Goal: Task Accomplishment & Management: Use online tool/utility

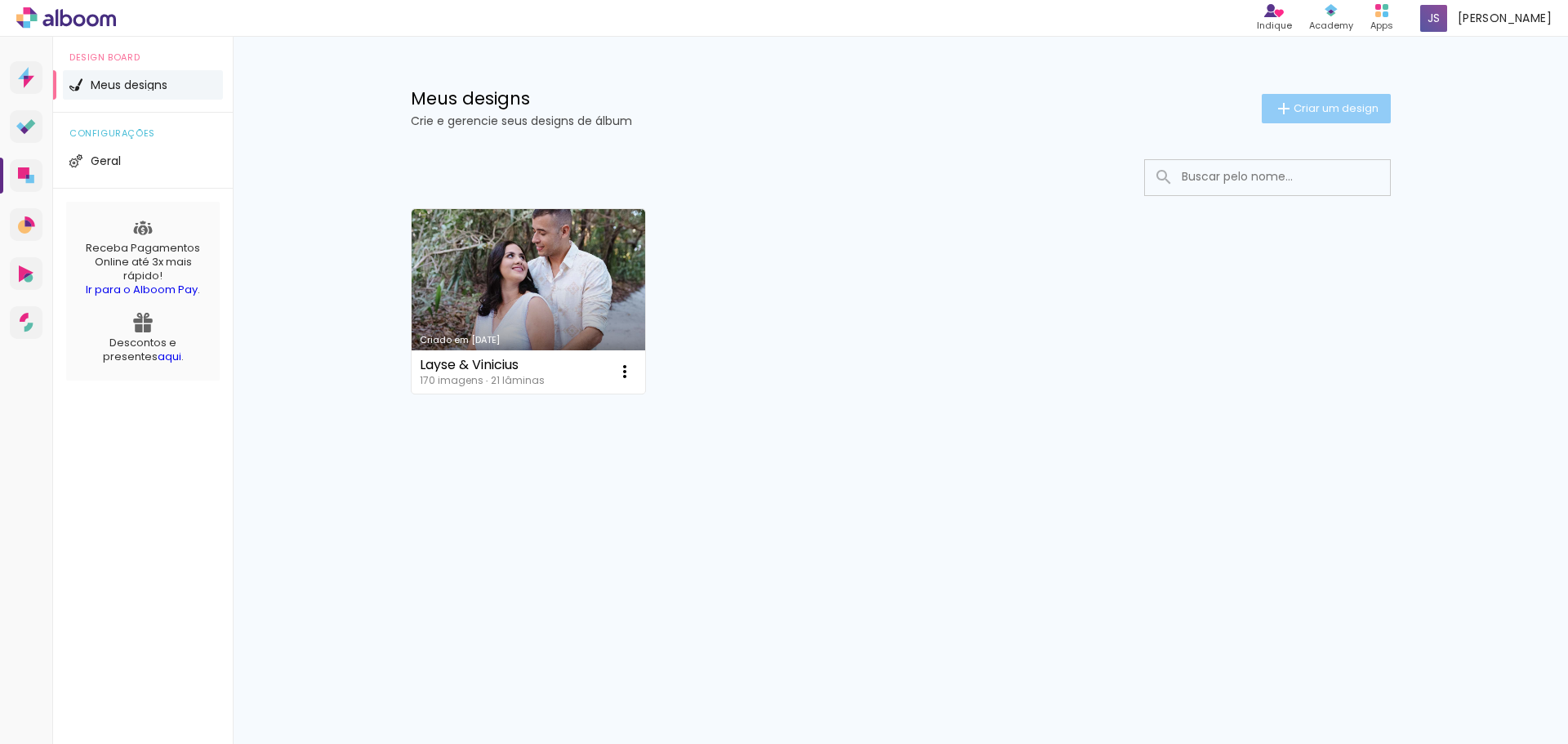
click at [1331, 110] on span "Criar um design" at bounding box center [1336, 108] width 85 height 11
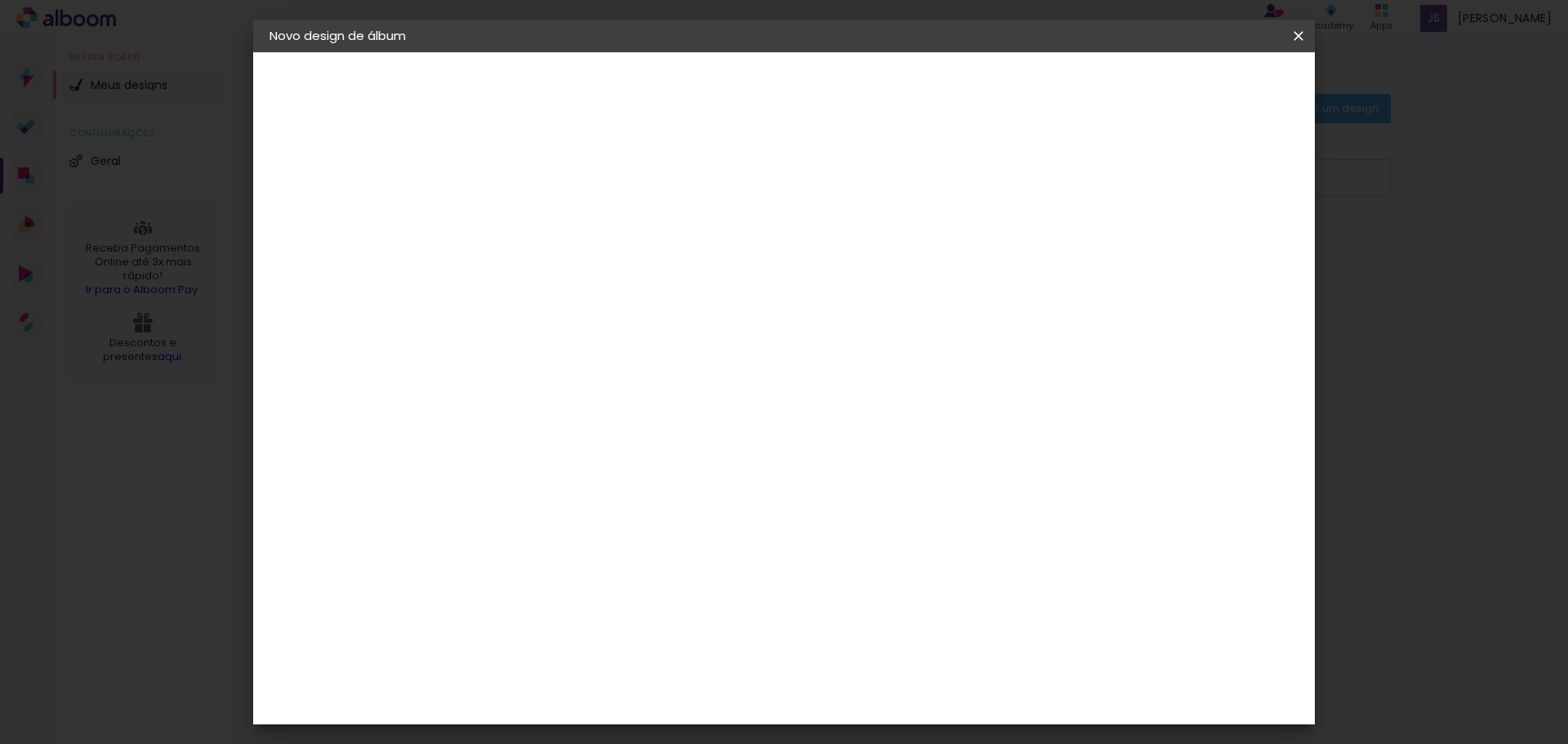
click at [536, 218] on input at bounding box center [536, 219] width 0 height 26
type input "Garcês"
type paper-input "Garcês"
click at [0, 0] on slot "Avançar" at bounding box center [0, 0] width 0 height 0
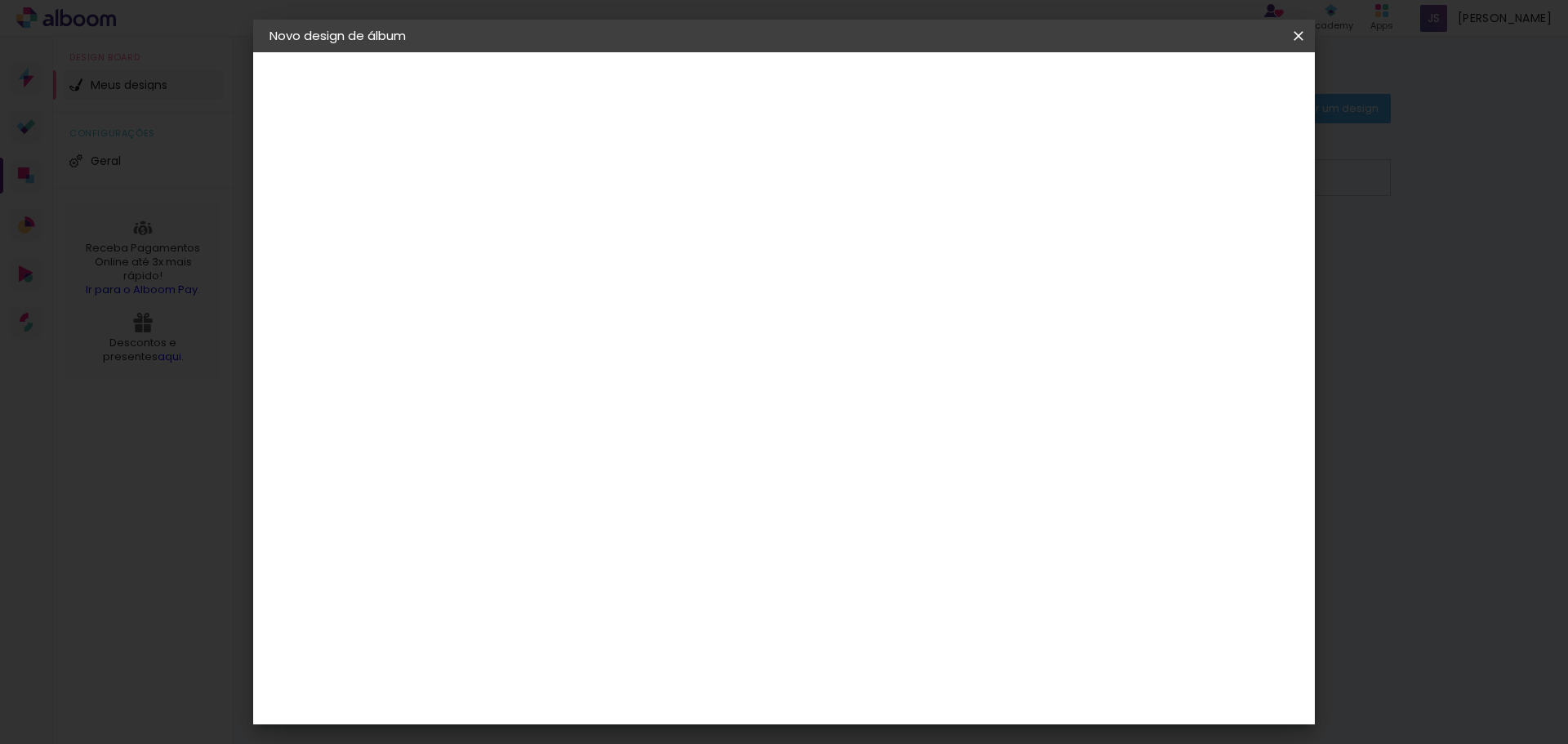
click at [0, 0] on slot "Avançar" at bounding box center [0, 0] width 0 height 0
click at [620, 274] on iron-icon at bounding box center [611, 284] width 20 height 20
click at [987, 273] on paper-item "Padrão" at bounding box center [890, 271] width 326 height 33
type input "Padrão"
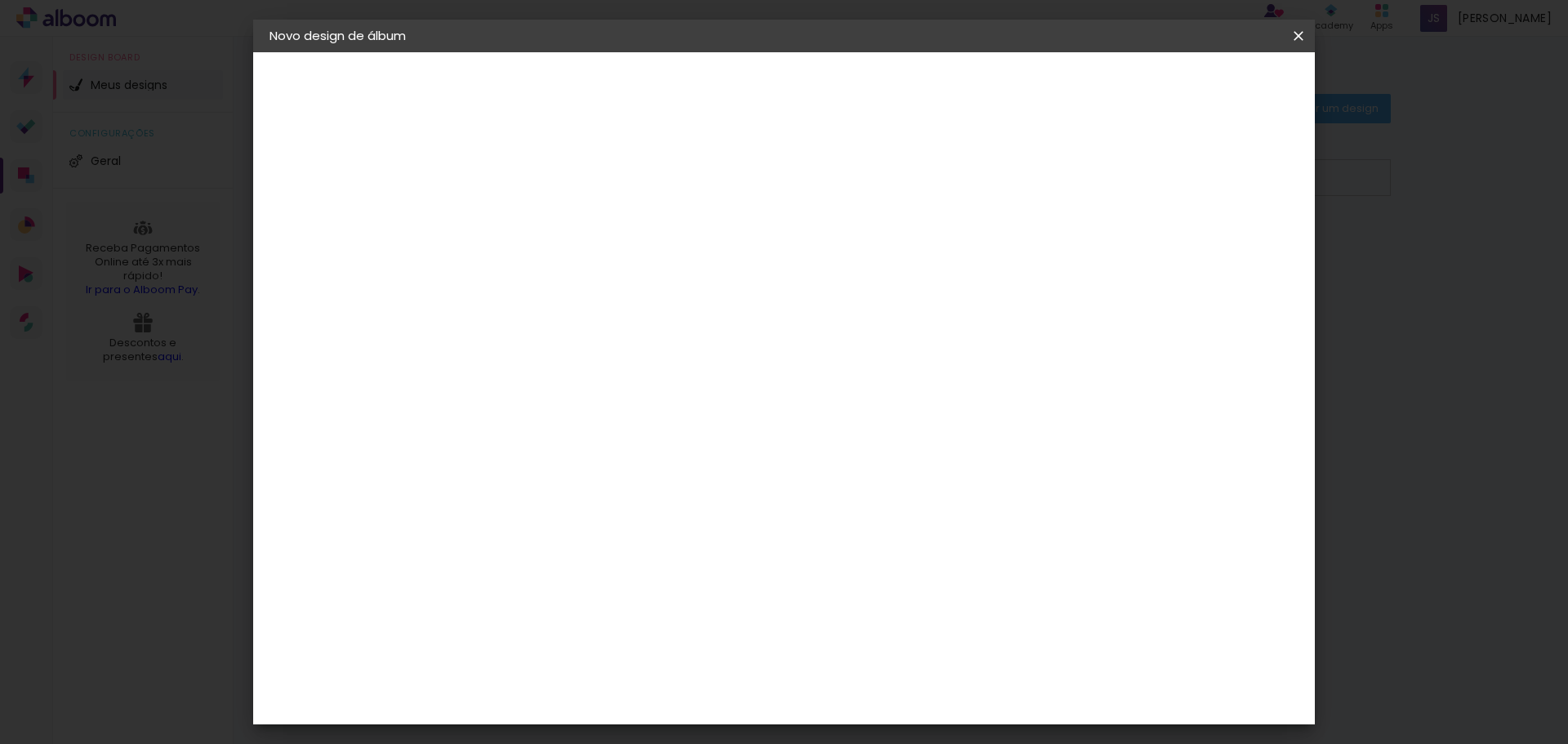
click at [647, 465] on span "30 × 20" at bounding box center [609, 486] width 76 height 44
click at [0, 0] on slot "Avançar" at bounding box center [0, 0] width 0 height 0
click at [1104, 180] on div at bounding box center [1097, 176] width 15 height 15
type paper-checkbox "on"
click at [1196, 92] on span "Iniciar design" at bounding box center [1159, 87] width 74 height 12
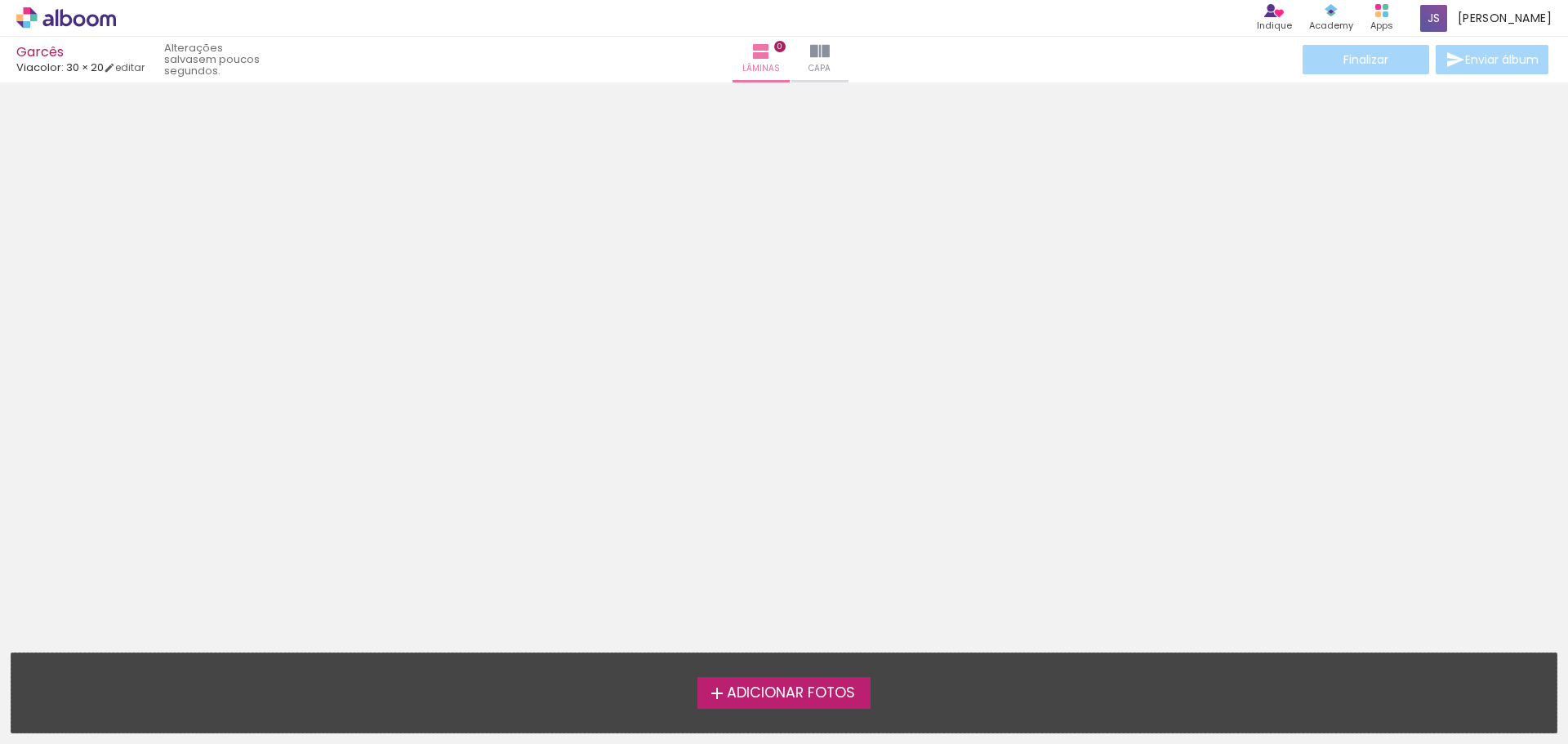
click at [790, 693] on span "Adicionar Fotos" at bounding box center [791, 694] width 129 height 15
click at [0, 0] on input "file" at bounding box center [0, 0] width 0 height 0
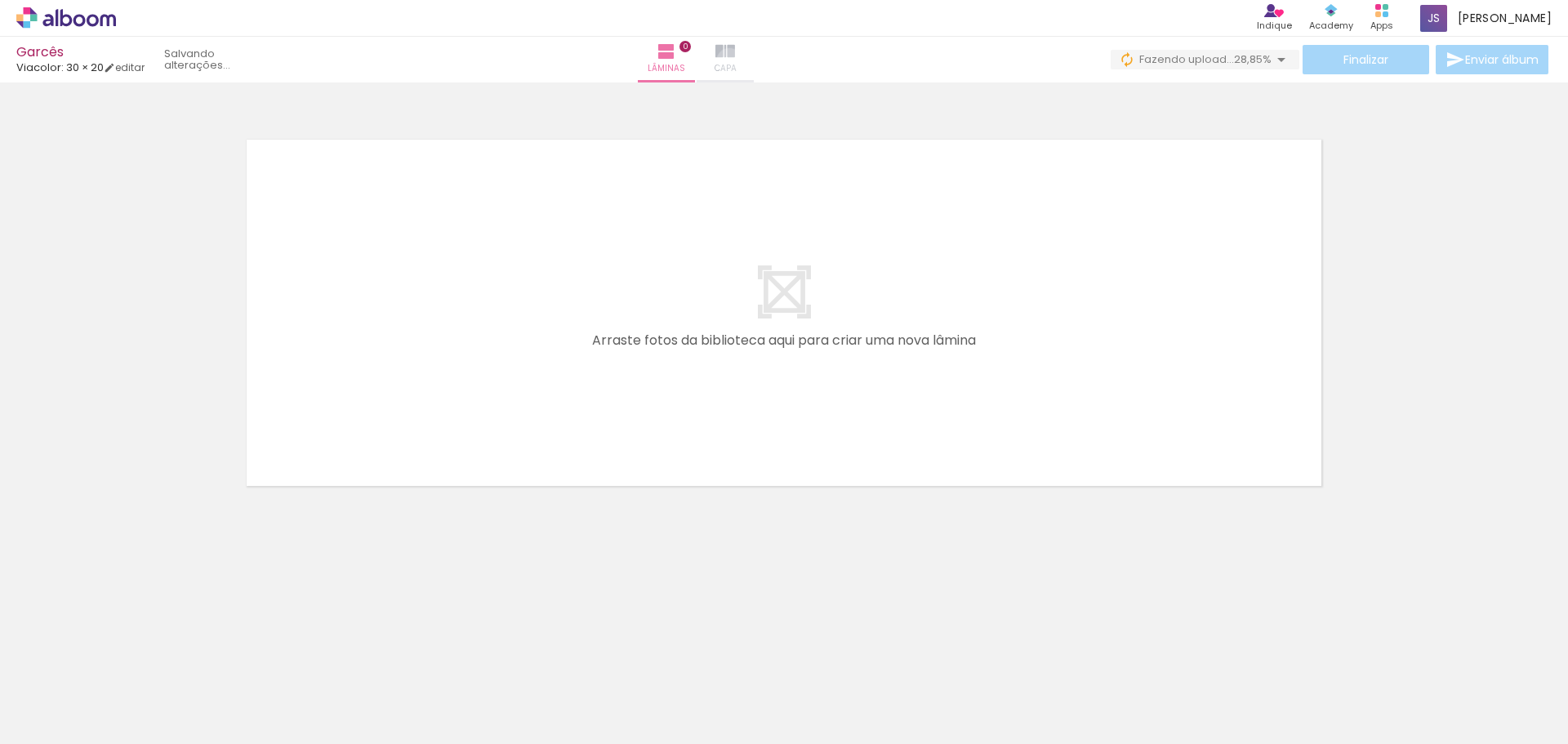
click at [735, 60] on iron-icon at bounding box center [725, 52] width 20 height 20
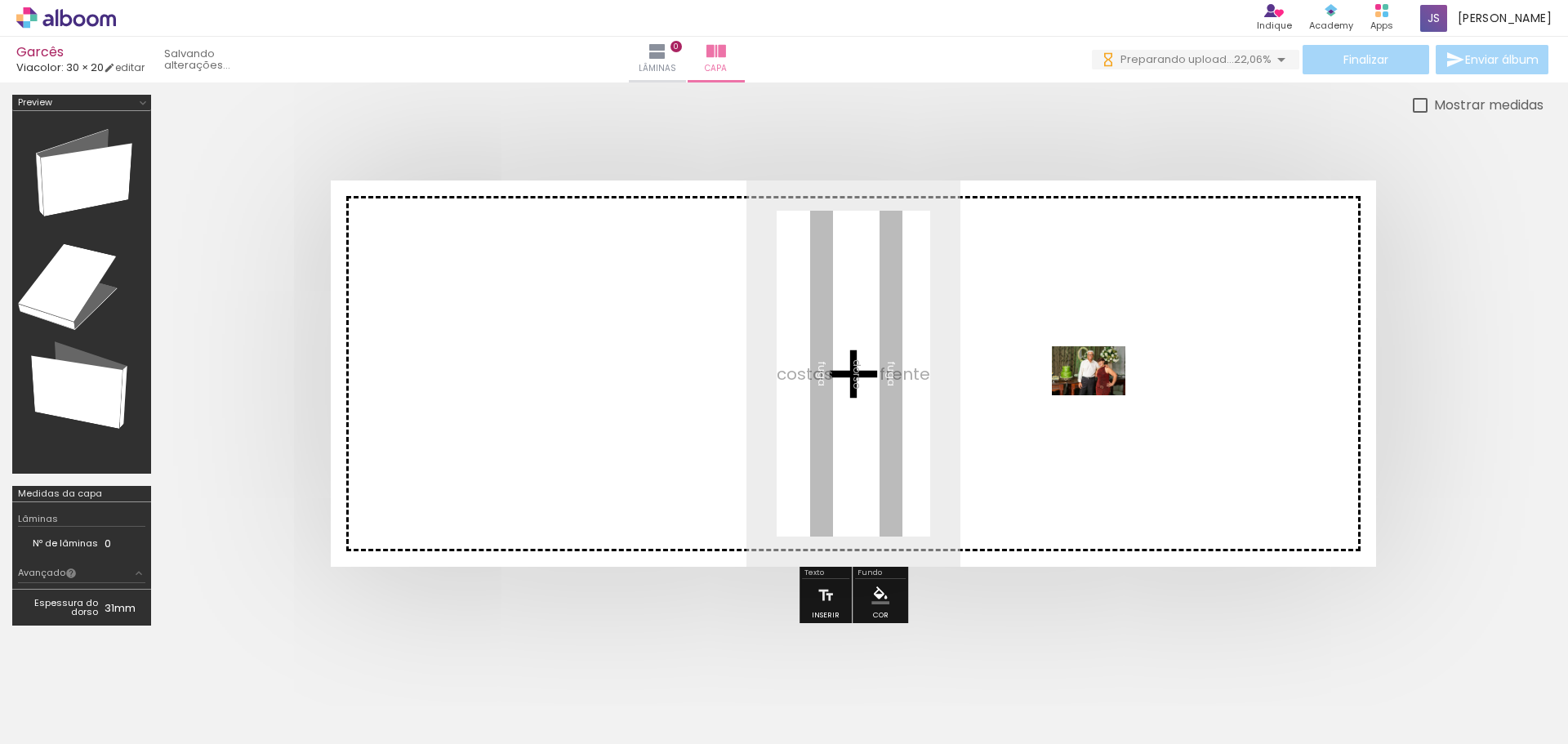
drag, startPoint x: 812, startPoint y: 697, endPoint x: 1100, endPoint y: 395, distance: 417.3
click at [1100, 395] on quentale-workspace at bounding box center [784, 372] width 1568 height 744
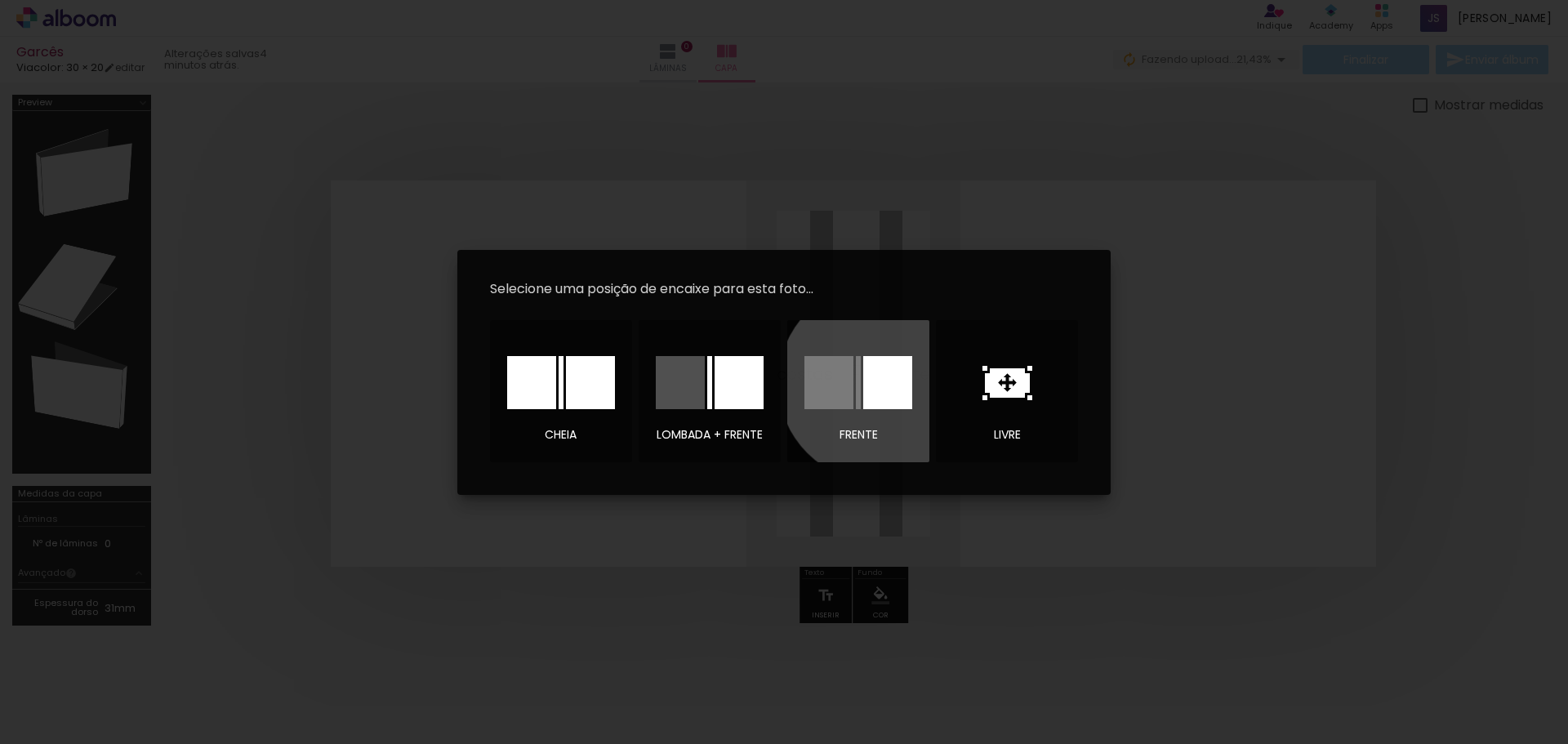
click at [878, 382] on div at bounding box center [887, 382] width 49 height 53
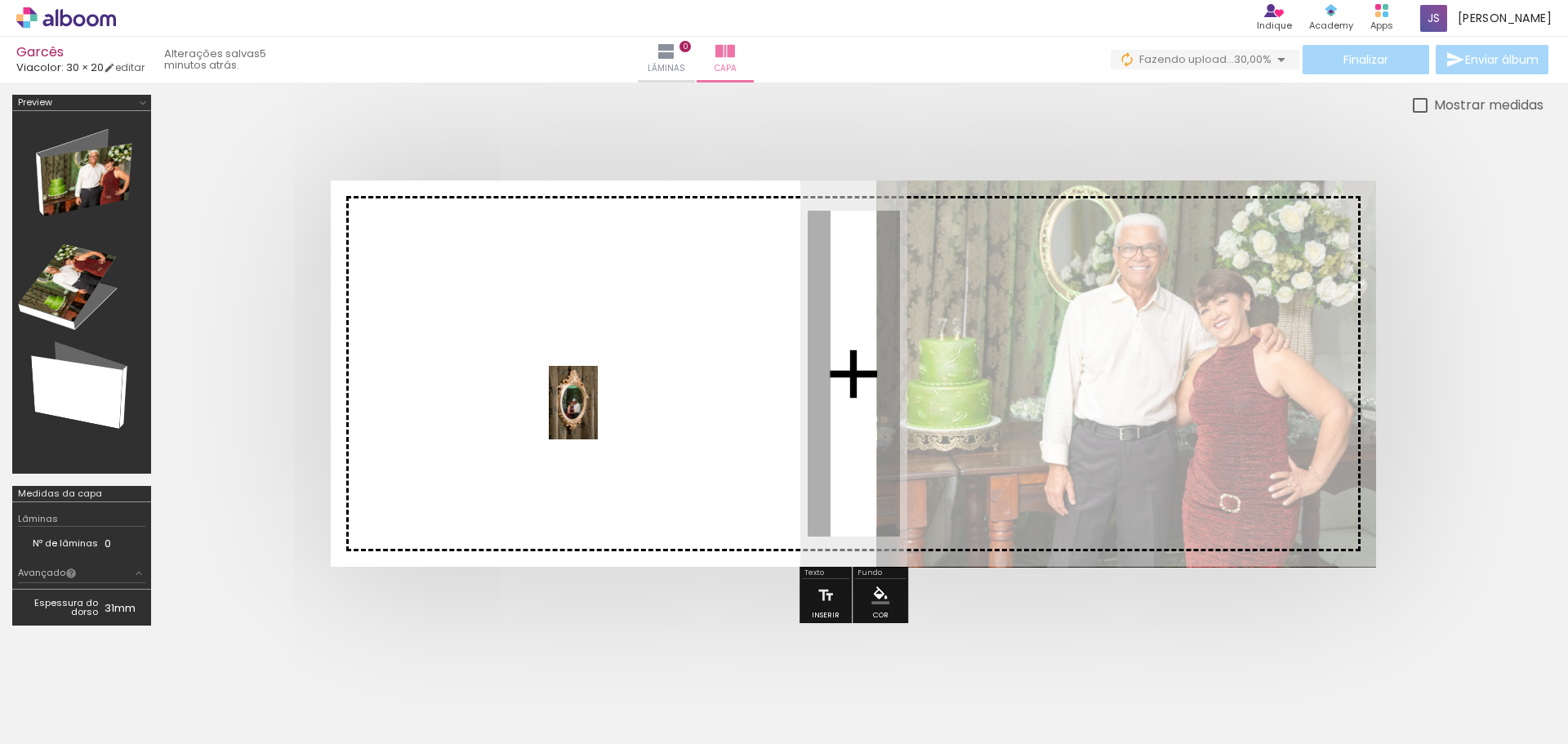
drag, startPoint x: 632, startPoint y: 698, endPoint x: 598, endPoint y: 415, distance: 285.0
click at [598, 415] on quentale-workspace at bounding box center [784, 372] width 1568 height 744
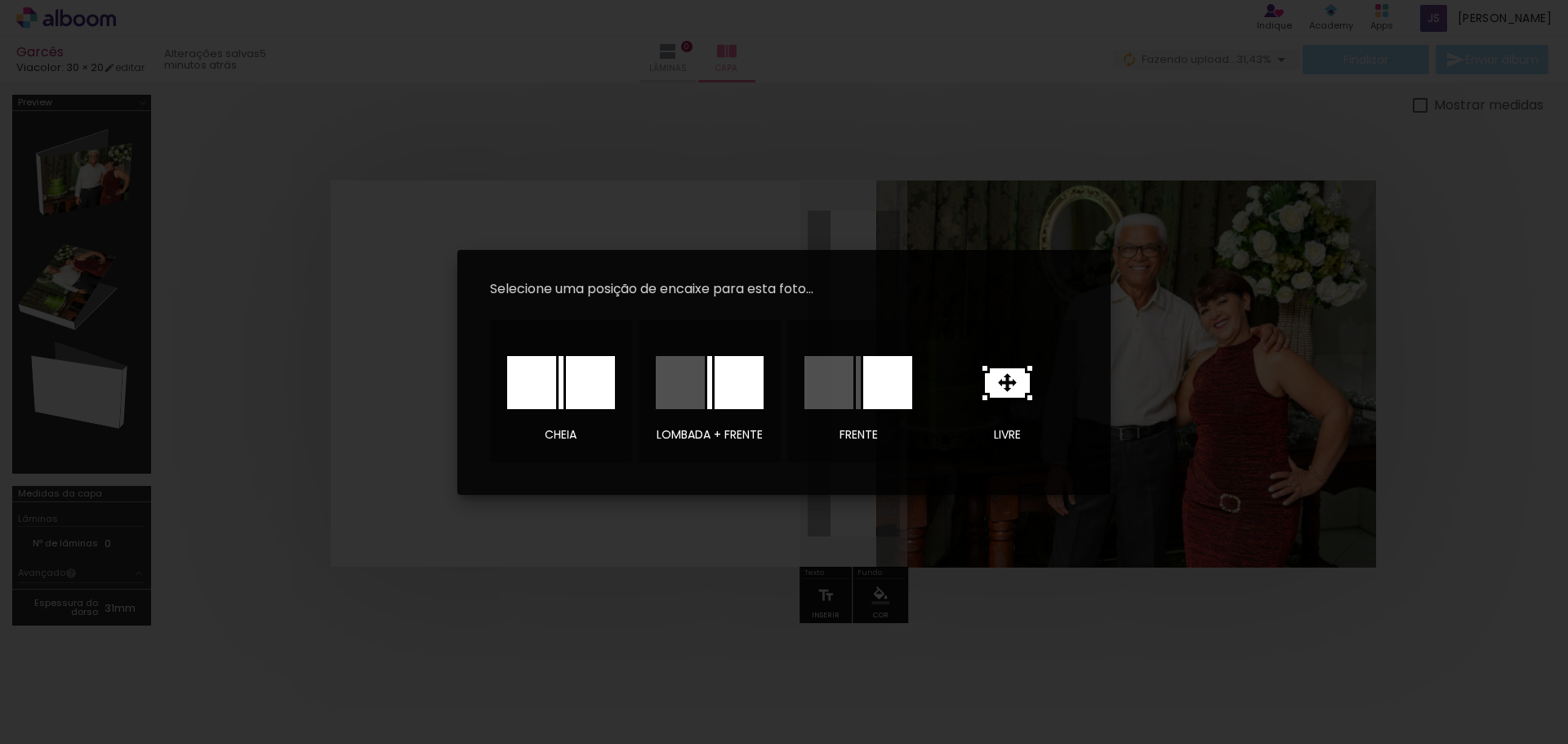
click at [962, 605] on iron-overlay-backdrop at bounding box center [784, 372] width 1568 height 744
click at [1004, 386] on icon at bounding box center [1007, 383] width 45 height 30
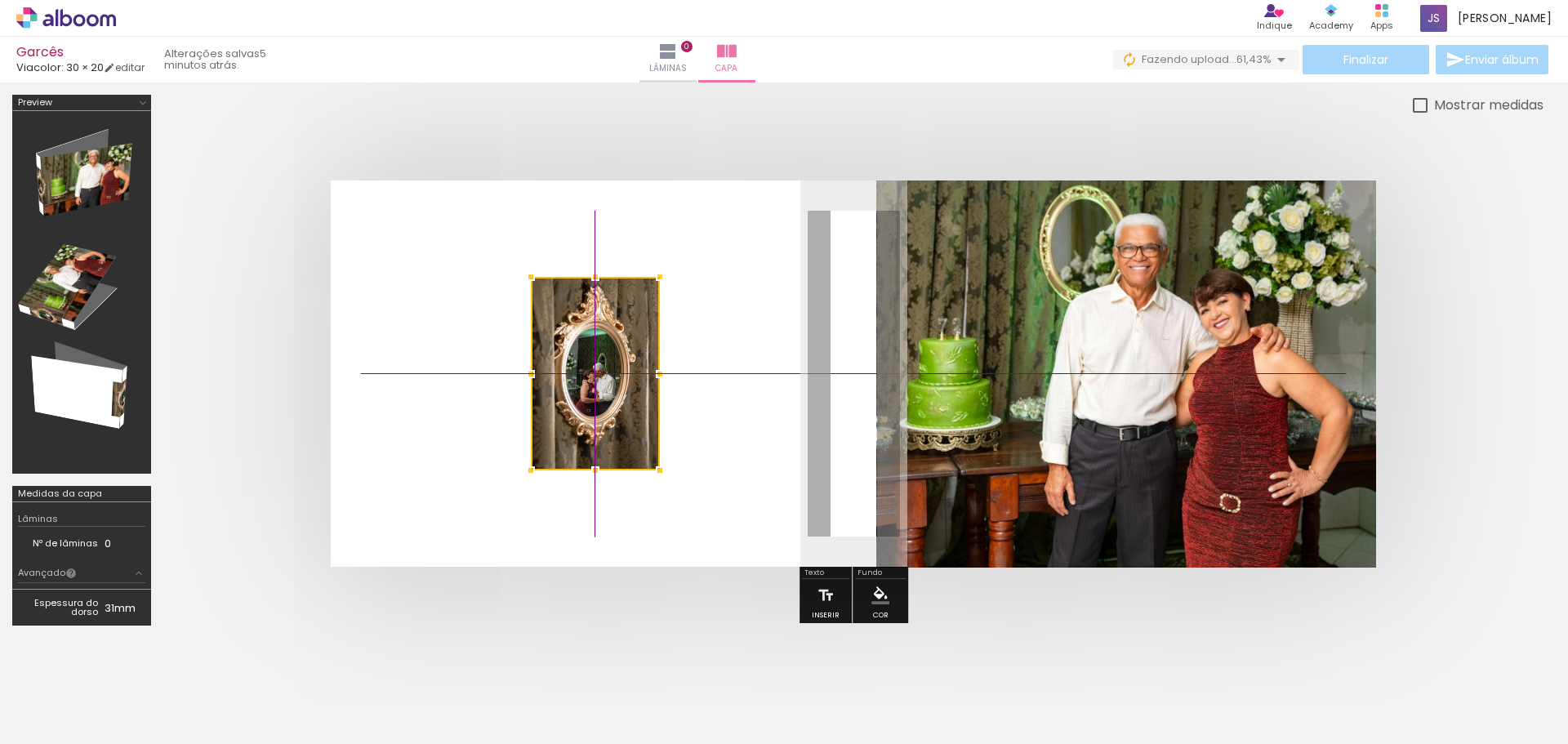
drag, startPoint x: 857, startPoint y: 379, endPoint x: 584, endPoint y: 392, distance: 273.3
click at [584, 392] on div at bounding box center [595, 373] width 129 height 194
click at [596, 379] on div at bounding box center [595, 373] width 129 height 194
drag, startPoint x: 596, startPoint y: 379, endPoint x: 583, endPoint y: 361, distance: 22.2
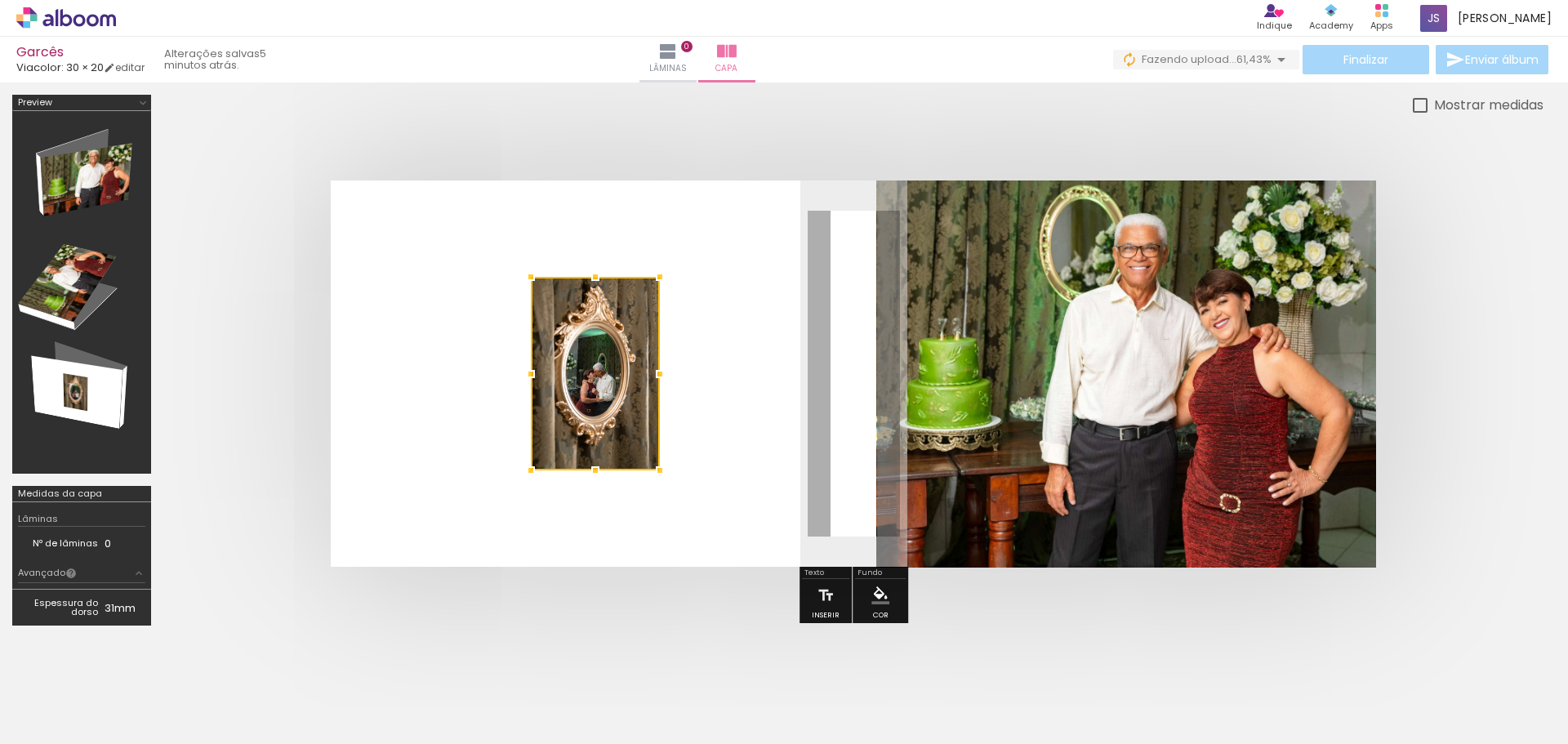
click at [583, 361] on div at bounding box center [595, 373] width 129 height 194
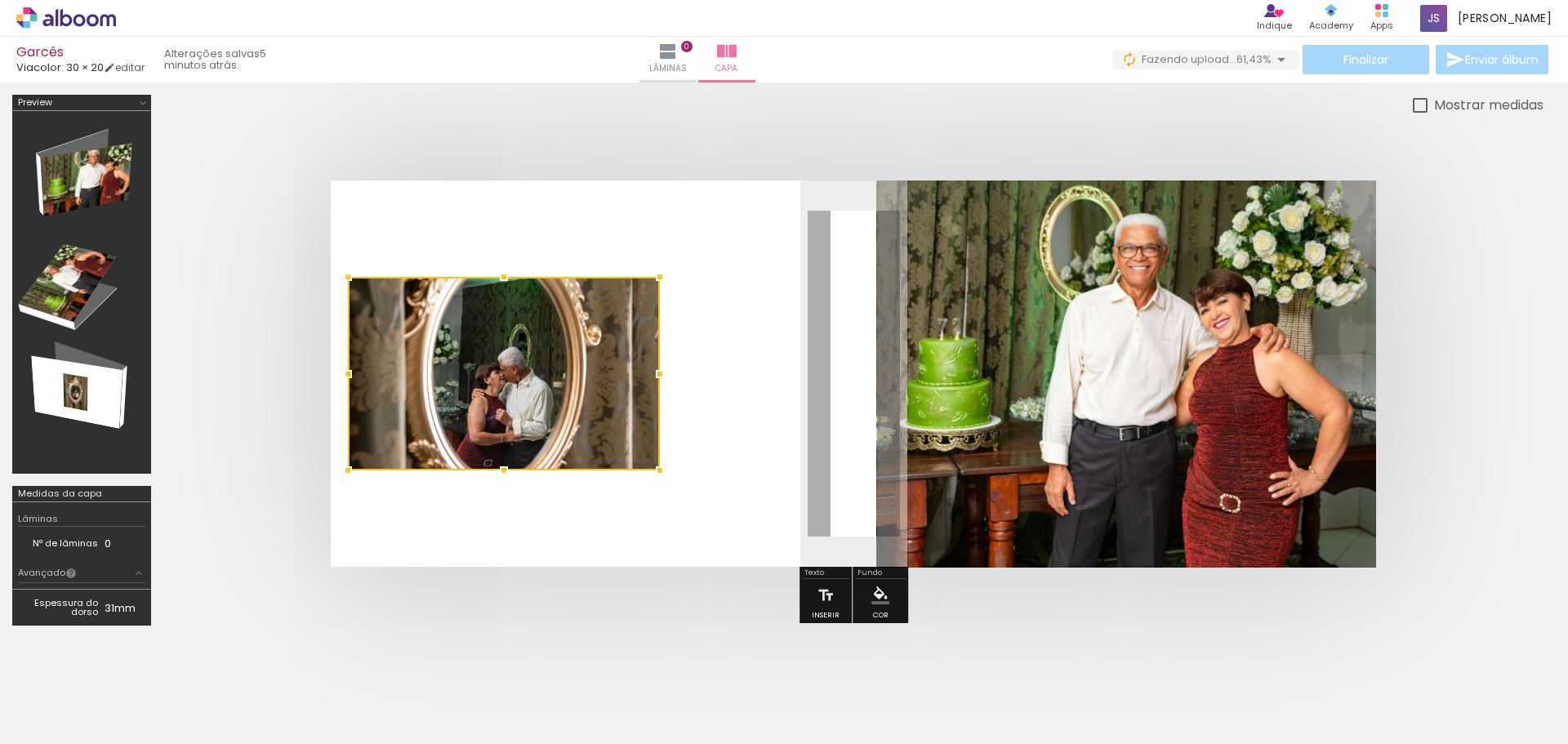
drag, startPoint x: 531, startPoint y: 372, endPoint x: 363, endPoint y: 371, distance: 168.0
click at [363, 371] on div at bounding box center [348, 374] width 33 height 33
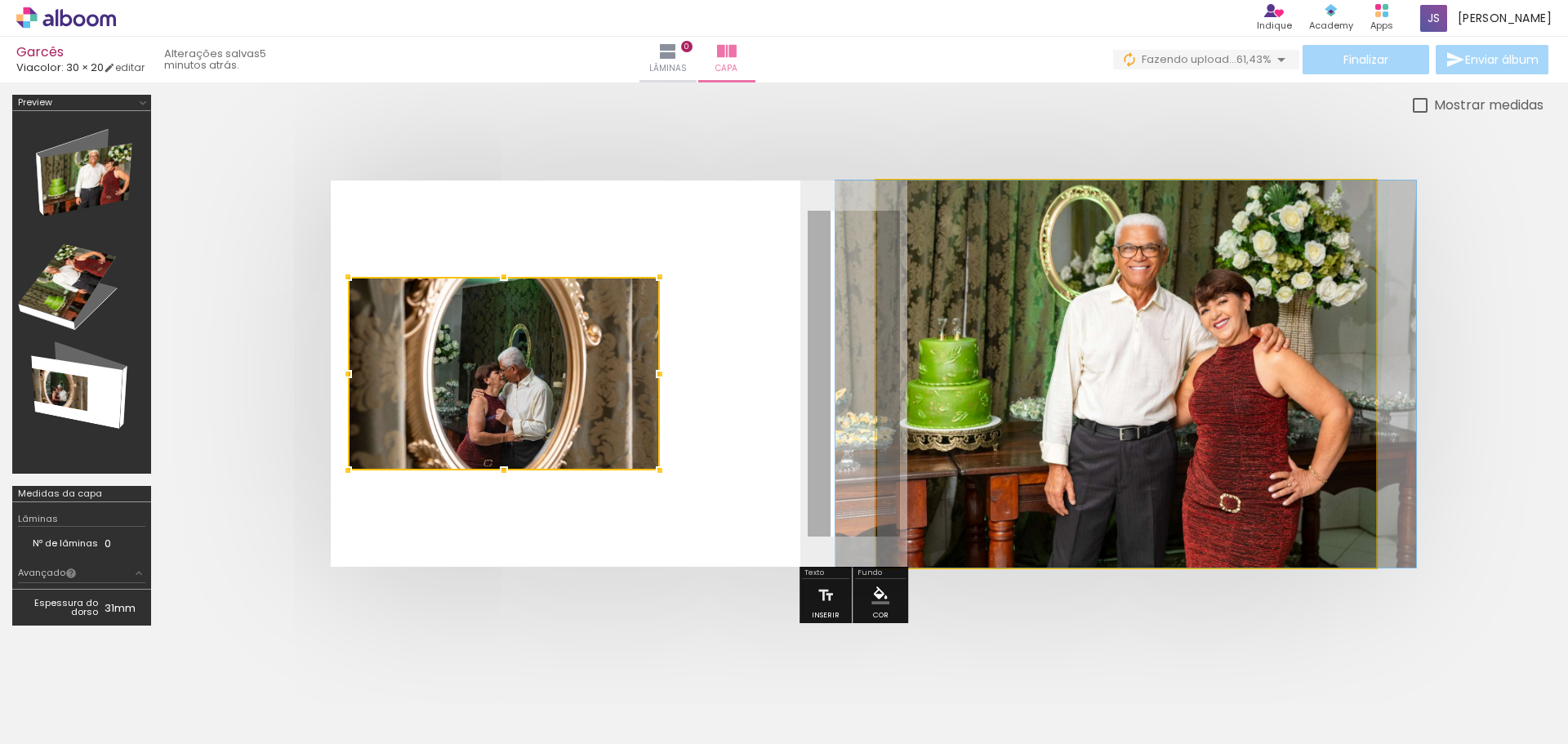
click at [1088, 372] on quentale-photo at bounding box center [1126, 374] width 500 height 387
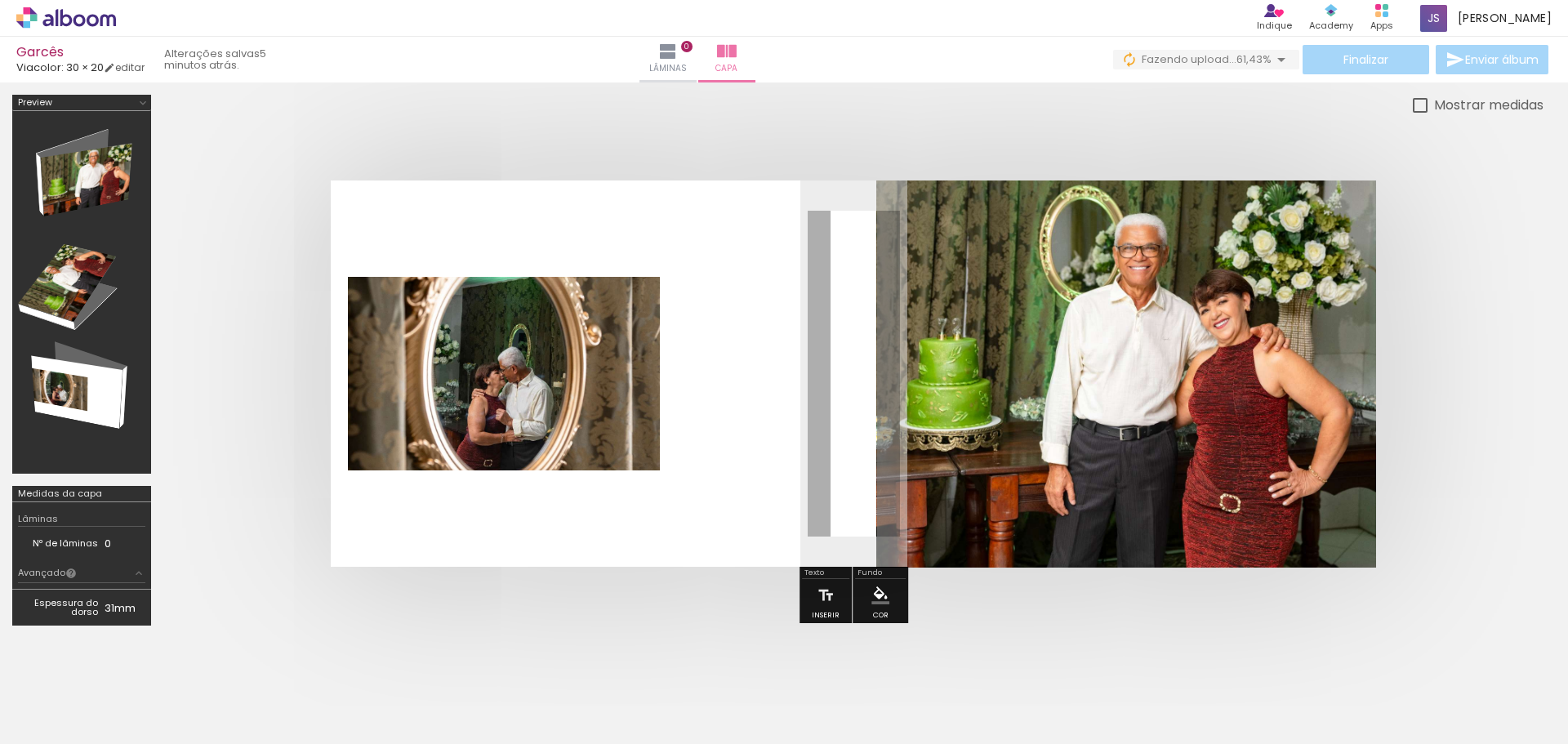
click at [540, 393] on quentale-photo at bounding box center [503, 373] width 312 height 194
drag, startPoint x: 573, startPoint y: 381, endPoint x: 539, endPoint y: 378, distance: 34.1
click at [539, 378] on div at bounding box center [503, 373] width 312 height 194
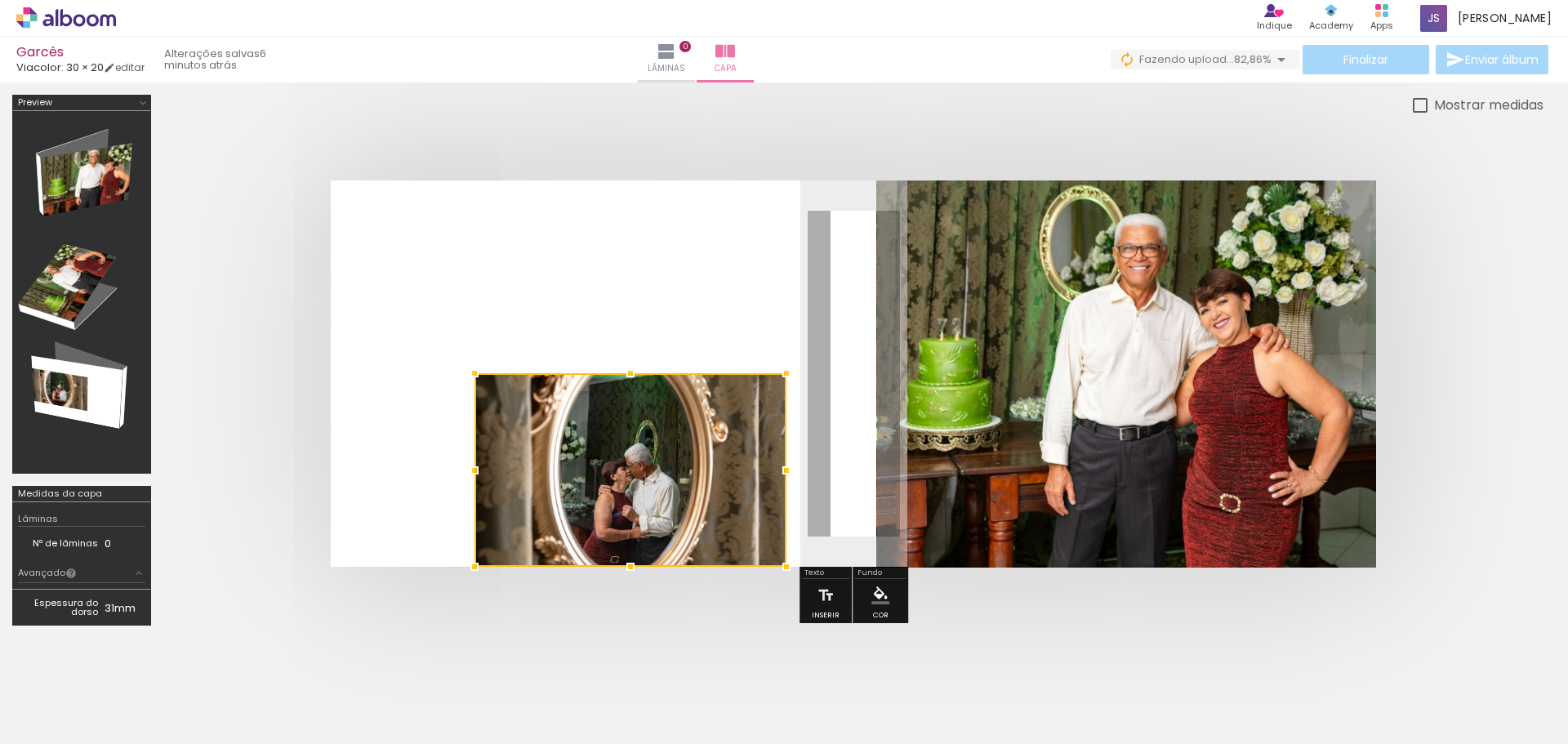
drag, startPoint x: 504, startPoint y: 384, endPoint x: 630, endPoint y: 705, distance: 344.8
click at [630, 705] on quentale-workspace at bounding box center [784, 372] width 1568 height 744
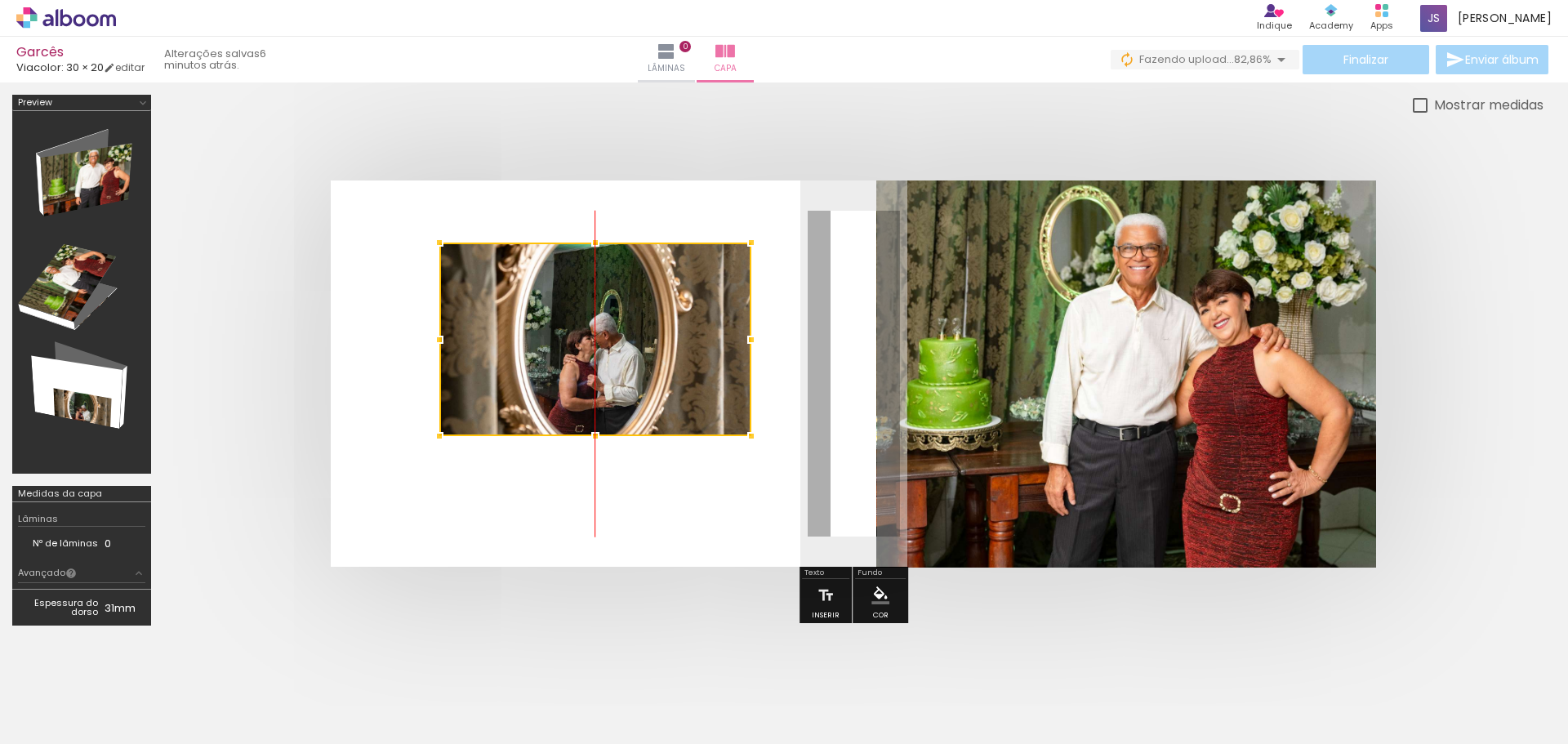
drag, startPoint x: 631, startPoint y: 480, endPoint x: 587, endPoint y: 349, distance: 138.2
click at [587, 349] on div at bounding box center [595, 339] width 312 height 194
click at [604, 373] on div at bounding box center [595, 339] width 312 height 194
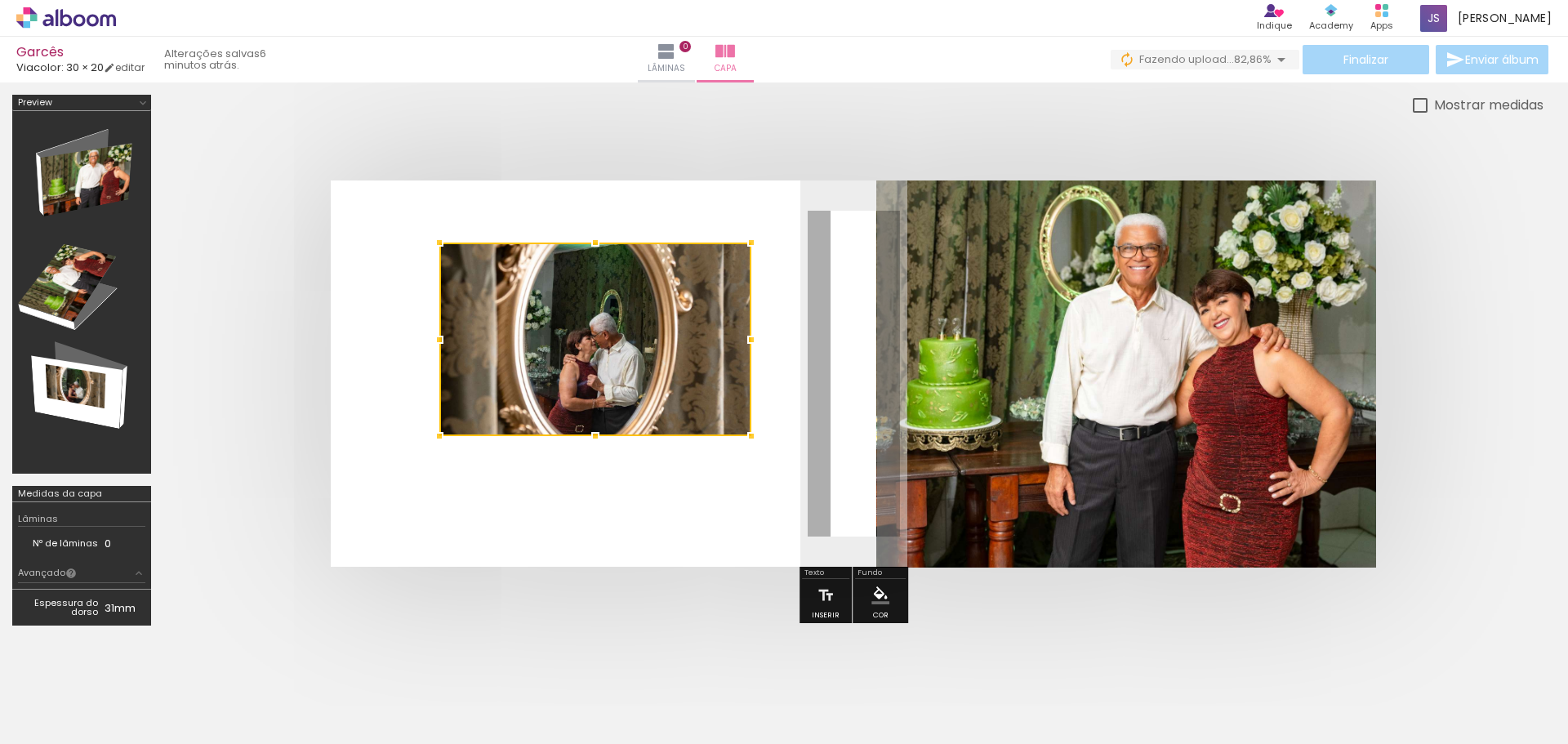
click at [604, 373] on div at bounding box center [595, 339] width 312 height 194
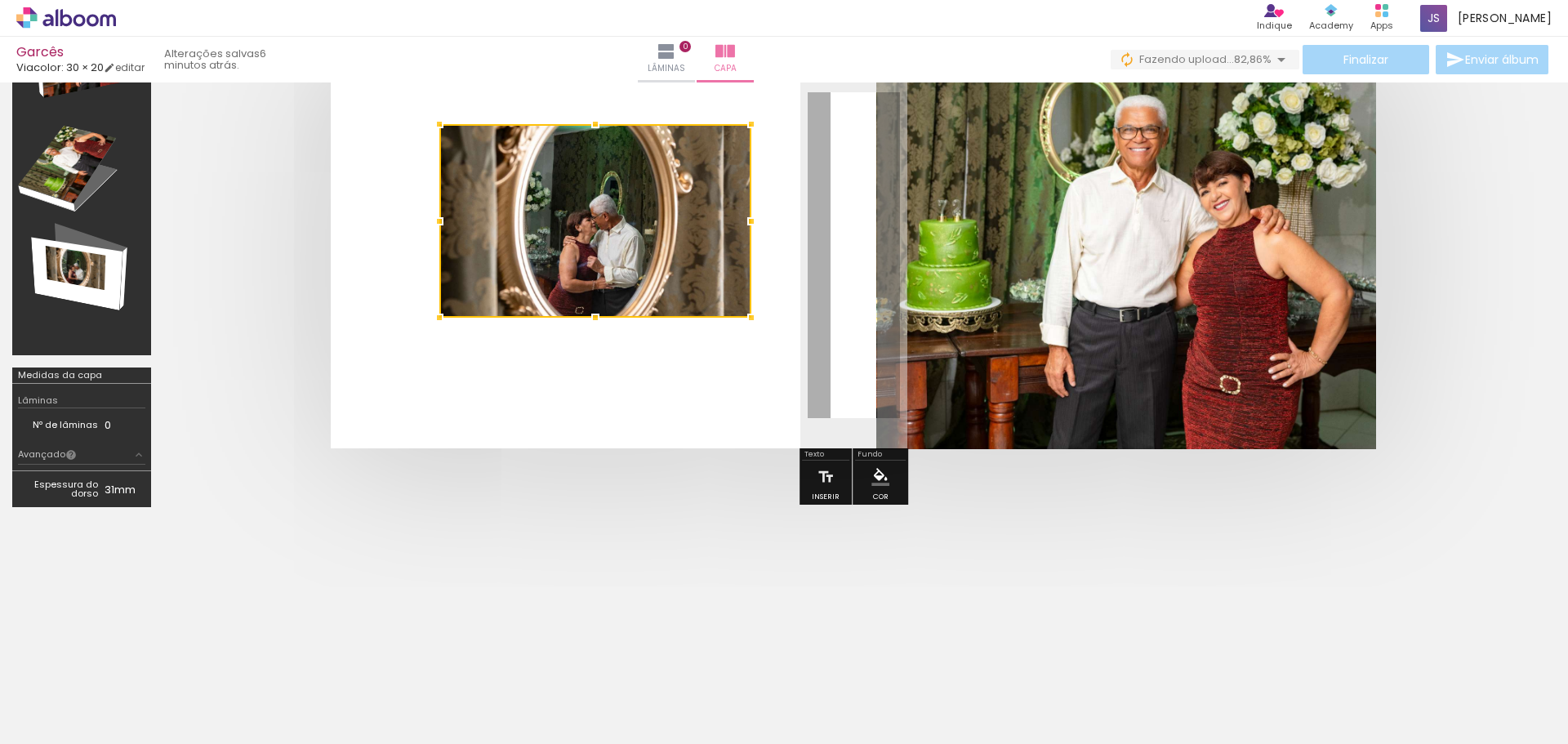
click at [569, 210] on div at bounding box center [595, 221] width 312 height 194
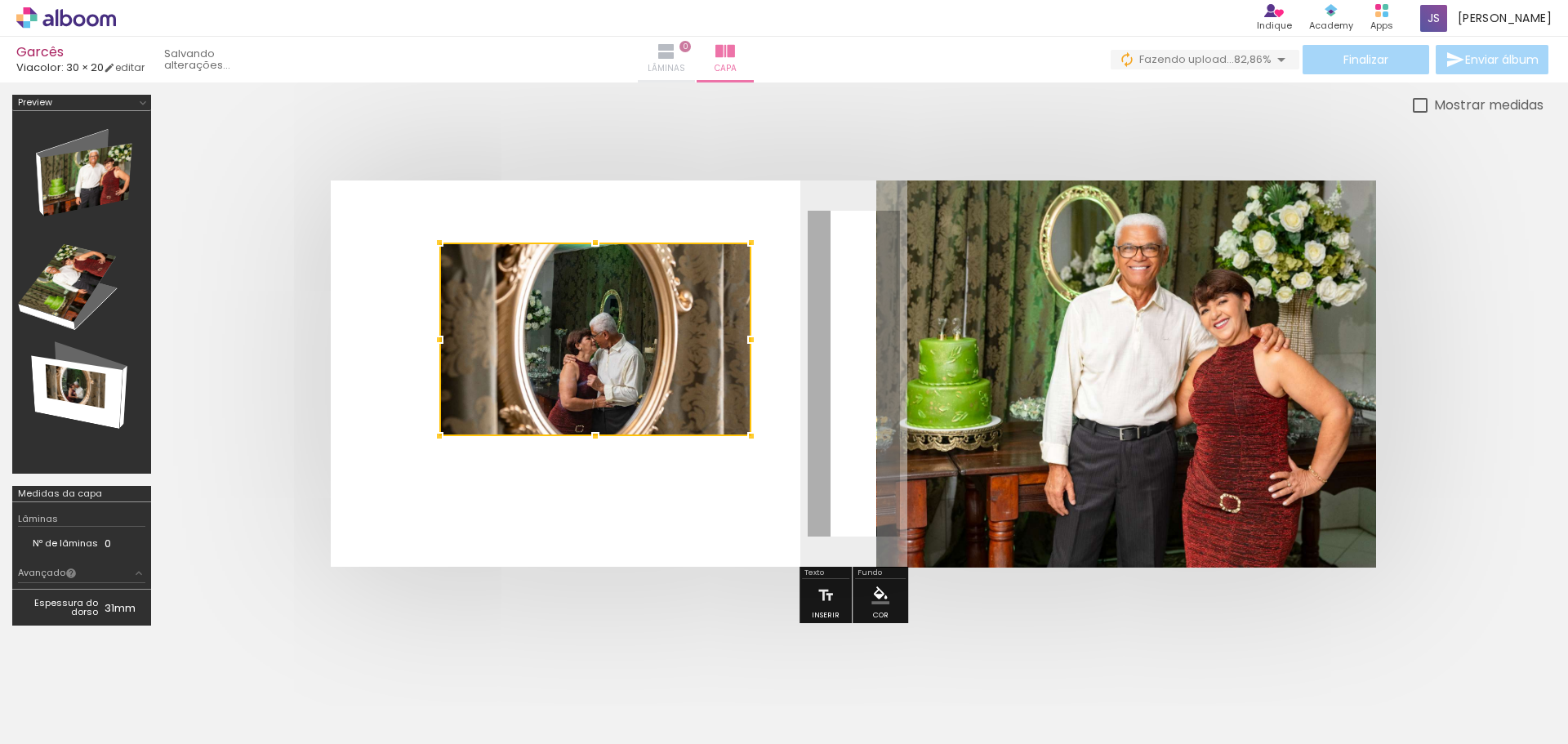
click at [676, 58] on iron-icon at bounding box center [667, 52] width 20 height 20
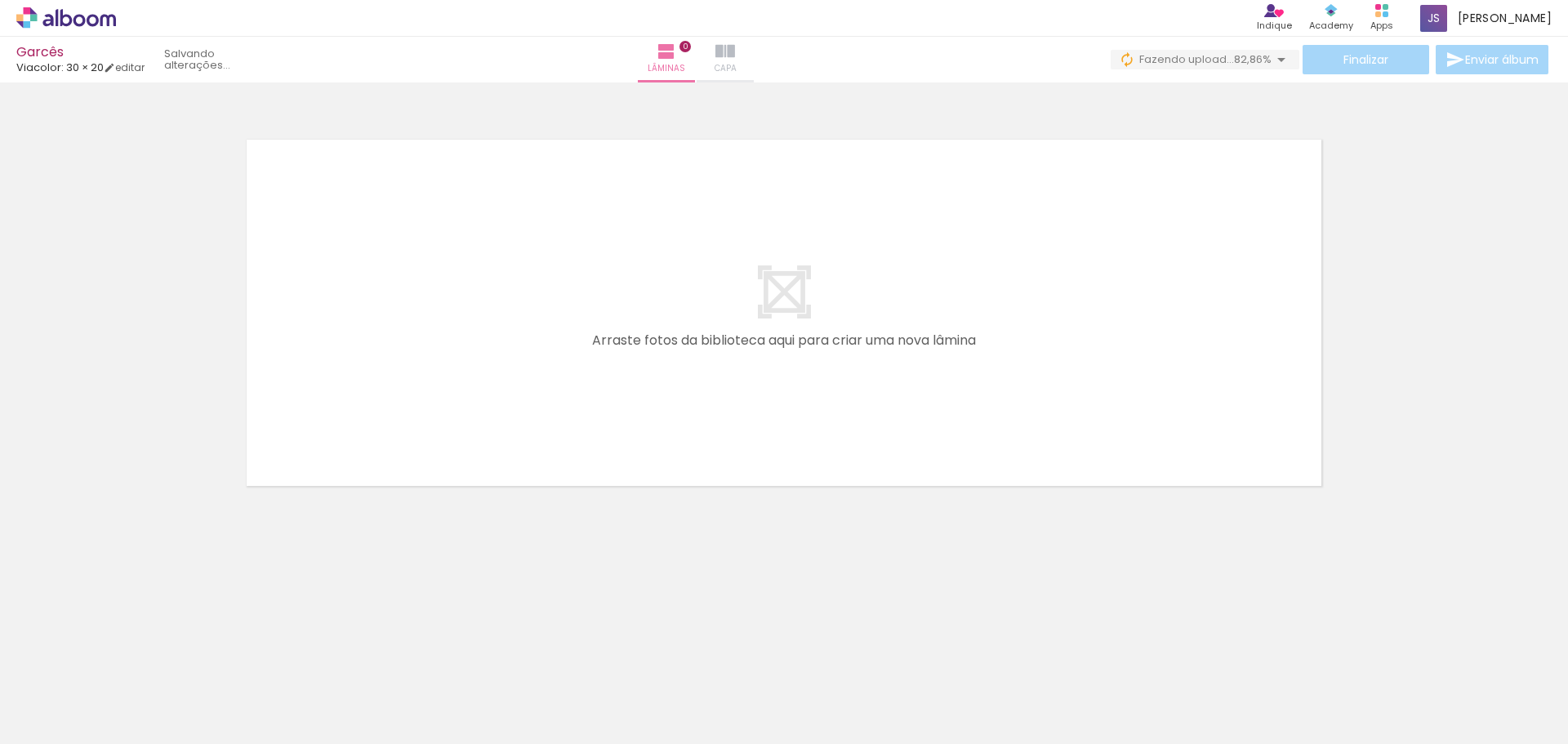
click at [735, 56] on iron-icon at bounding box center [725, 52] width 20 height 20
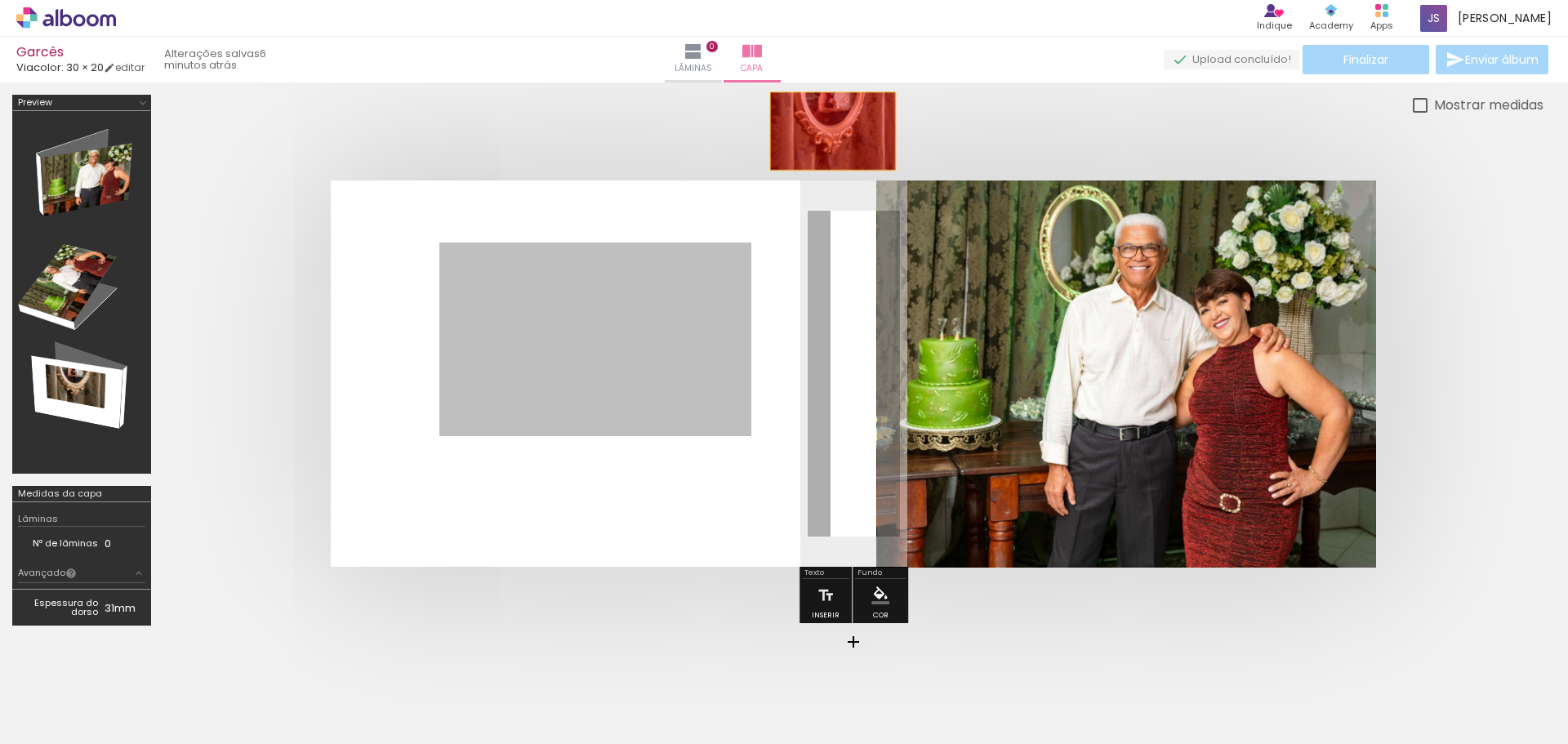
drag, startPoint x: 602, startPoint y: 355, endPoint x: 833, endPoint y: 132, distance: 321.1
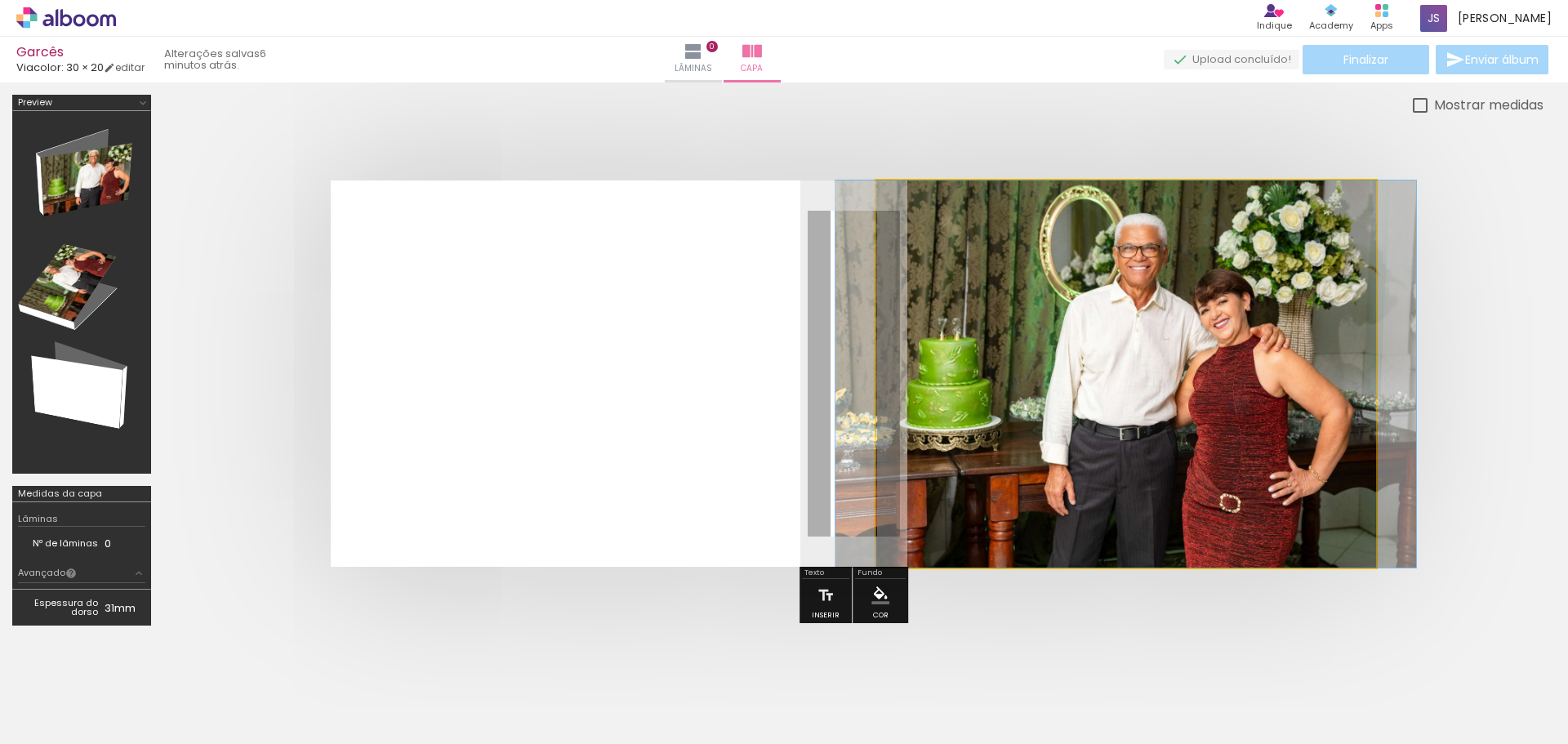
click at [1098, 401] on quentale-photo at bounding box center [1126, 374] width 500 height 387
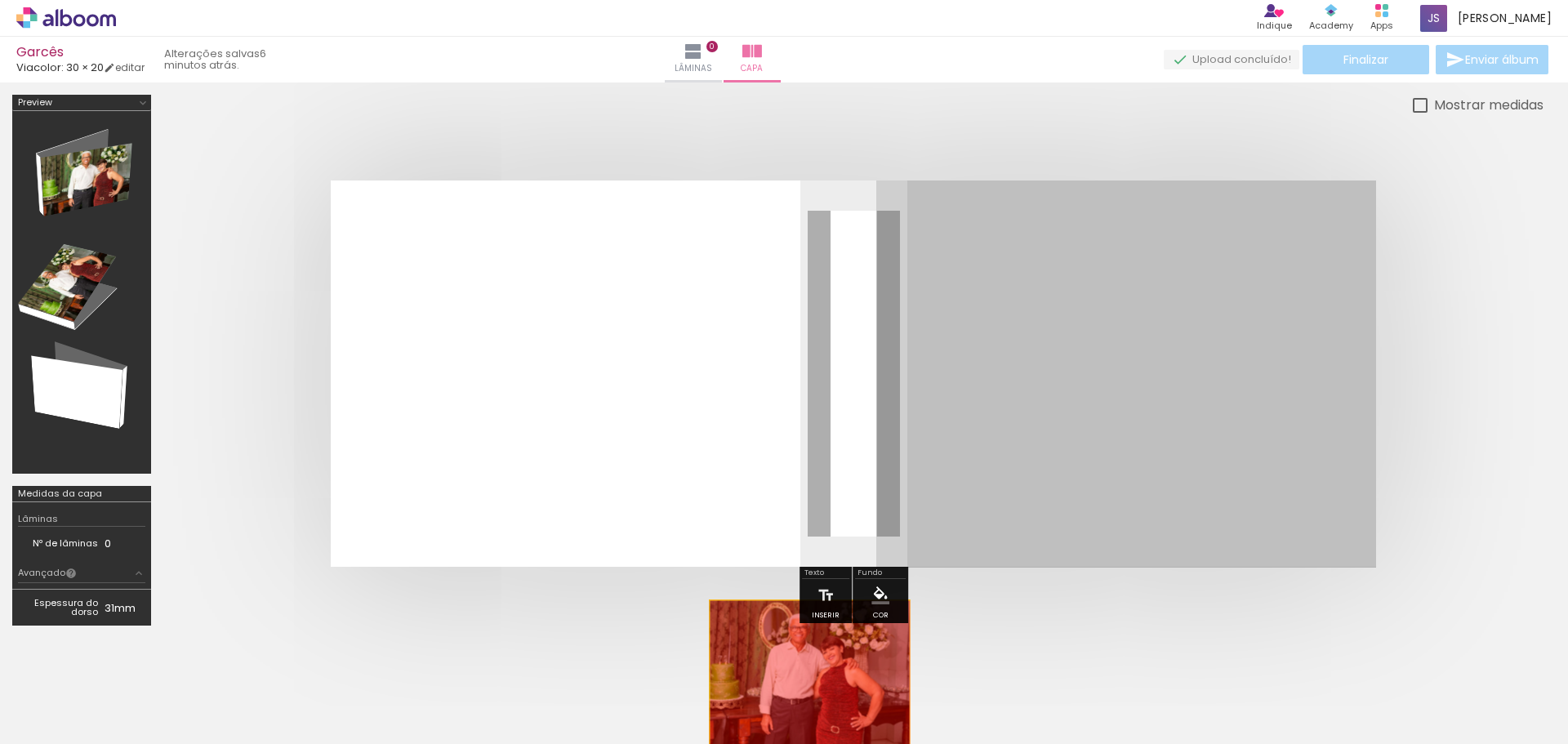
drag, startPoint x: 1069, startPoint y: 403, endPoint x: 810, endPoint y: 678, distance: 377.8
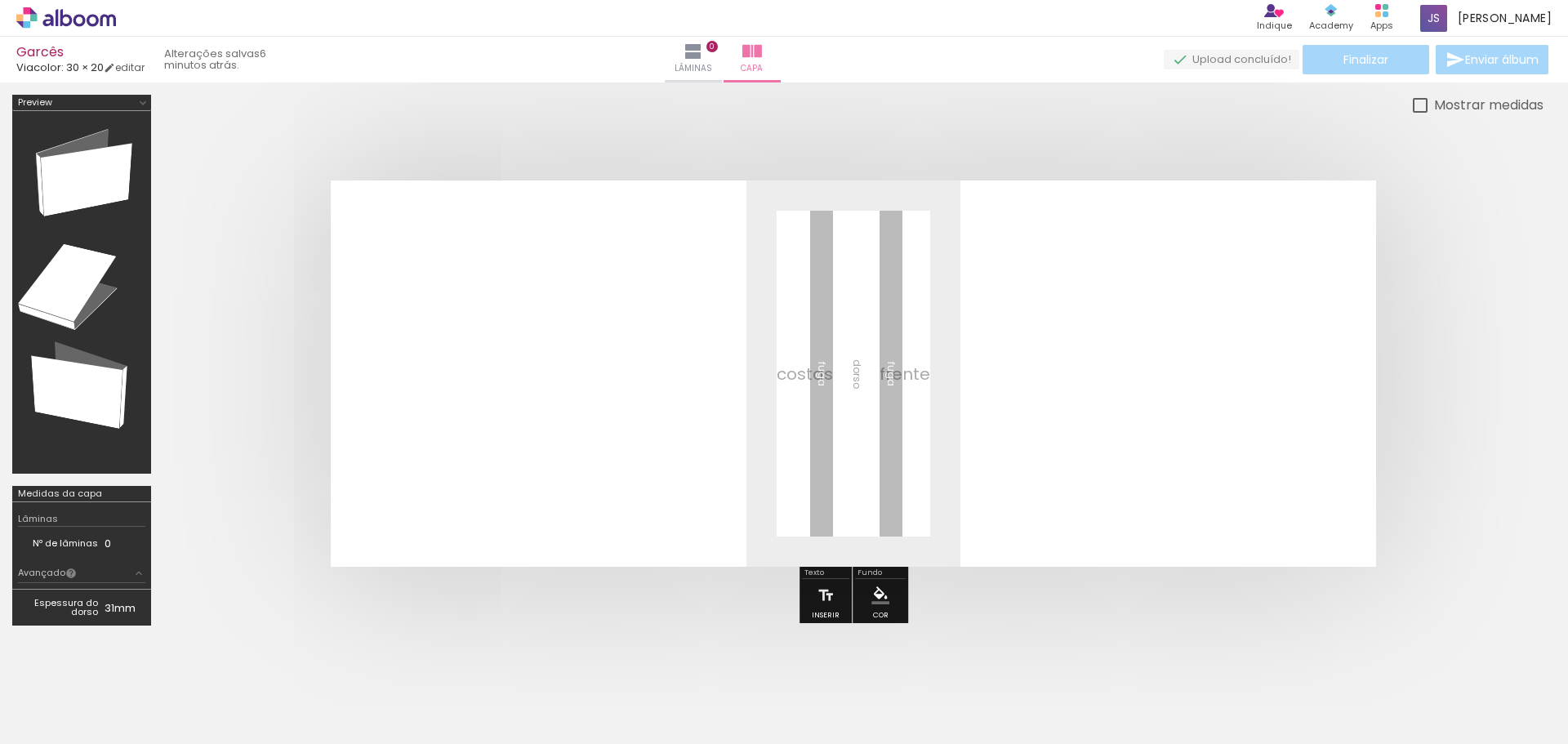
click at [627, 697] on div at bounding box center [620, 689] width 54 height 81
click at [793, 697] on div at bounding box center [804, 689] width 81 height 54
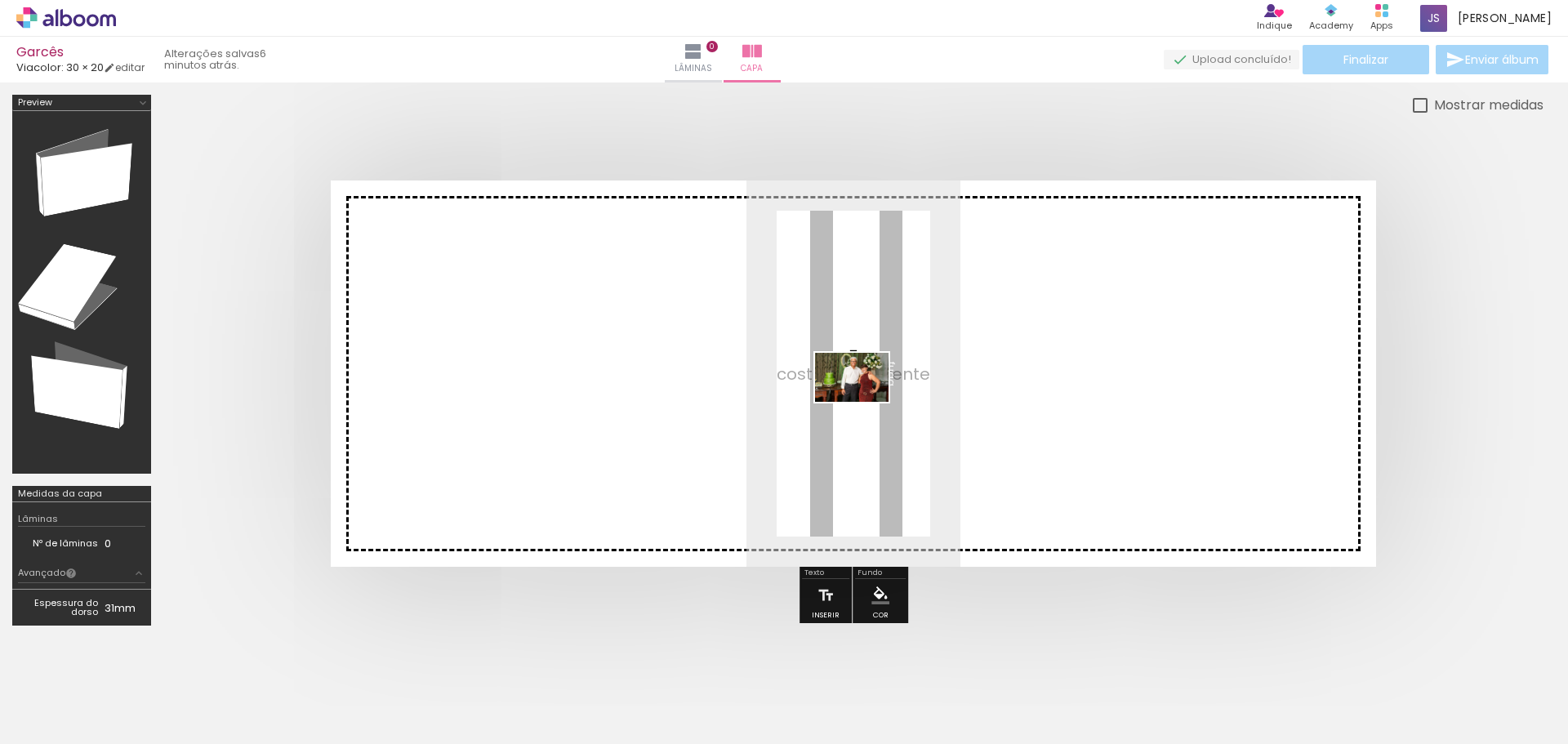
drag, startPoint x: 794, startPoint y: 697, endPoint x: 864, endPoint y: 402, distance: 303.2
click at [864, 402] on quentale-workspace at bounding box center [784, 372] width 1568 height 744
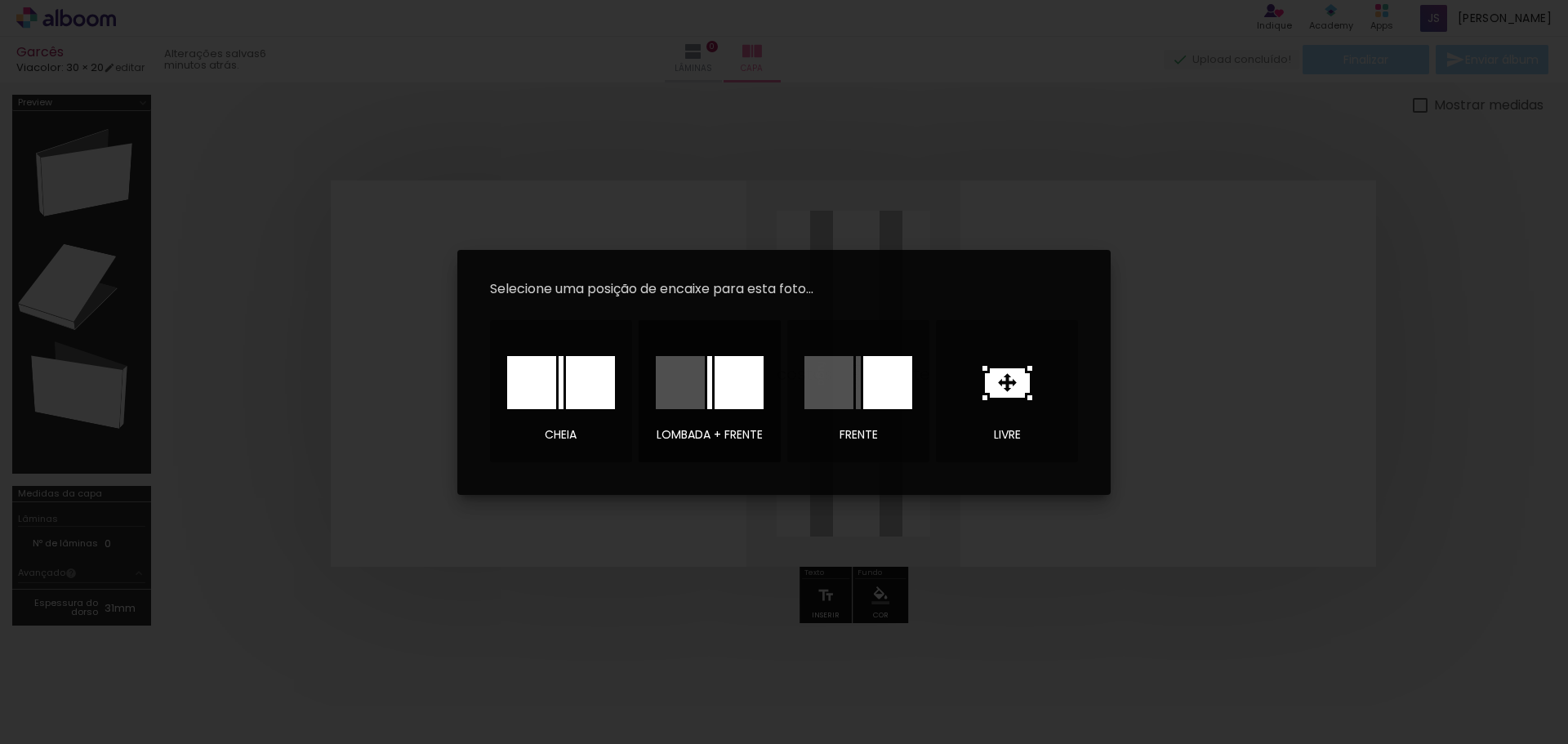
click at [713, 381] on div at bounding box center [709, 382] width 108 height 53
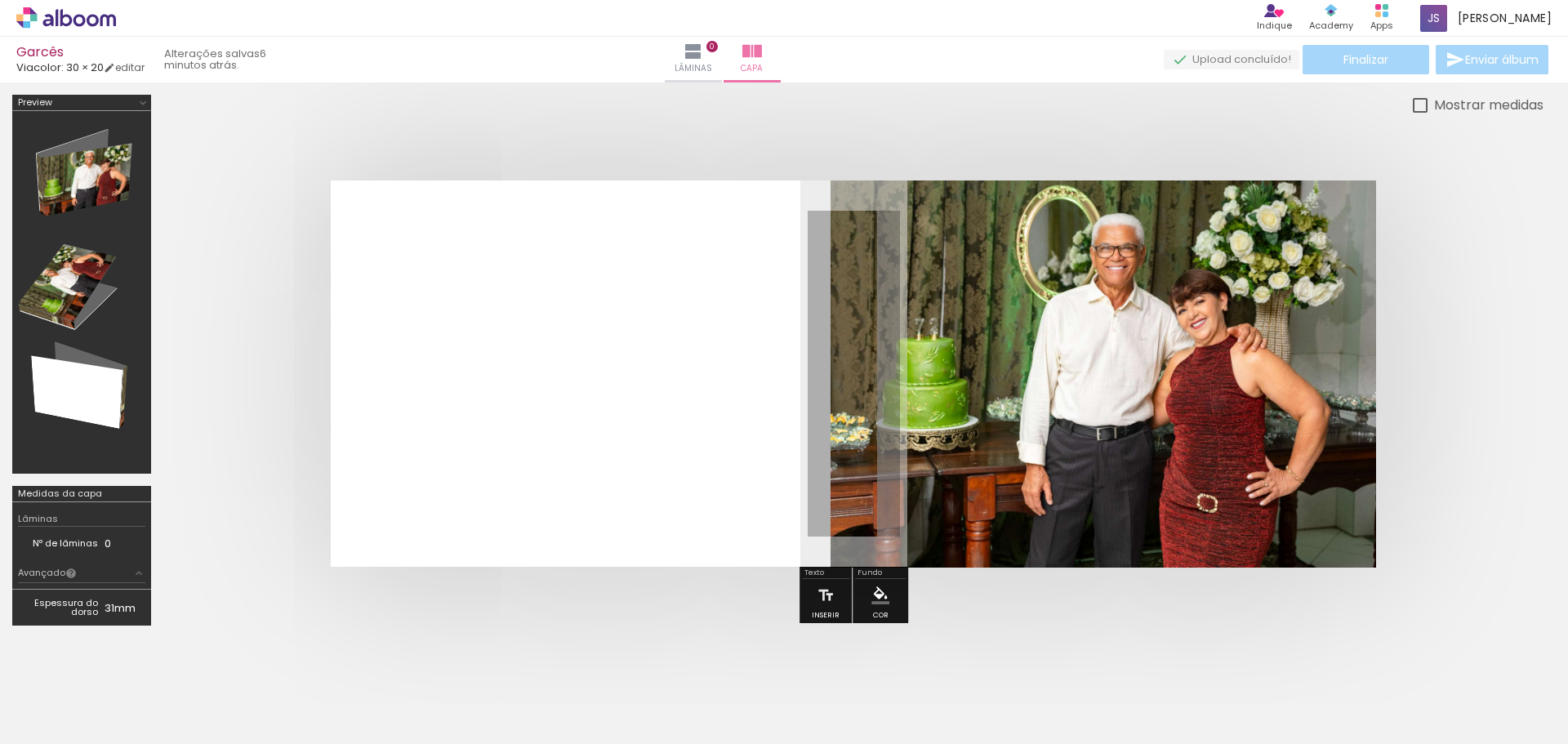
click at [1454, 400] on quentale-cover at bounding box center [854, 373] width 1250 height 386
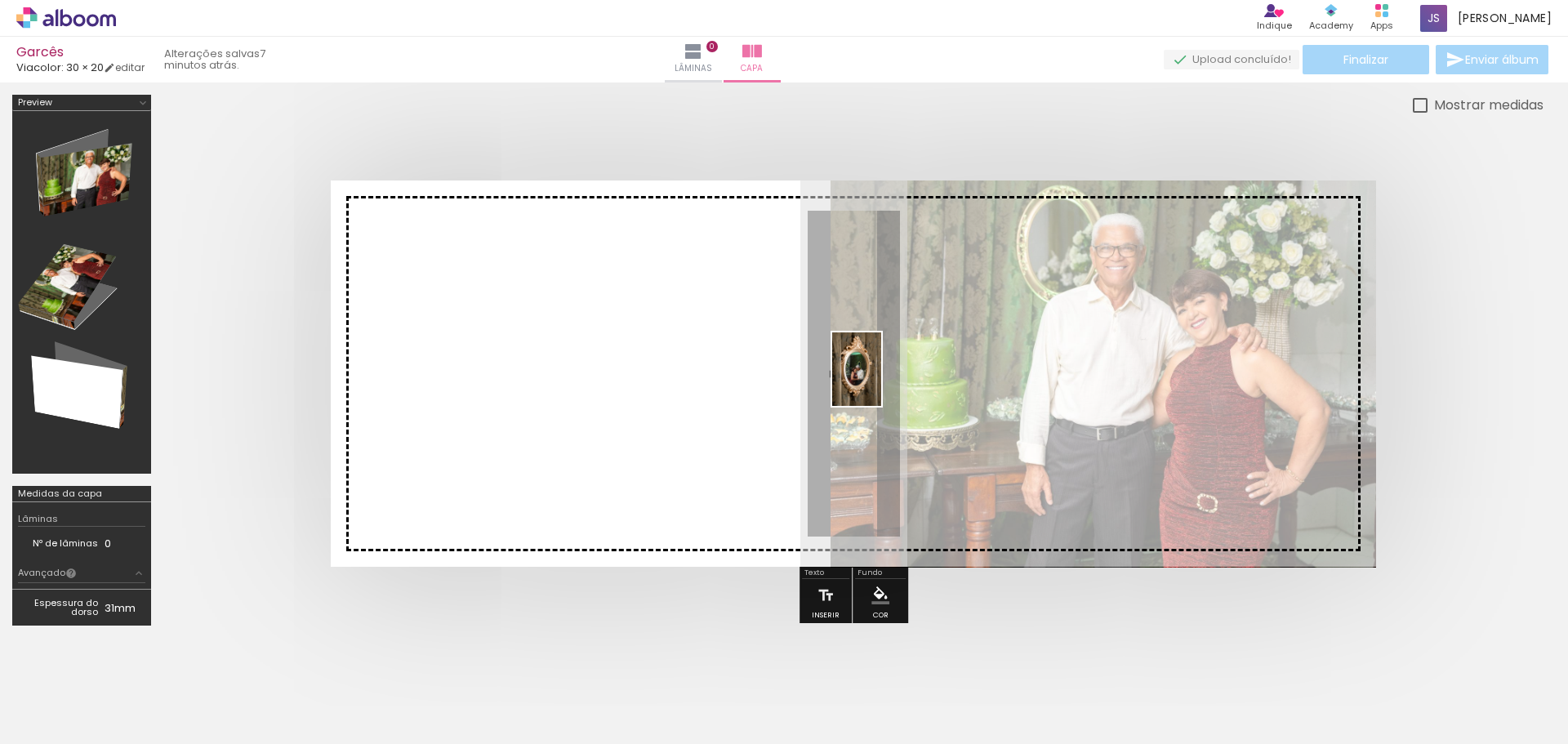
drag, startPoint x: 624, startPoint y: 696, endPoint x: 882, endPoint y: 381, distance: 407.2
click at [882, 381] on quentale-workspace at bounding box center [784, 372] width 1568 height 744
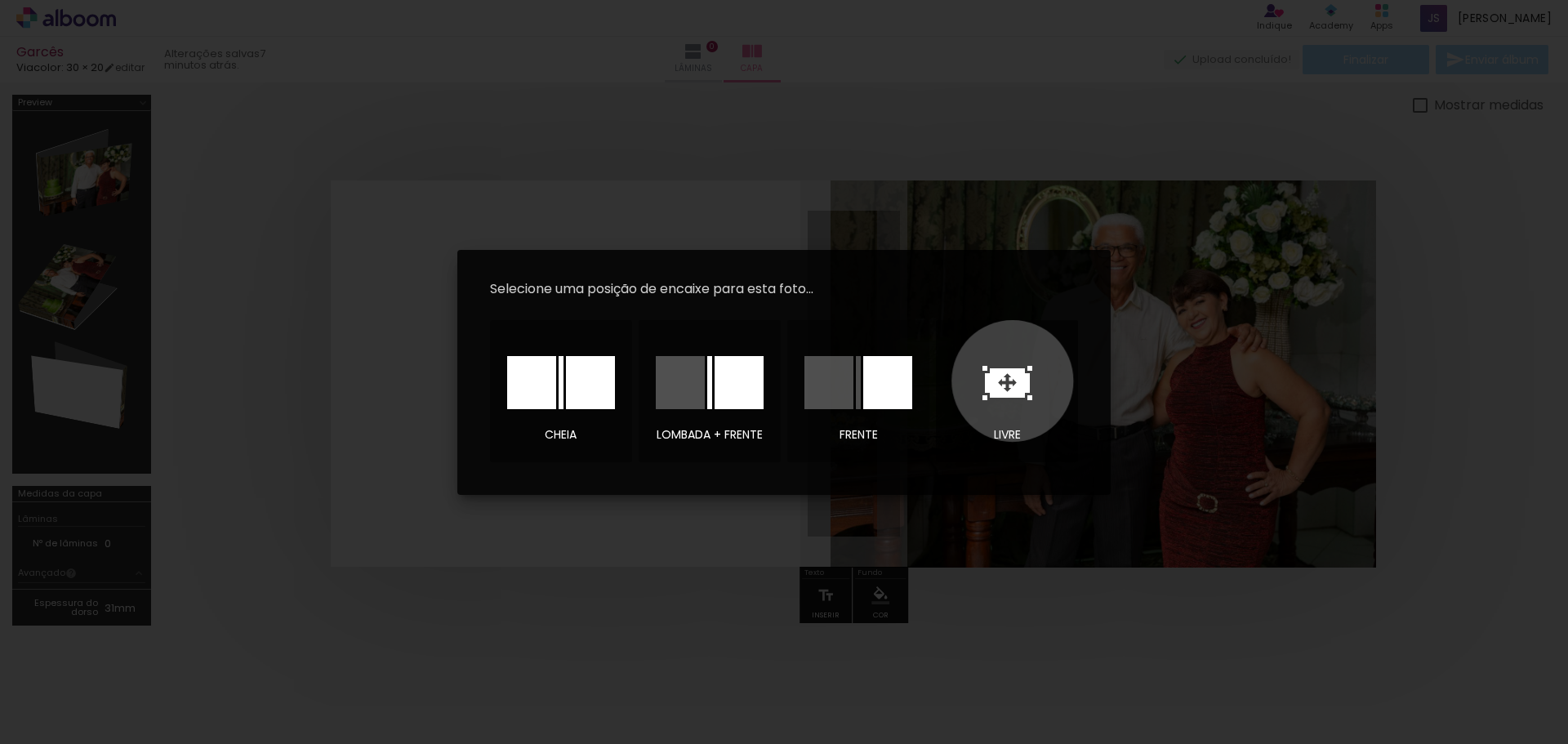
click at [1013, 381] on icon at bounding box center [1007, 383] width 49 height 35
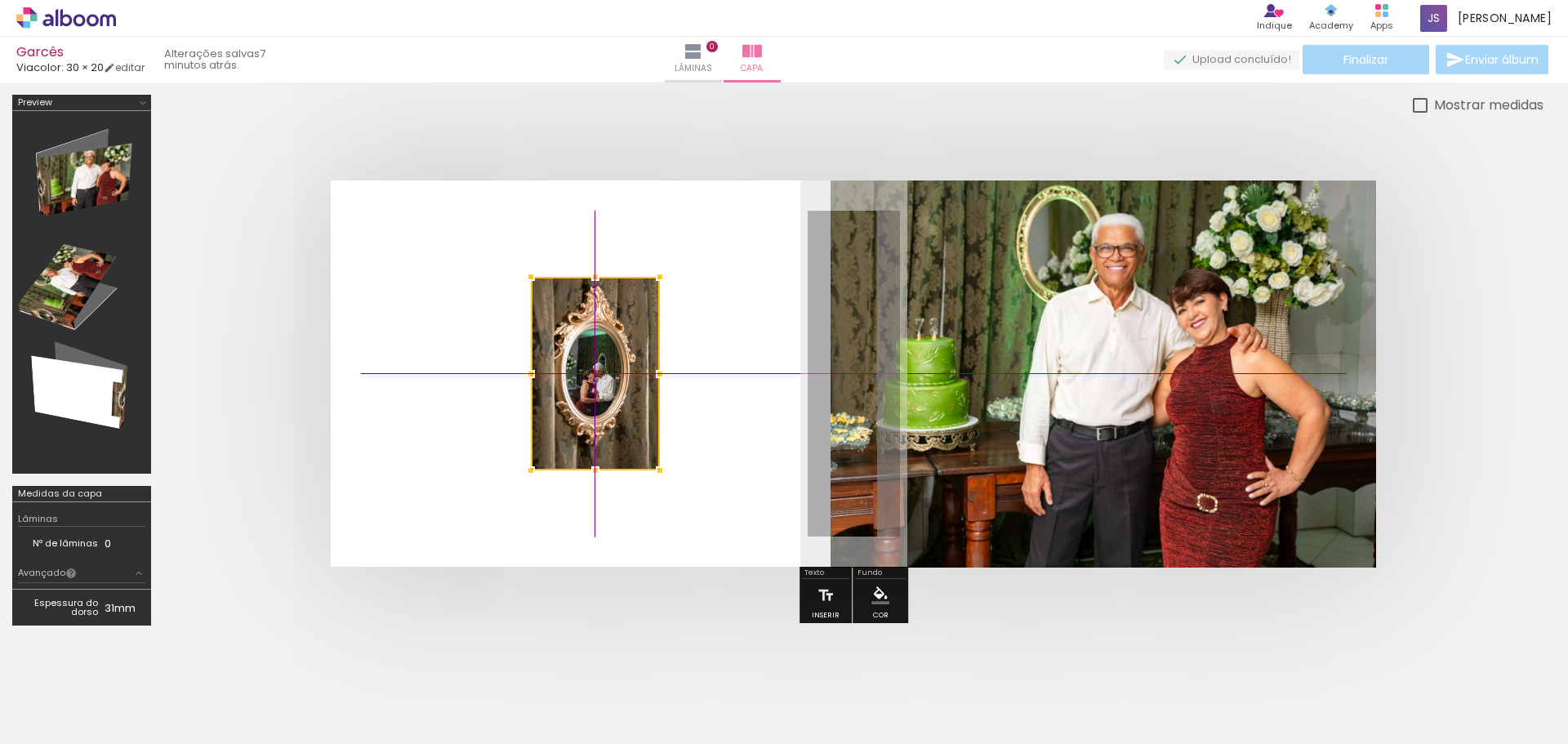
drag, startPoint x: 861, startPoint y: 382, endPoint x: 597, endPoint y: 384, distance: 264.0
click at [597, 384] on div at bounding box center [595, 373] width 129 height 194
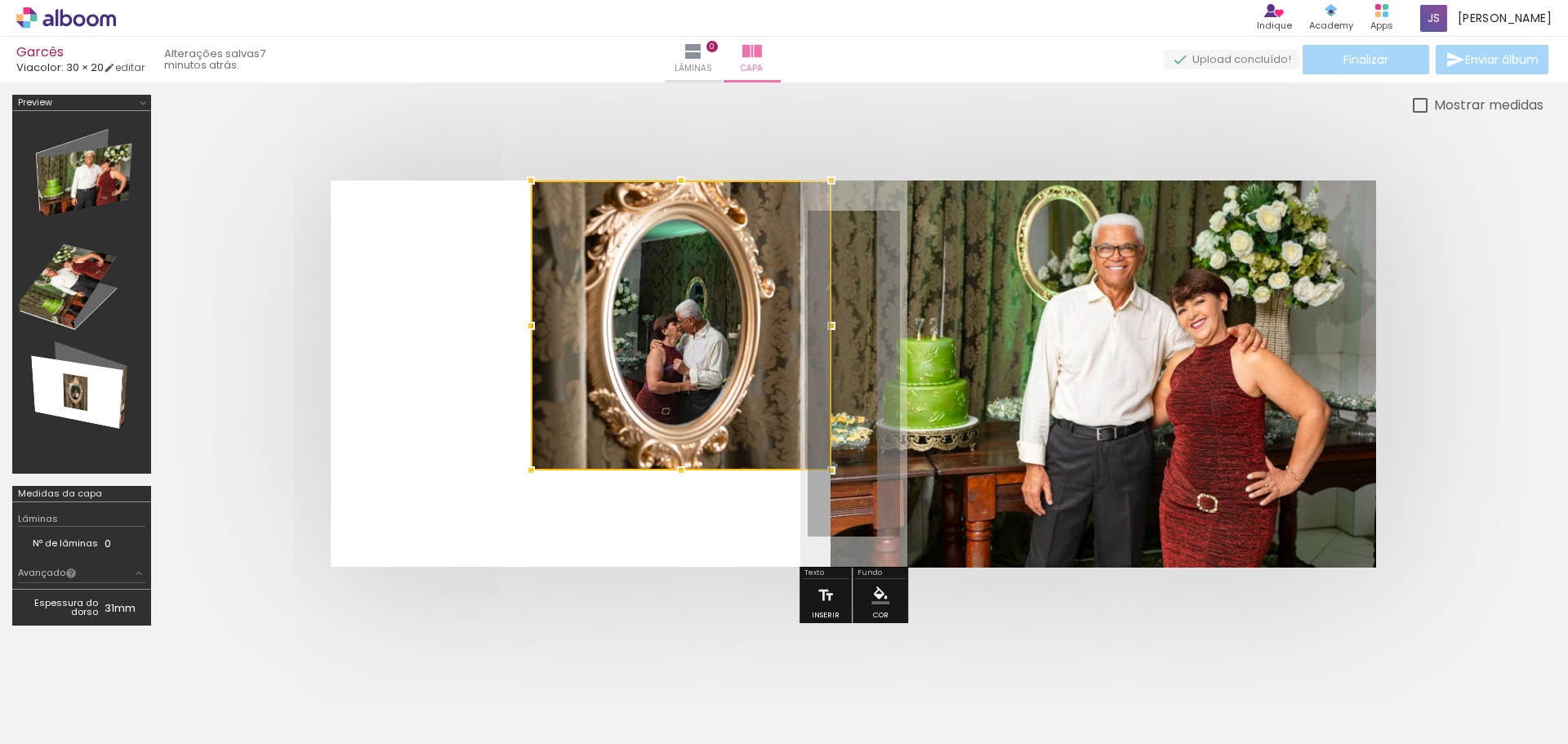
drag, startPoint x: 660, startPoint y: 278, endPoint x: 837, endPoint y: 192, distance: 196.8
click at [837, 192] on div at bounding box center [831, 180] width 33 height 33
click at [693, 338] on quentale-photo at bounding box center [681, 325] width 301 height 290
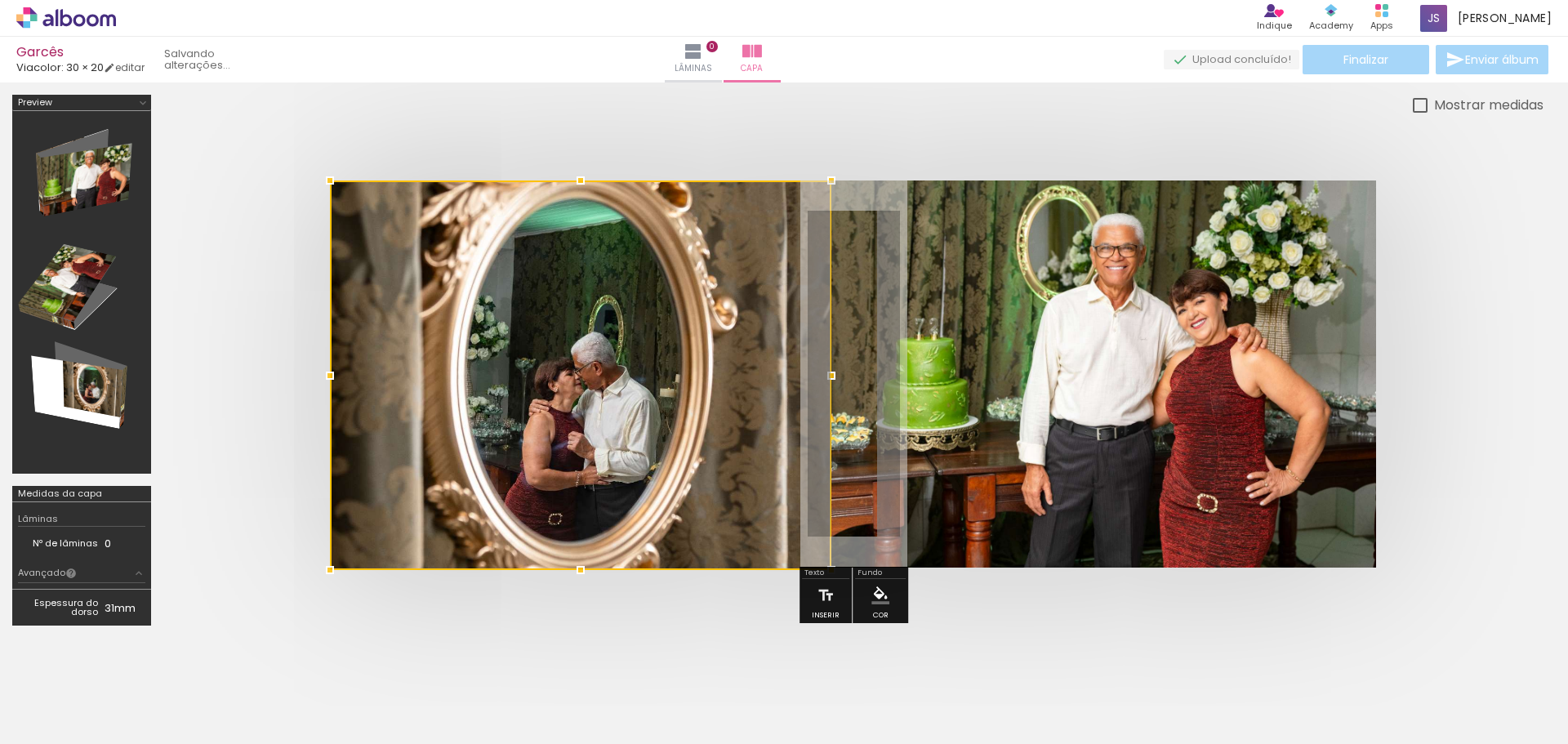
drag, startPoint x: 531, startPoint y: 470, endPoint x: 334, endPoint y: 559, distance: 216.2
click at [334, 559] on div at bounding box center [580, 375] width 502 height 390
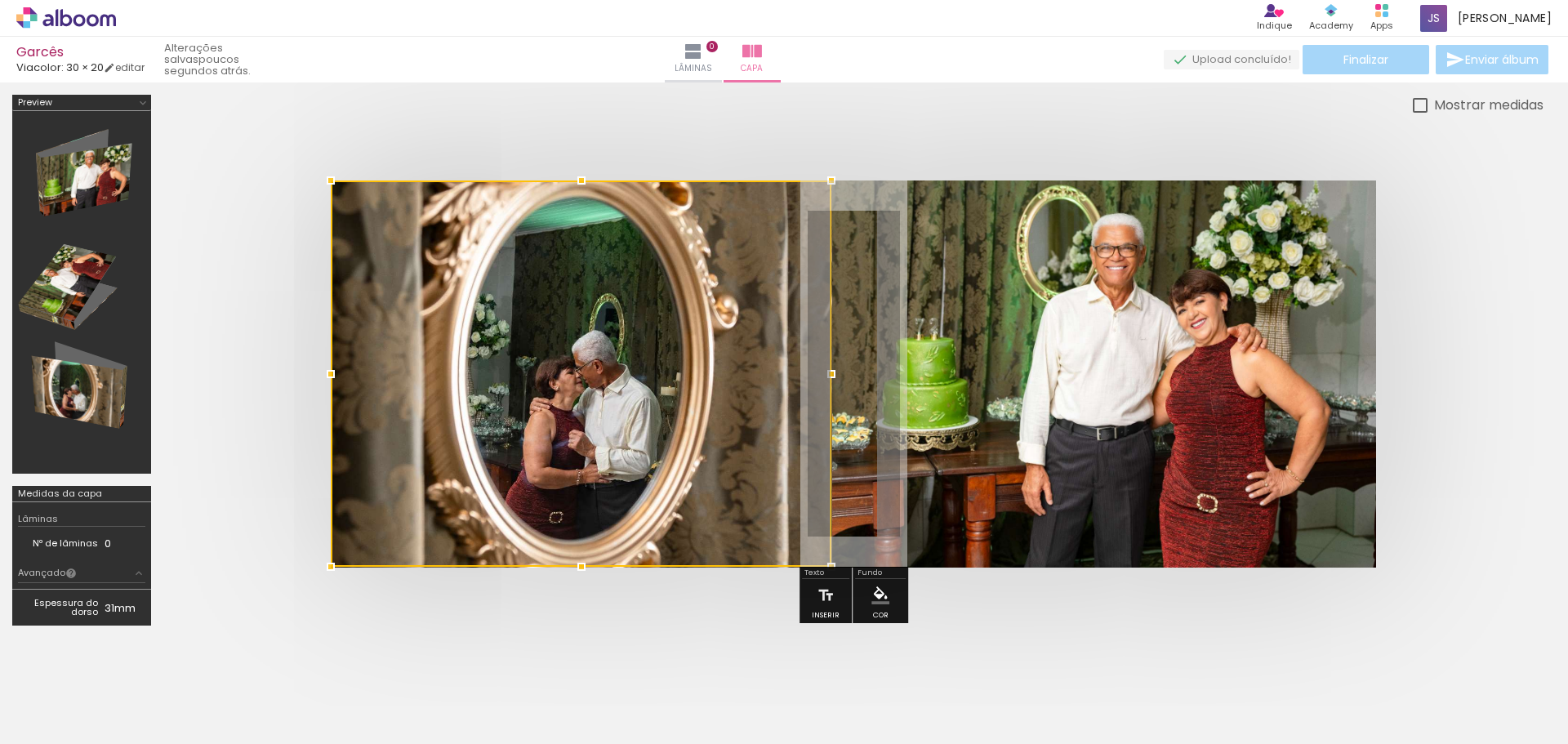
click at [229, 406] on quentale-cover at bounding box center [854, 373] width 1250 height 386
click at [1486, 228] on div at bounding box center [853, 373] width 1380 height 517
click at [1456, 268] on quentale-cover at bounding box center [854, 373] width 1250 height 386
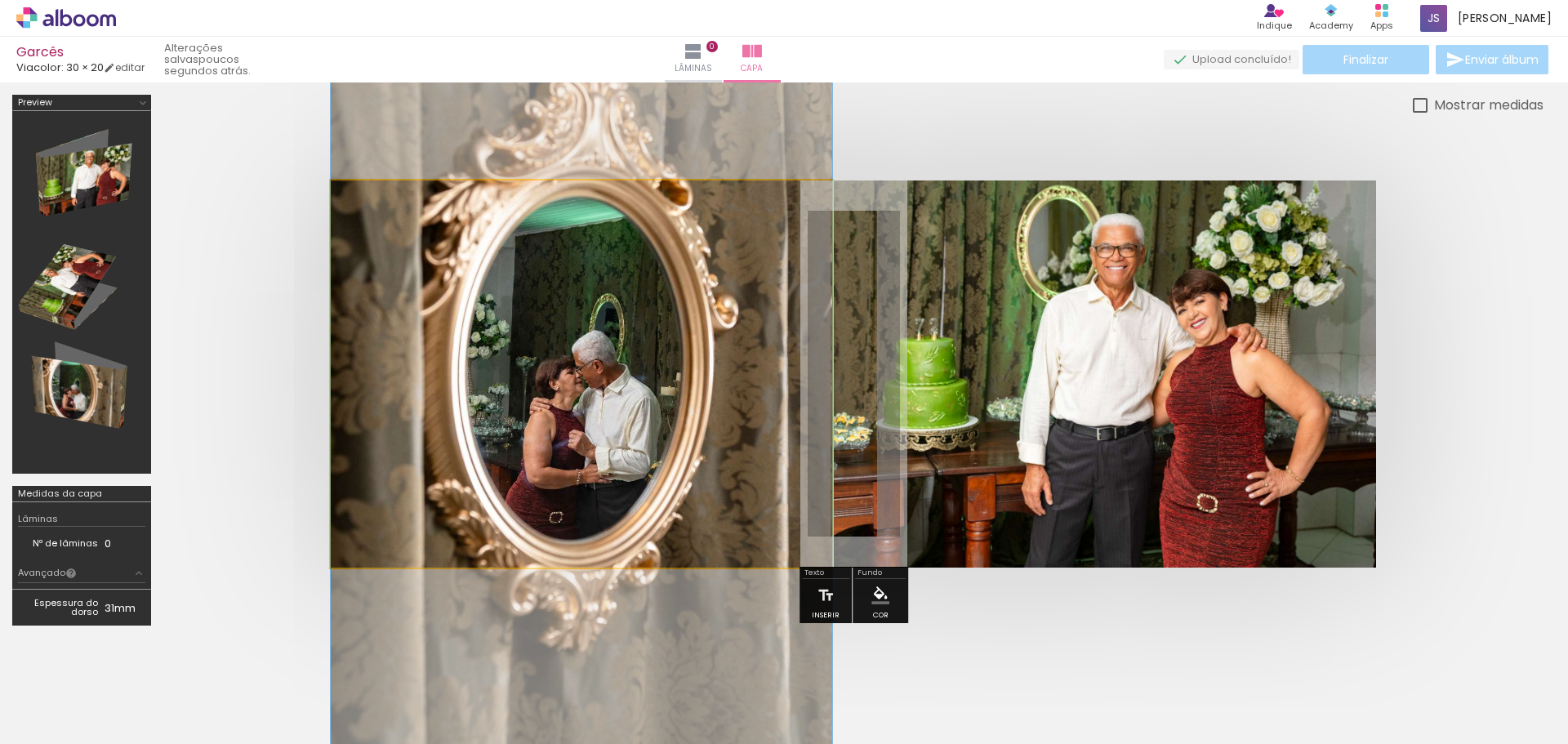
click at [569, 394] on quentale-photo at bounding box center [581, 373] width 502 height 386
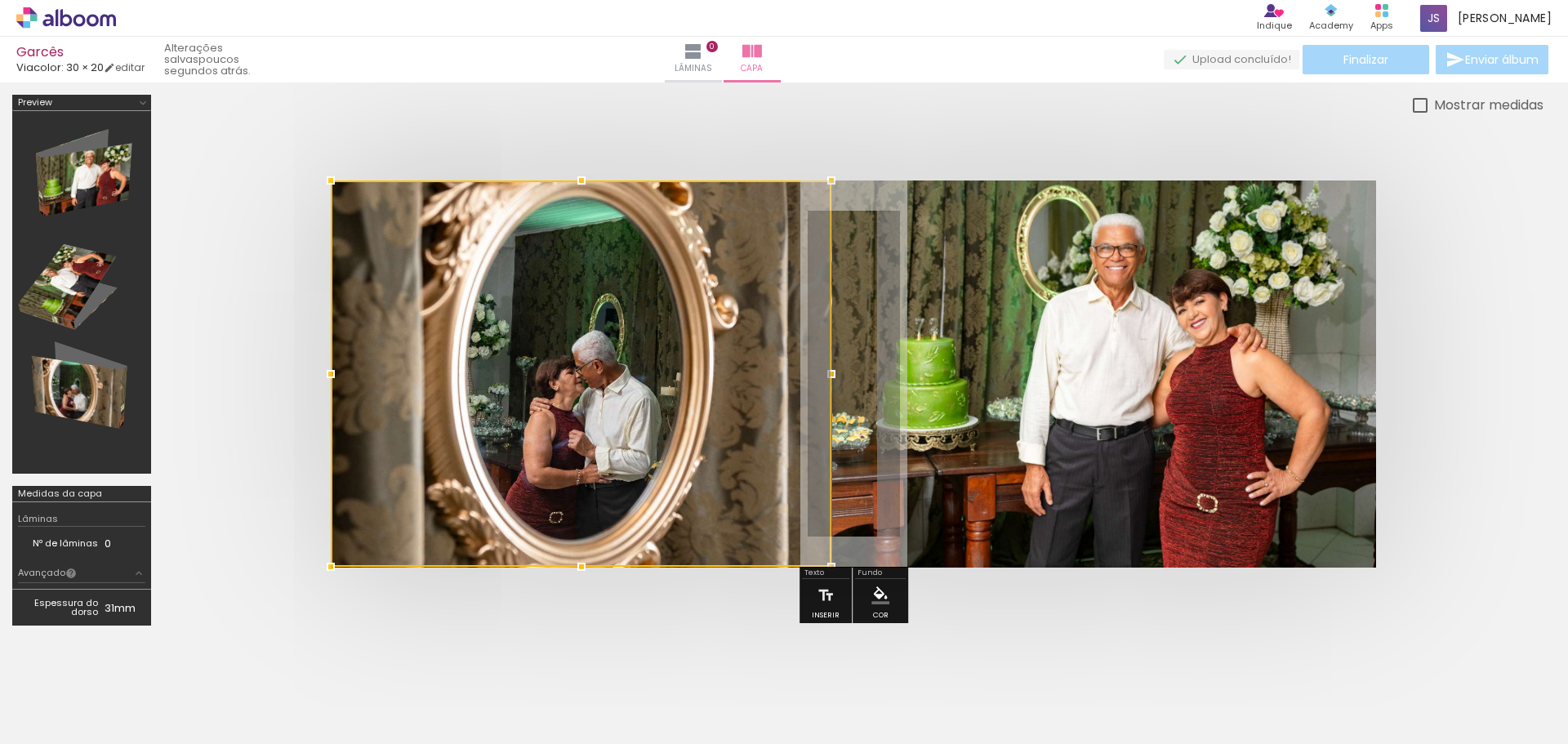
drag, startPoint x: 569, startPoint y: 394, endPoint x: 508, endPoint y: 567, distance: 183.4
click at [510, 567] on album-spread at bounding box center [853, 373] width 1046 height 386
drag, startPoint x: 608, startPoint y: 393, endPoint x: 583, endPoint y: 114, distance: 280.1
click at [583, 114] on quentale-cover-editor at bounding box center [853, 366] width 1380 height 543
drag, startPoint x: 634, startPoint y: 335, endPoint x: 615, endPoint y: 356, distance: 28.3
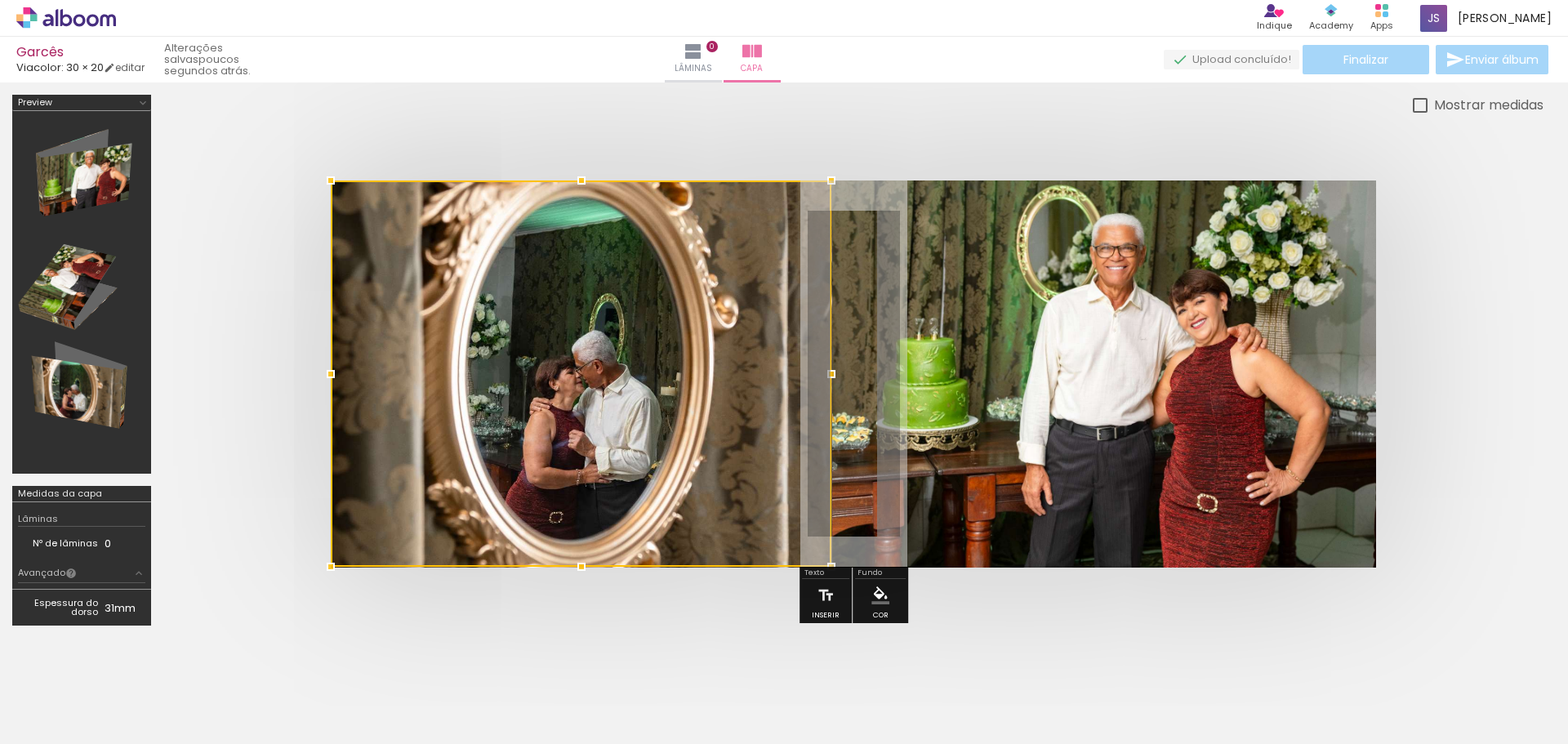
click at [608, 377] on div at bounding box center [581, 373] width 501 height 386
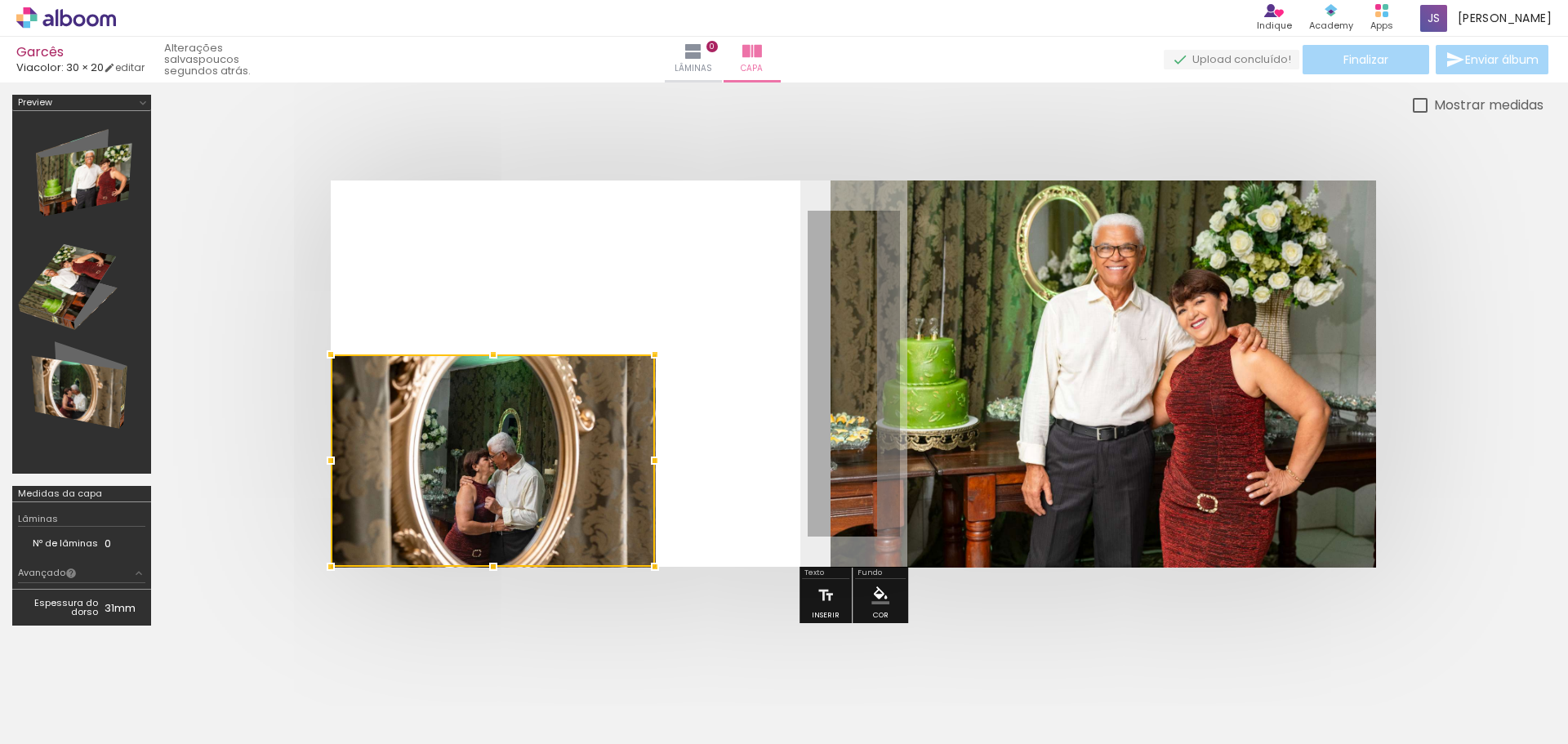
drag, startPoint x: 821, startPoint y: 180, endPoint x: 610, endPoint y: 373, distance: 286.0
click at [645, 316] on album-spread at bounding box center [853, 373] width 1046 height 386
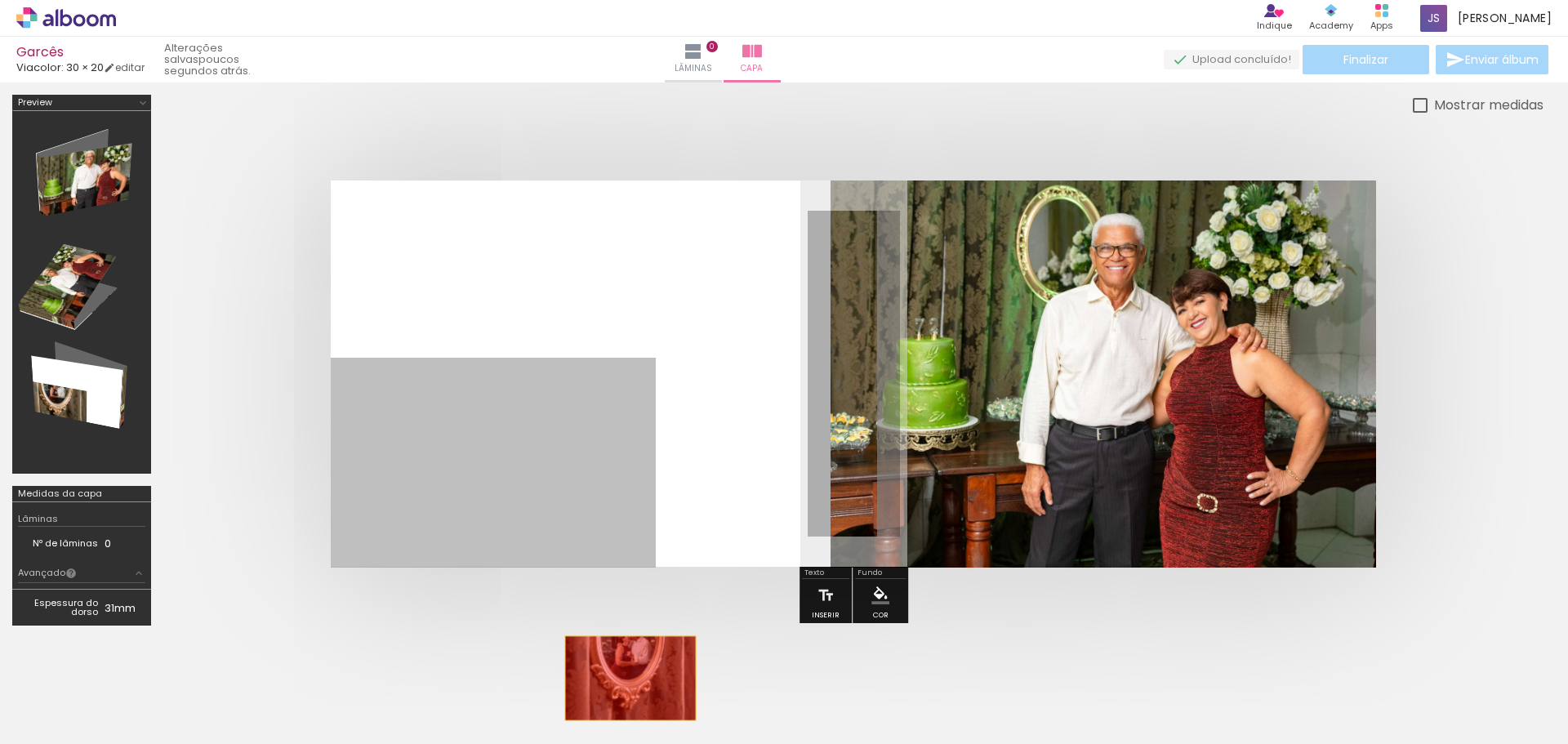
drag, startPoint x: 508, startPoint y: 468, endPoint x: 630, endPoint y: 680, distance: 244.6
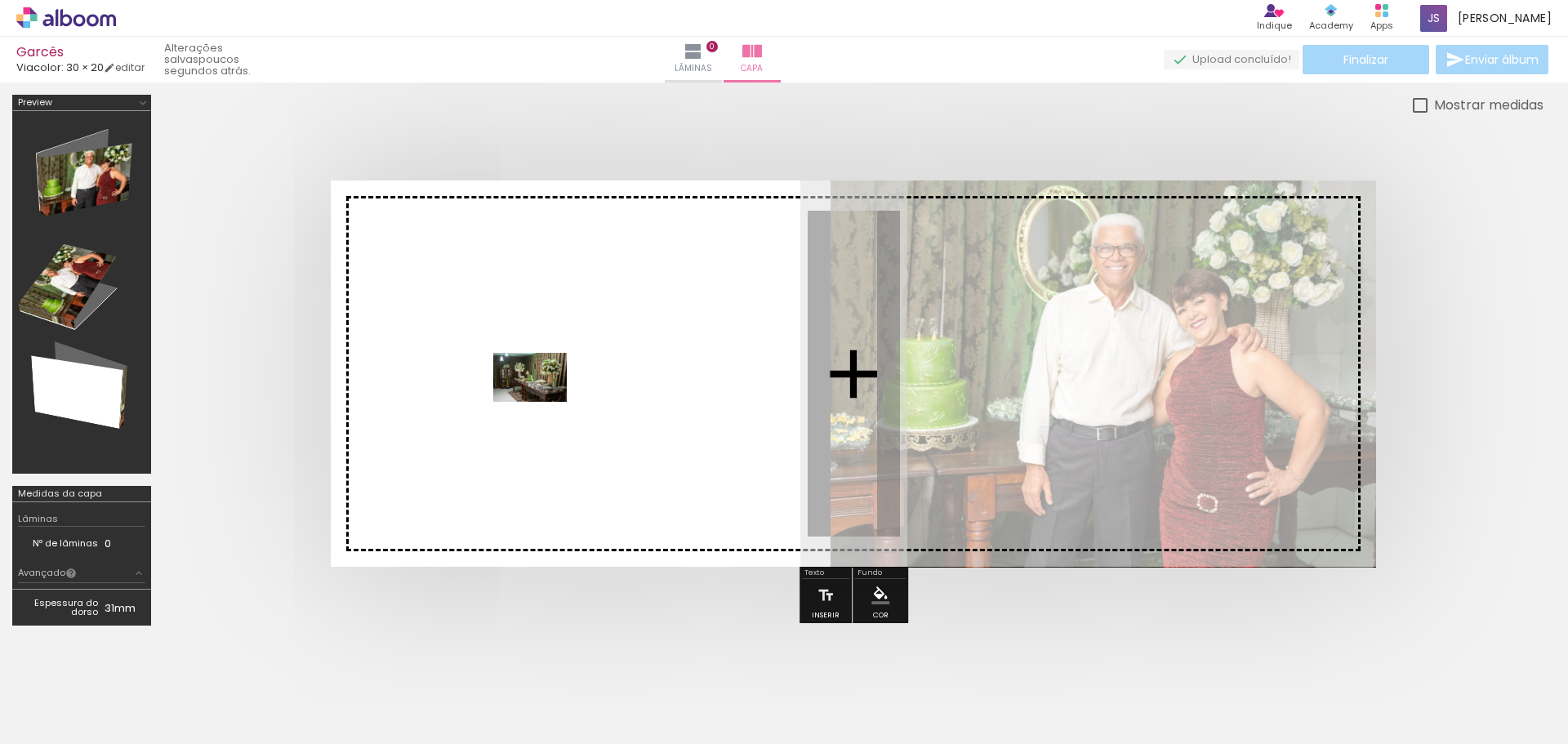
drag, startPoint x: 262, startPoint y: 704, endPoint x: 542, endPoint y: 402, distance: 411.8
click at [542, 402] on quentale-workspace at bounding box center [784, 372] width 1568 height 744
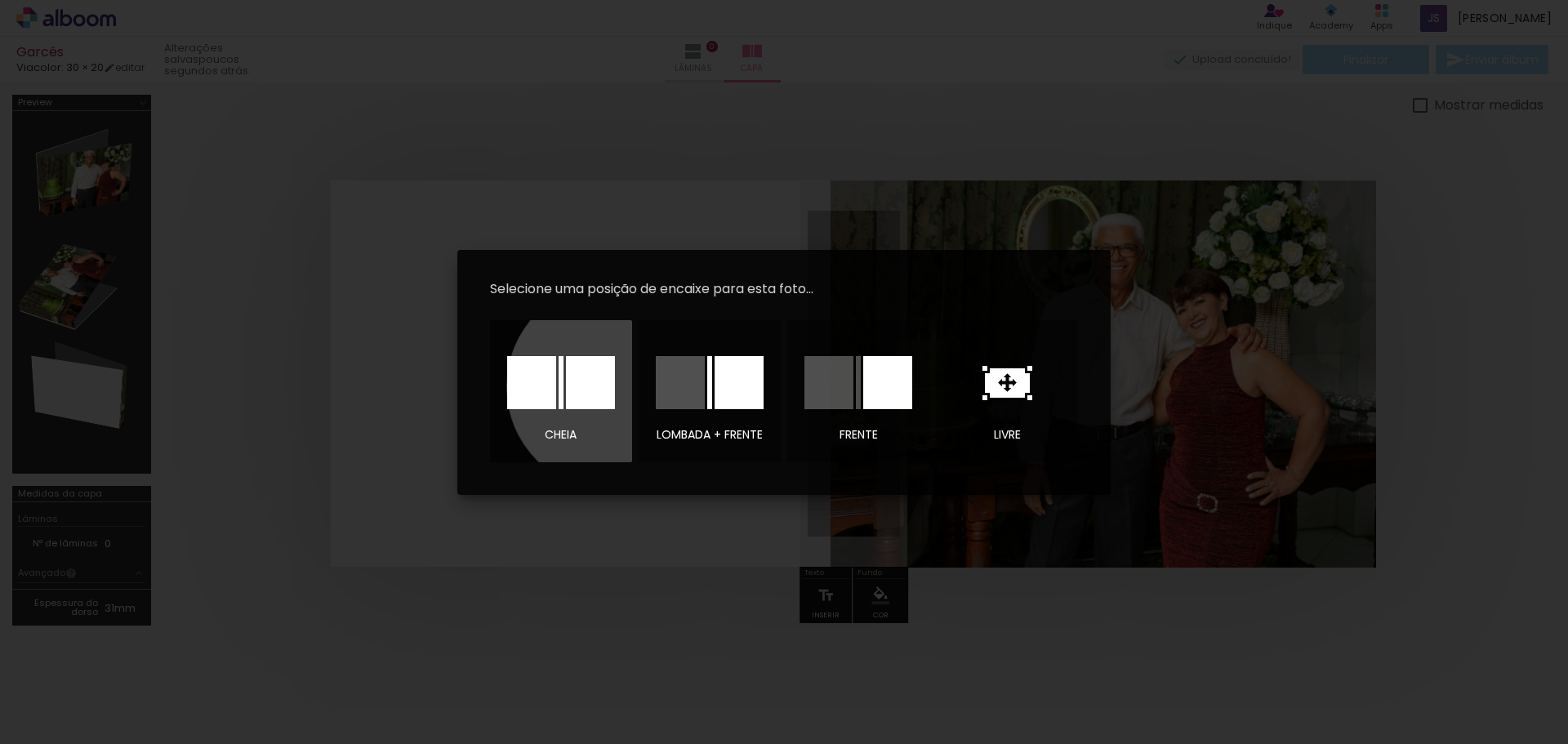
click at [611, 386] on div at bounding box center [590, 382] width 49 height 53
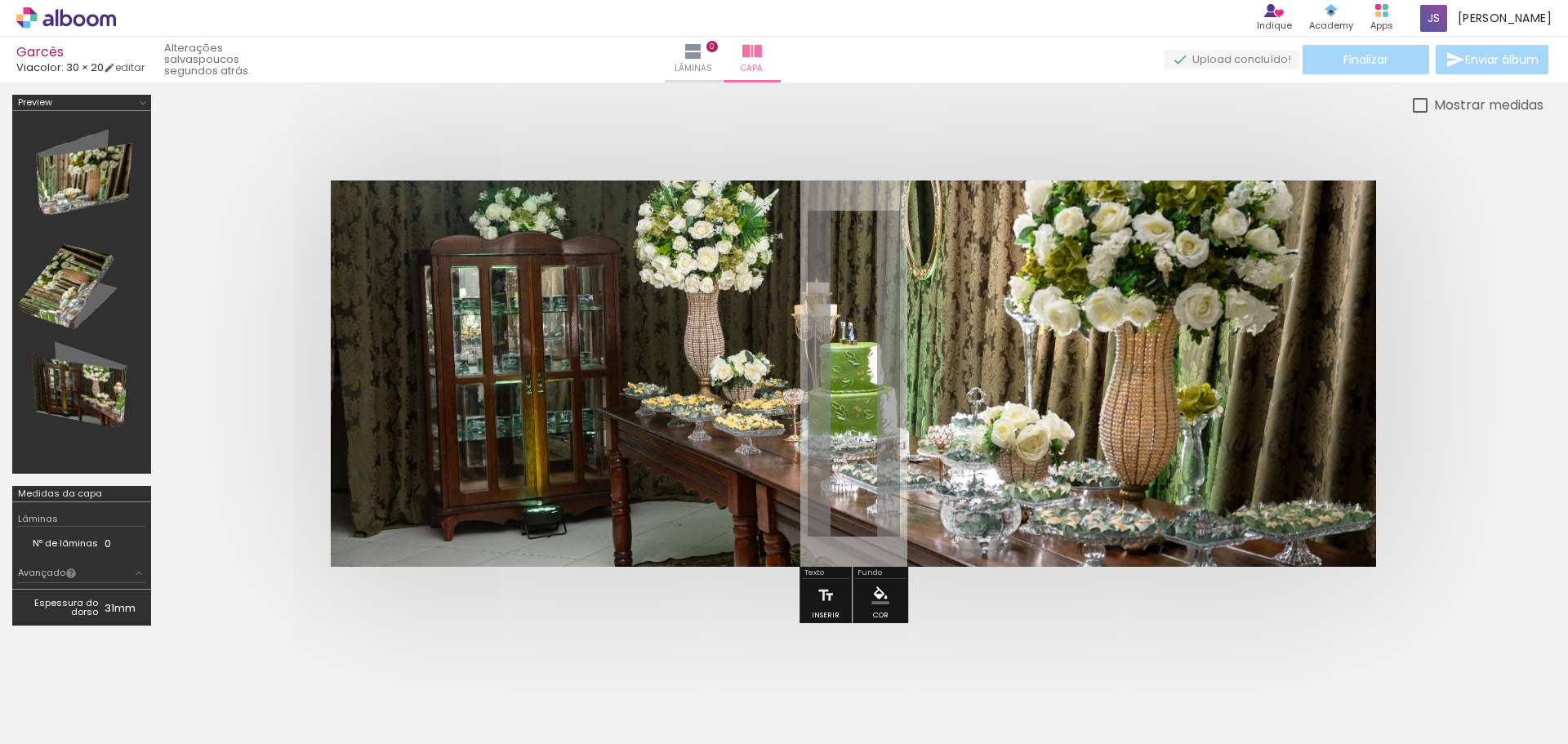
click at [718, 391] on quentale-photo at bounding box center [853, 373] width 1046 height 386
drag, startPoint x: 718, startPoint y: 391, endPoint x: 700, endPoint y: 386, distance: 18.7
click at [701, 386] on quentale-photo at bounding box center [853, 373] width 1046 height 386
click at [71, 303] on div at bounding box center [82, 292] width 128 height 351
click at [63, 409] on div at bounding box center [82, 292] width 128 height 351
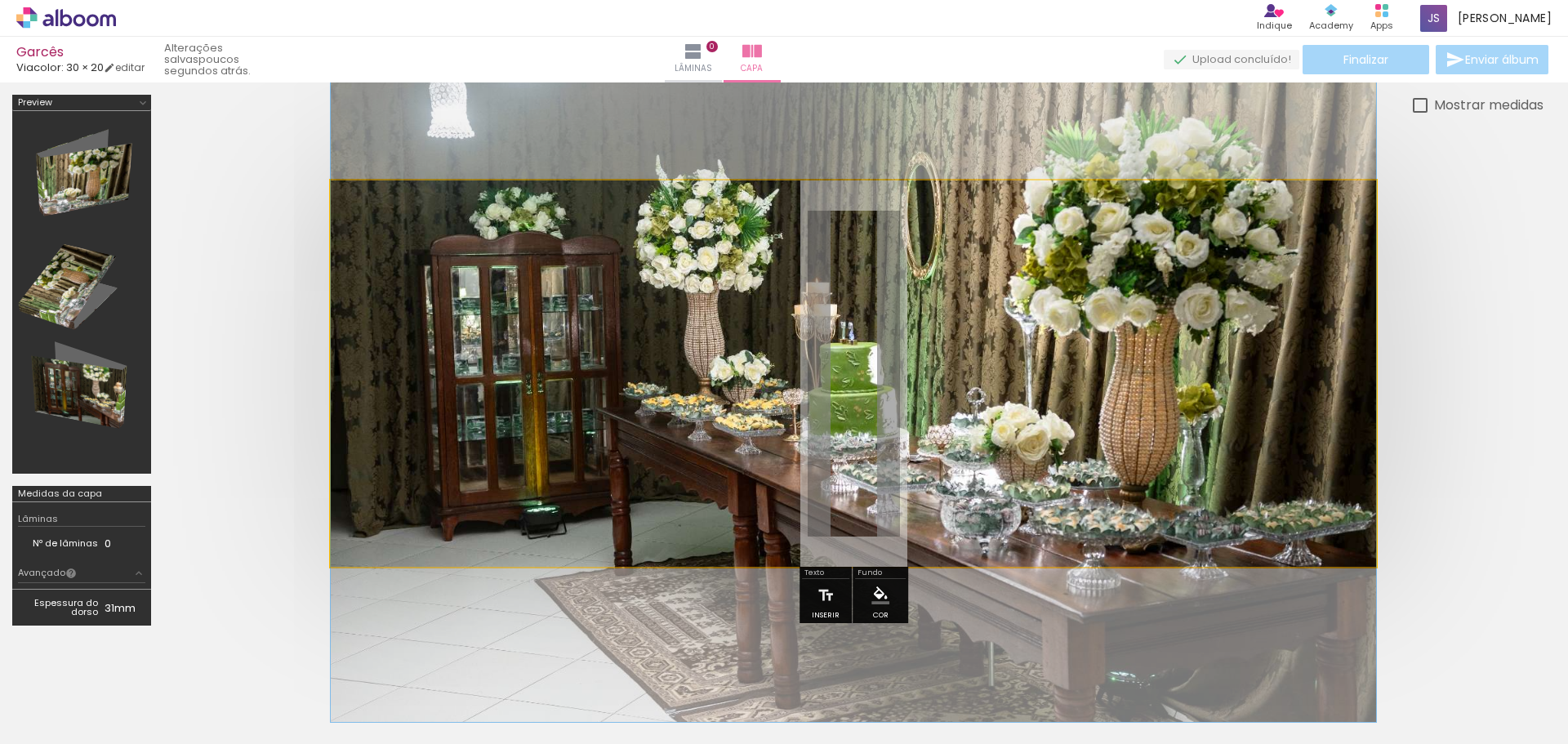
drag, startPoint x: 747, startPoint y: 376, endPoint x: 729, endPoint y: 376, distance: 18.0
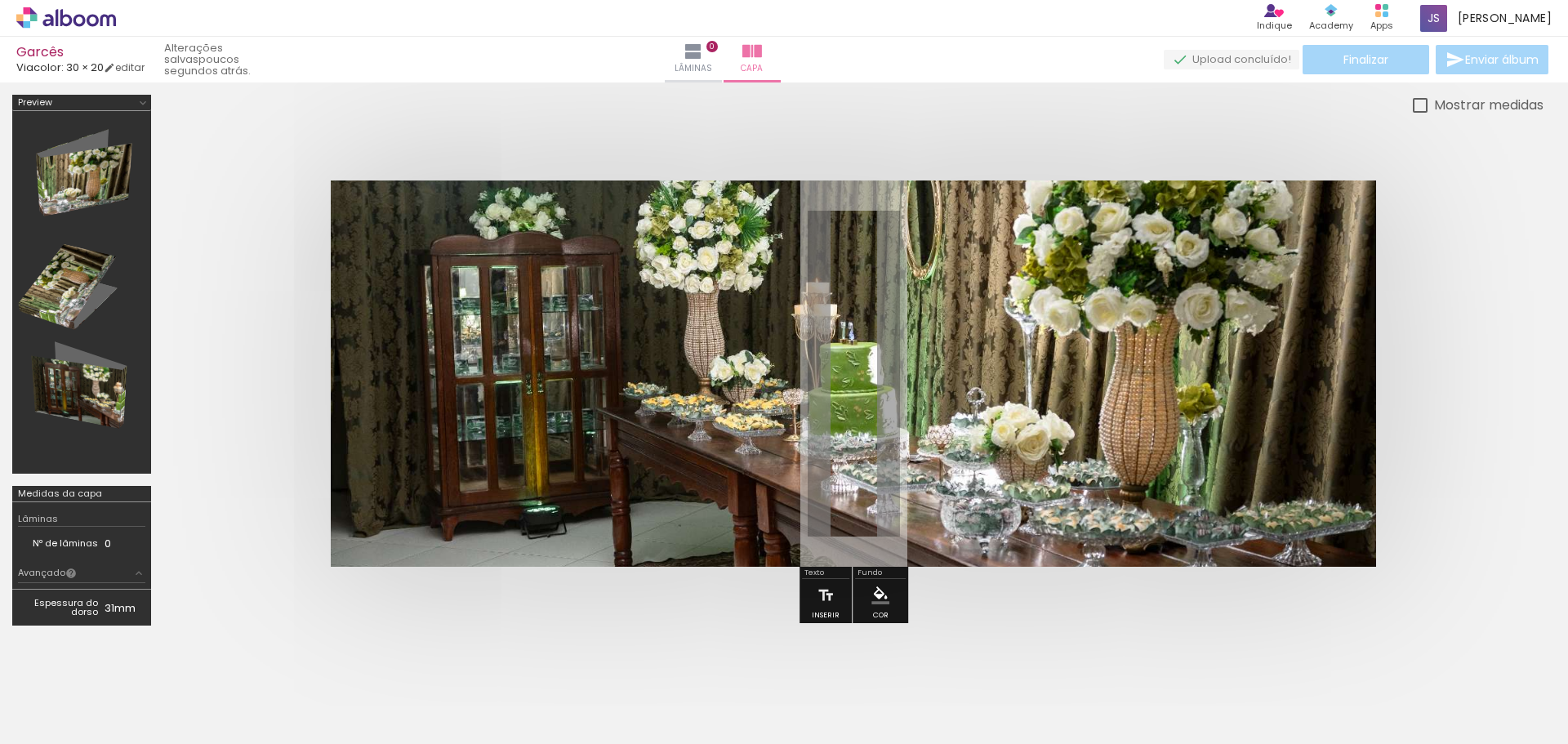
scroll to position [17, 0]
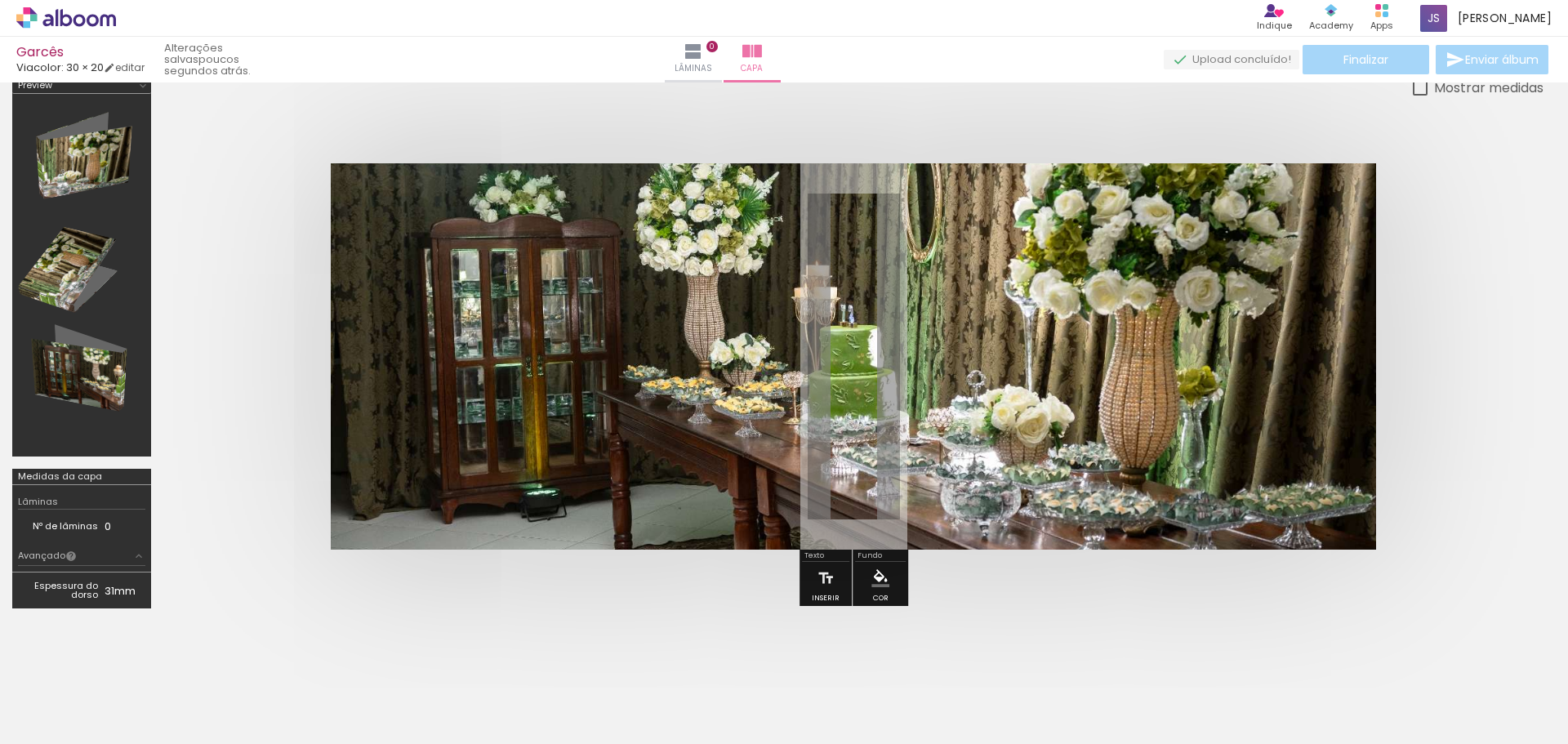
click at [59, 524] on td "Nº de lâminas" at bounding box center [61, 526] width 87 height 17
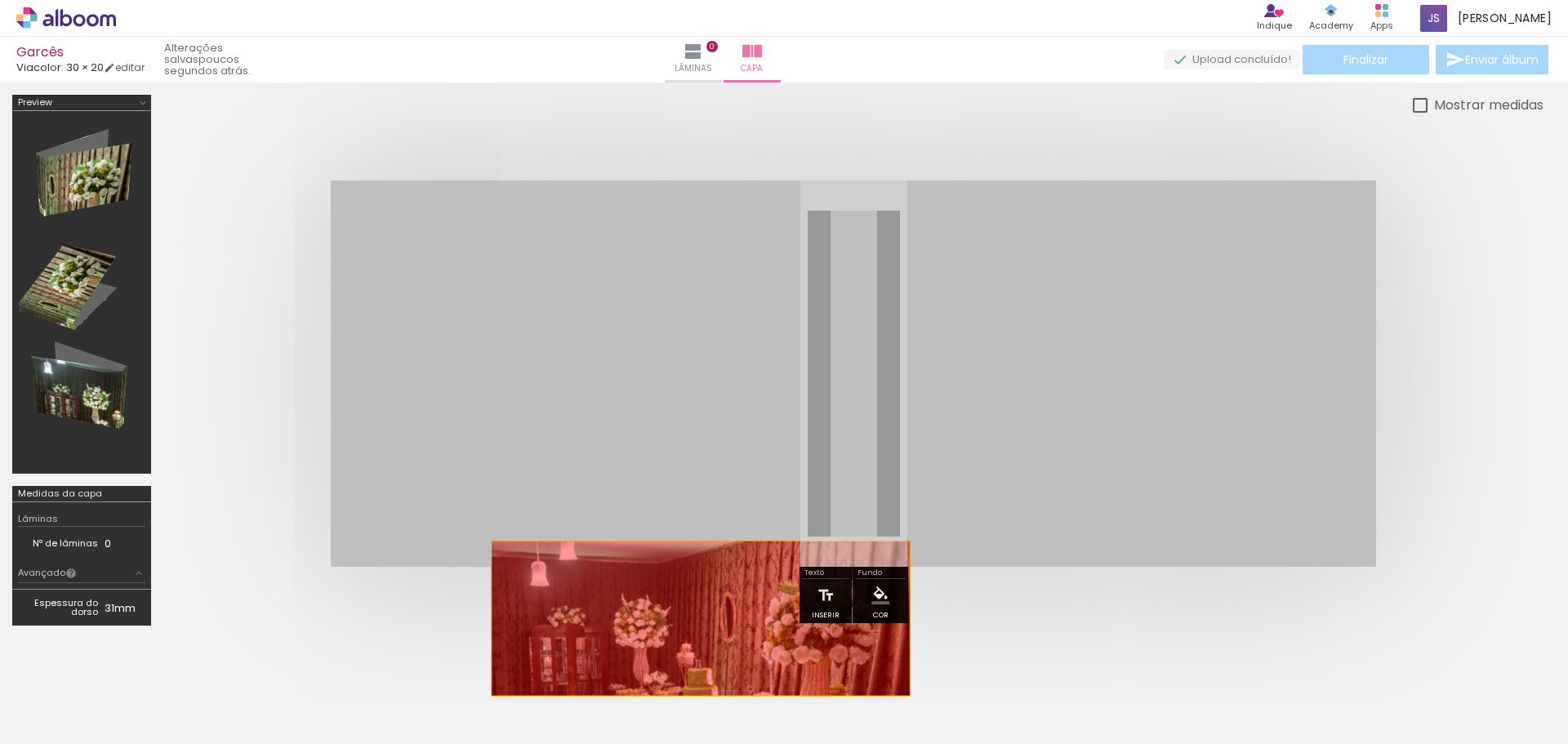
drag, startPoint x: 1229, startPoint y: 386, endPoint x: 688, endPoint y: 618, distance: 588.6
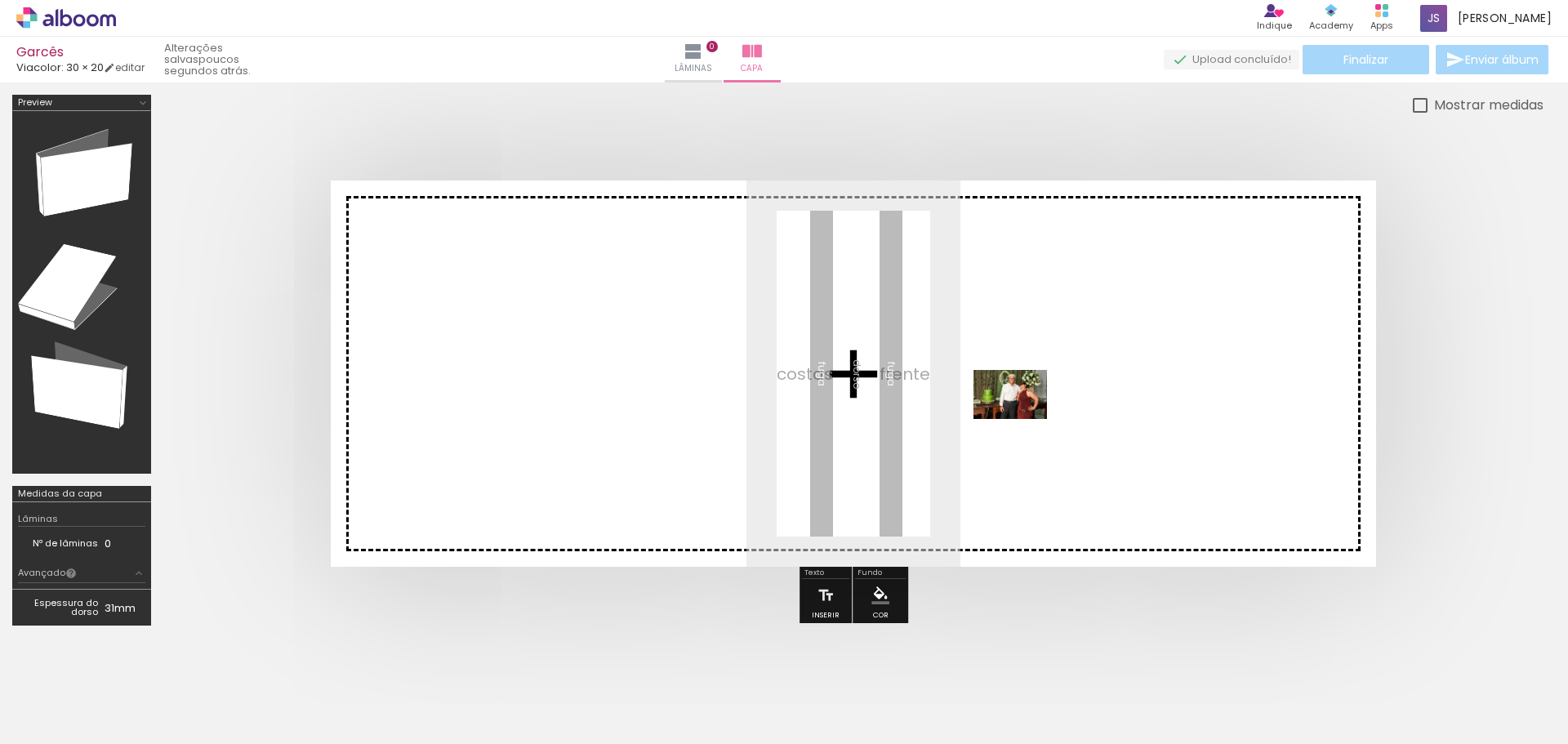
drag, startPoint x: 812, startPoint y: 695, endPoint x: 1023, endPoint y: 419, distance: 347.4
click at [1023, 419] on quentale-workspace at bounding box center [784, 372] width 1568 height 744
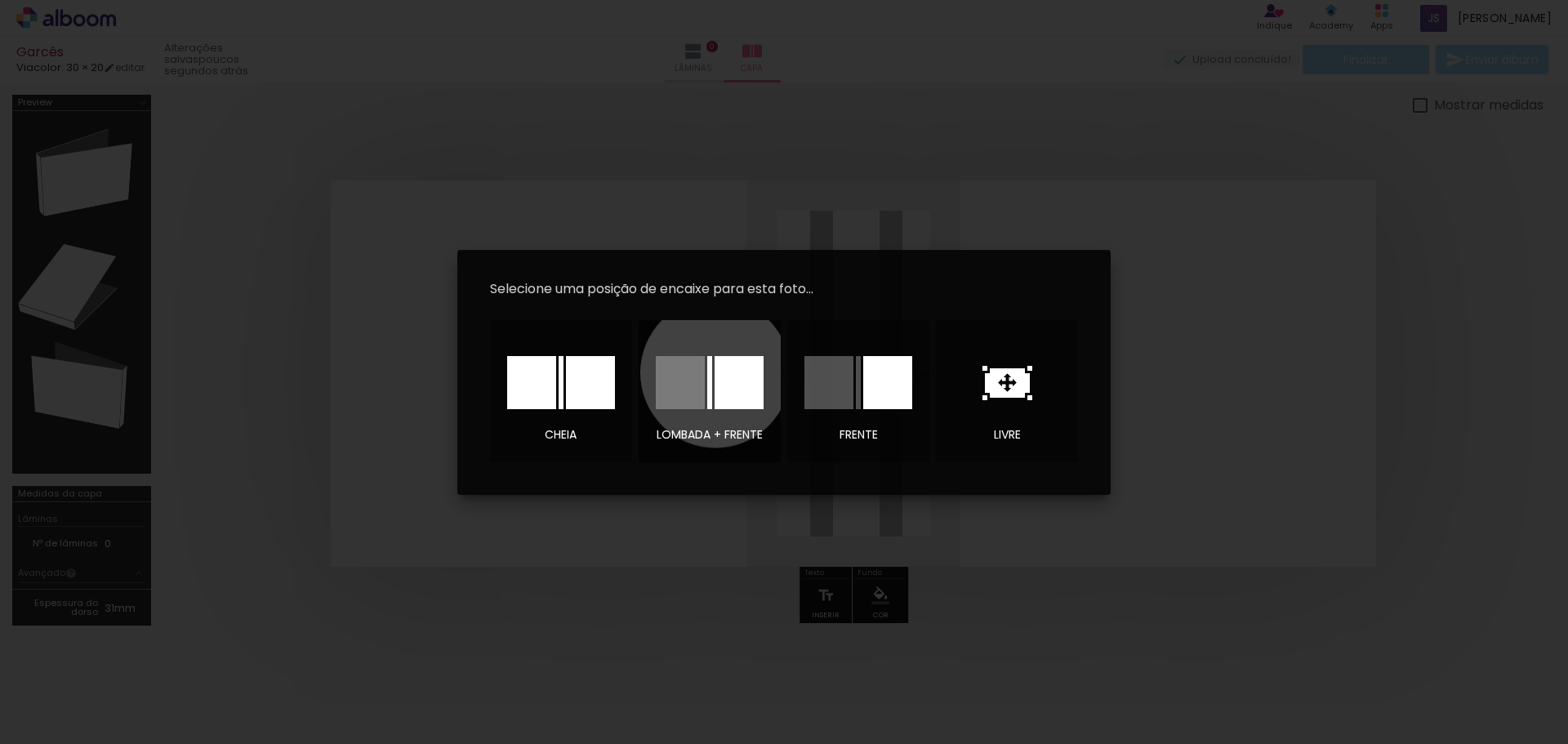
click at [715, 372] on div at bounding box center [738, 382] width 49 height 53
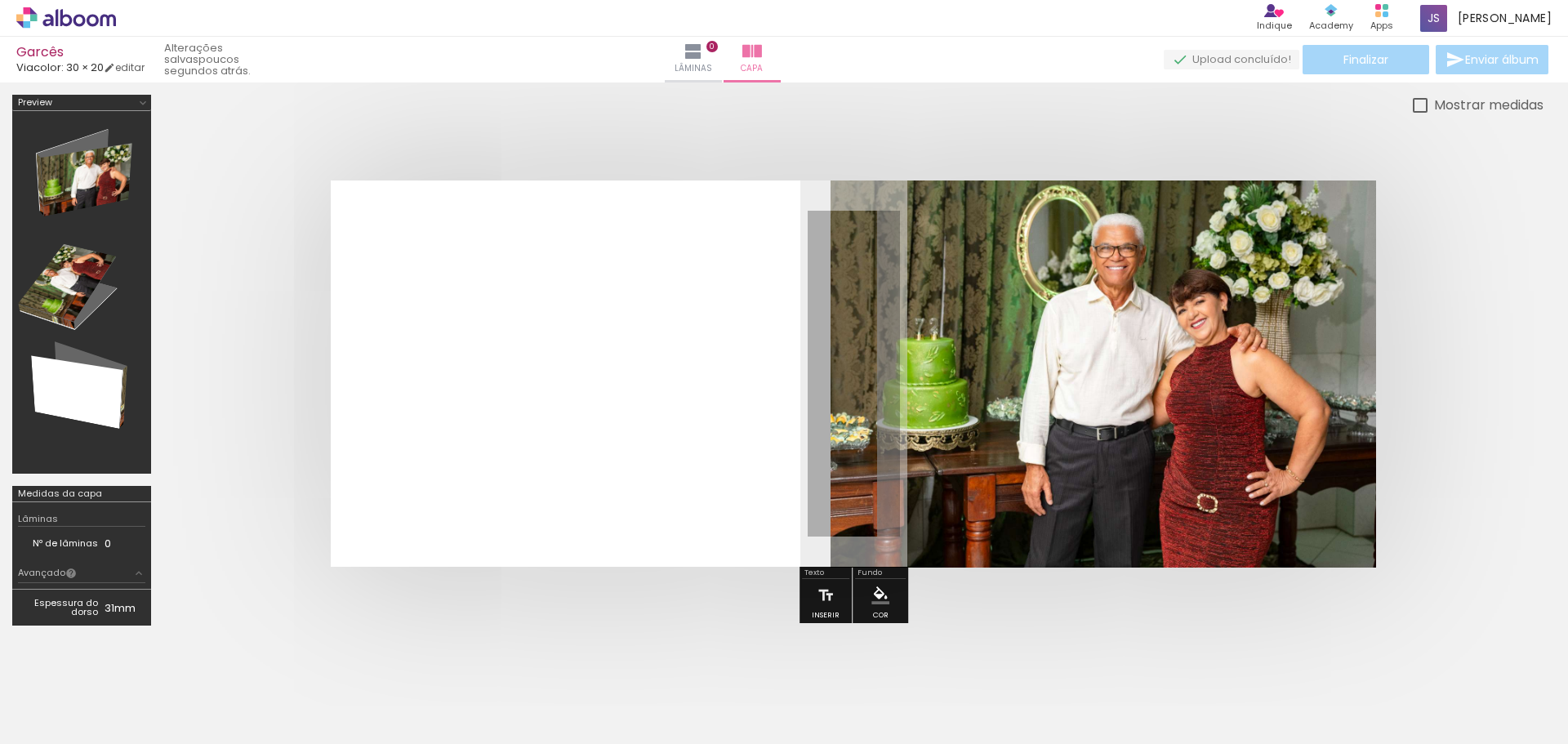
click at [715, 372] on quentale-layouter at bounding box center [853, 373] width 1046 height 386
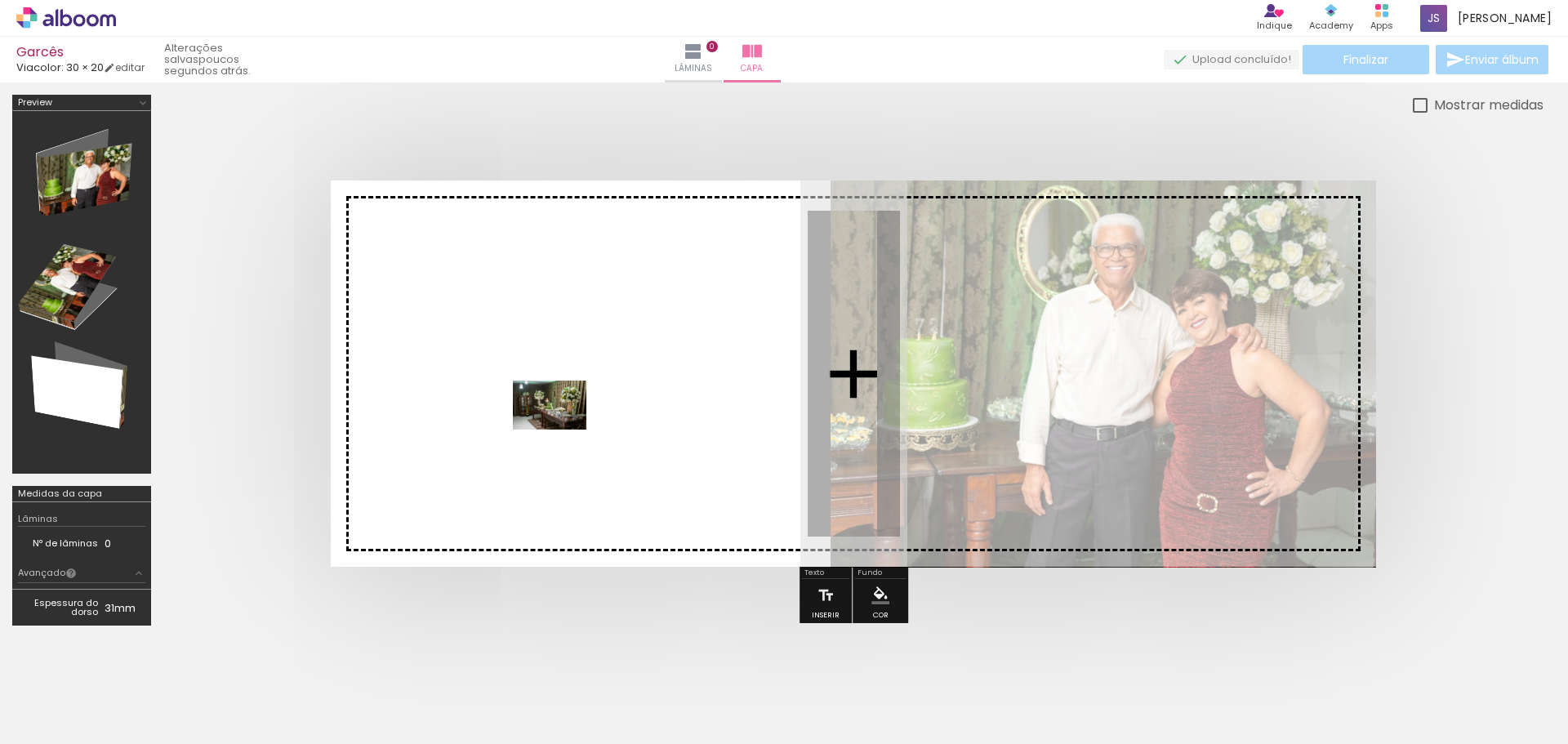
drag, startPoint x: 262, startPoint y: 702, endPoint x: 562, endPoint y: 429, distance: 405.6
click at [562, 429] on quentale-workspace at bounding box center [784, 372] width 1568 height 744
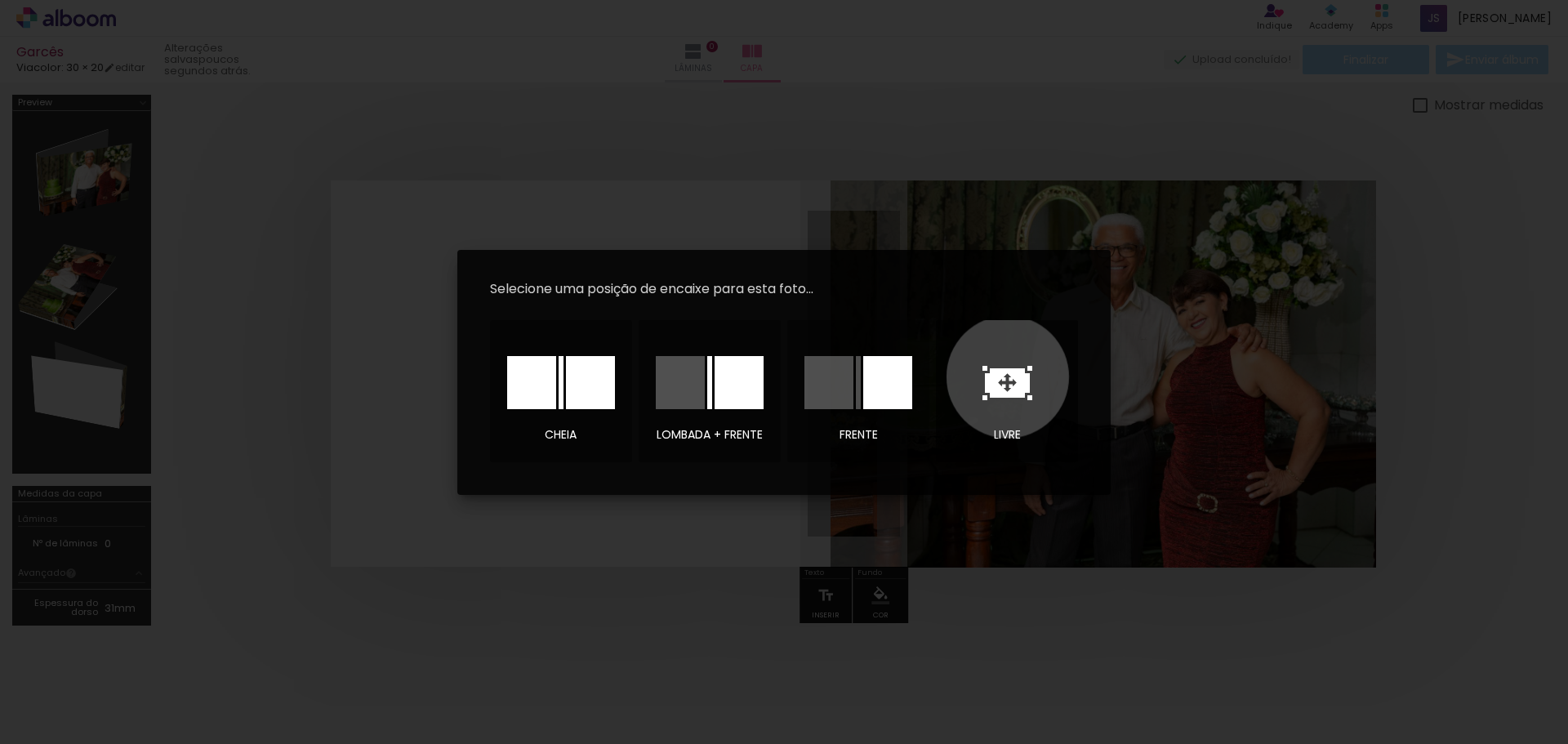
click at [1008, 377] on icon at bounding box center [1007, 383] width 49 height 35
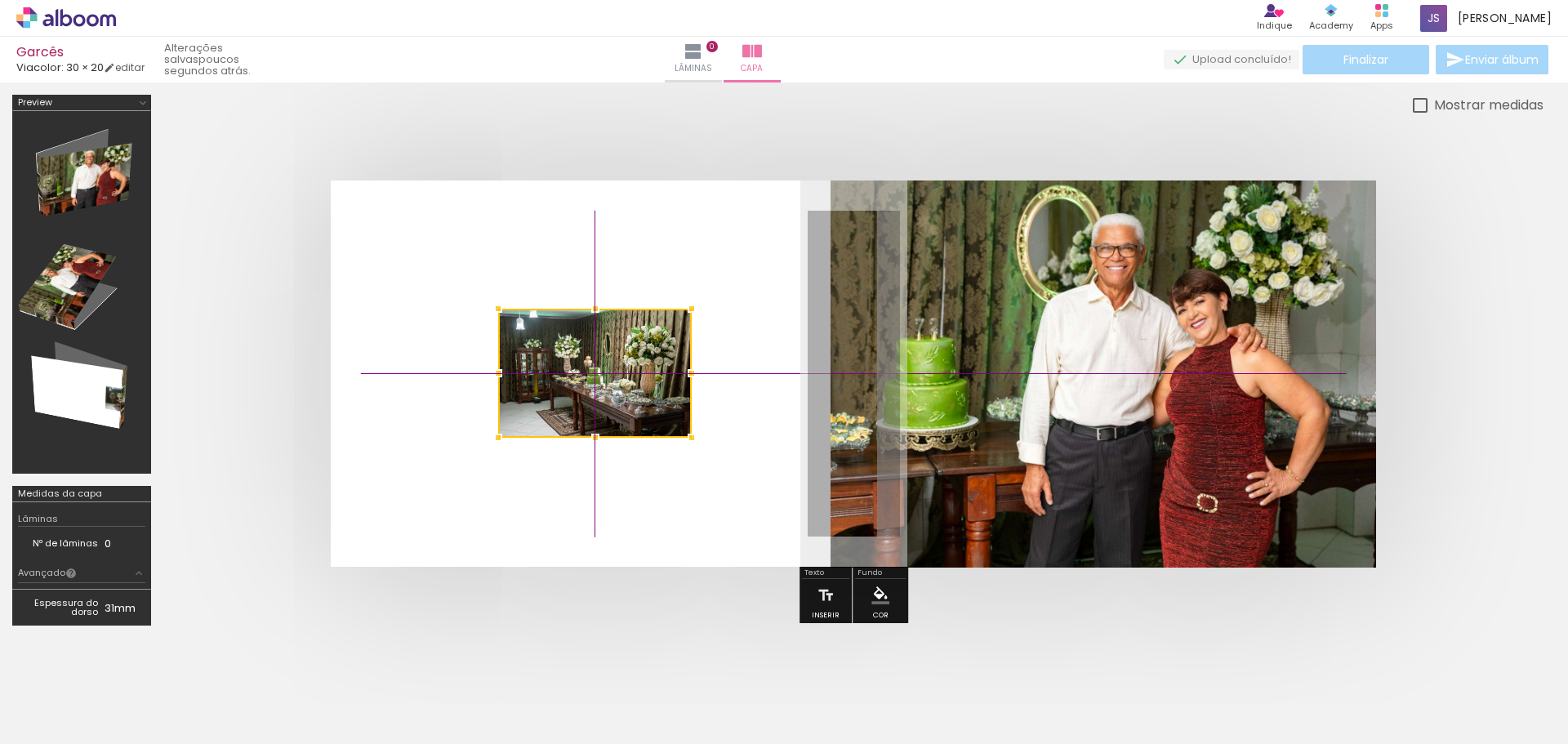
drag, startPoint x: 851, startPoint y: 381, endPoint x: 604, endPoint y: 391, distance: 247.2
click at [604, 391] on div at bounding box center [595, 373] width 194 height 129
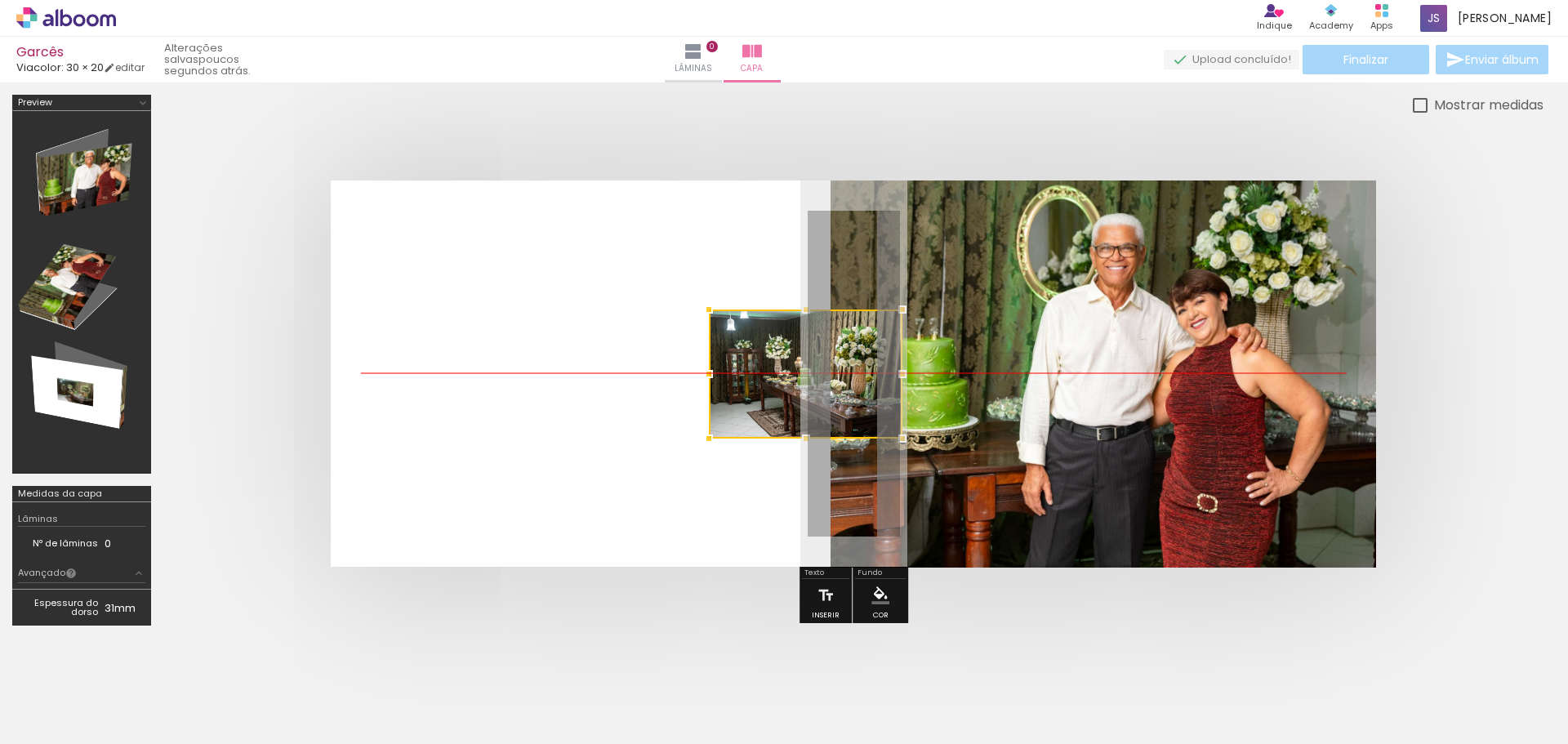
drag, startPoint x: 597, startPoint y: 386, endPoint x: 807, endPoint y: 386, distance: 210.0
click at [807, 386] on div at bounding box center [805, 374] width 194 height 129
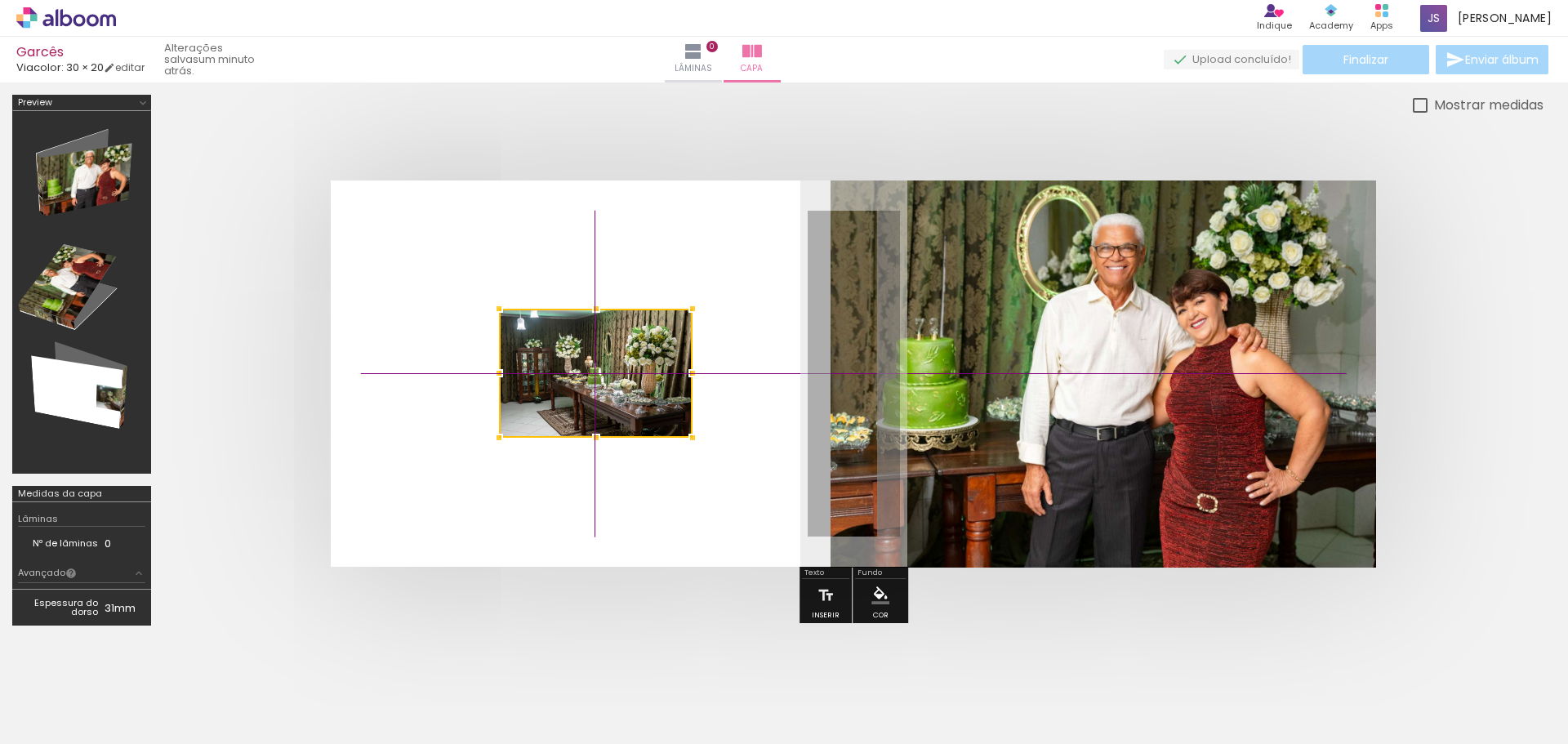
drag, startPoint x: 790, startPoint y: 386, endPoint x: 580, endPoint y: 386, distance: 210.0
click at [580, 386] on div at bounding box center [596, 373] width 194 height 129
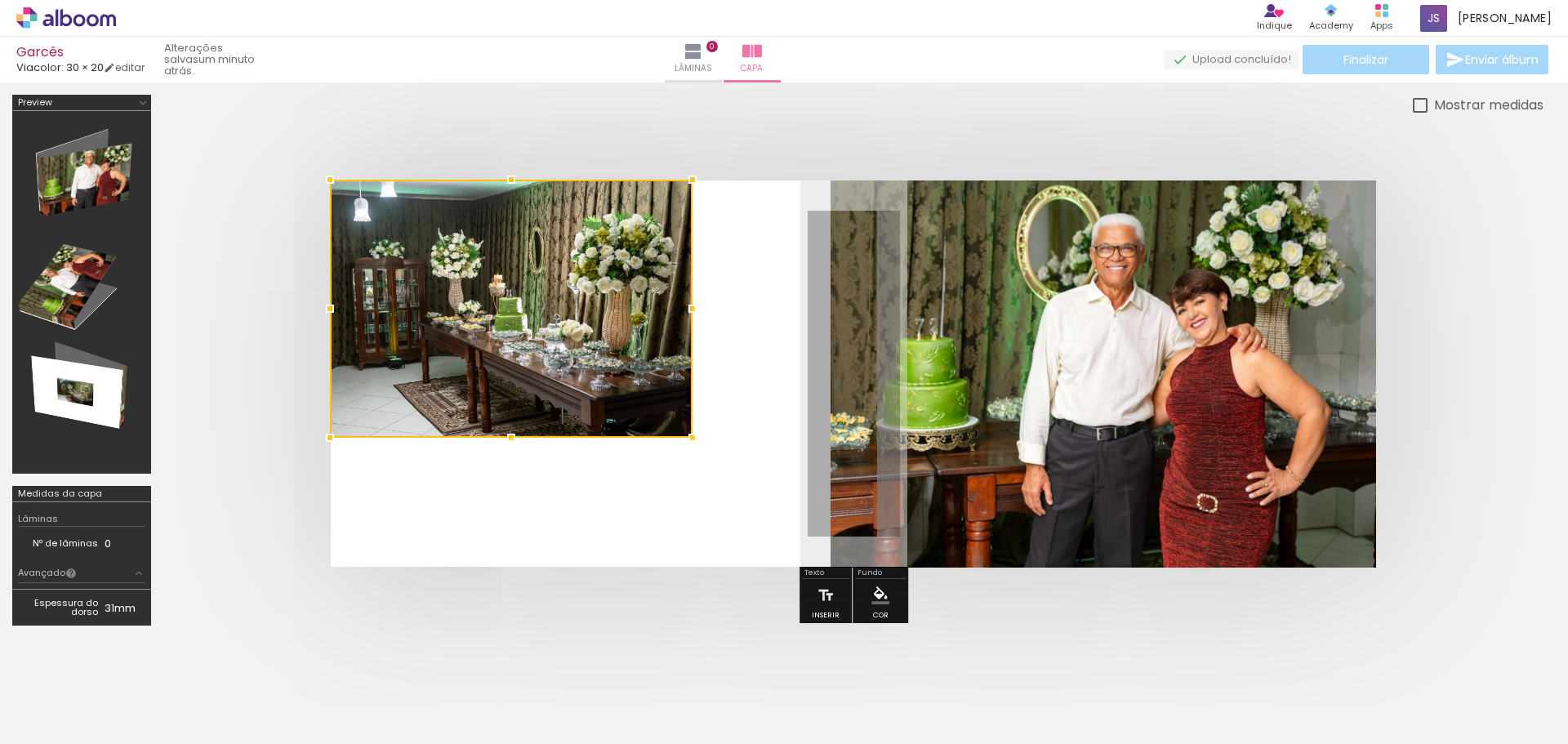
drag, startPoint x: 500, startPoint y: 311, endPoint x: 328, endPoint y: 181, distance: 215.6
click at [328, 181] on div at bounding box center [330, 180] width 33 height 33
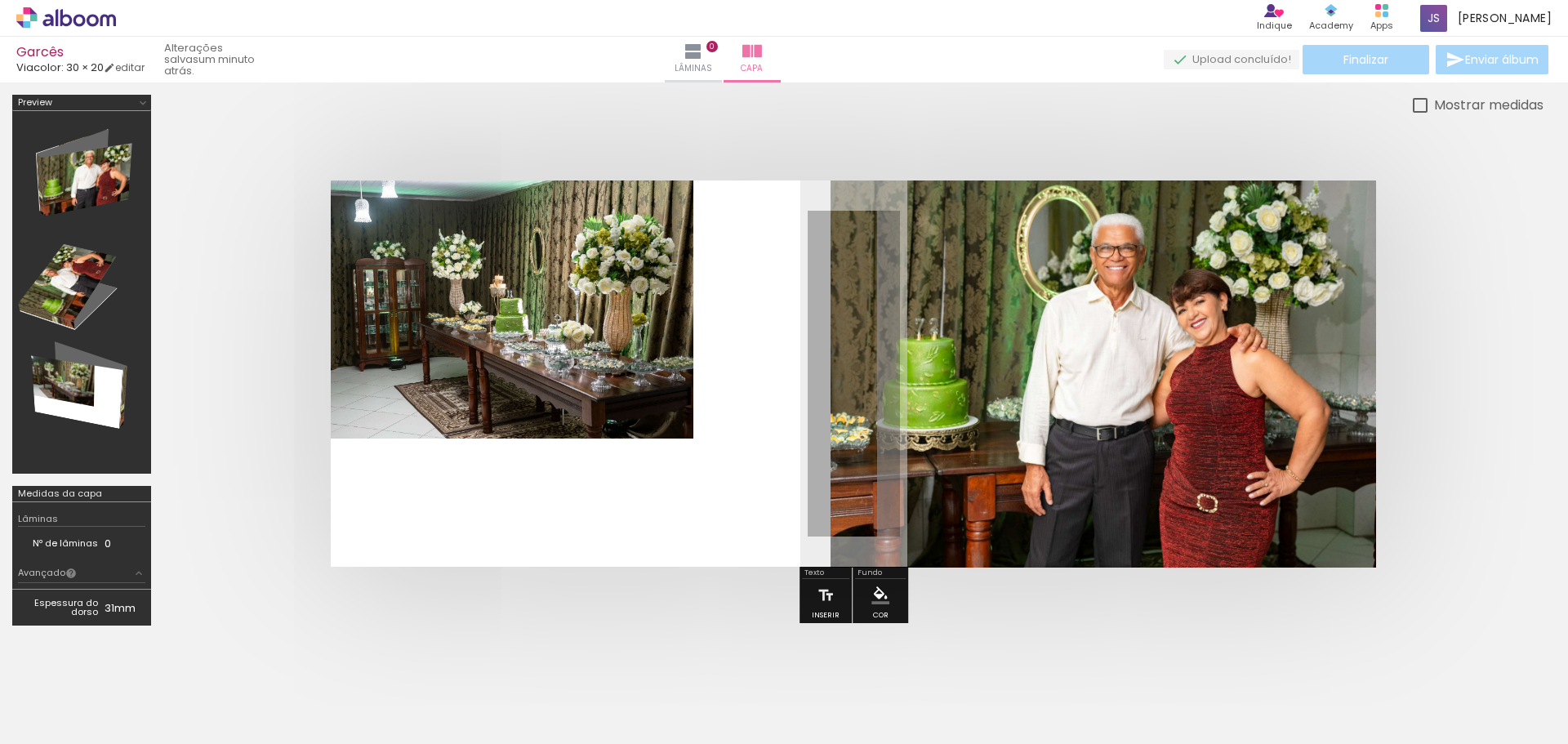
click at [573, 391] on quentale-photo at bounding box center [512, 309] width 363 height 258
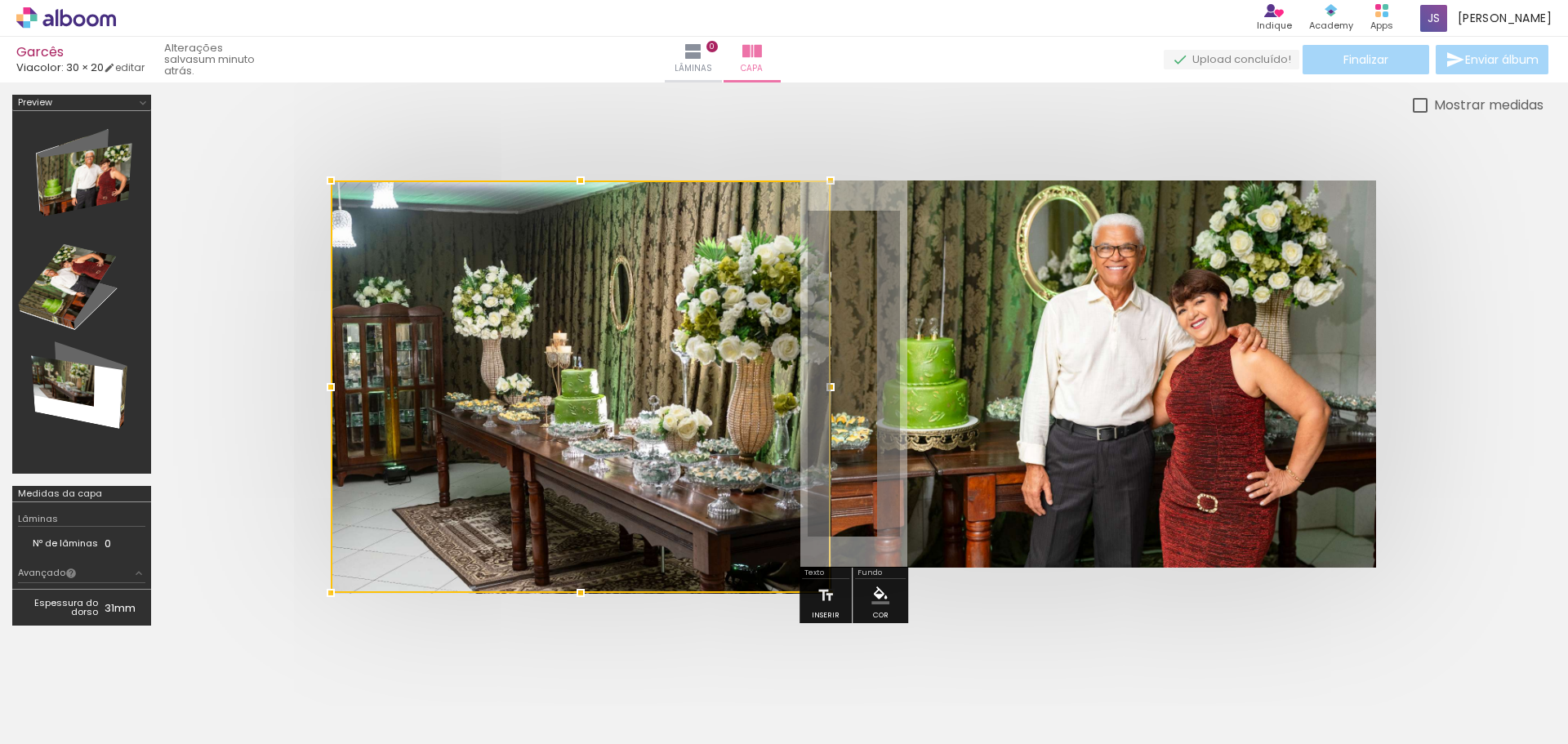
drag, startPoint x: 693, startPoint y: 437, endPoint x: 790, endPoint y: 527, distance: 132.3
click at [790, 527] on div at bounding box center [580, 386] width 500 height 413
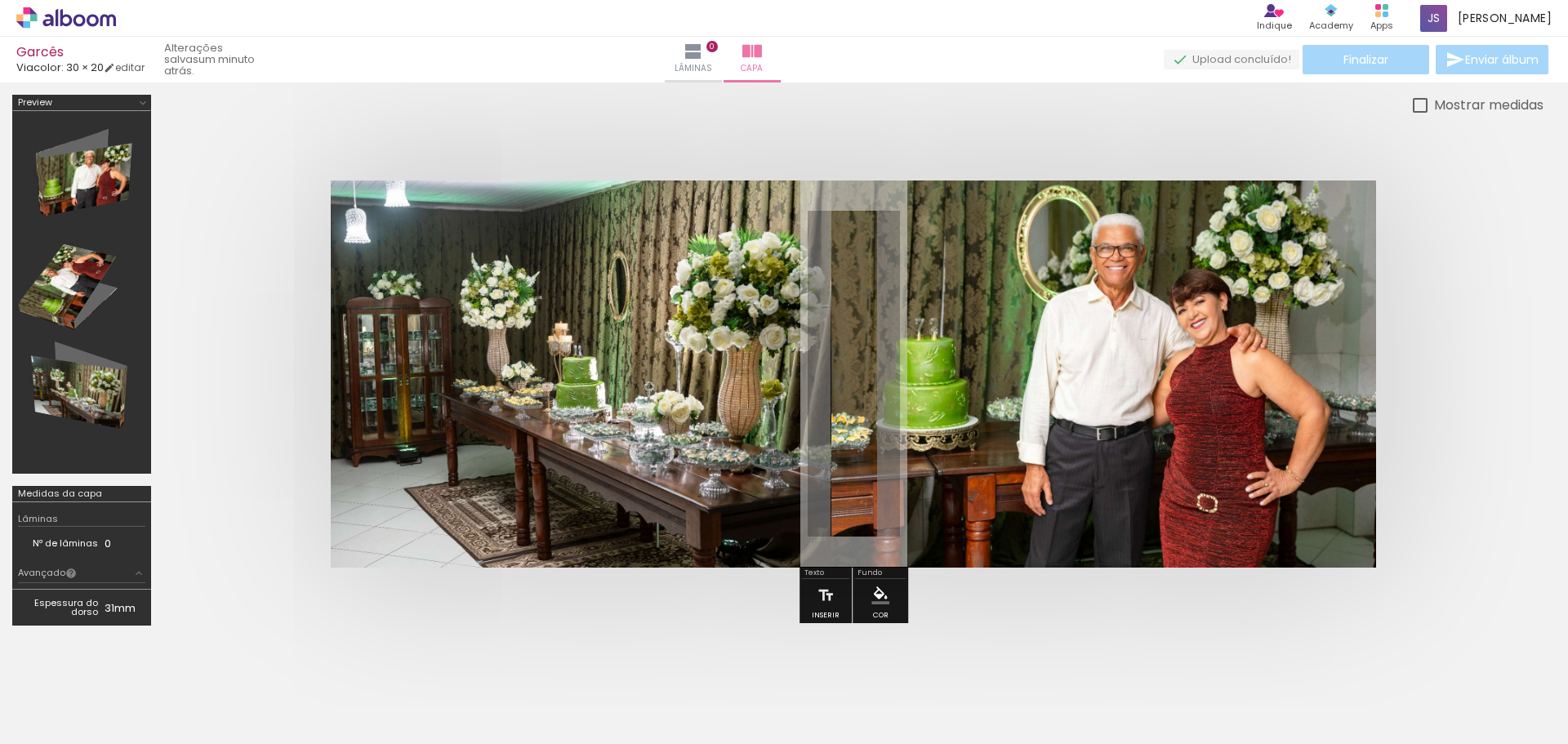
click at [618, 129] on div at bounding box center [853, 373] width 1380 height 517
click at [1490, 370] on div at bounding box center [853, 373] width 1380 height 517
click at [703, 49] on iron-icon at bounding box center [694, 52] width 20 height 20
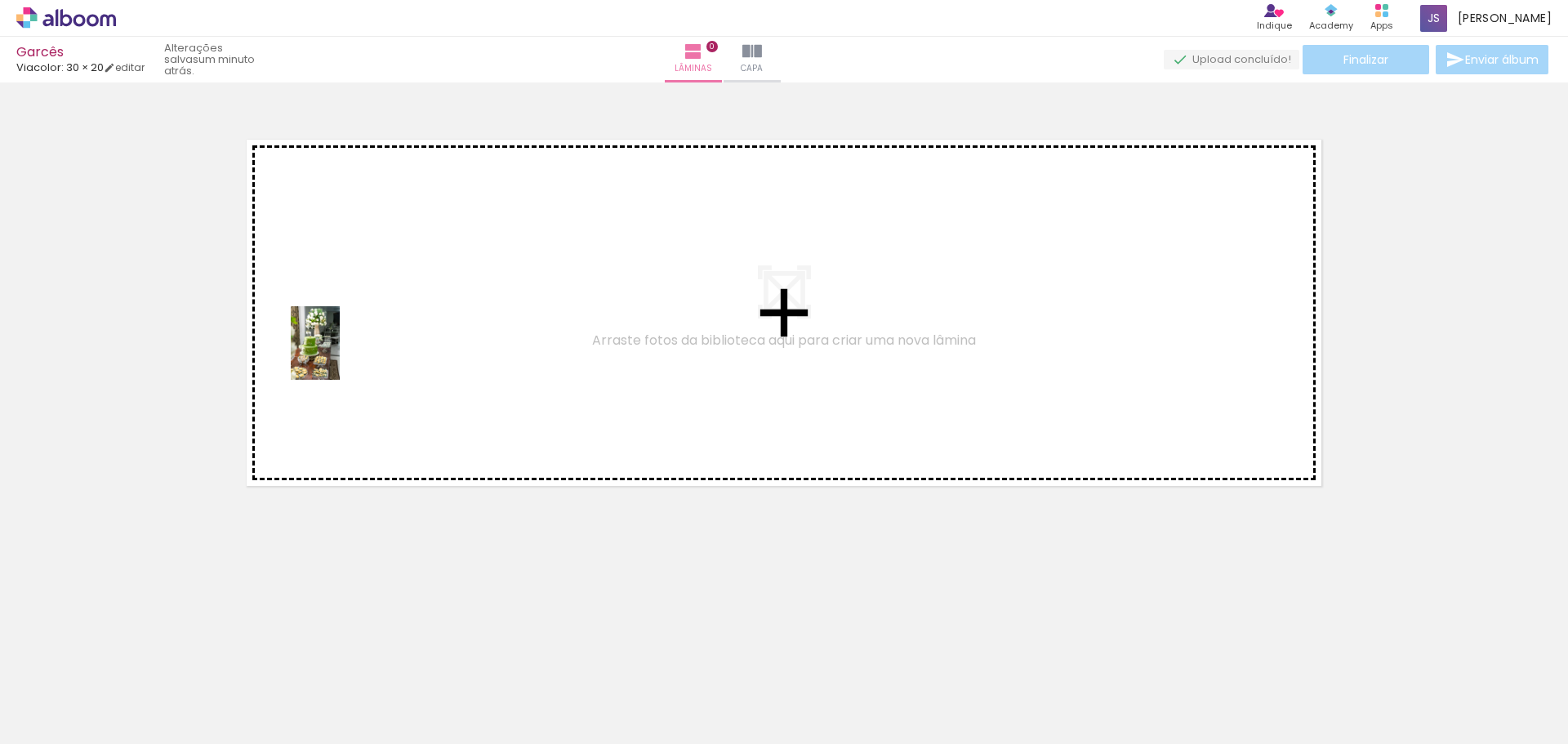
drag, startPoint x: 164, startPoint y: 683, endPoint x: 339, endPoint y: 355, distance: 371.8
click at [339, 355] on quentale-workspace at bounding box center [784, 372] width 1568 height 744
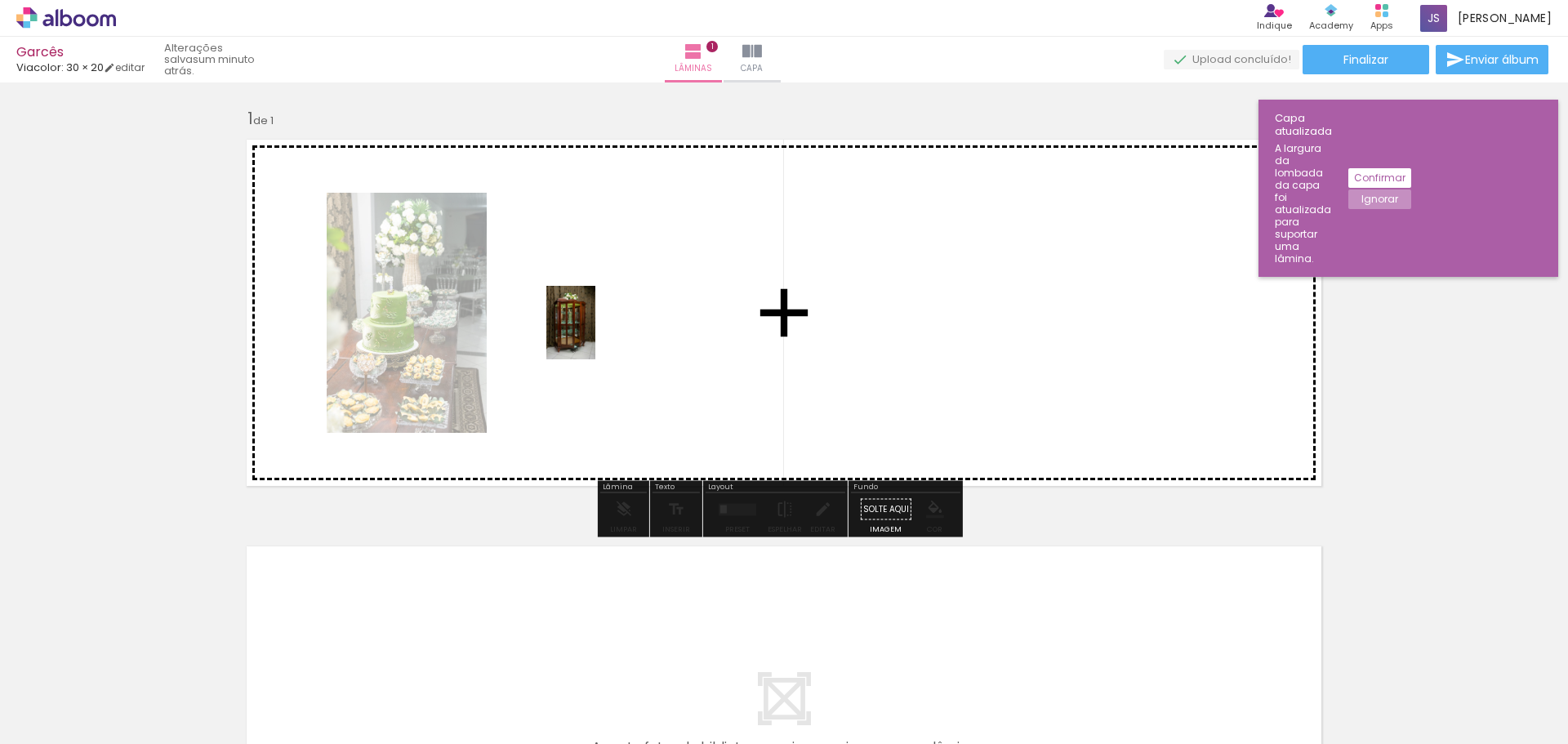
drag, startPoint x: 355, startPoint y: 700, endPoint x: 597, endPoint y: 335, distance: 437.9
click at [597, 335] on quentale-workspace at bounding box center [784, 372] width 1568 height 744
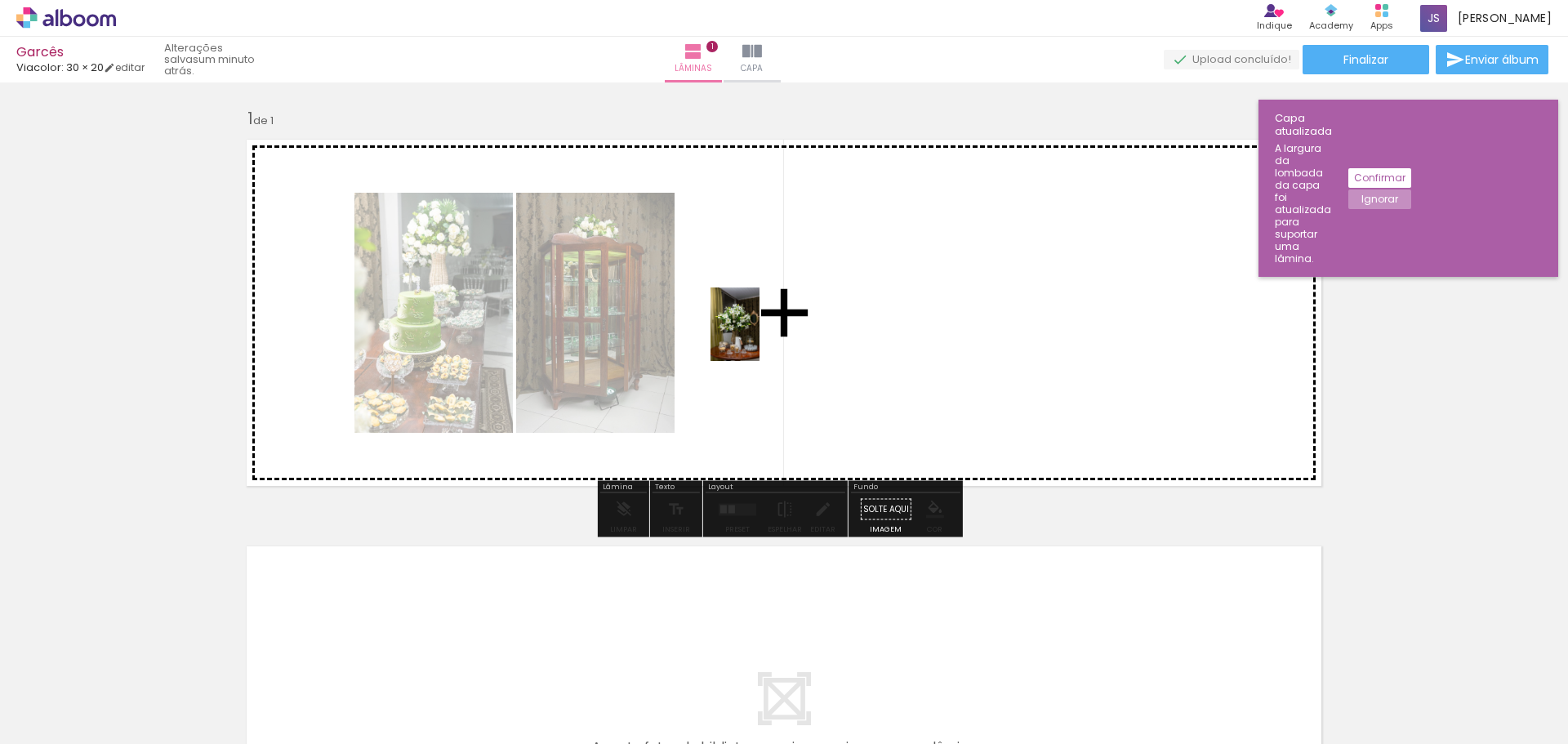
drag, startPoint x: 442, startPoint y: 693, endPoint x: 760, endPoint y: 336, distance: 478.1
click at [760, 336] on quentale-workspace at bounding box center [784, 372] width 1568 height 744
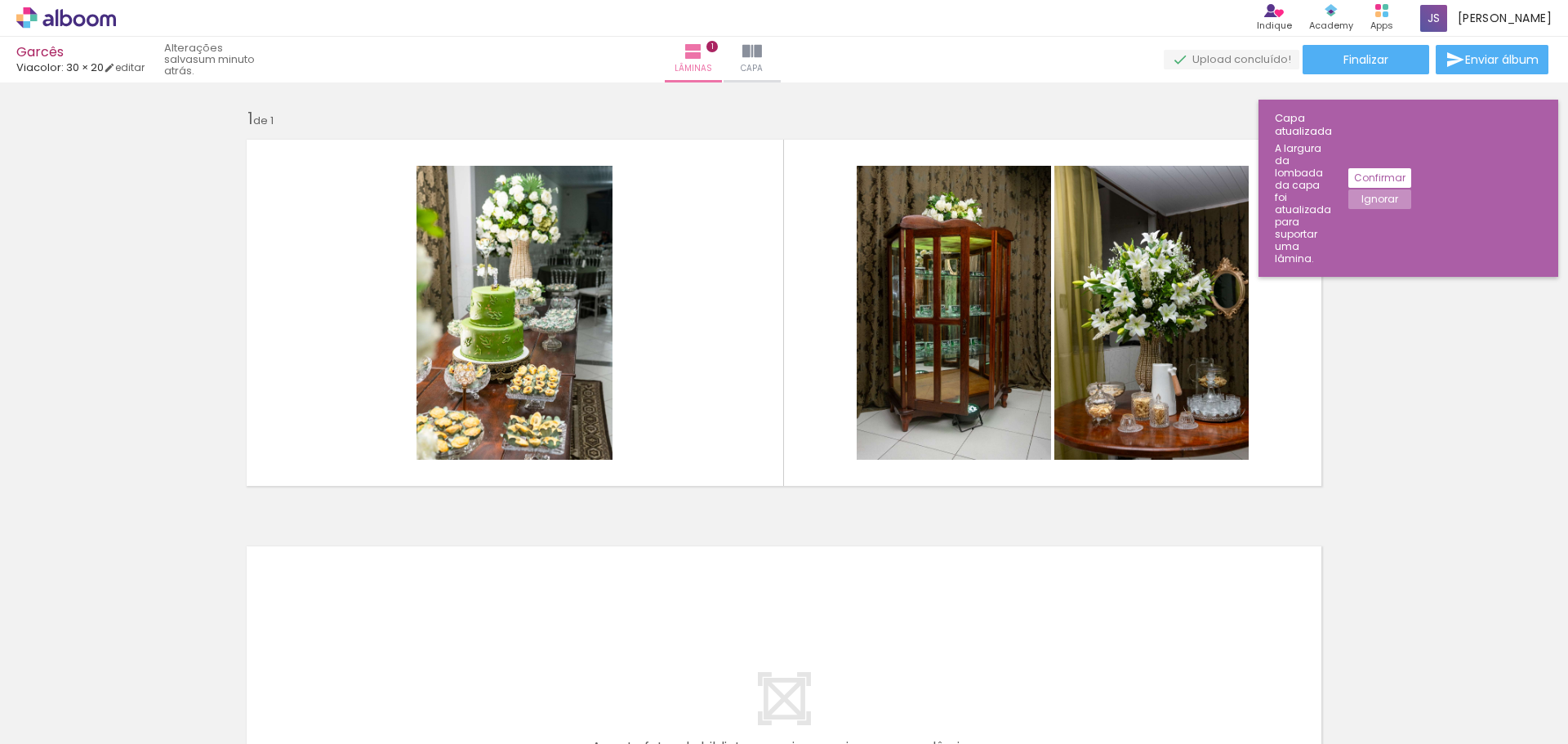
scroll to position [0, 4973]
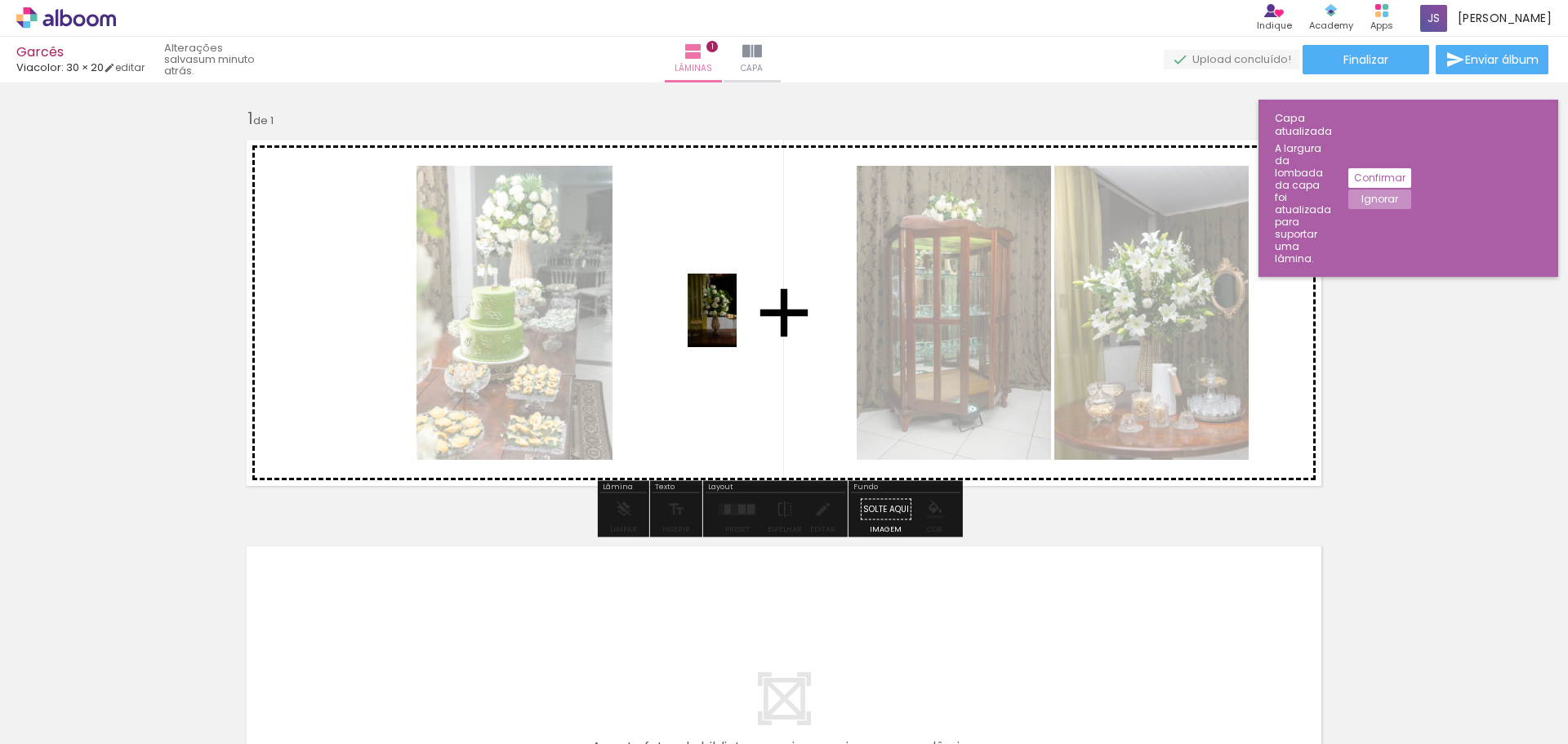
drag, startPoint x: 1424, startPoint y: 691, endPoint x: 737, endPoint y: 323, distance: 779.4
click at [737, 323] on quentale-workspace at bounding box center [784, 372] width 1568 height 744
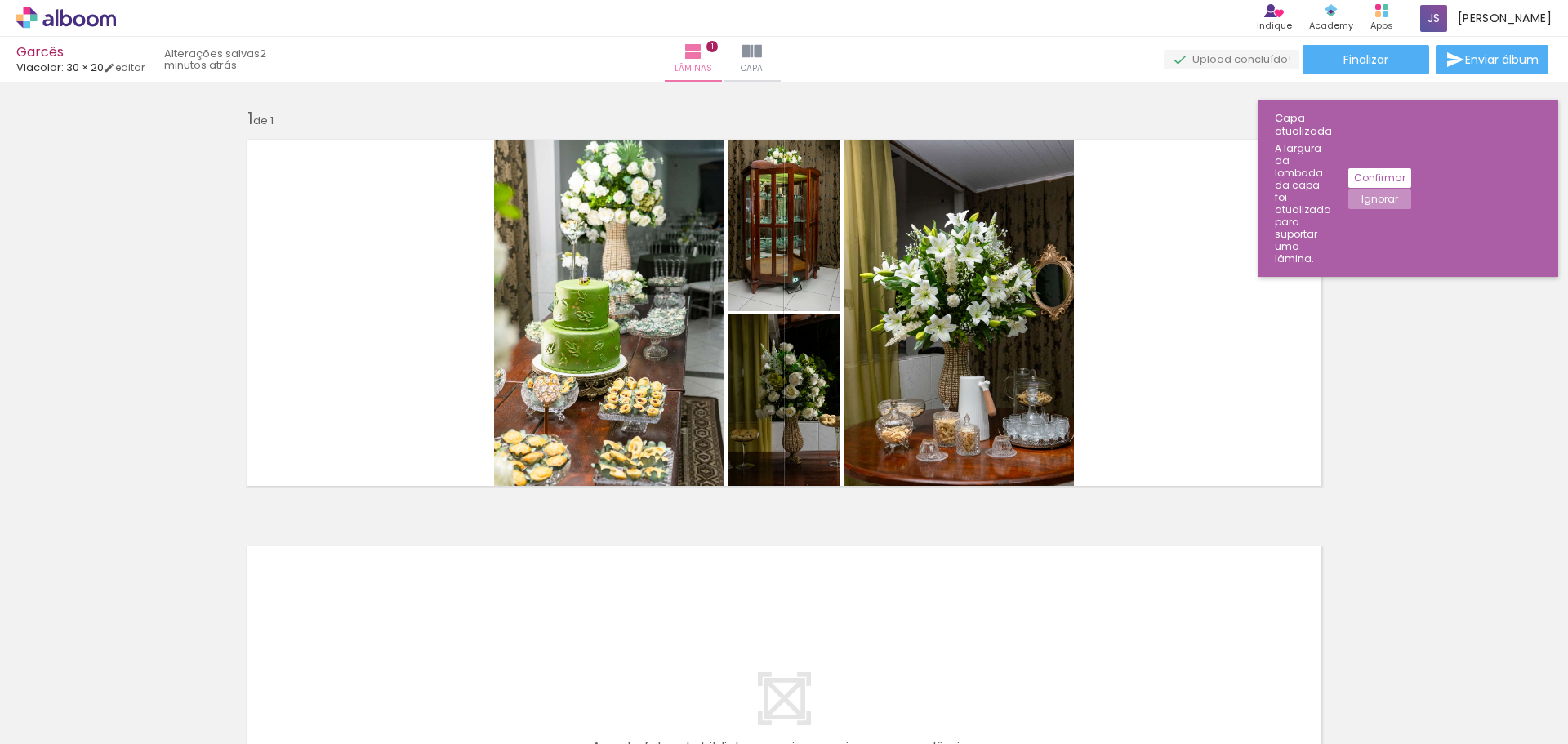
scroll to position [0, 0]
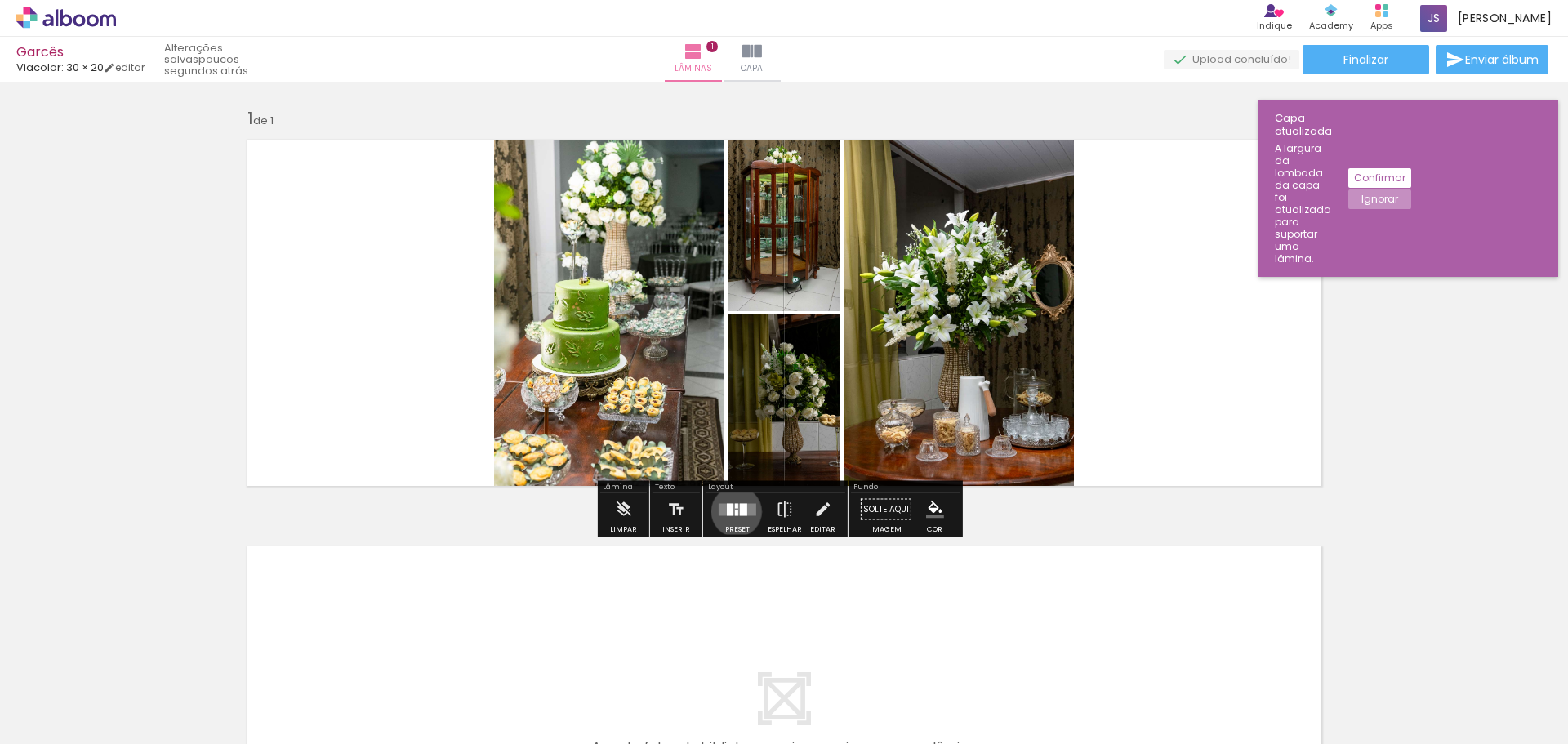
click at [735, 511] on div at bounding box center [737, 512] width 3 height 6
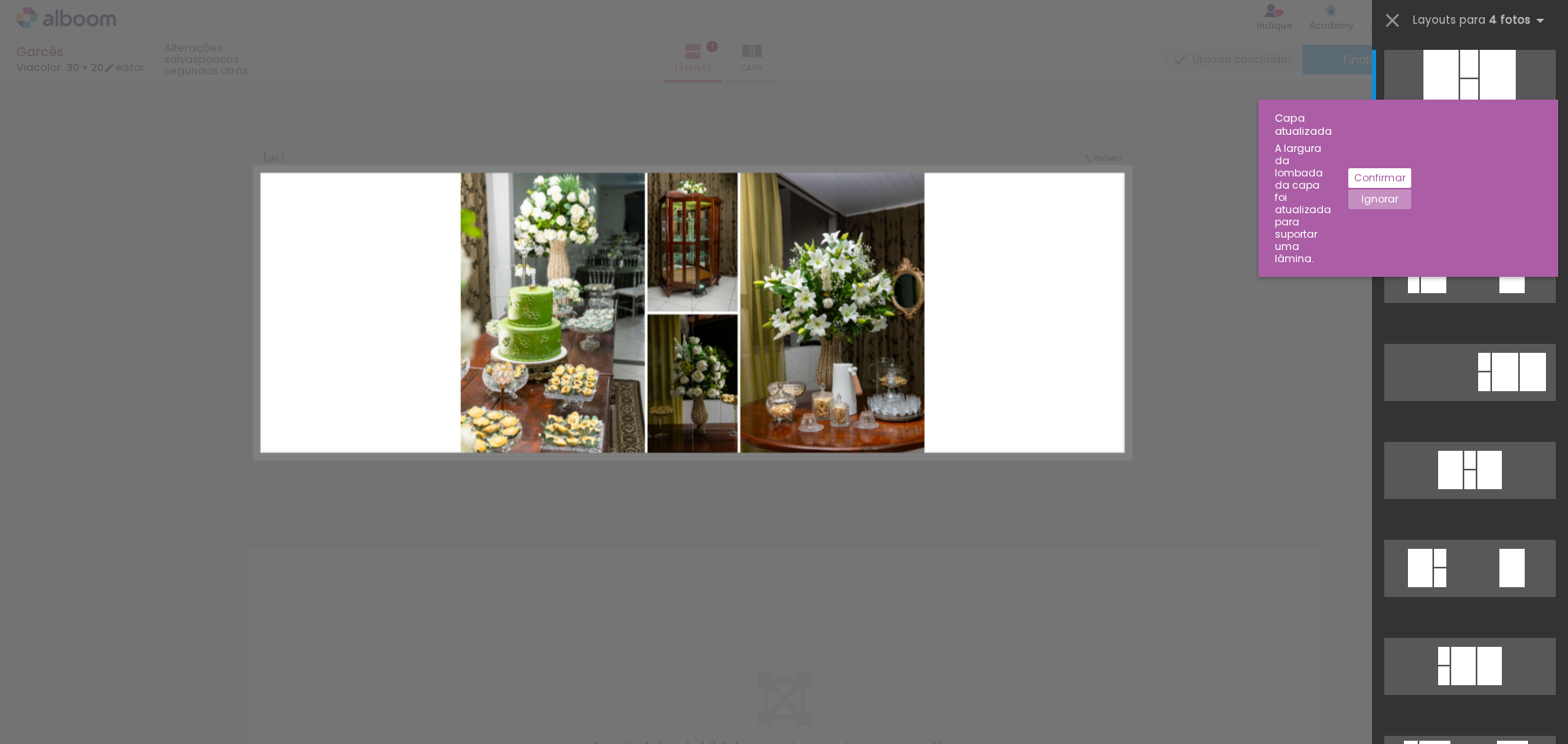
click at [0, 0] on slot "Confirmar" at bounding box center [0, 0] width 0 height 0
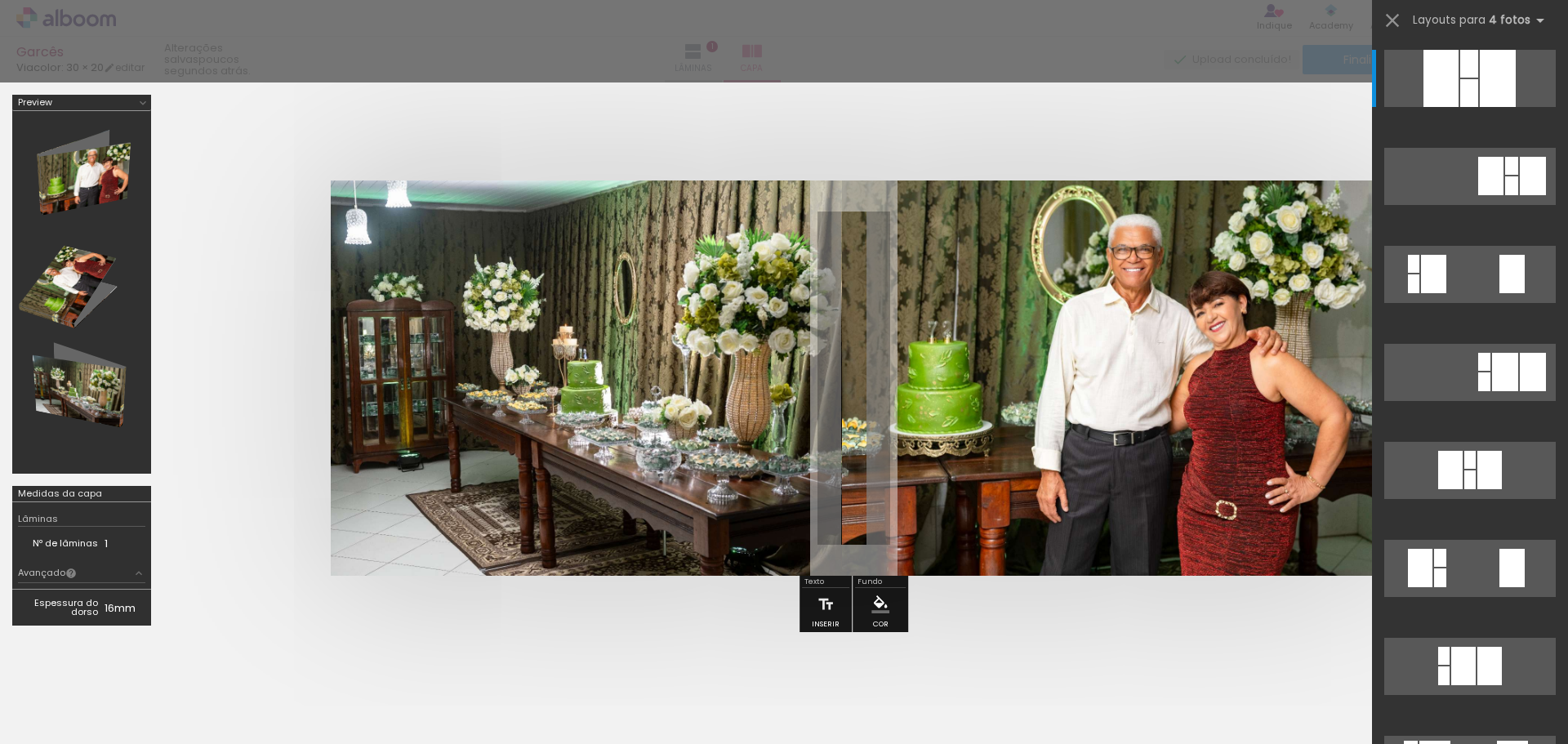
click at [818, 123] on div at bounding box center [853, 378] width 1380 height 526
click at [1389, 16] on iron-icon at bounding box center [1392, 21] width 23 height 23
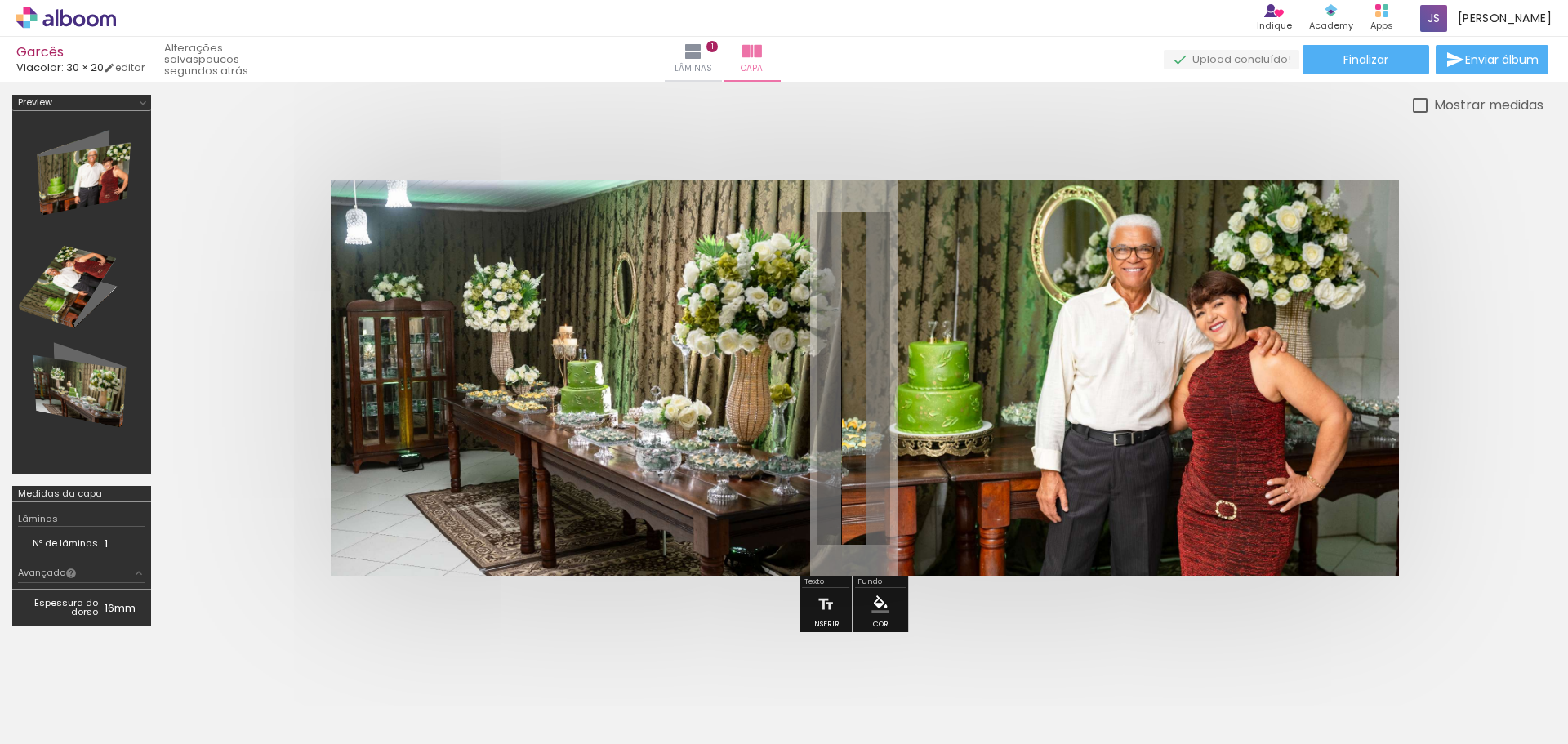
click at [1491, 335] on div at bounding box center [853, 378] width 1380 height 526
click at [1421, 105] on div at bounding box center [1421, 105] width 15 height 15
type paper-checkbox "on"
click at [1421, 105] on div at bounding box center [1421, 105] width 15 height 15
click at [703, 51] on iron-icon at bounding box center [694, 52] width 20 height 20
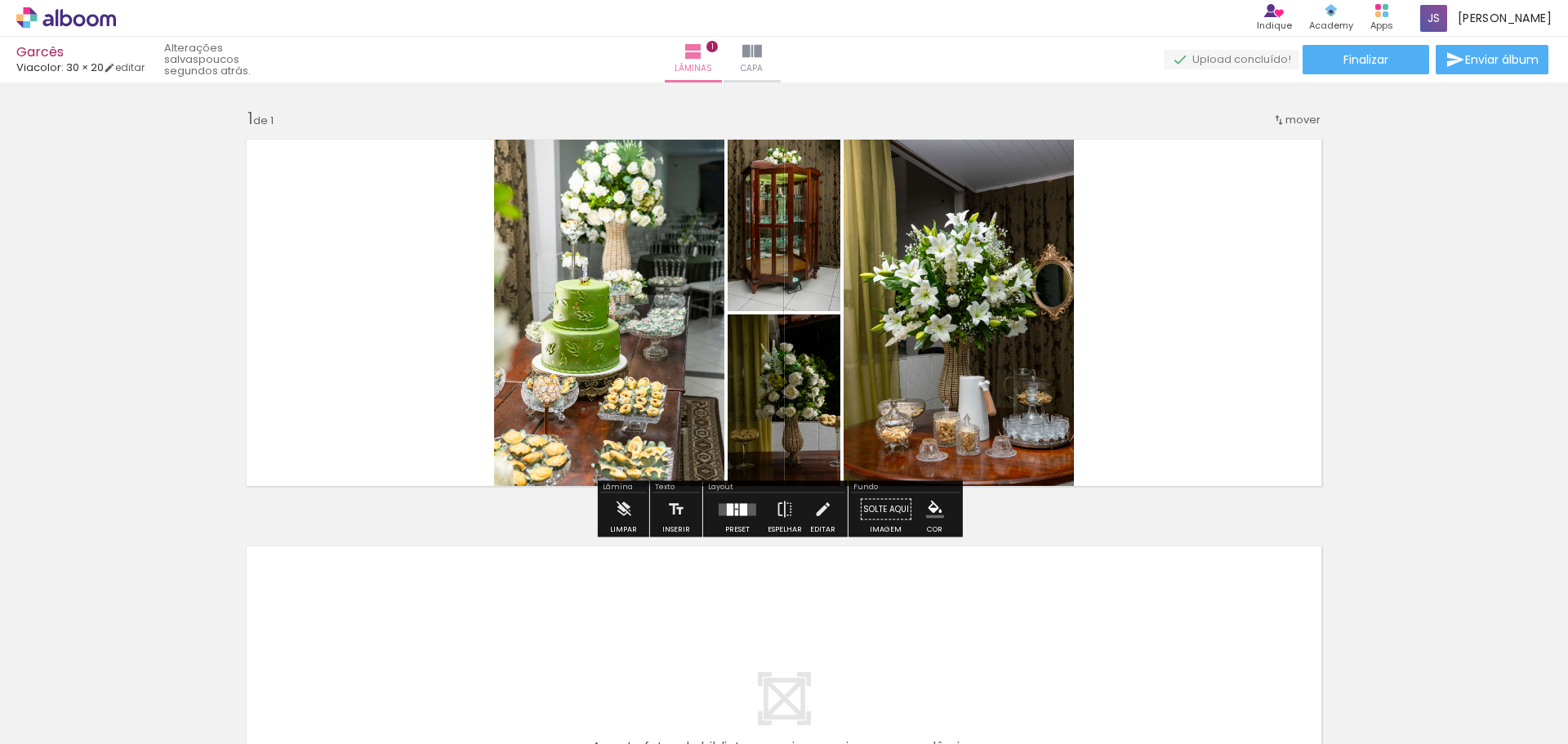
click at [735, 511] on div at bounding box center [737, 512] width 3 height 6
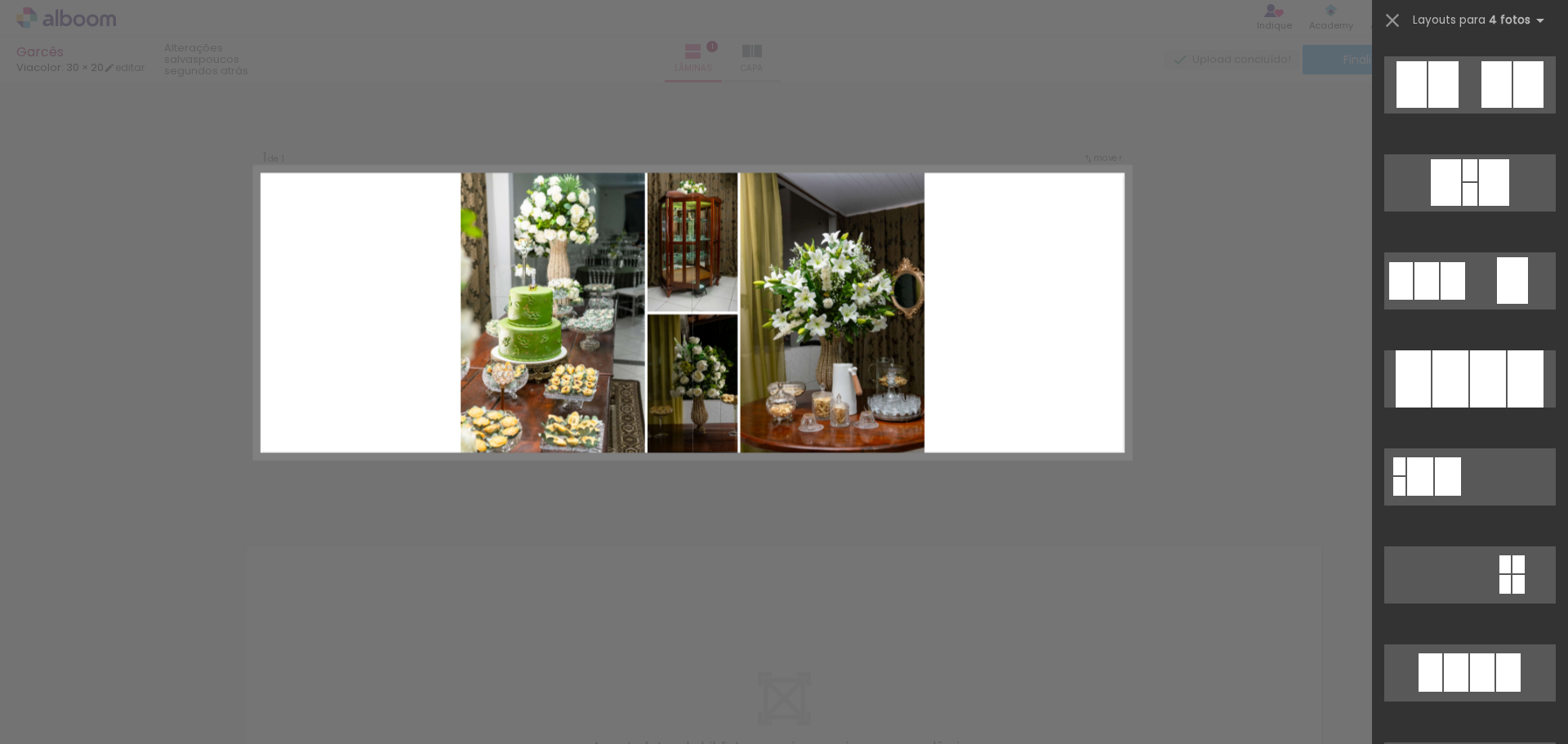
scroll to position [1420, 0]
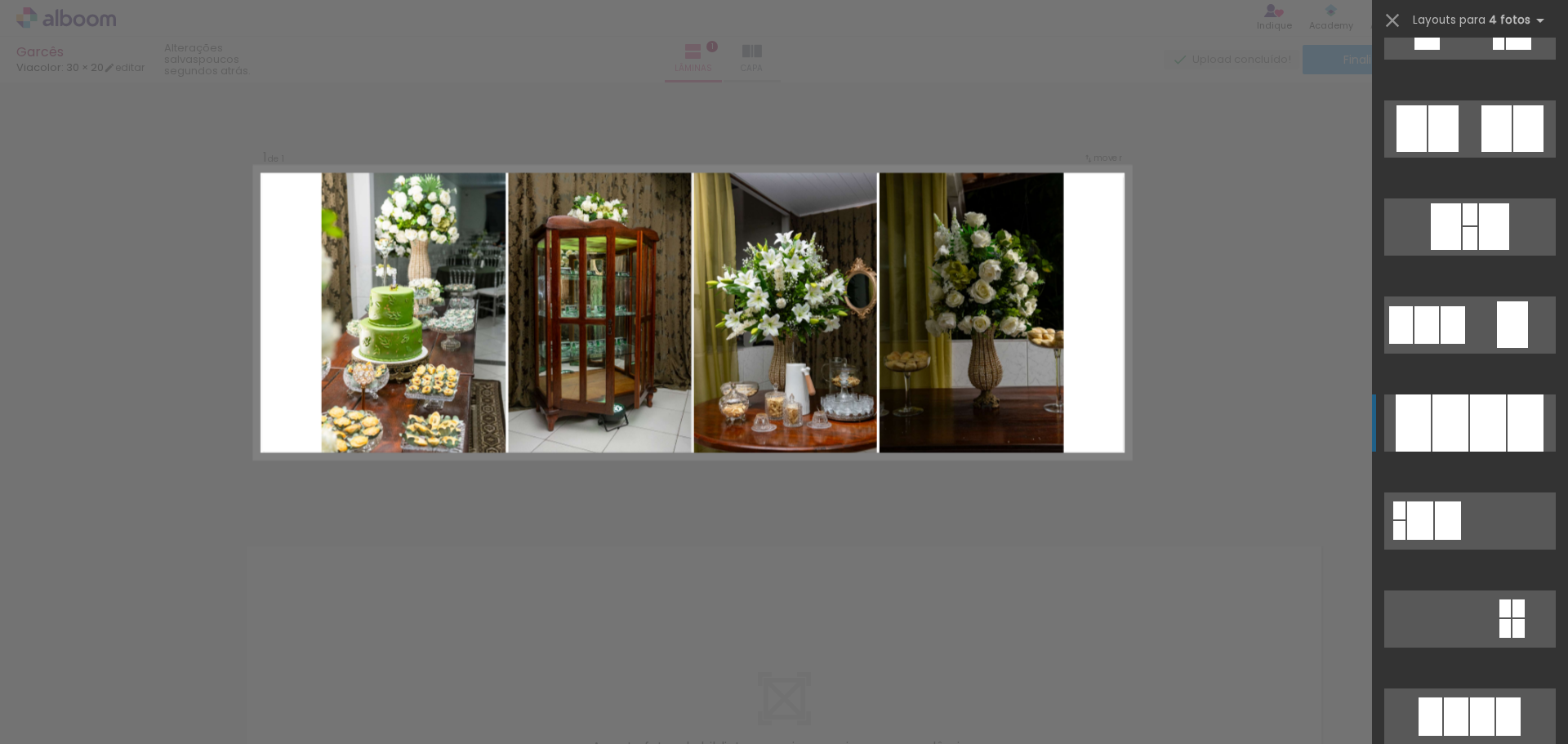
click at [1462, 423] on div at bounding box center [1451, 423] width 36 height 57
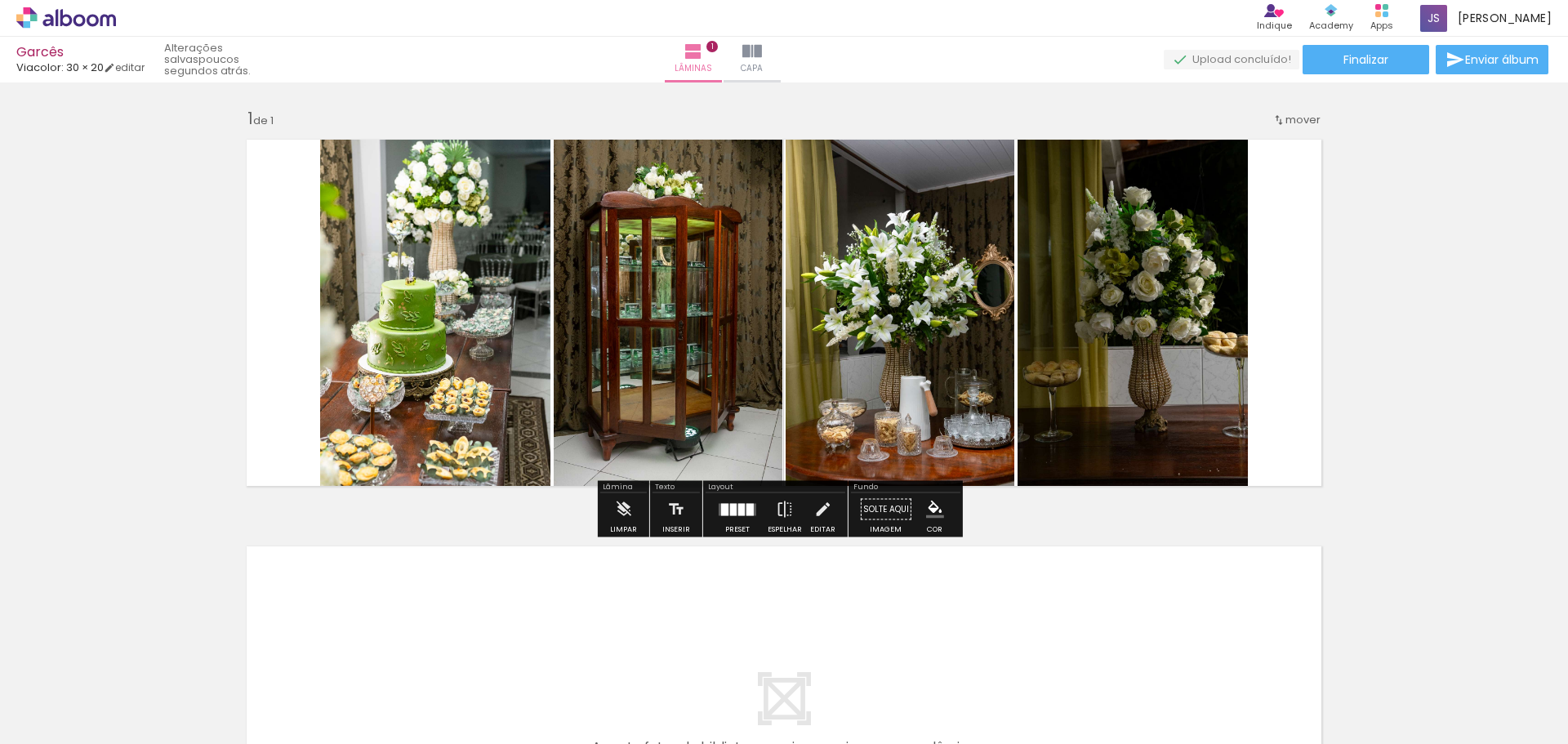
click at [1132, 307] on quentale-photo at bounding box center [1133, 313] width 231 height 366
click at [813, 516] on iron-icon at bounding box center [822, 510] width 18 height 33
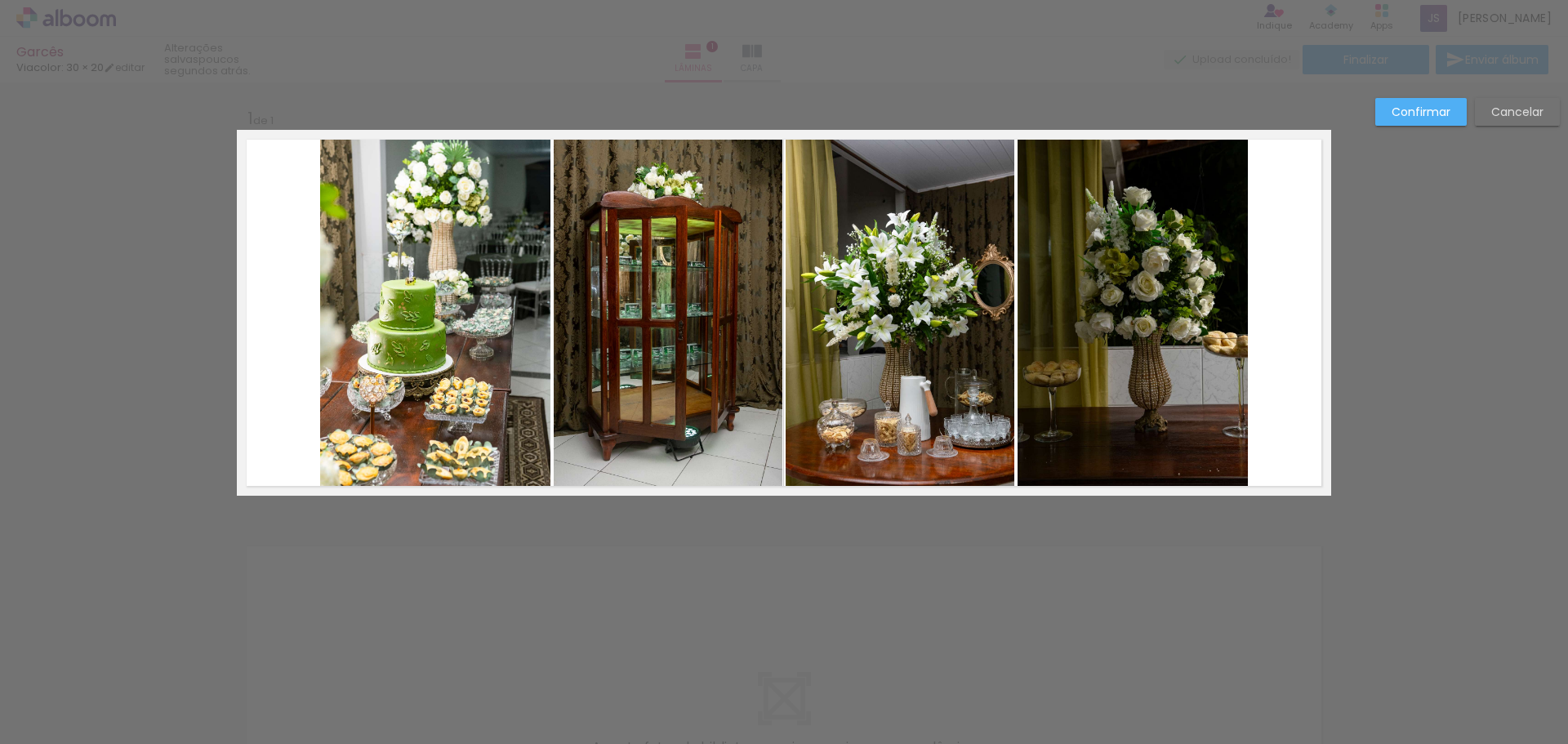
click at [1135, 339] on quentale-photo at bounding box center [1133, 313] width 231 height 366
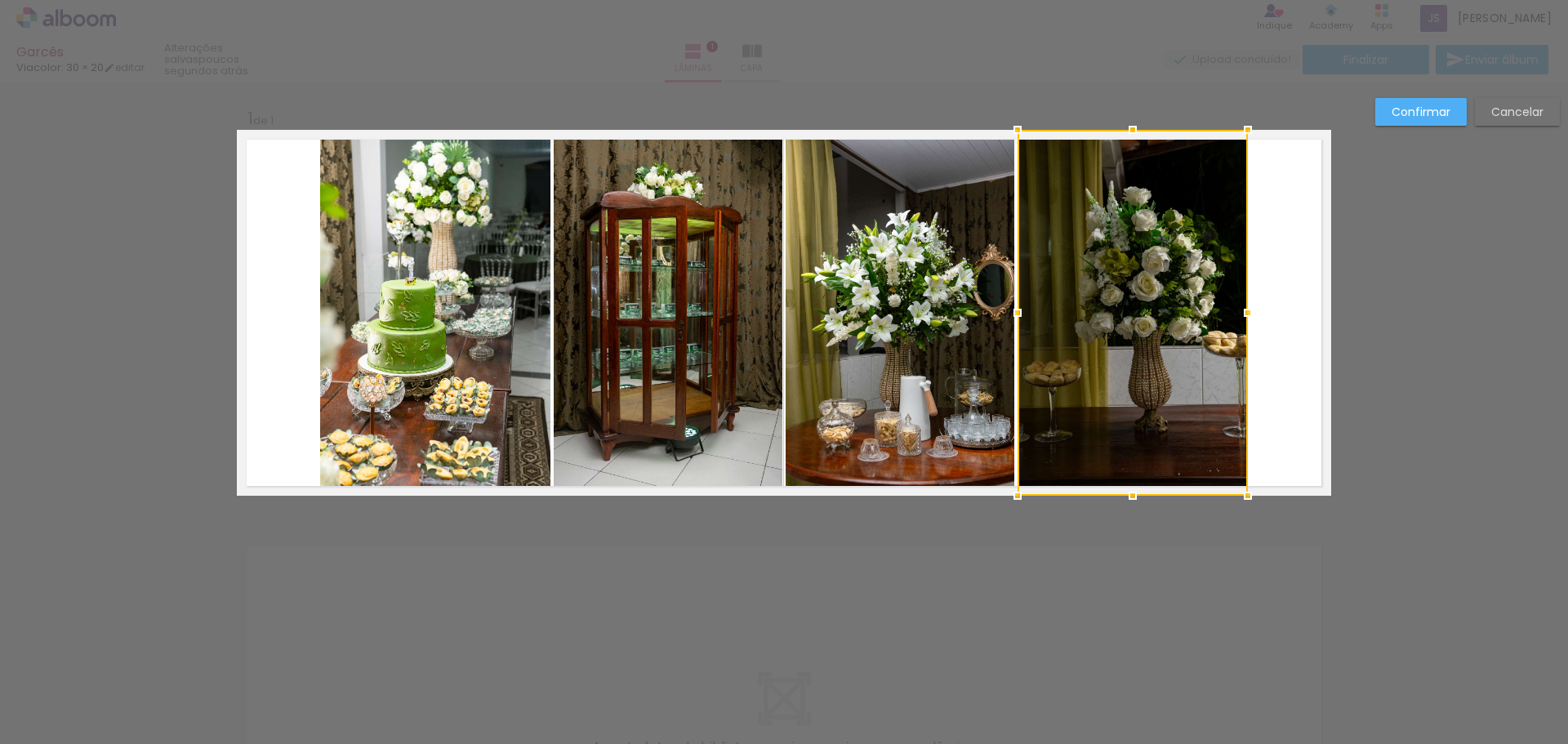
click at [0, 0] on slot "Cancelar" at bounding box center [0, 0] width 0 height 0
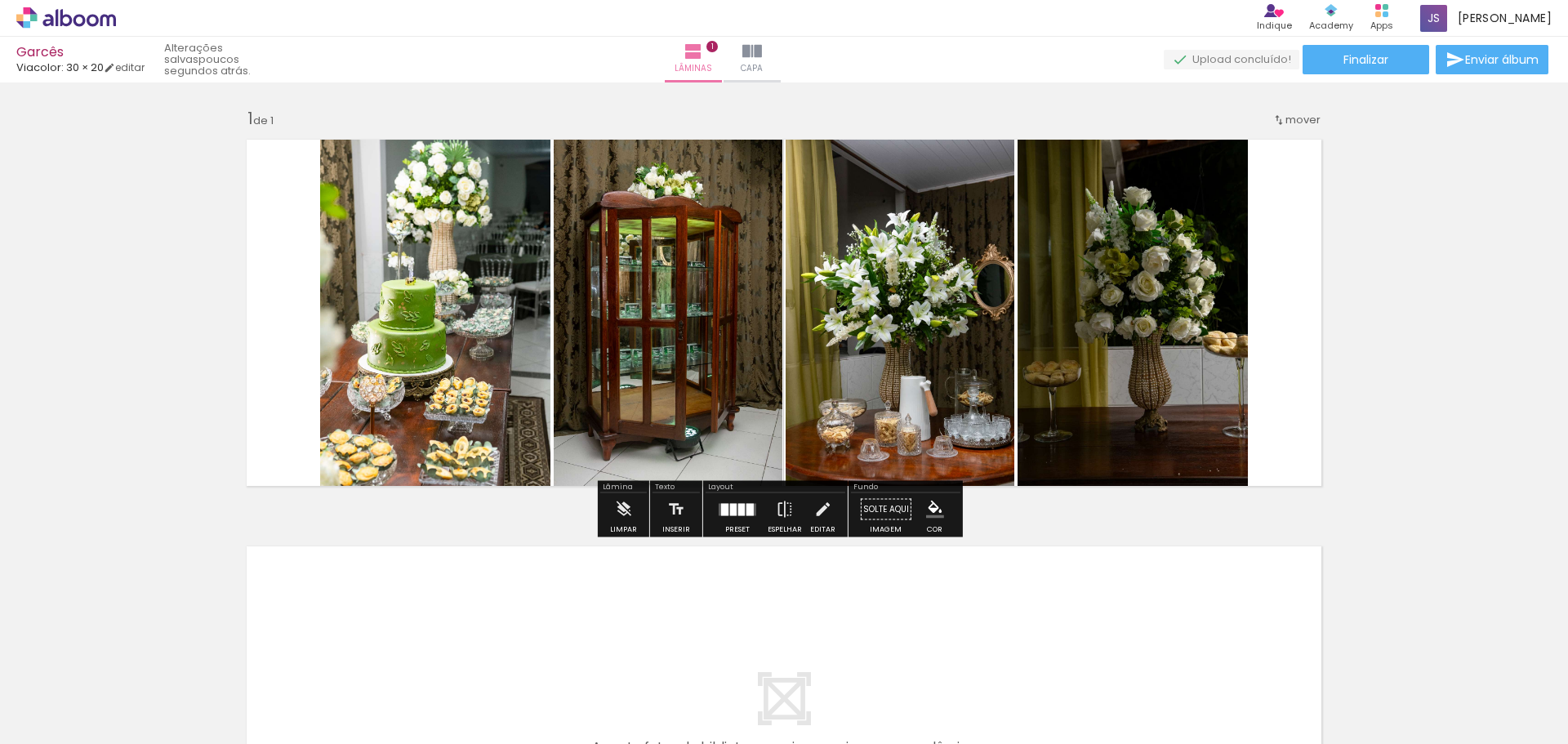
click at [1402, 452] on div "Inserir lâmina 1 de 1" at bounding box center [784, 495] width 1568 height 814
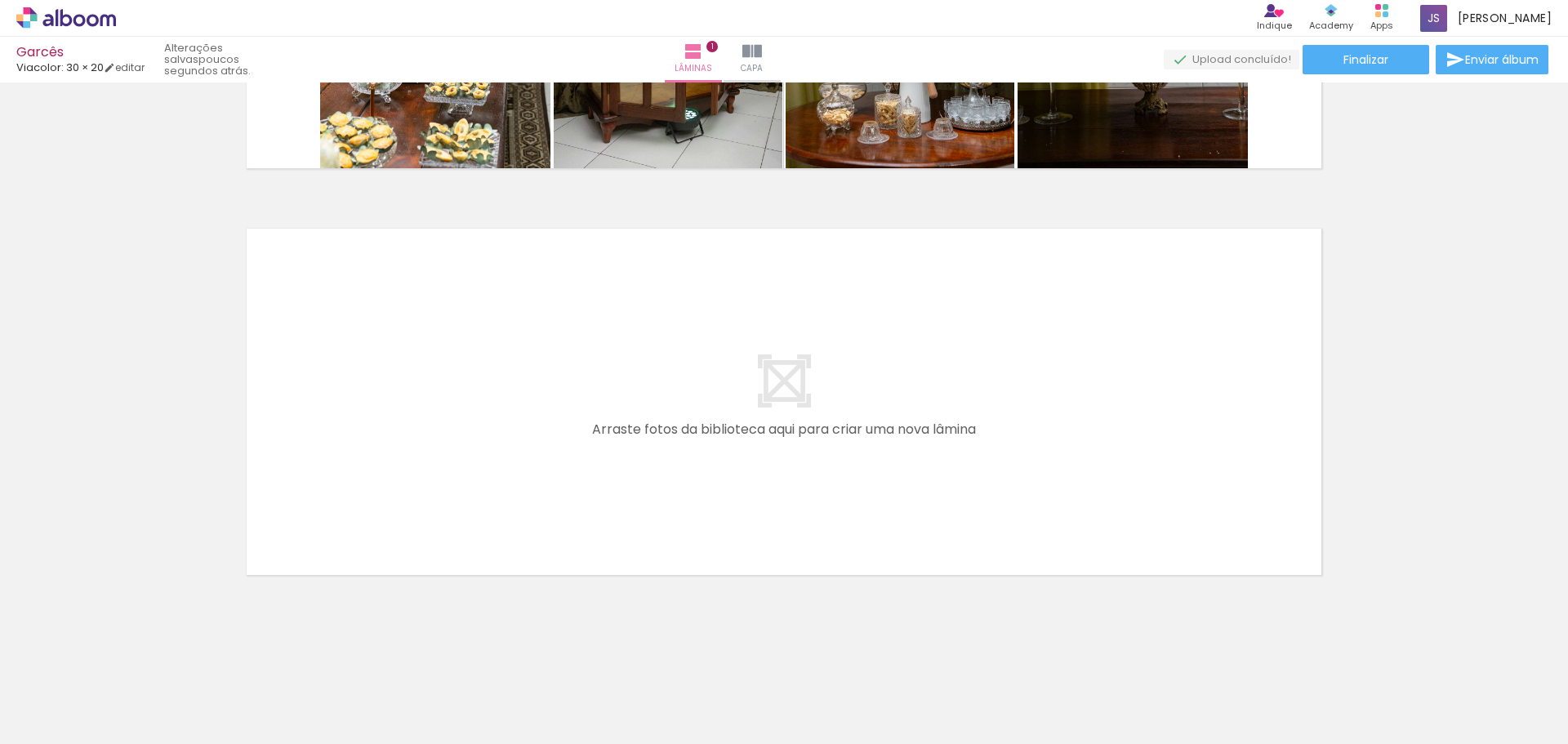
scroll to position [0, 209]
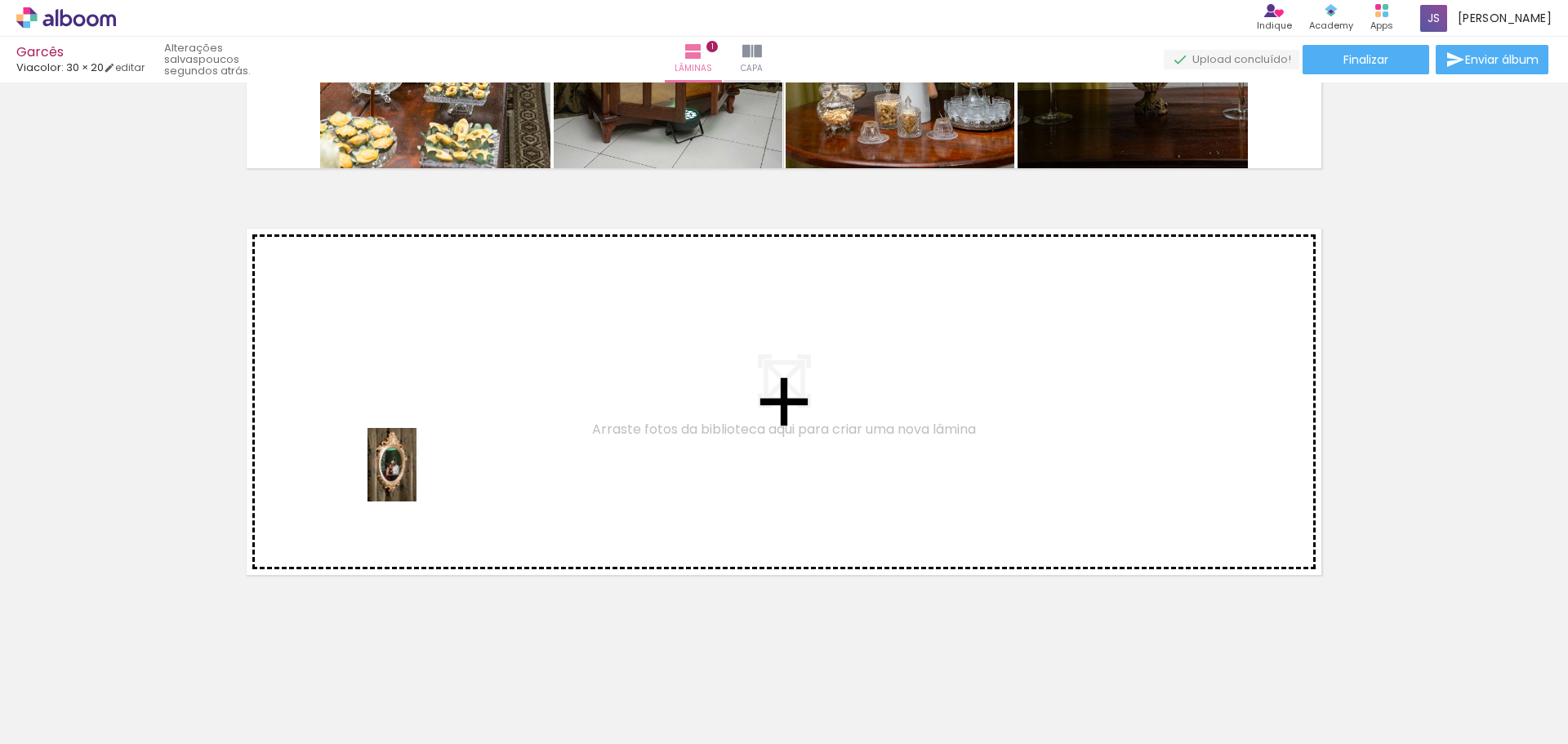
drag, startPoint x: 421, startPoint y: 671, endPoint x: 417, endPoint y: 477, distance: 194.0
click at [417, 477] on quentale-workspace at bounding box center [784, 372] width 1568 height 744
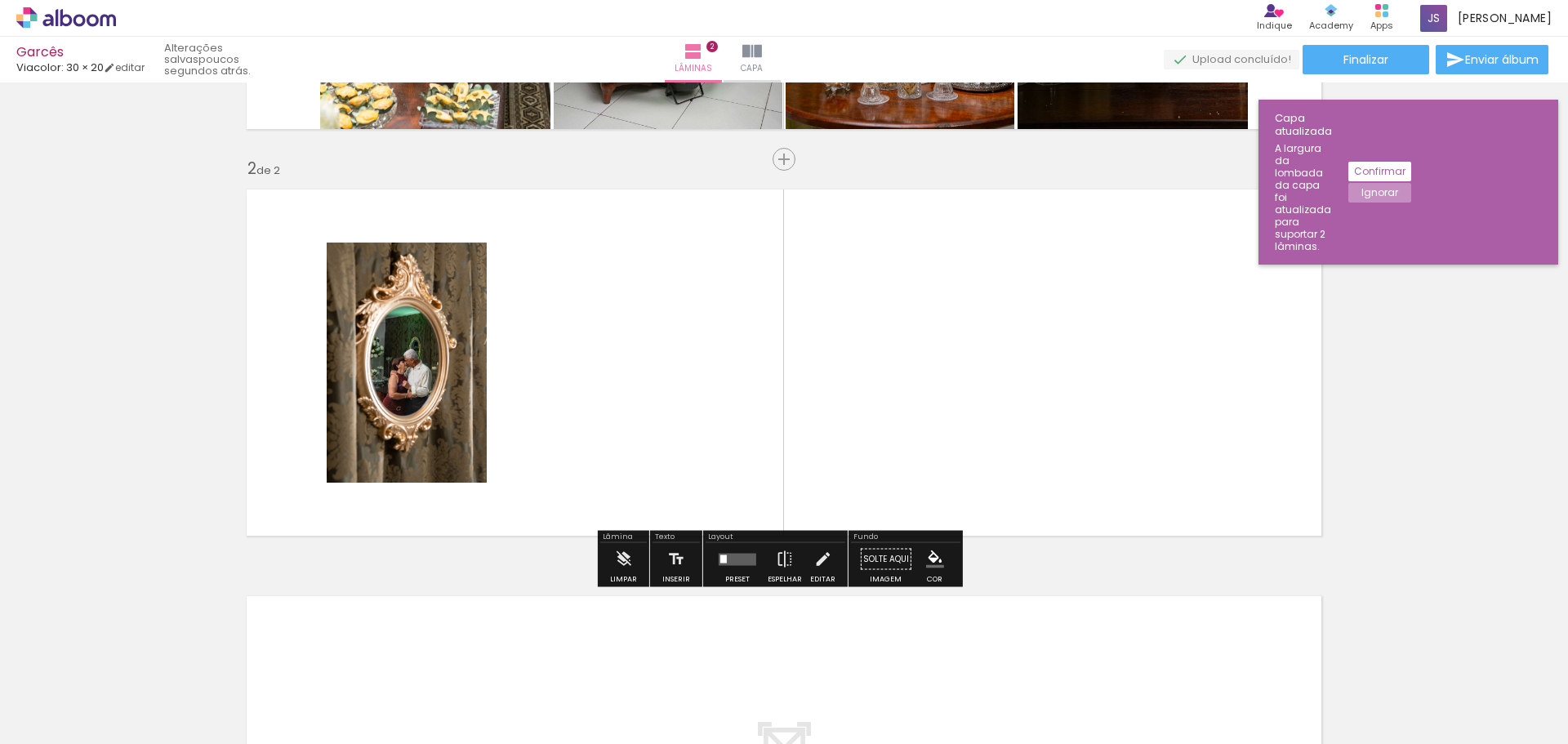
scroll to position [358, 0]
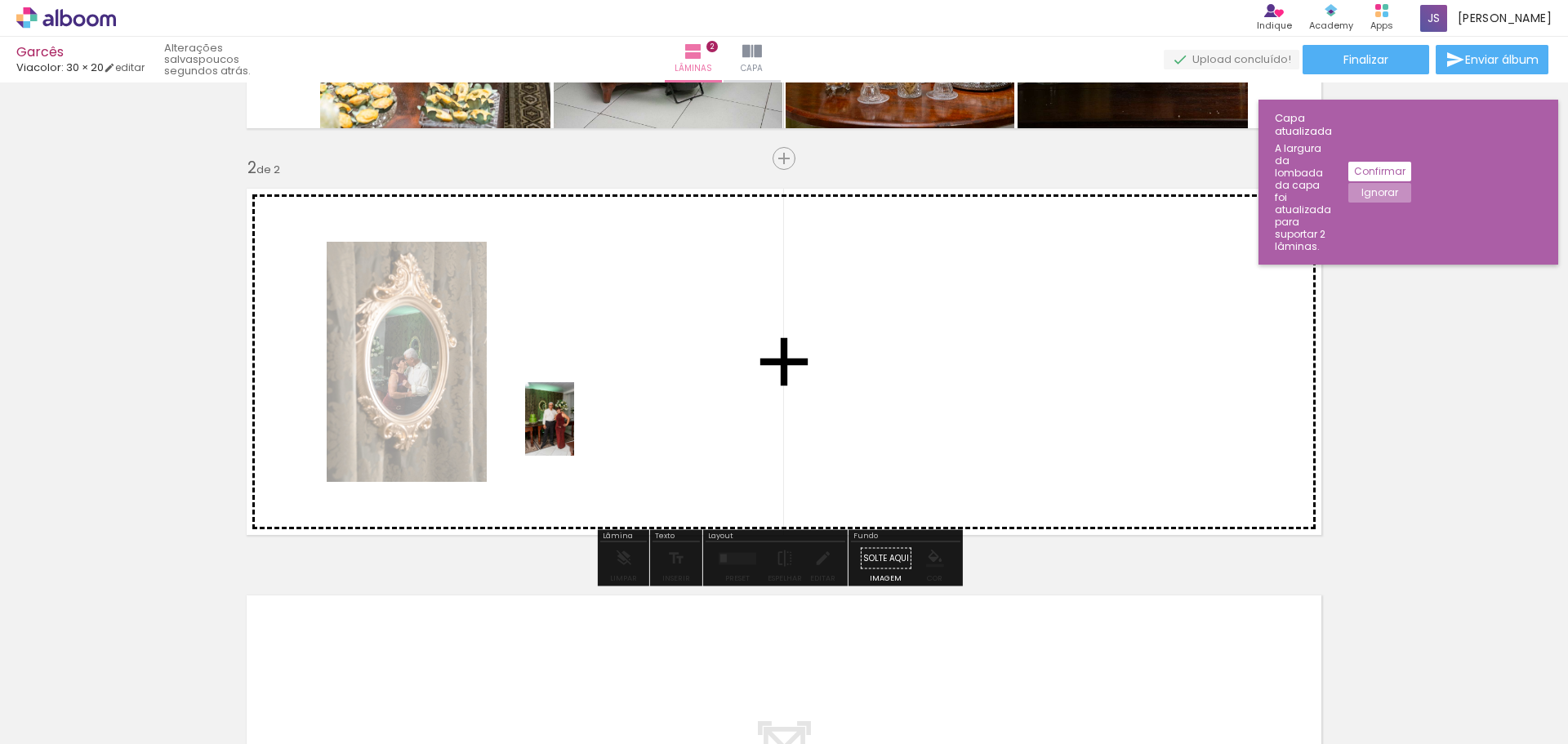
drag, startPoint x: 515, startPoint y: 697, endPoint x: 574, endPoint y: 431, distance: 272.5
click at [574, 431] on quentale-workspace at bounding box center [784, 372] width 1568 height 744
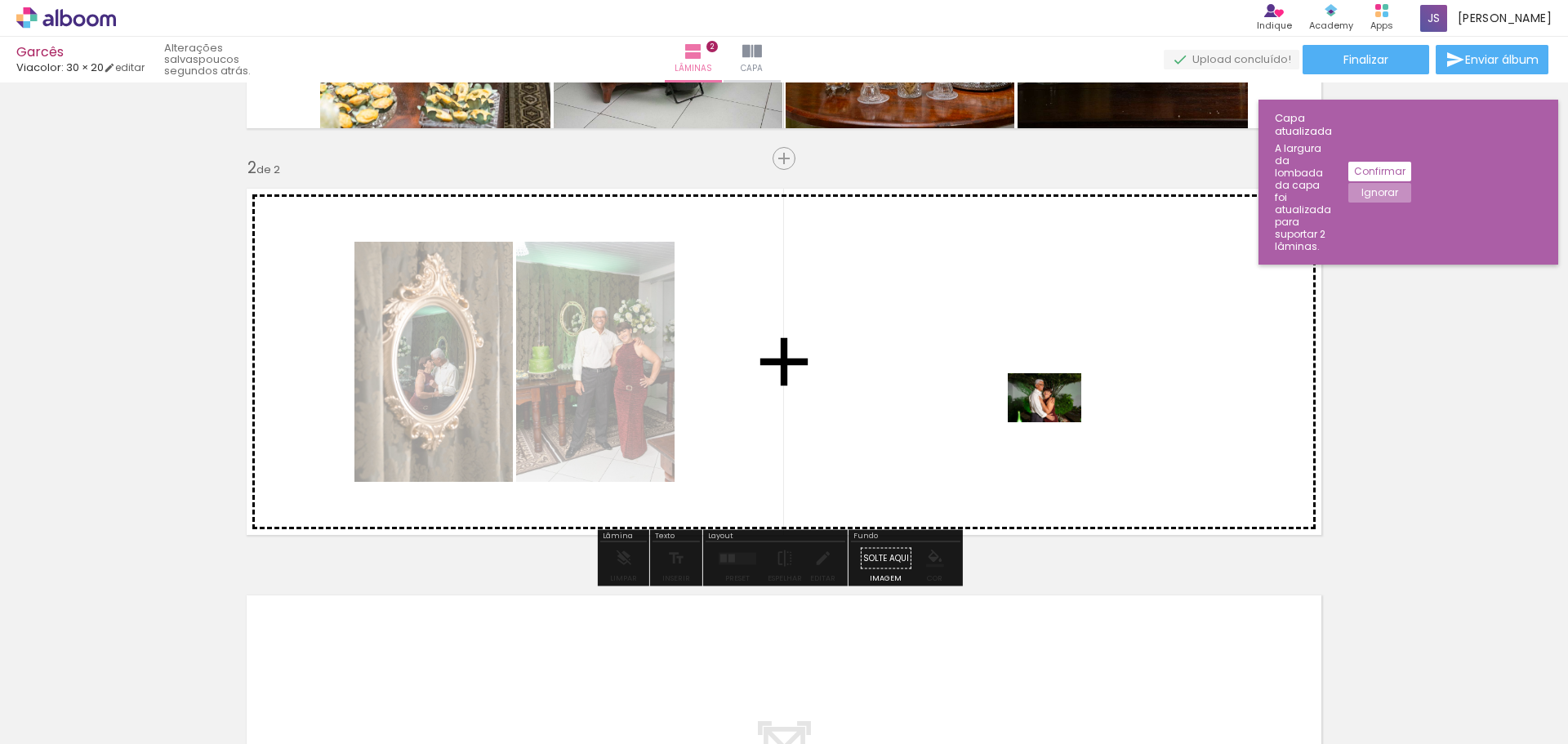
drag, startPoint x: 1144, startPoint y: 696, endPoint x: 1057, endPoint y: 422, distance: 287.5
click at [1057, 422] on quentale-workspace at bounding box center [784, 372] width 1568 height 744
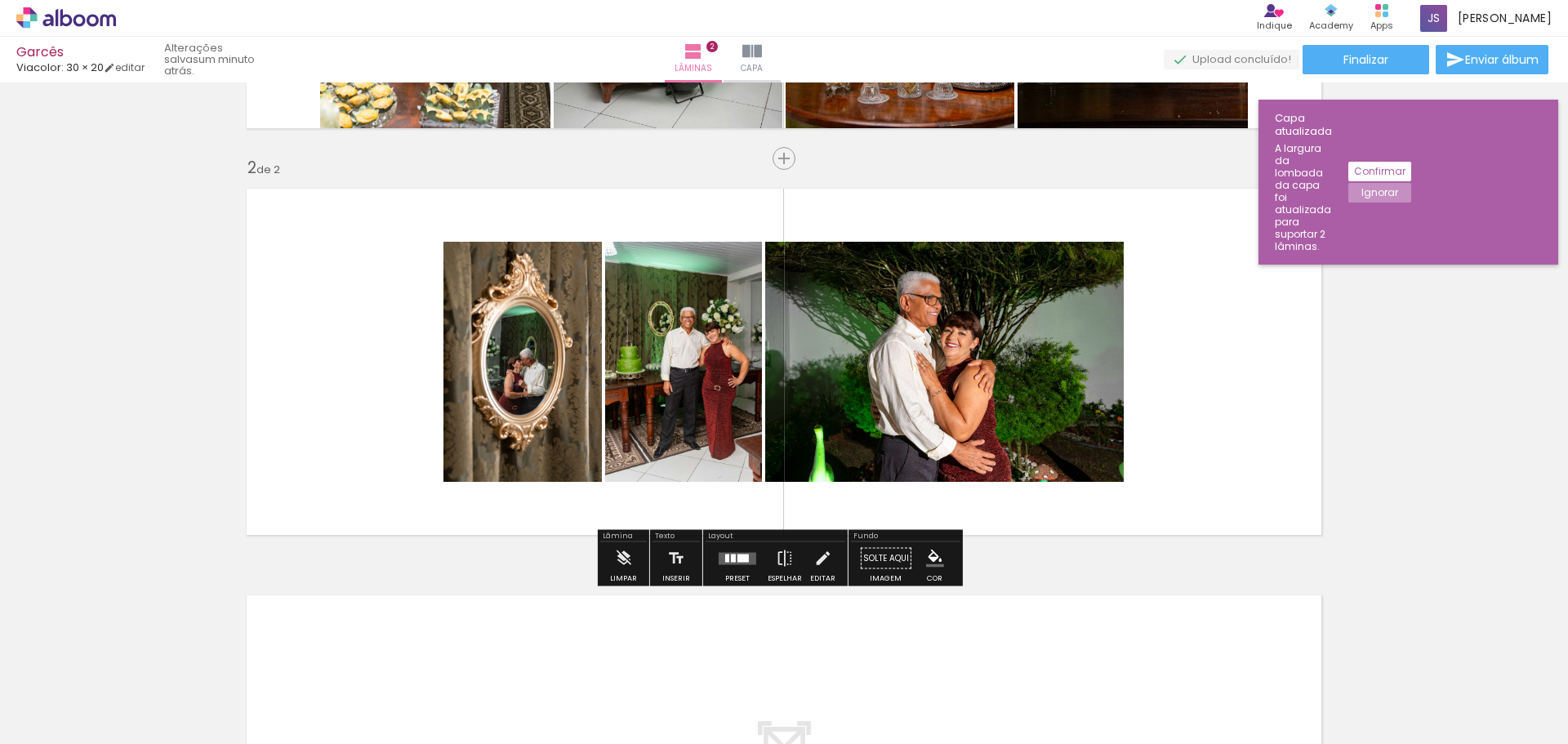
click at [737, 561] on div at bounding box center [743, 558] width 12 height 8
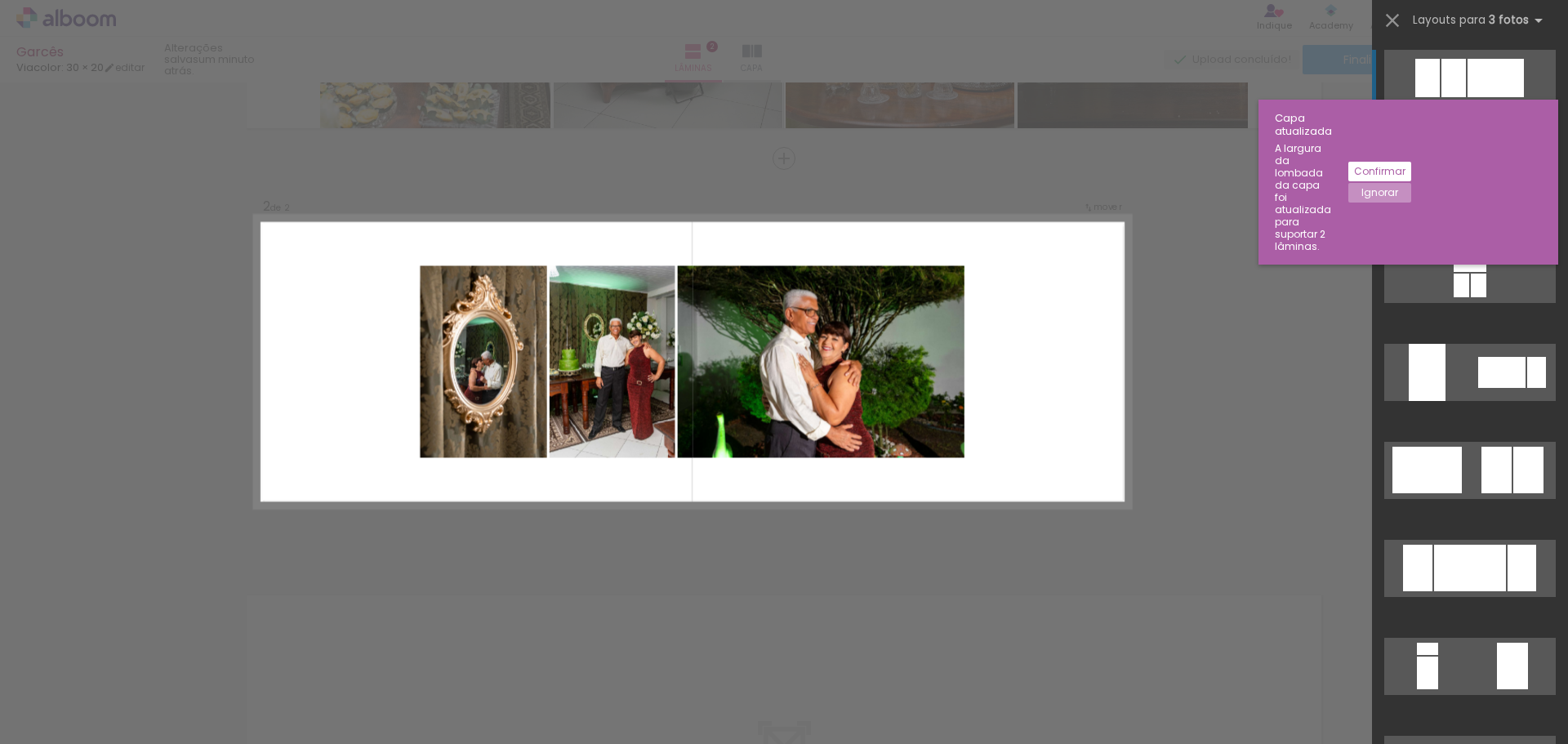
scroll to position [357, 0]
click at [0, 0] on slot "Confirmar" at bounding box center [0, 0] width 0 height 0
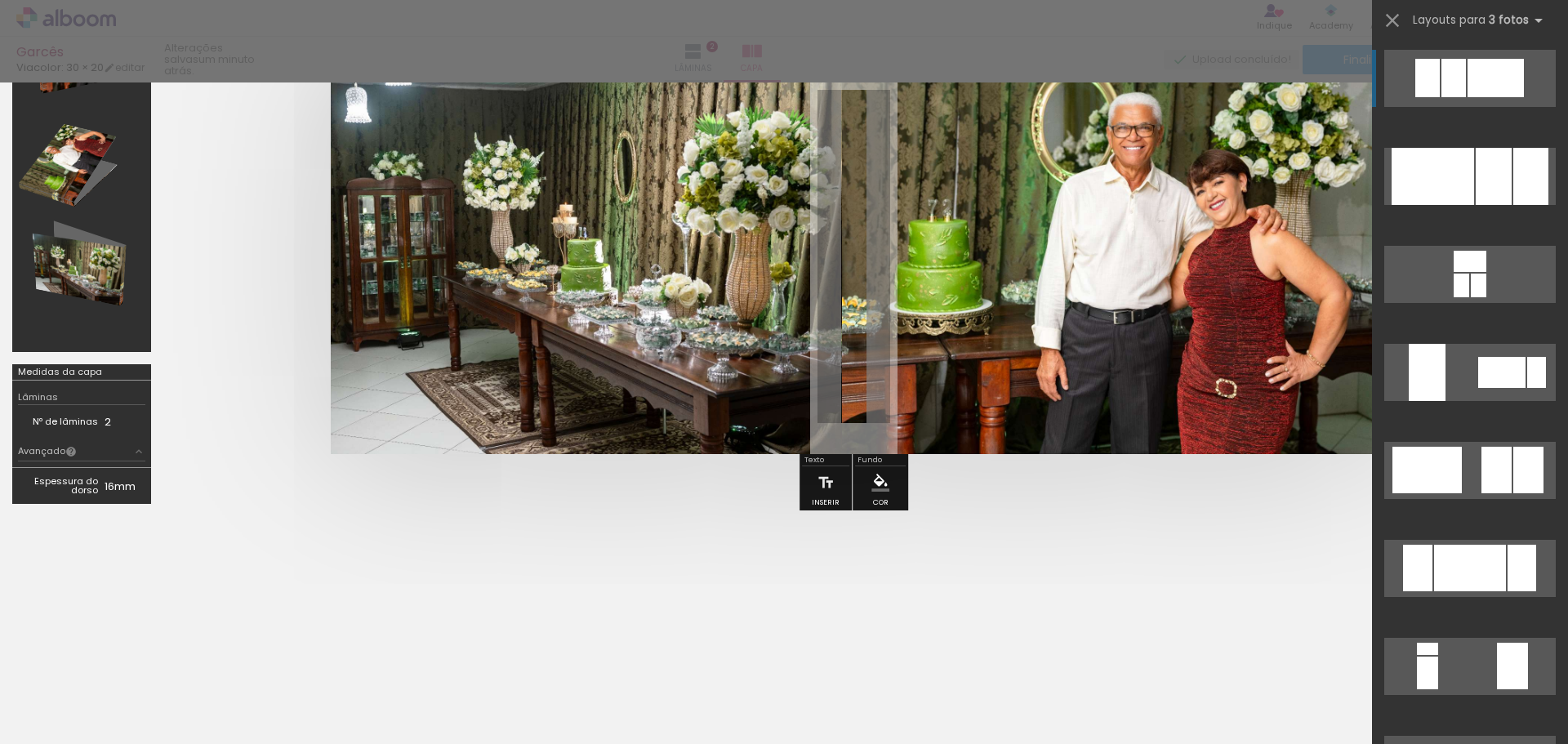
scroll to position [122, 0]
click at [1390, 22] on iron-icon at bounding box center [1392, 21] width 23 height 23
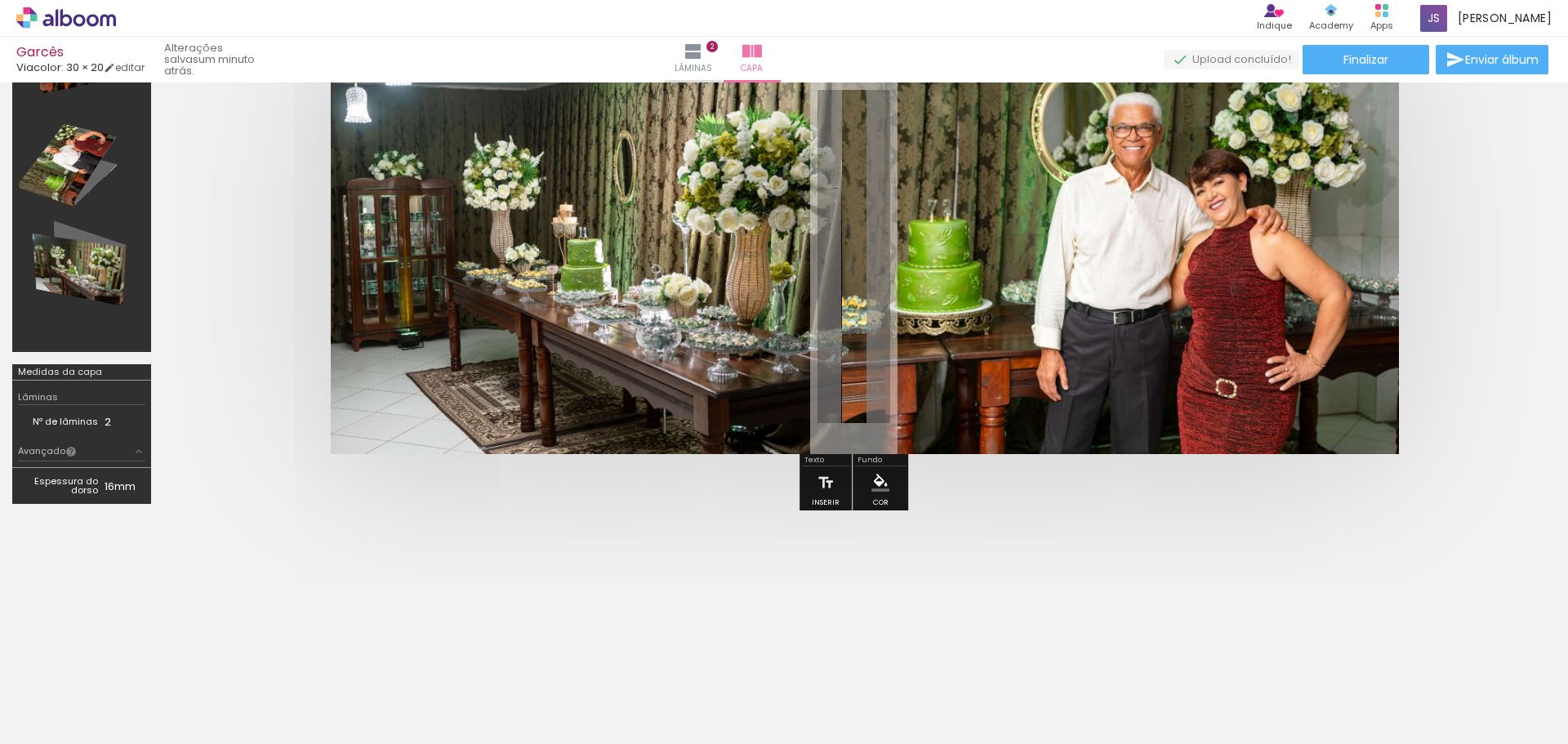
scroll to position [0, 0]
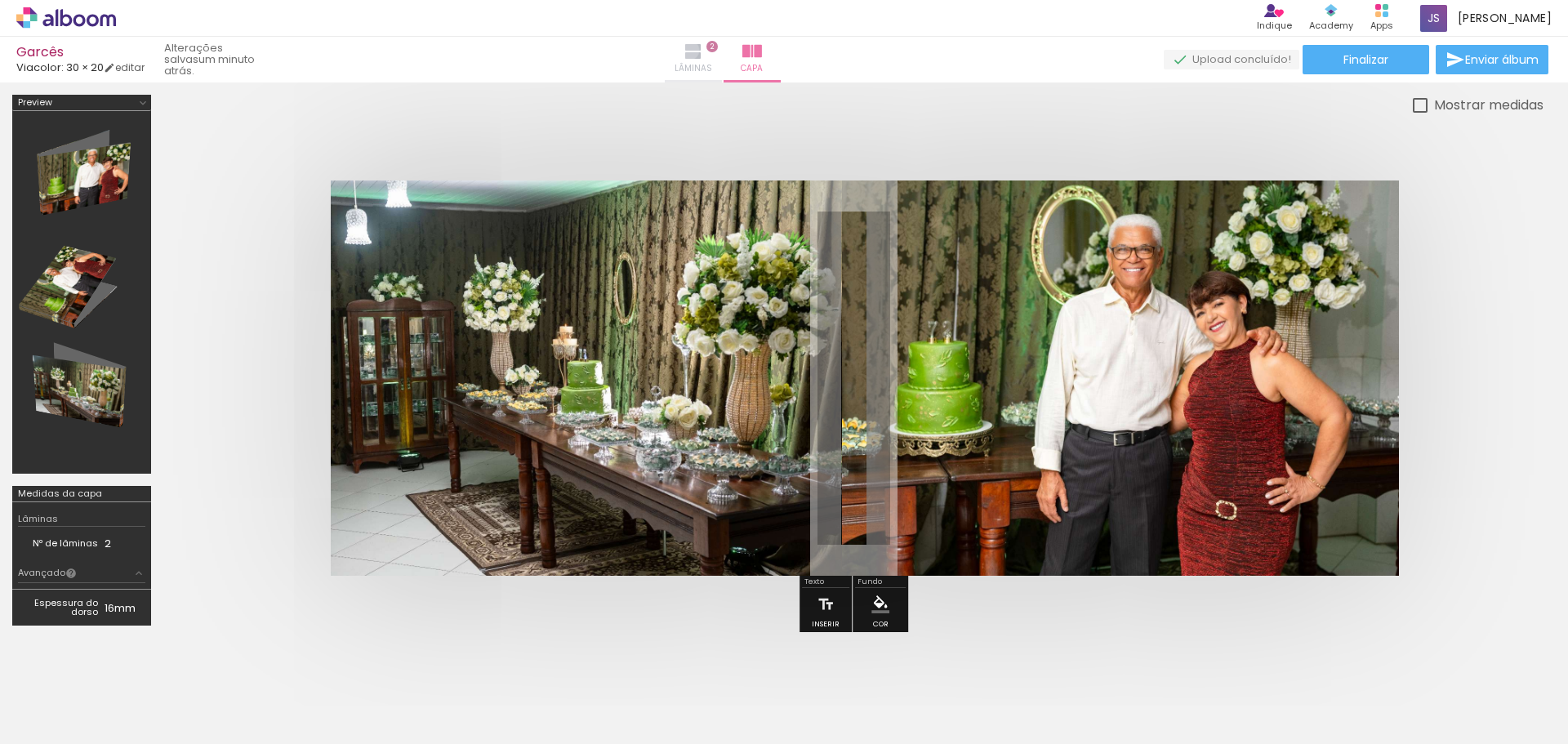
click at [703, 49] on iron-icon at bounding box center [694, 52] width 20 height 20
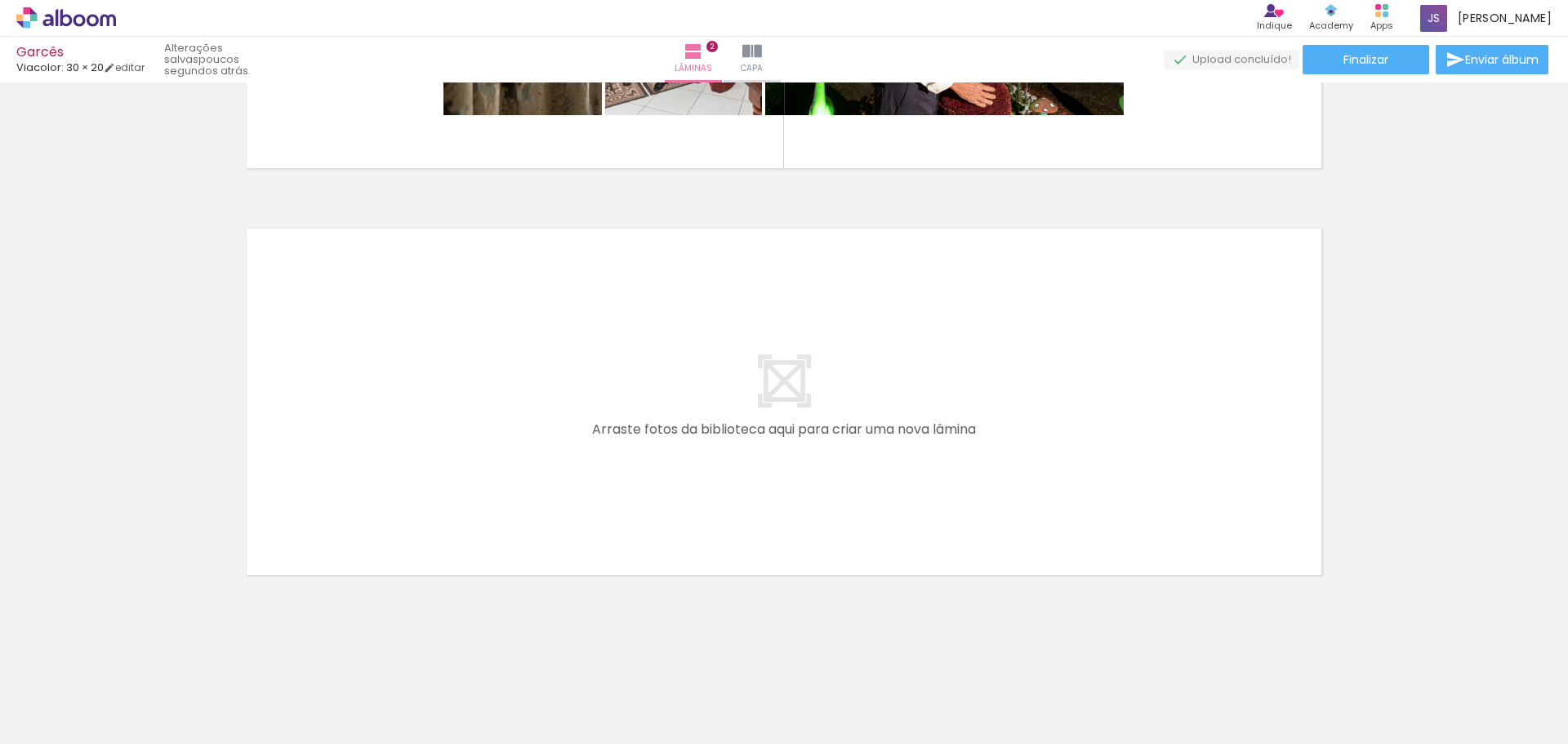
scroll to position [452, 0]
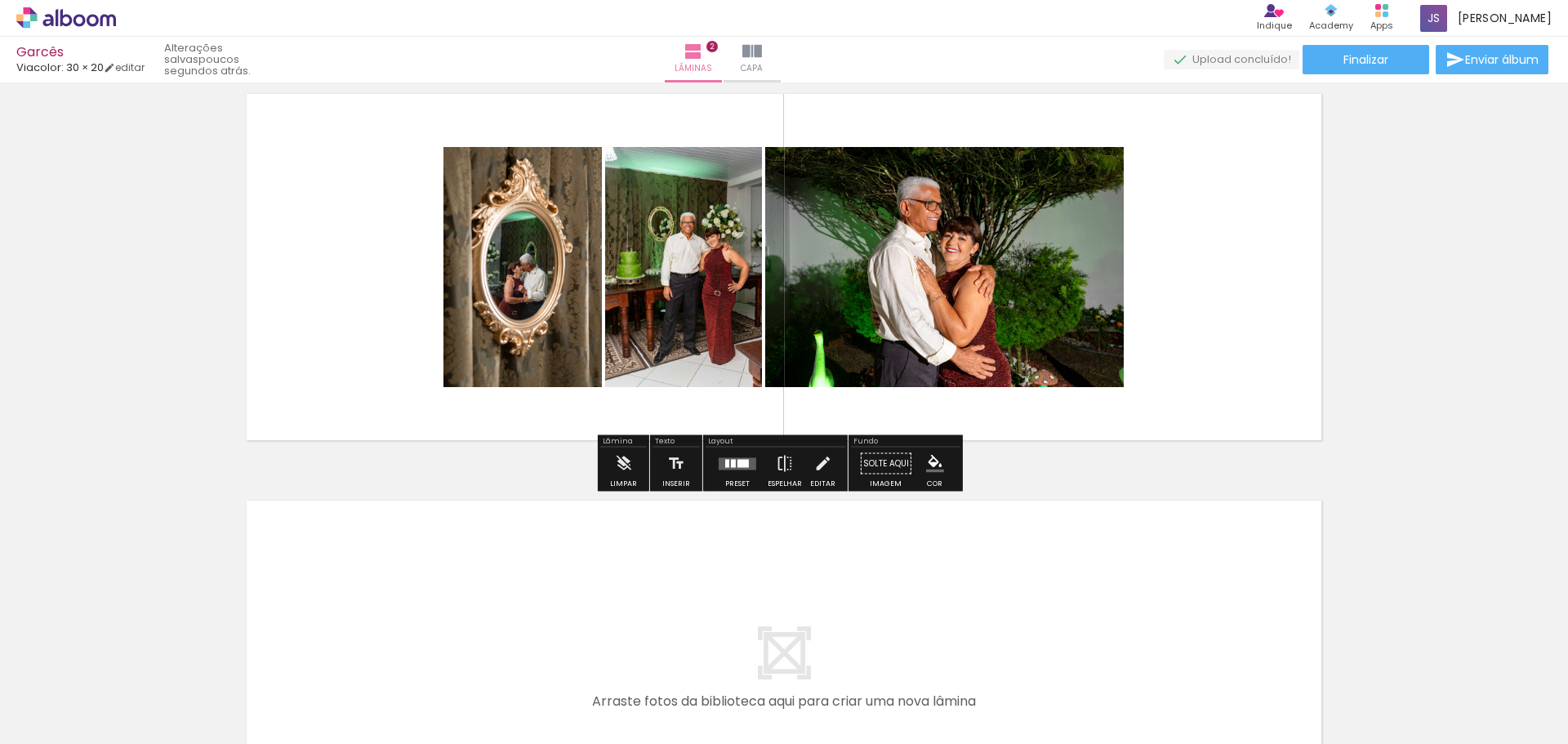
click at [737, 465] on div at bounding box center [743, 463] width 12 height 8
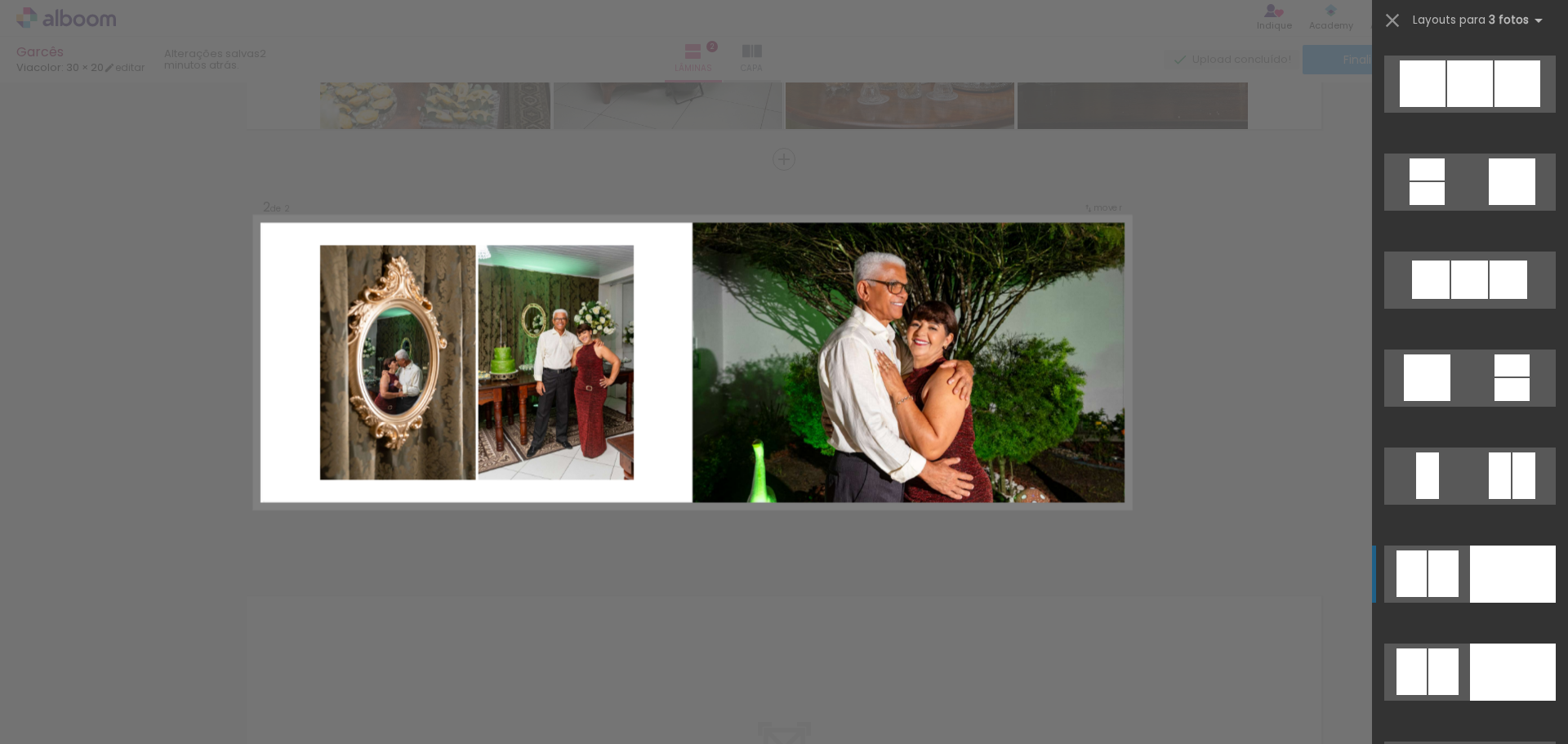
scroll to position [10617, 0]
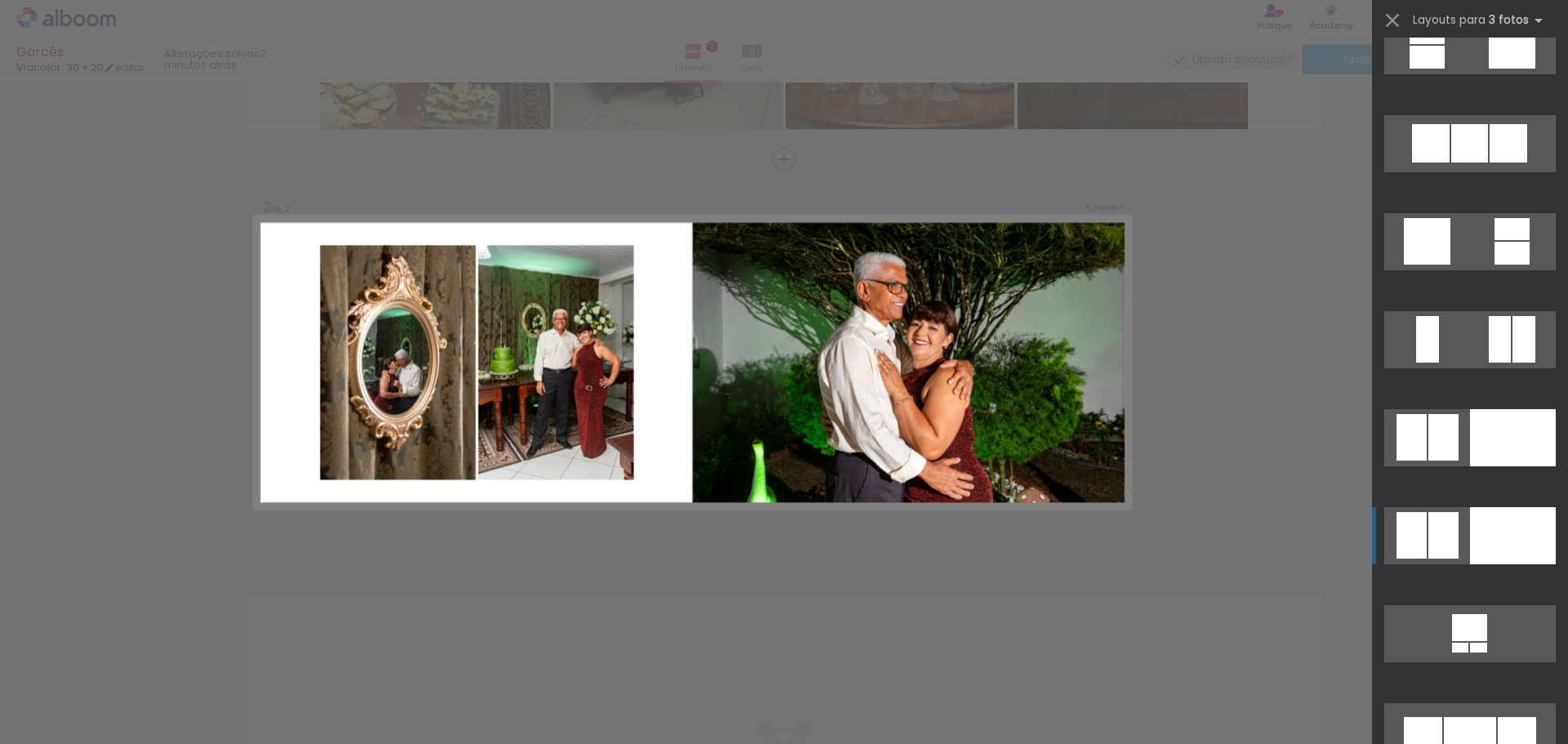
click at [1455, 541] on quentale-layouter at bounding box center [1470, 536] width 171 height 57
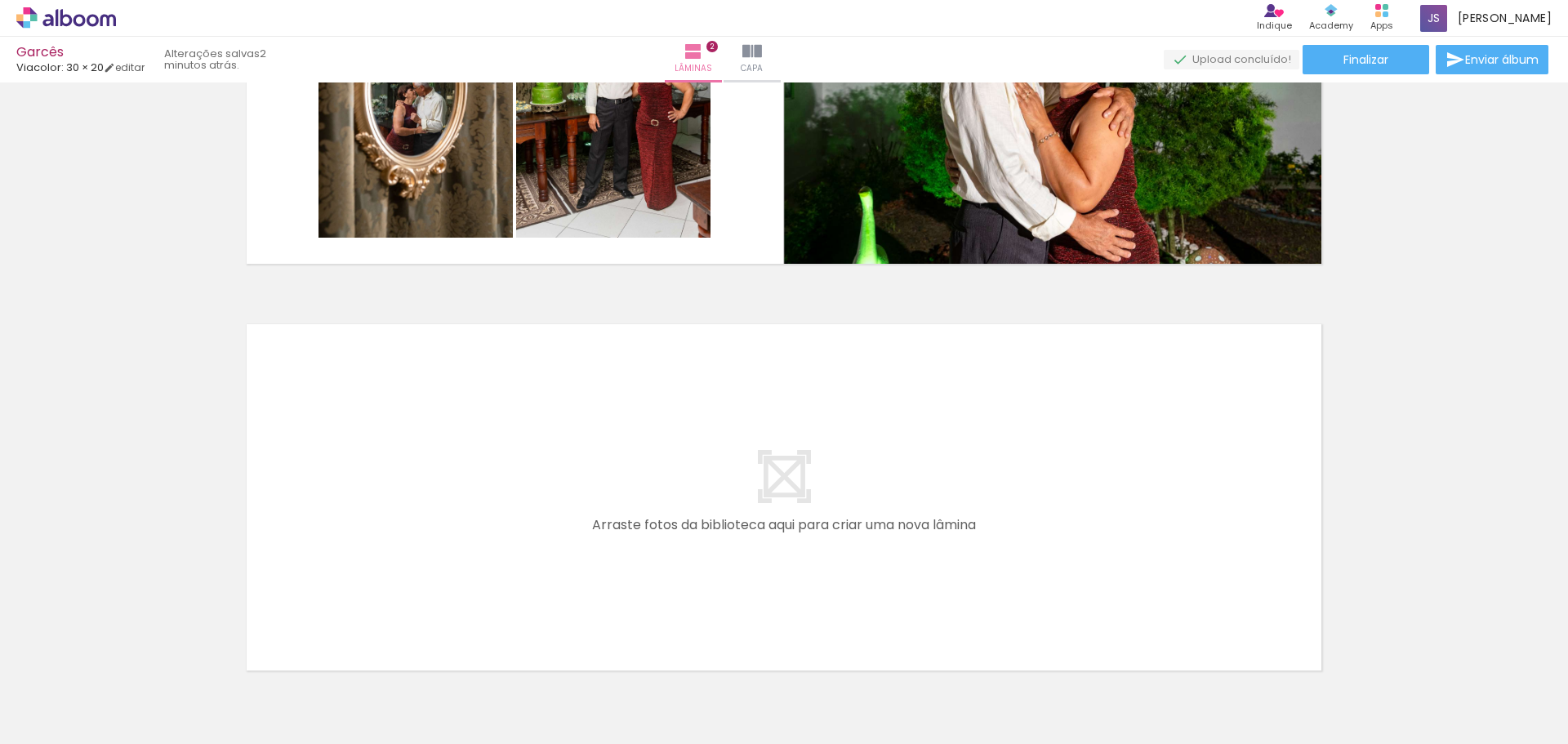
scroll to position [724, 0]
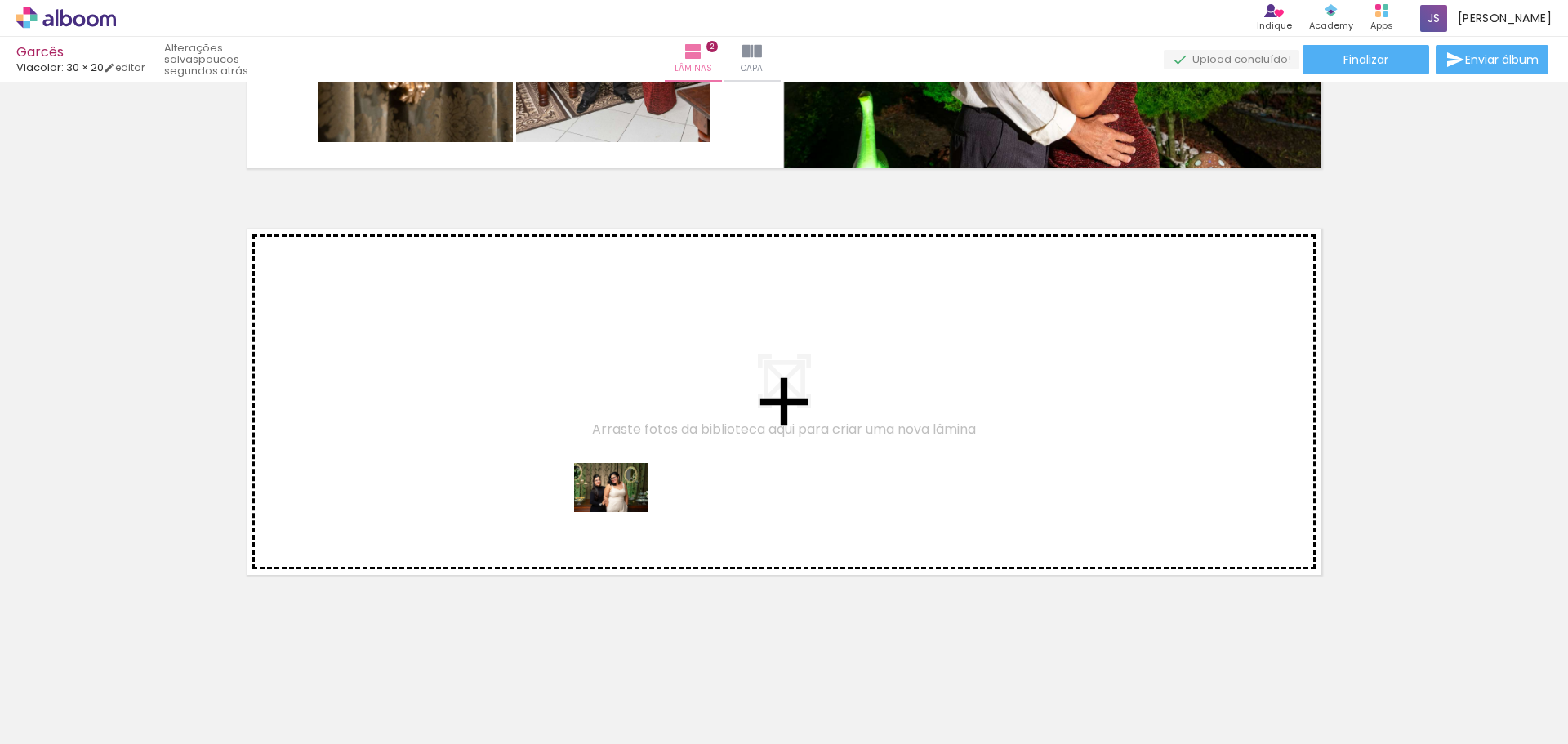
drag, startPoint x: 1249, startPoint y: 693, endPoint x: 623, endPoint y: 512, distance: 651.6
click at [623, 512] on quentale-workspace at bounding box center [784, 372] width 1568 height 744
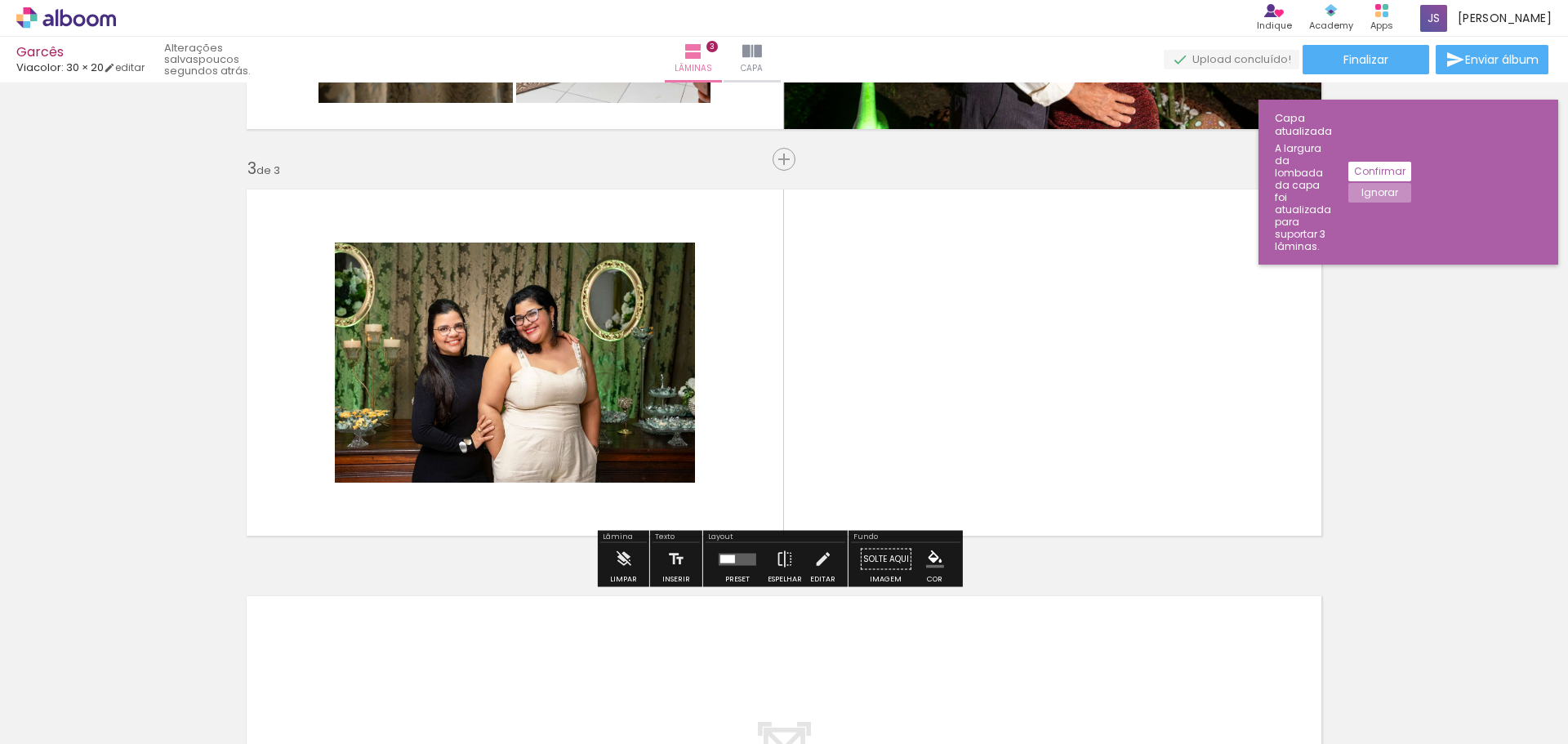
scroll to position [765, 0]
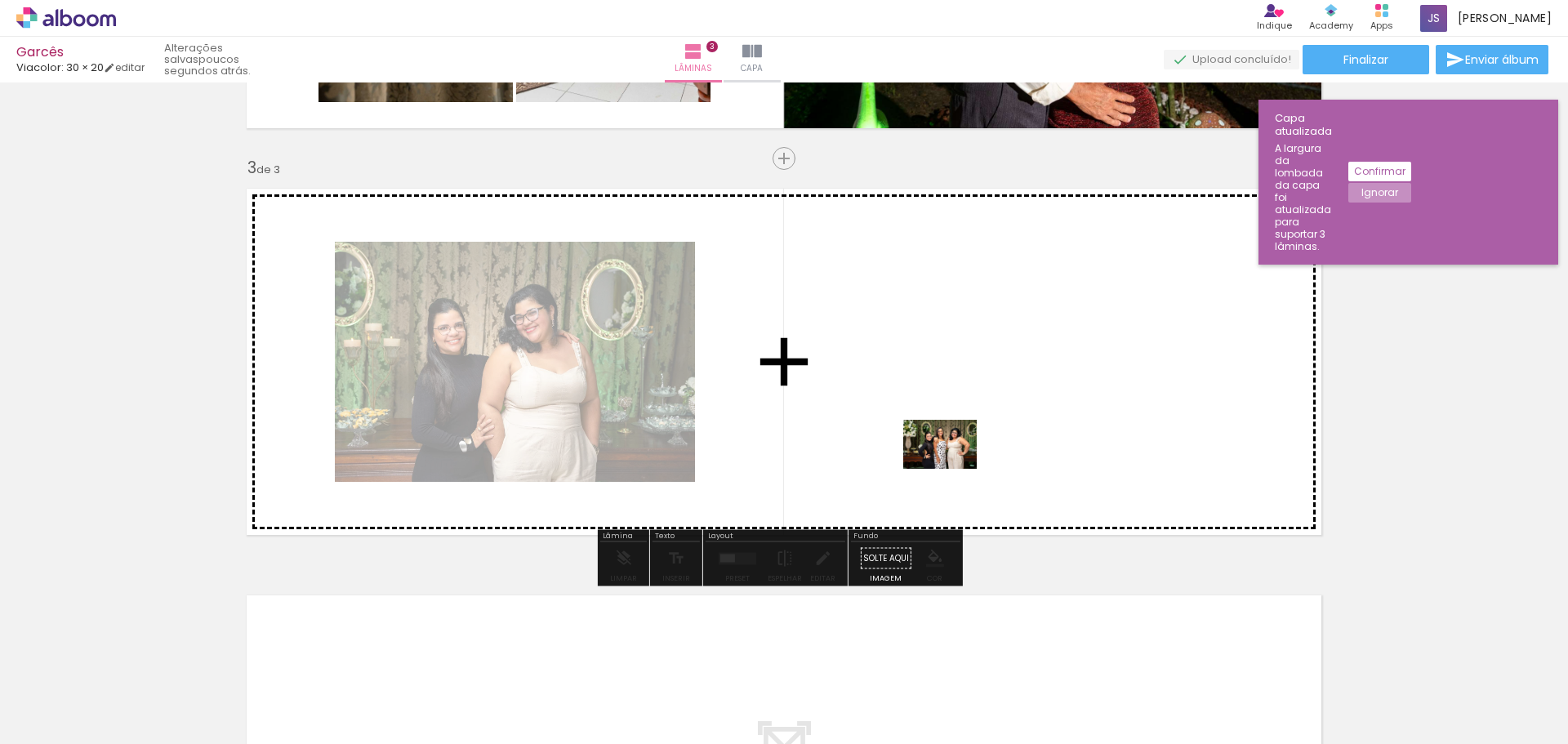
drag, startPoint x: 1341, startPoint y: 703, endPoint x: 953, endPoint y: 469, distance: 453.1
click at [953, 469] on quentale-workspace at bounding box center [784, 372] width 1568 height 744
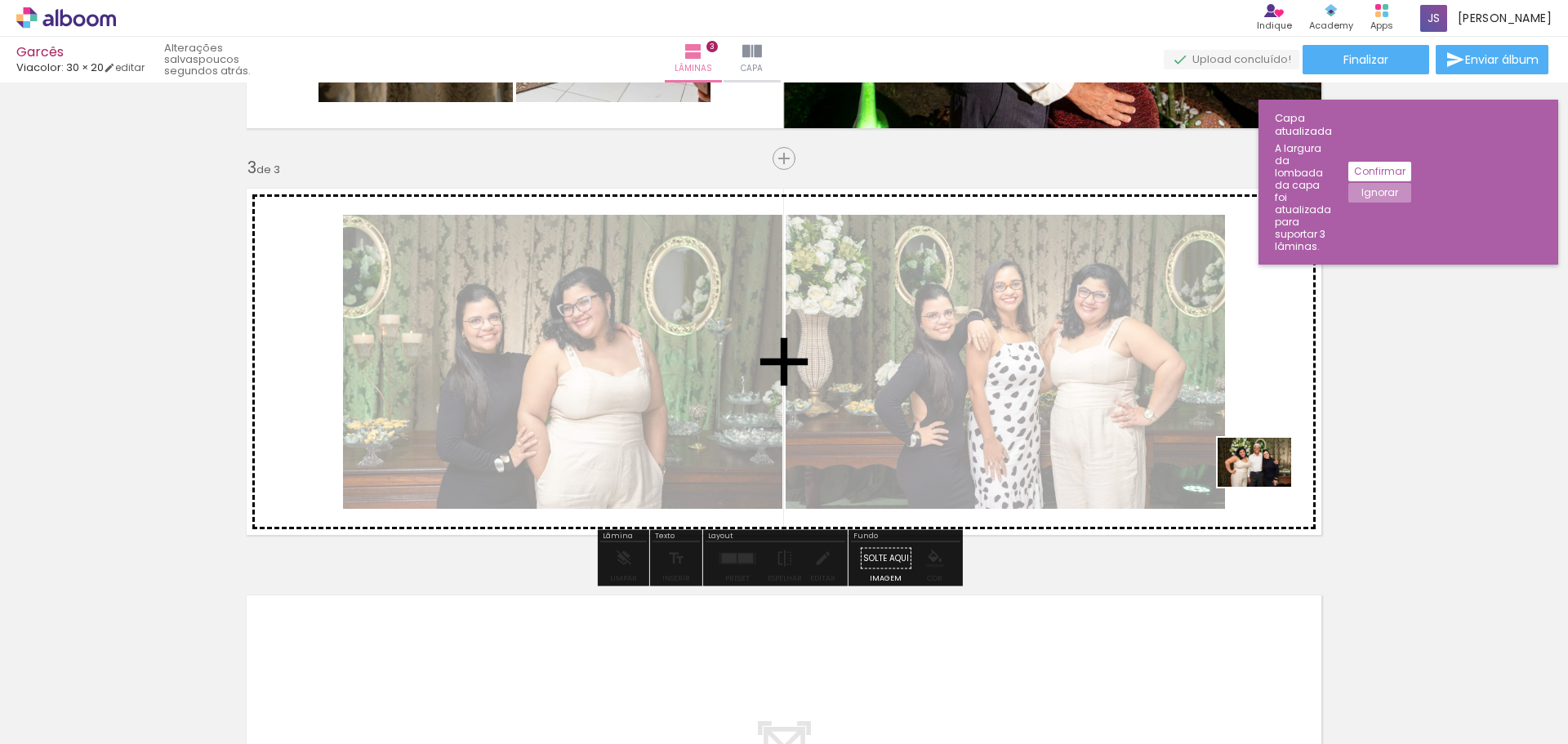
drag, startPoint x: 1511, startPoint y: 698, endPoint x: 1266, endPoint y: 487, distance: 323.3
click at [1266, 487] on quentale-workspace at bounding box center [784, 372] width 1568 height 744
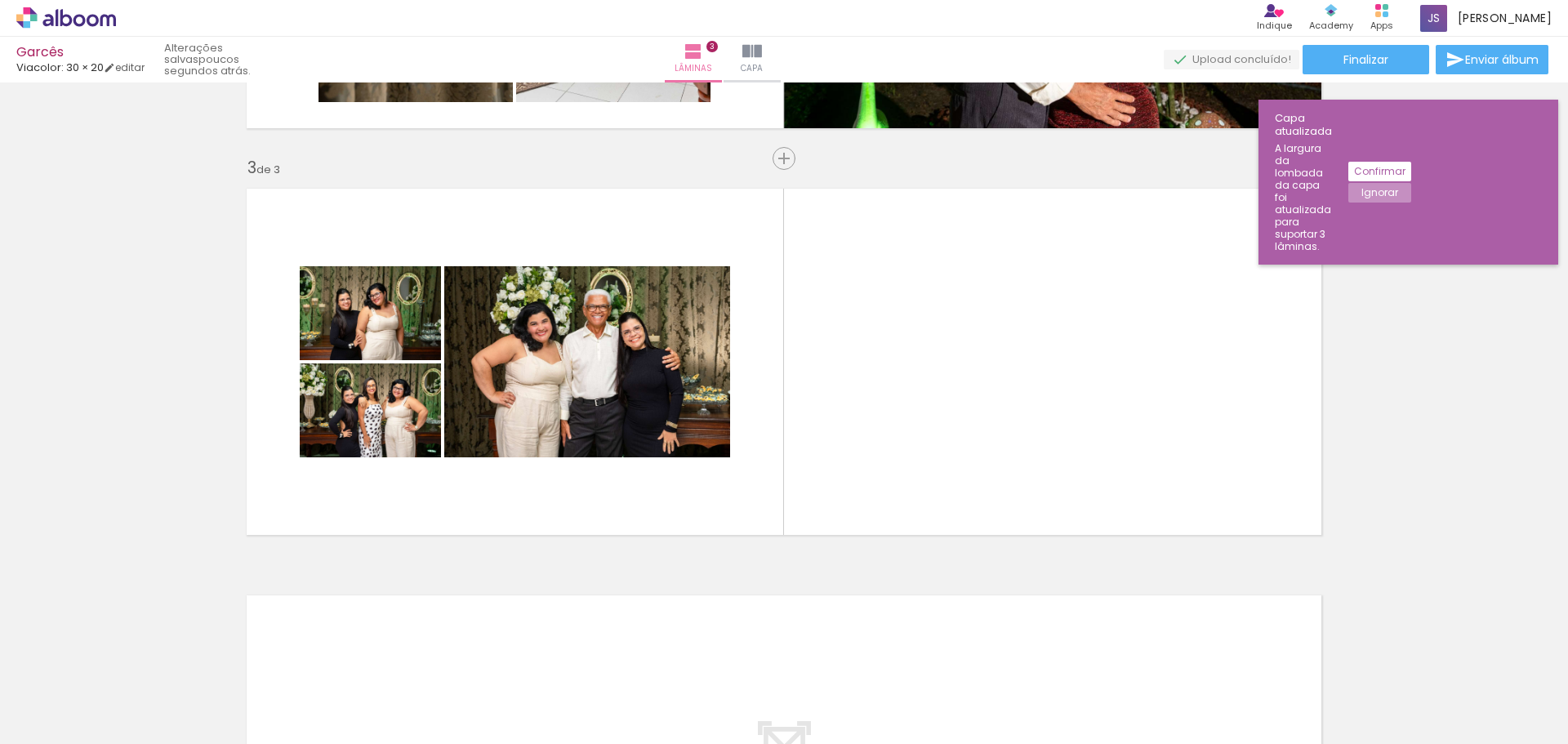
scroll to position [0, 887]
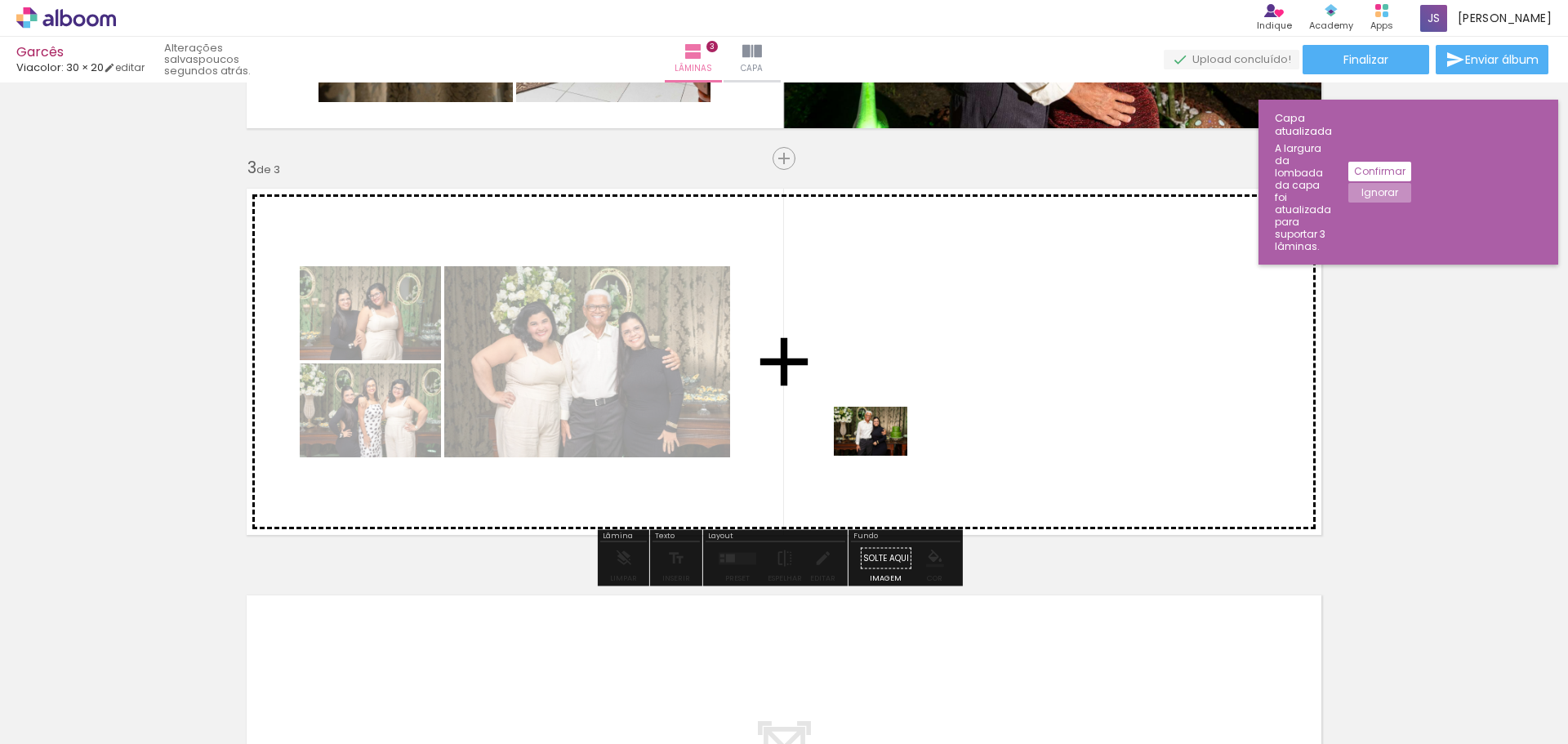
drag, startPoint x: 934, startPoint y: 693, endPoint x: 883, endPoint y: 456, distance: 242.4
click at [883, 456] on quentale-workspace at bounding box center [784, 372] width 1568 height 744
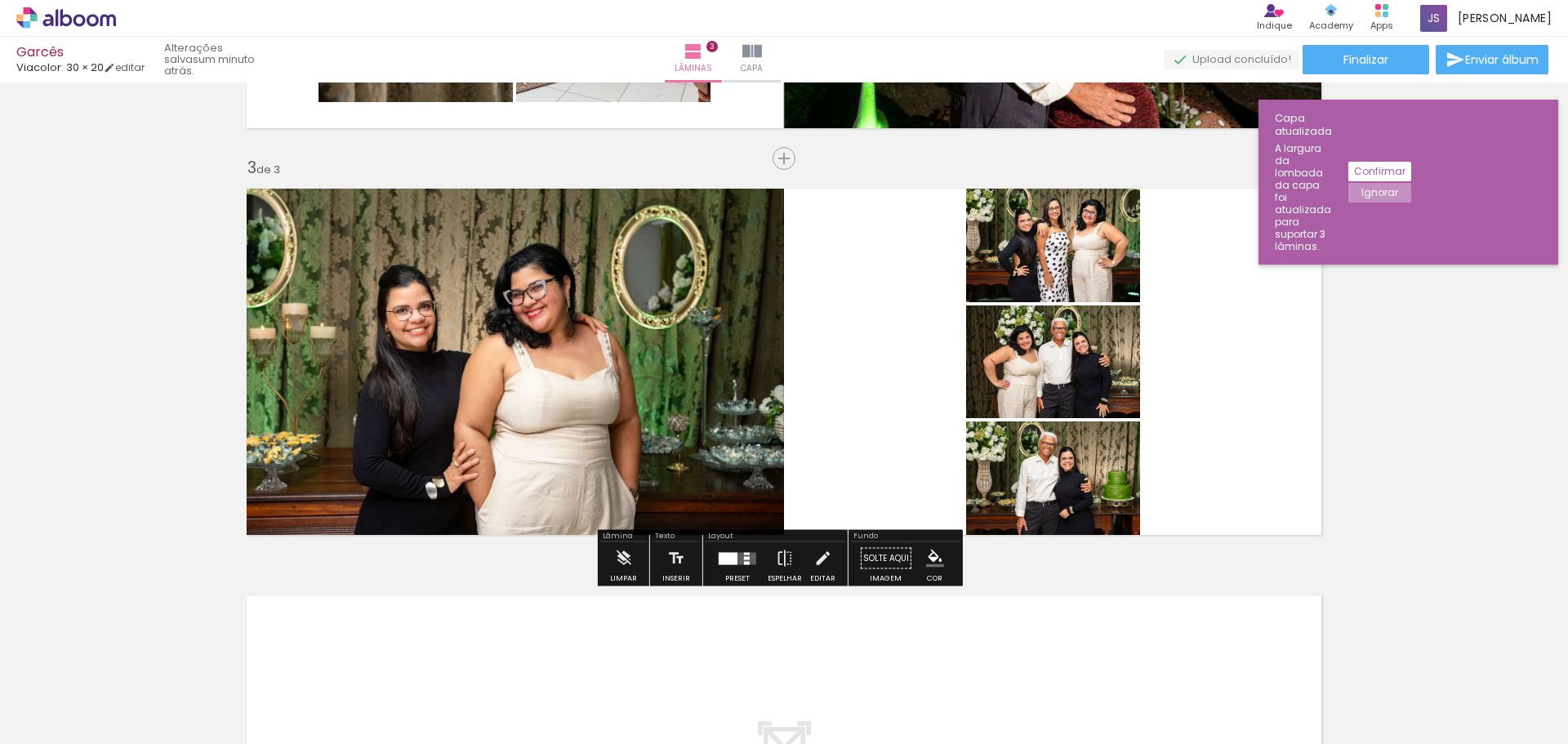
click at [734, 565] on div at bounding box center [737, 559] width 44 height 33
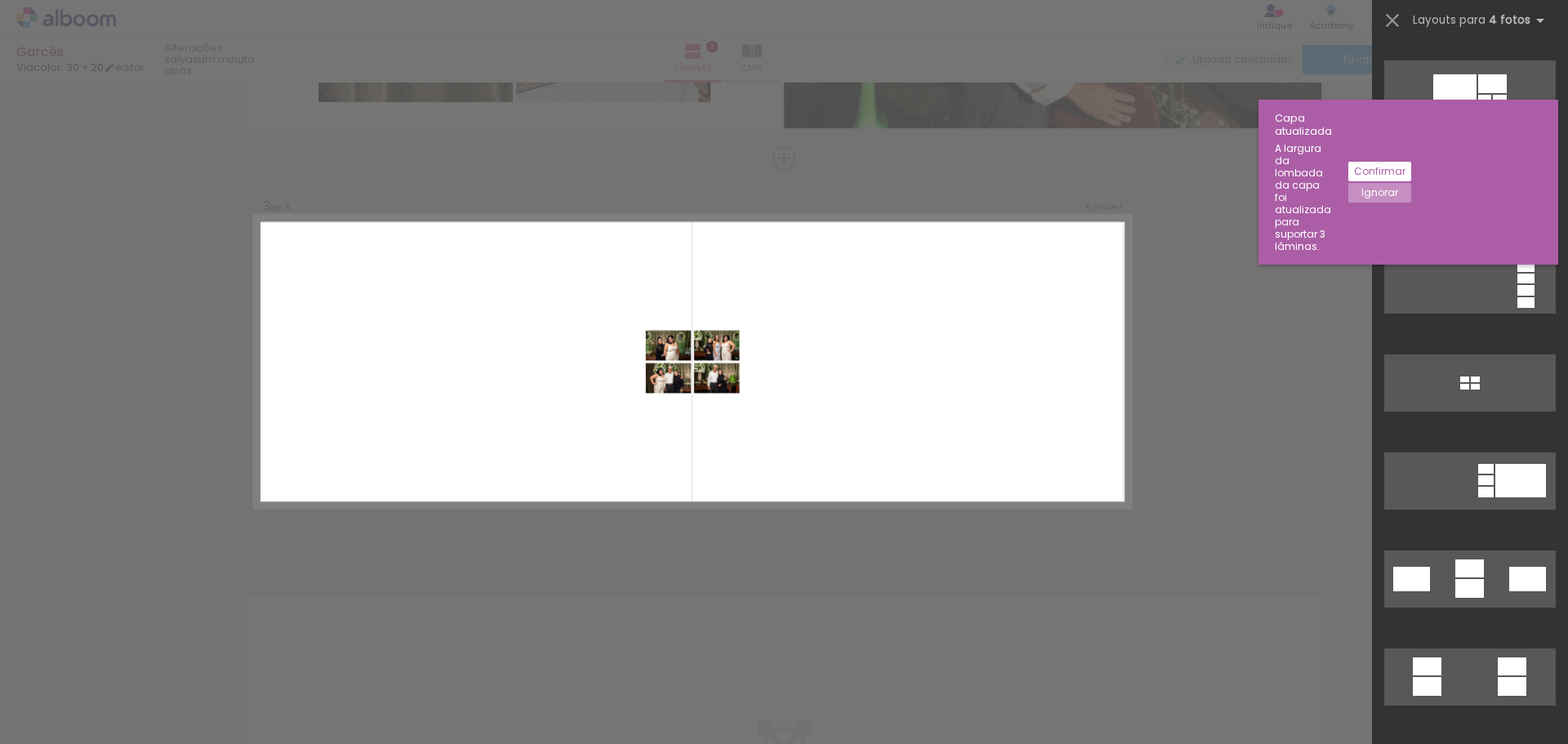
scroll to position [1497, 0]
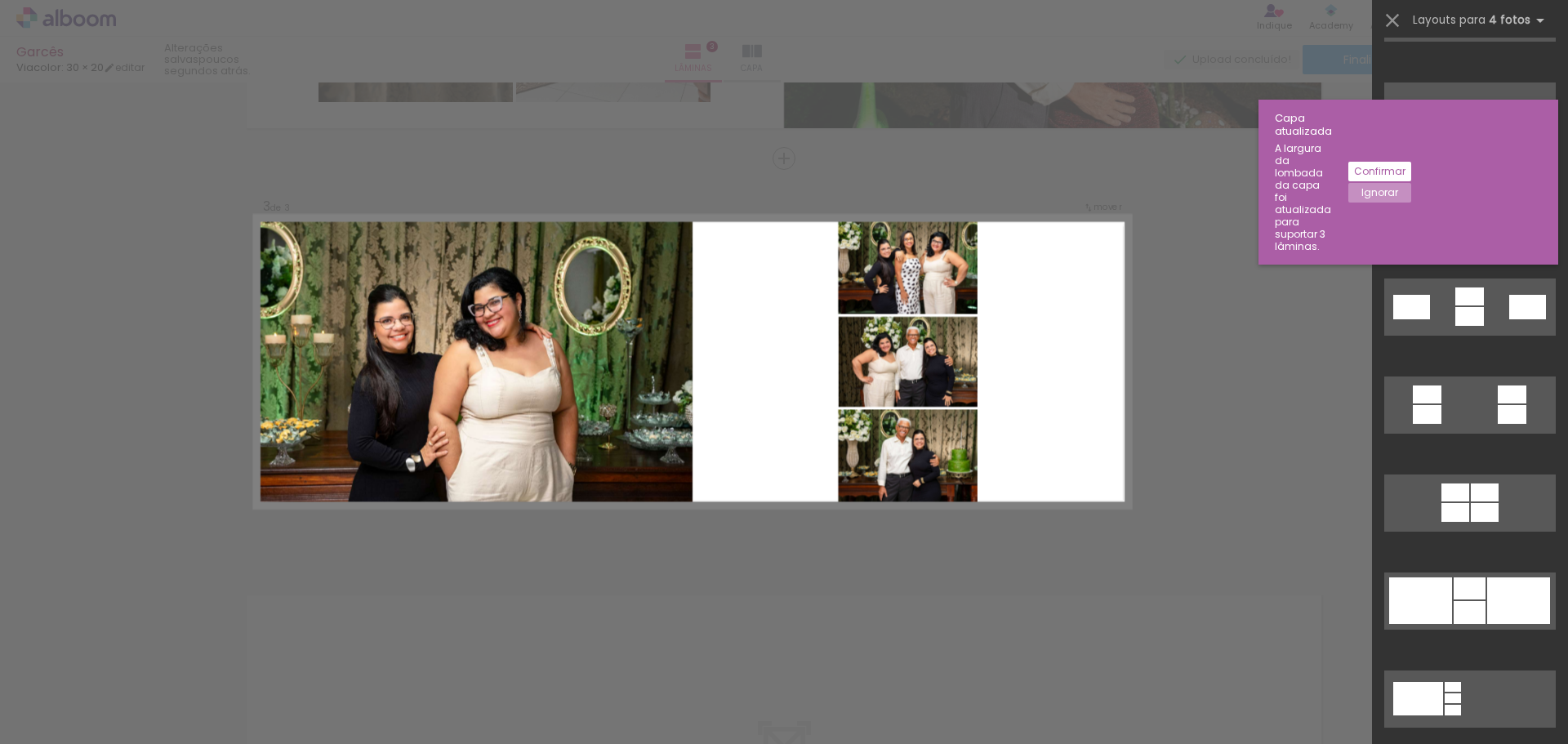
scroll to position [0, 836]
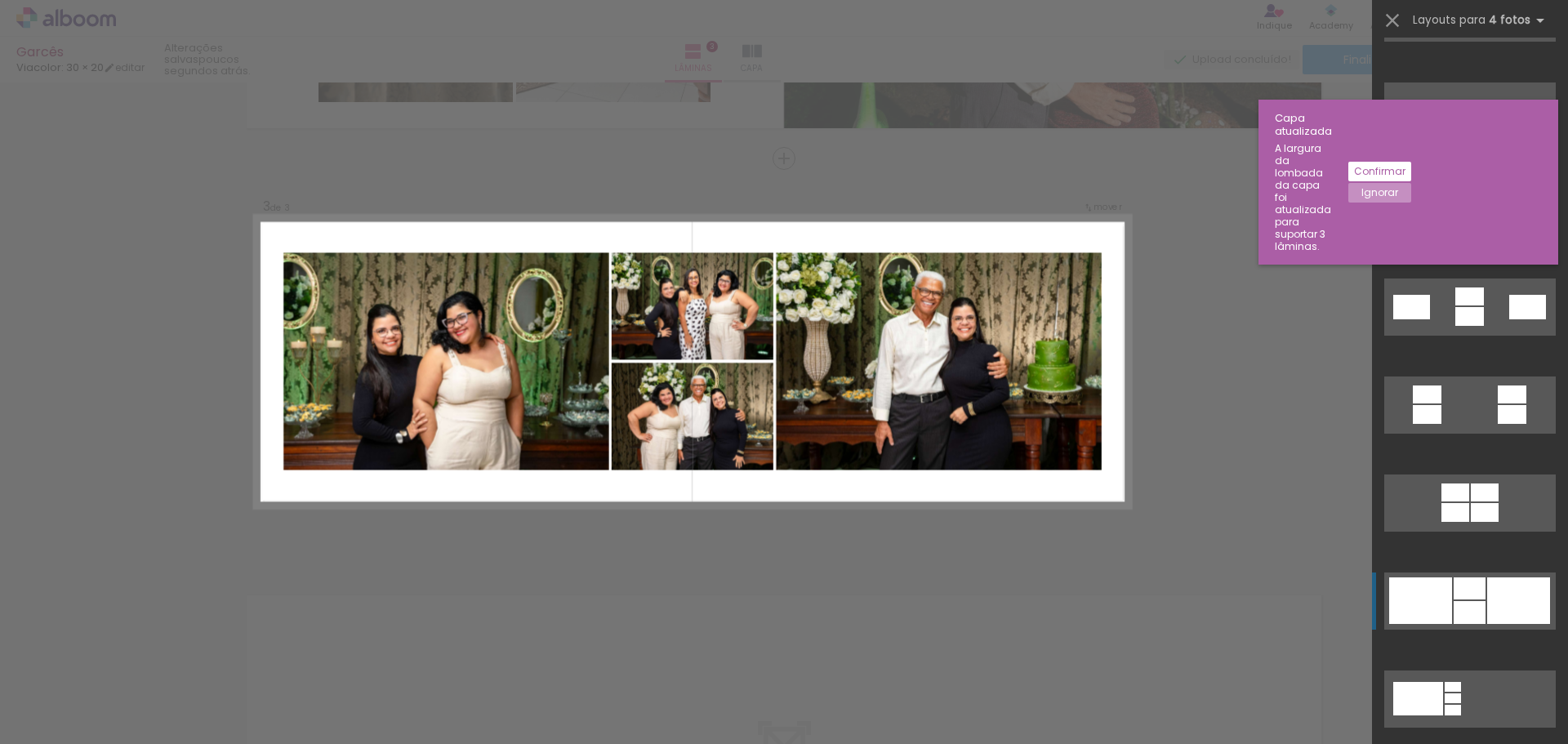
click at [1454, 594] on div at bounding box center [1469, 588] width 32 height 22
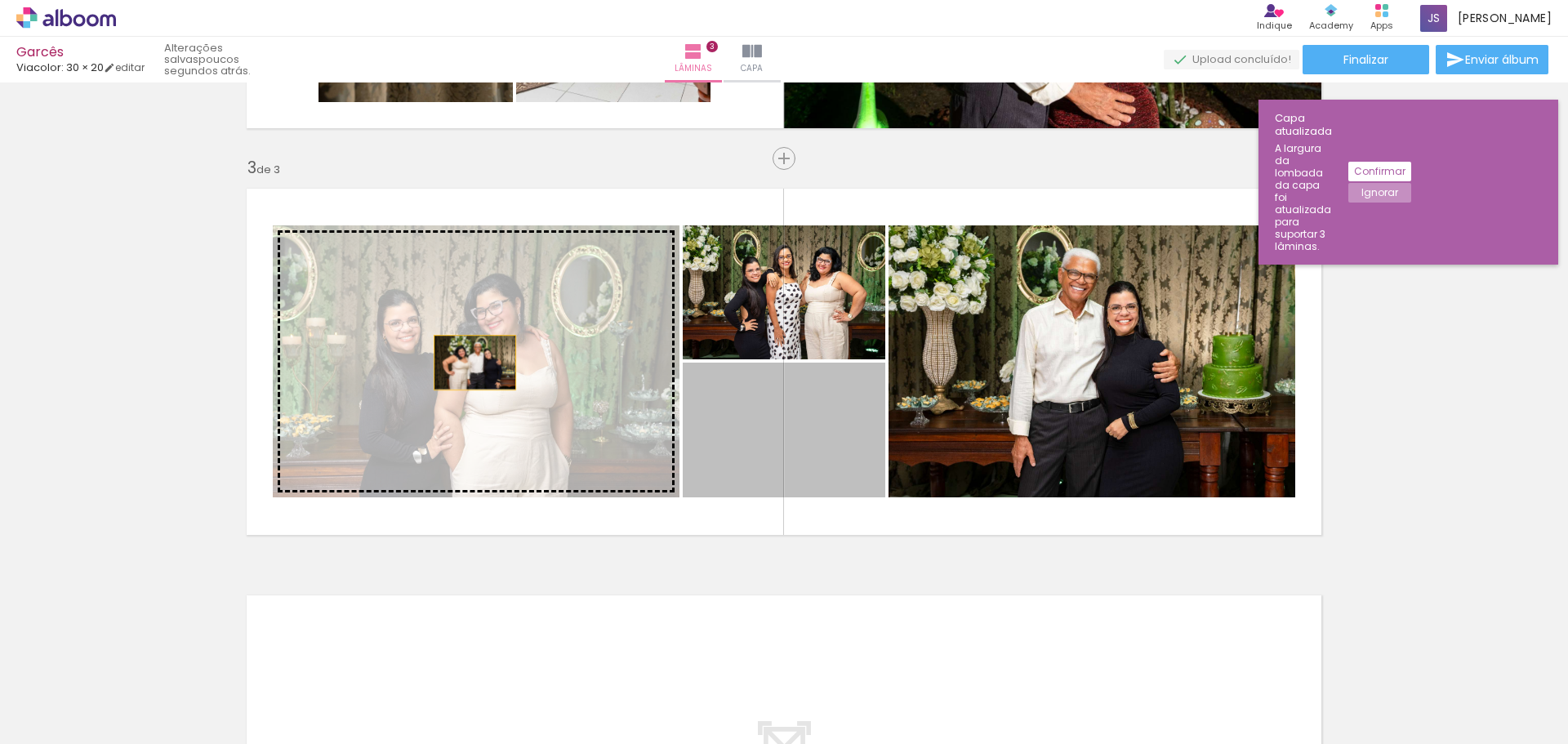
drag, startPoint x: 762, startPoint y: 439, endPoint x: 469, endPoint y: 363, distance: 302.7
click at [0, 0] on slot at bounding box center [0, 0] width 0 height 0
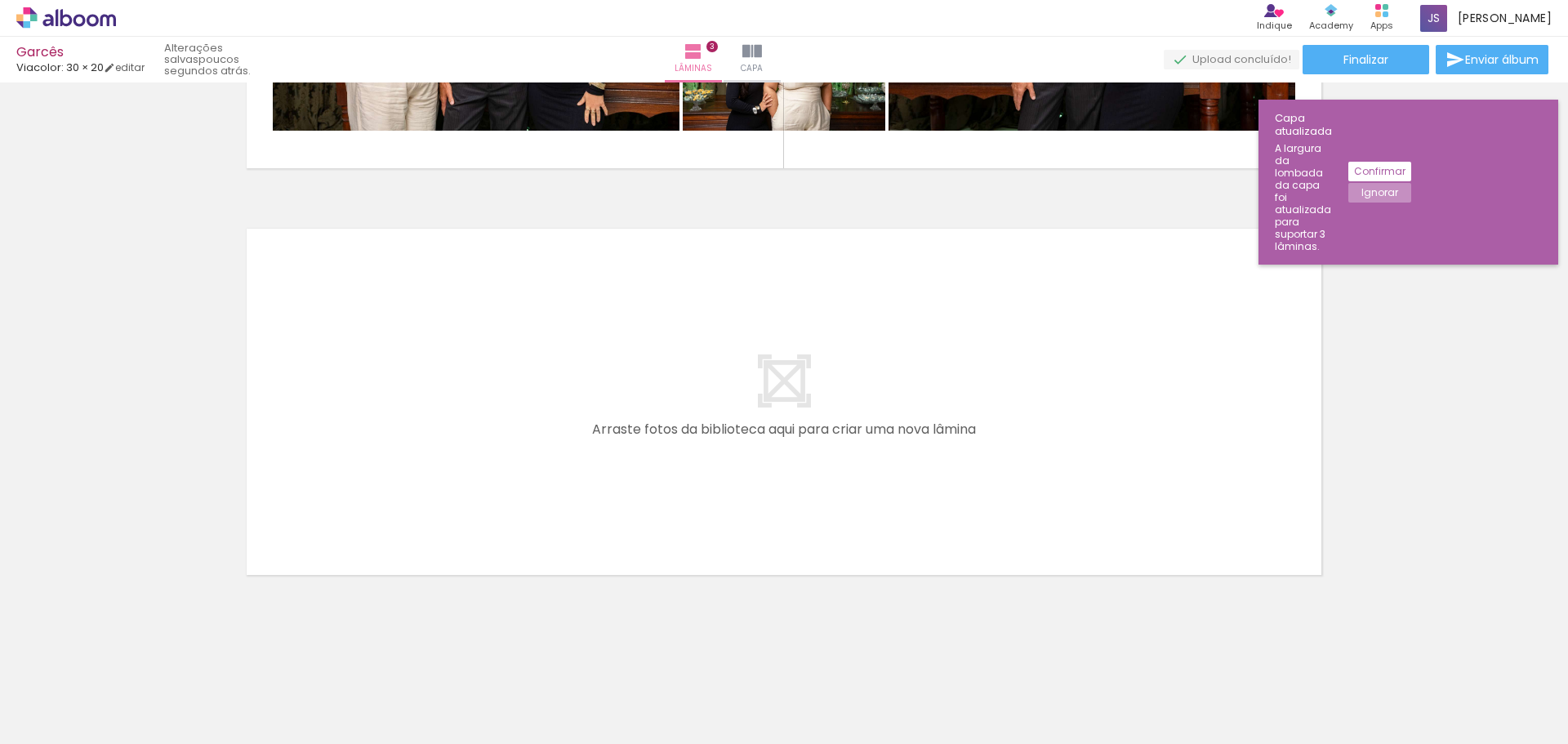
scroll to position [0, 1379]
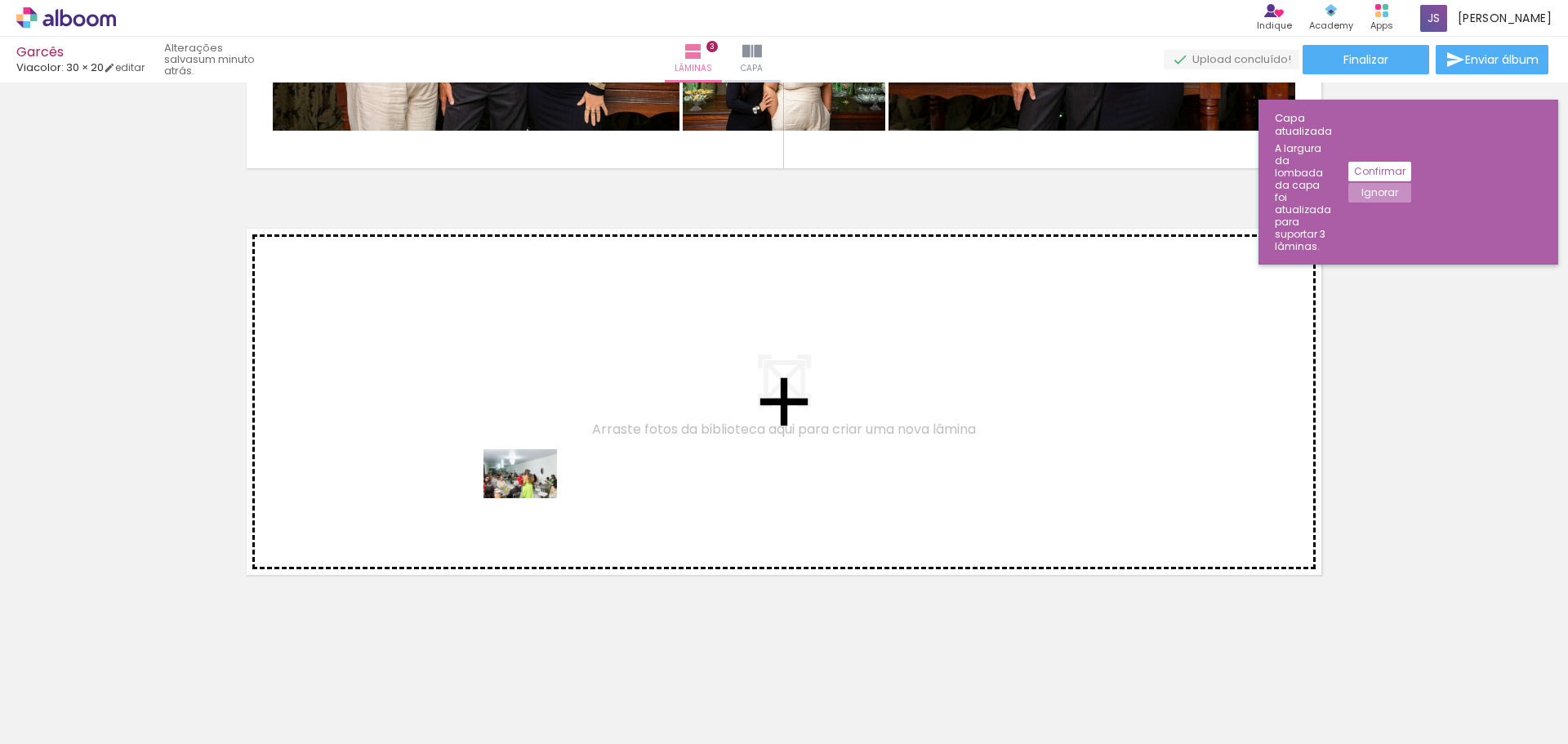
drag, startPoint x: 718, startPoint y: 688, endPoint x: 532, endPoint y: 498, distance: 265.9
click at [532, 498] on quentale-workspace at bounding box center [784, 372] width 1568 height 744
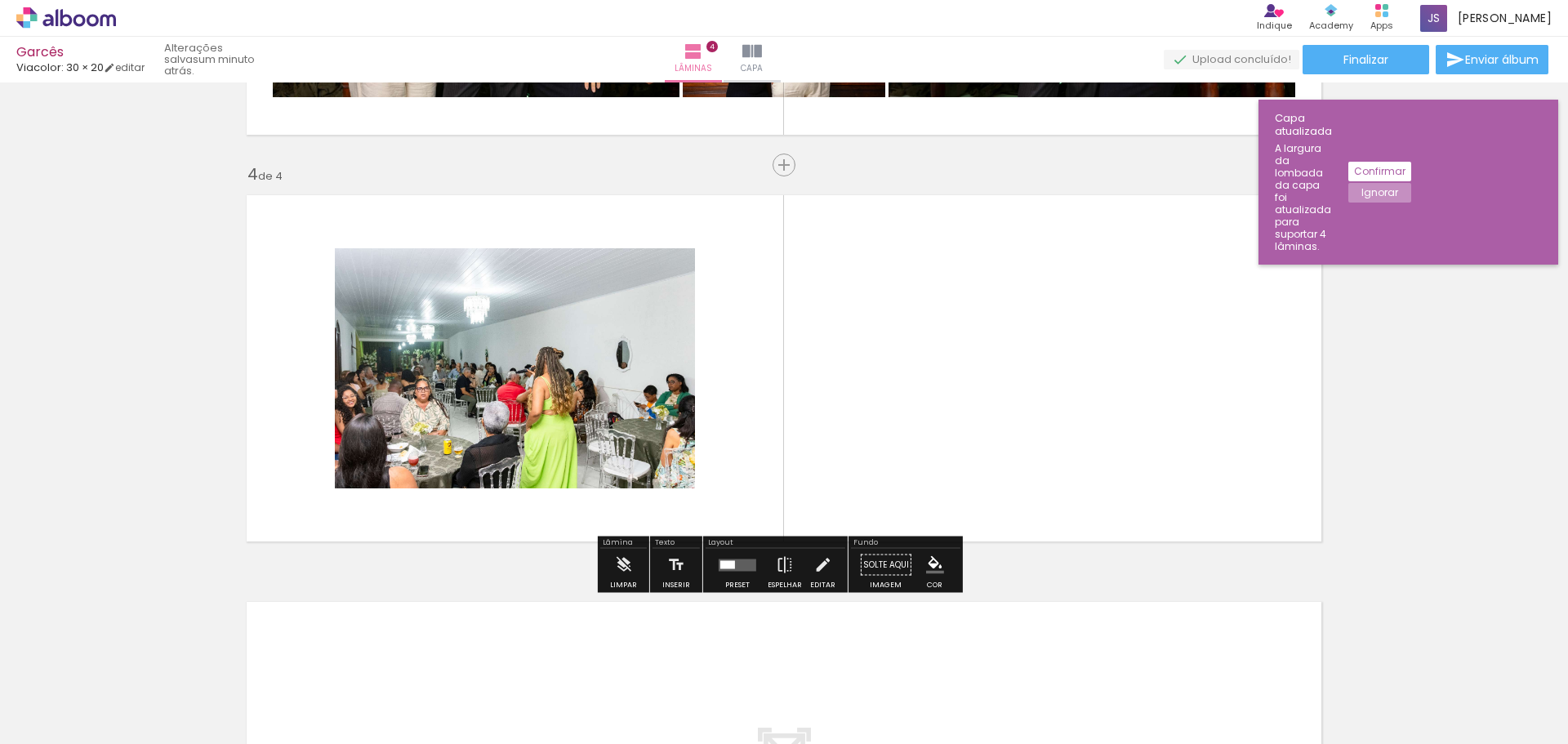
scroll to position [1171, 0]
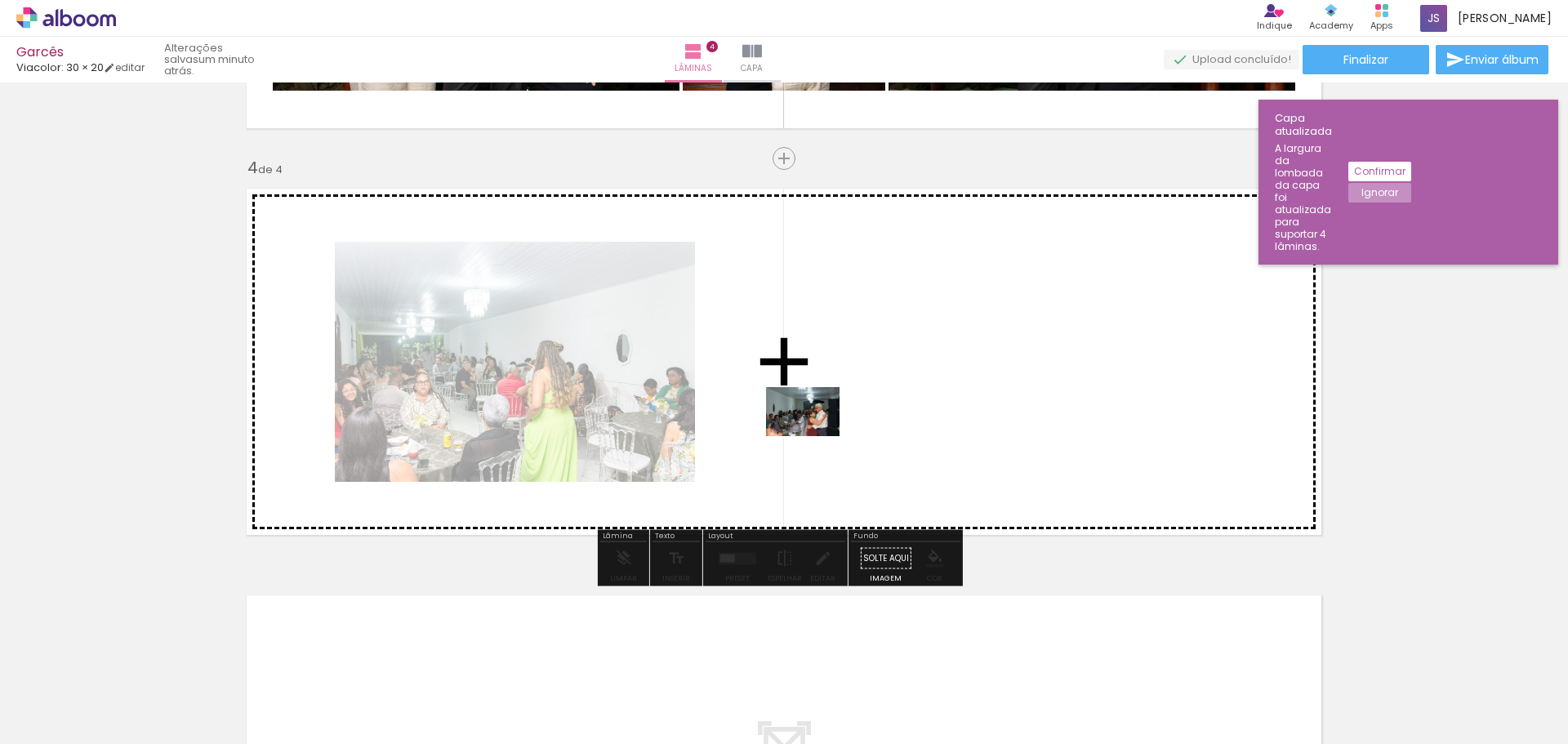
drag, startPoint x: 802, startPoint y: 690, endPoint x: 815, endPoint y: 436, distance: 254.3
click at [815, 436] on quentale-workspace at bounding box center [784, 372] width 1568 height 744
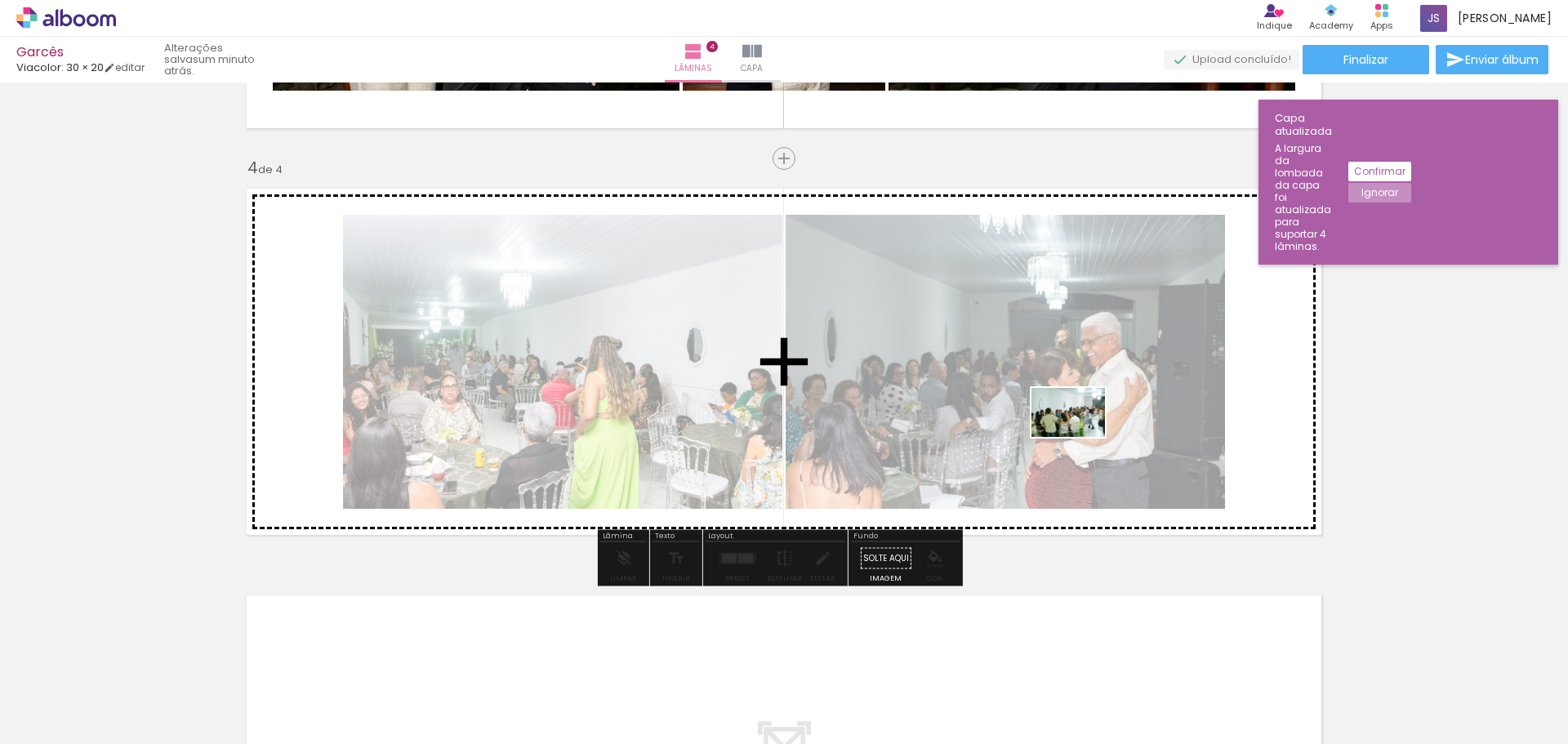
drag, startPoint x: 902, startPoint y: 700, endPoint x: 1080, endPoint y: 437, distance: 317.6
click at [1080, 437] on quentale-workspace at bounding box center [784, 372] width 1568 height 744
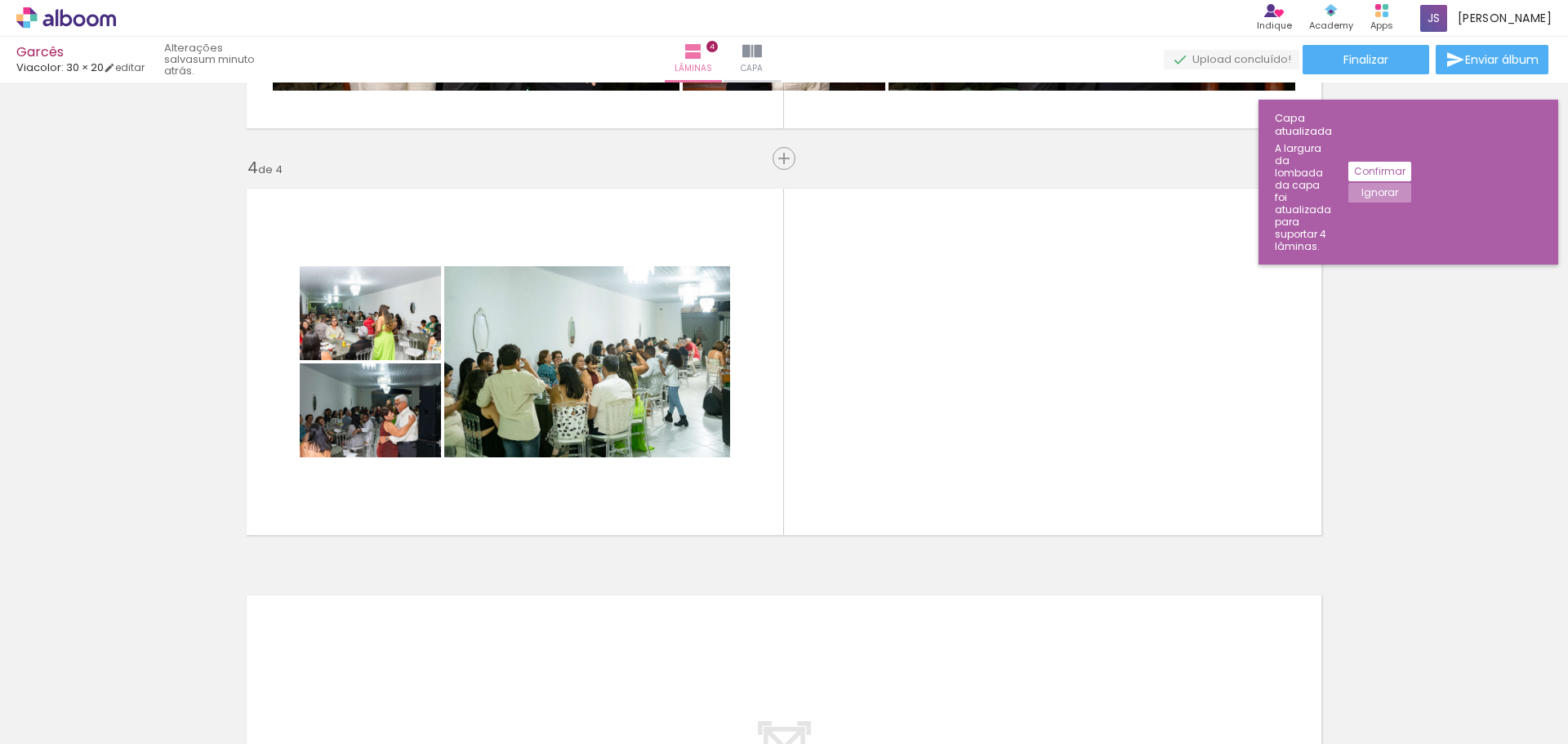
scroll to position [0, 2315]
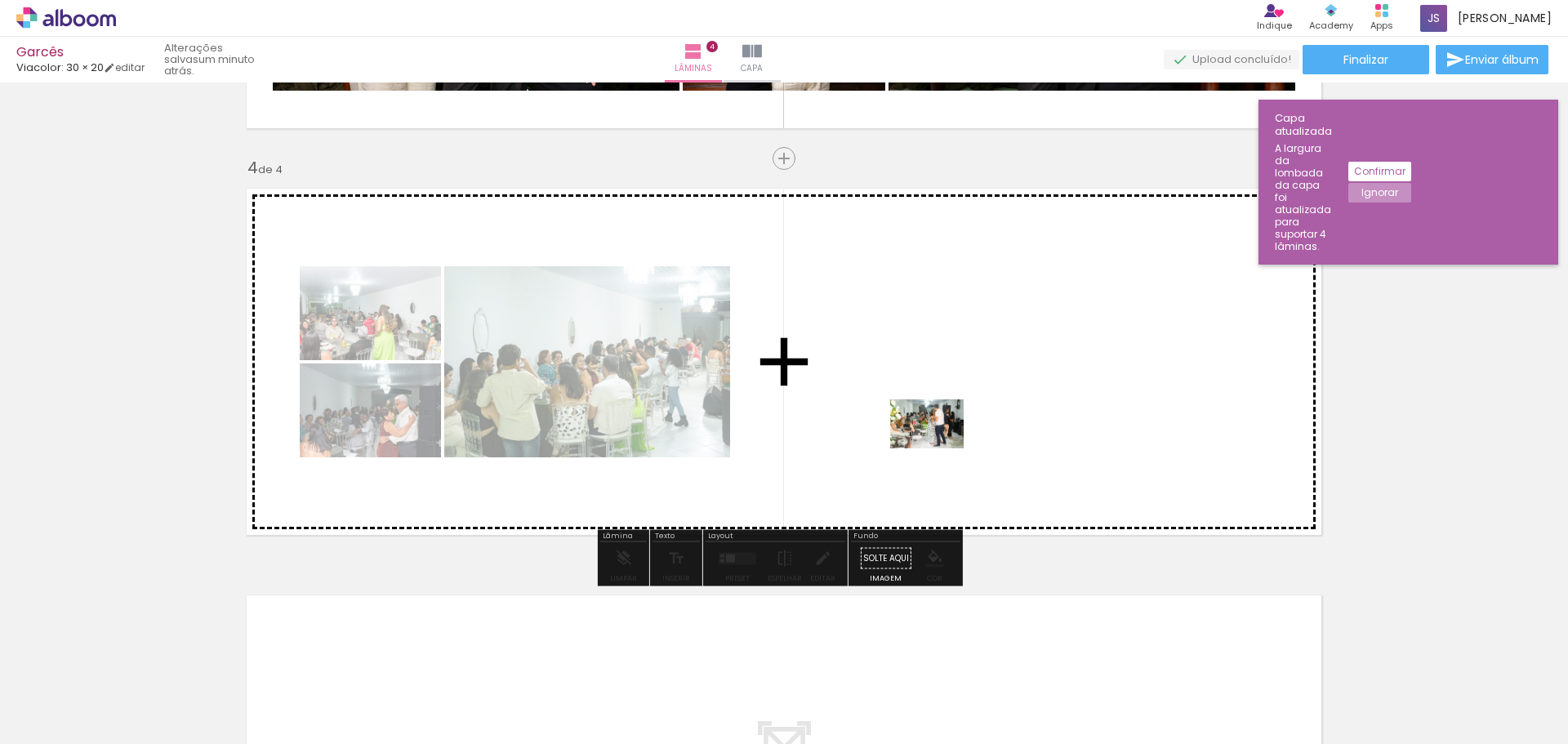
drag, startPoint x: 699, startPoint y: 695, endPoint x: 939, endPoint y: 448, distance: 344.4
click at [939, 448] on quentale-workspace at bounding box center [784, 372] width 1568 height 744
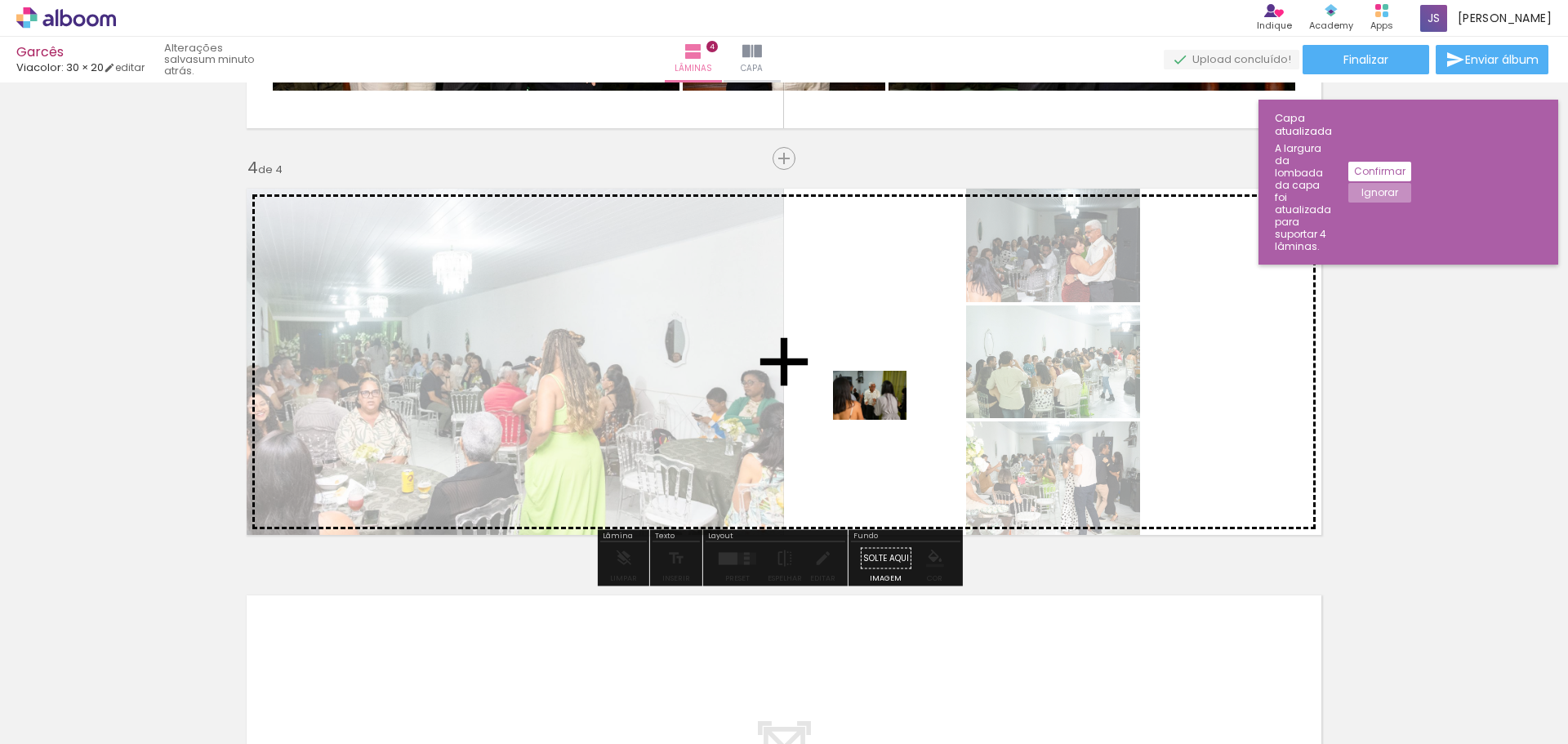
drag, startPoint x: 793, startPoint y: 697, endPoint x: 882, endPoint y: 419, distance: 291.9
click at [882, 419] on quentale-workspace at bounding box center [784, 372] width 1568 height 744
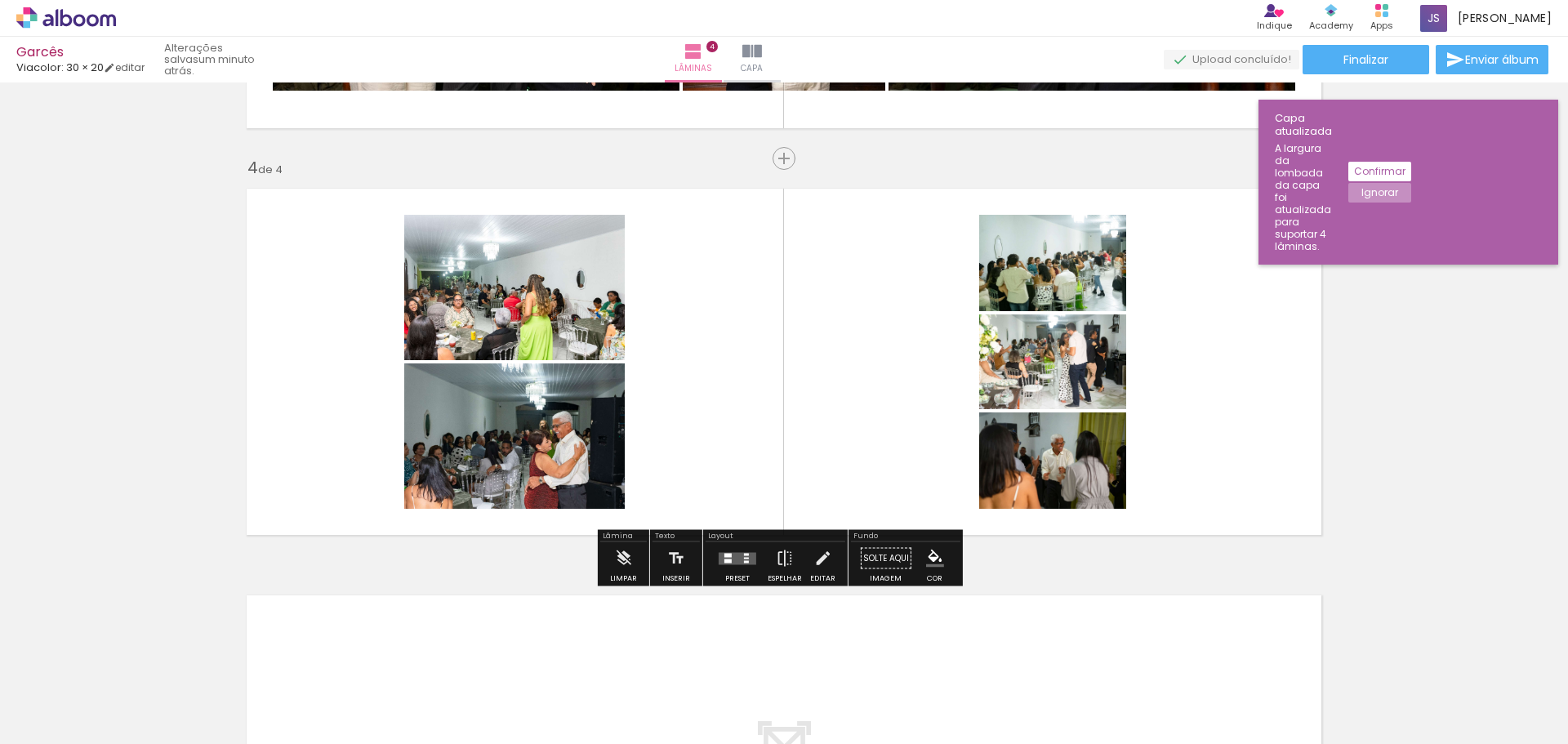
click at [730, 562] on quentale-layouter at bounding box center [737, 558] width 38 height 12
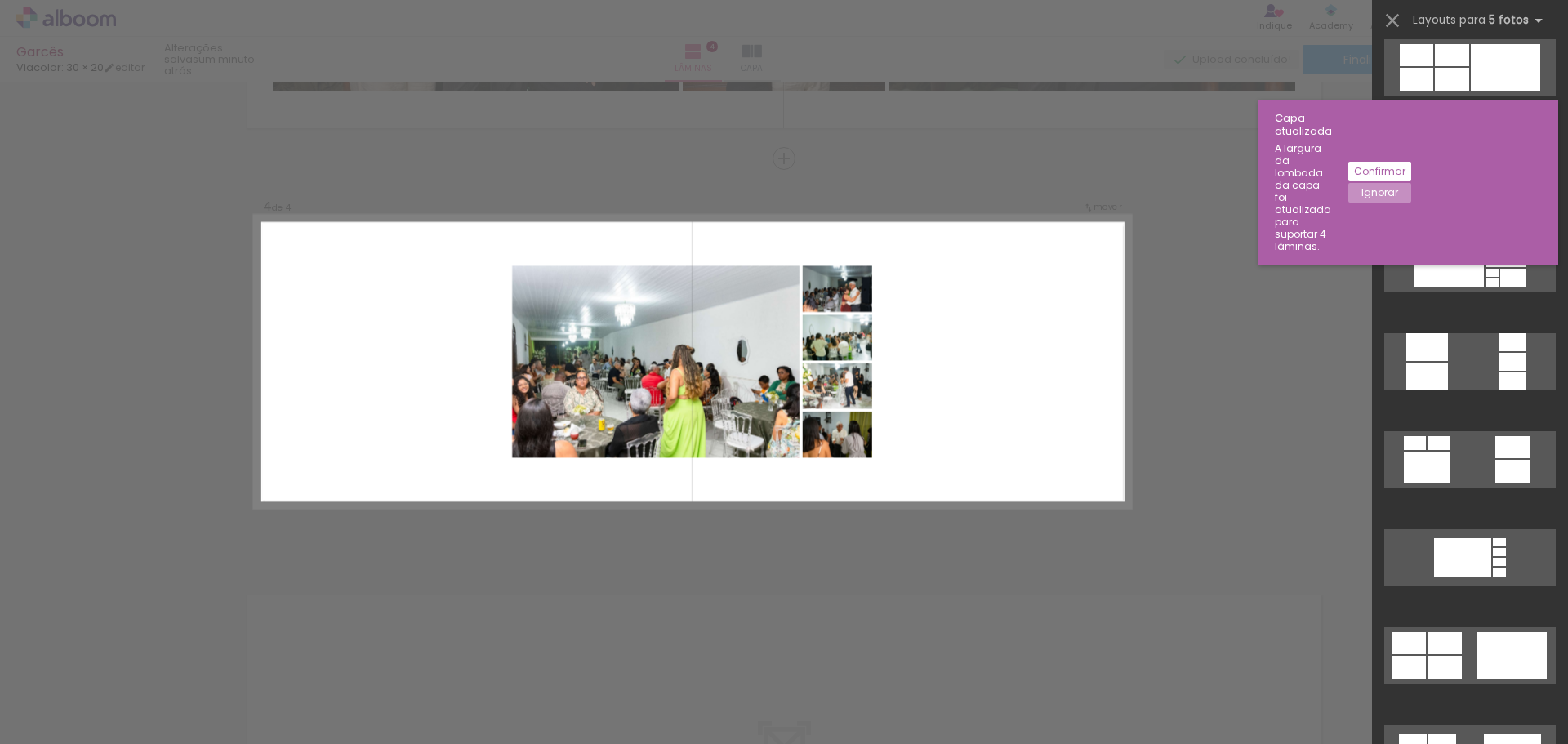
scroll to position [1225, 0]
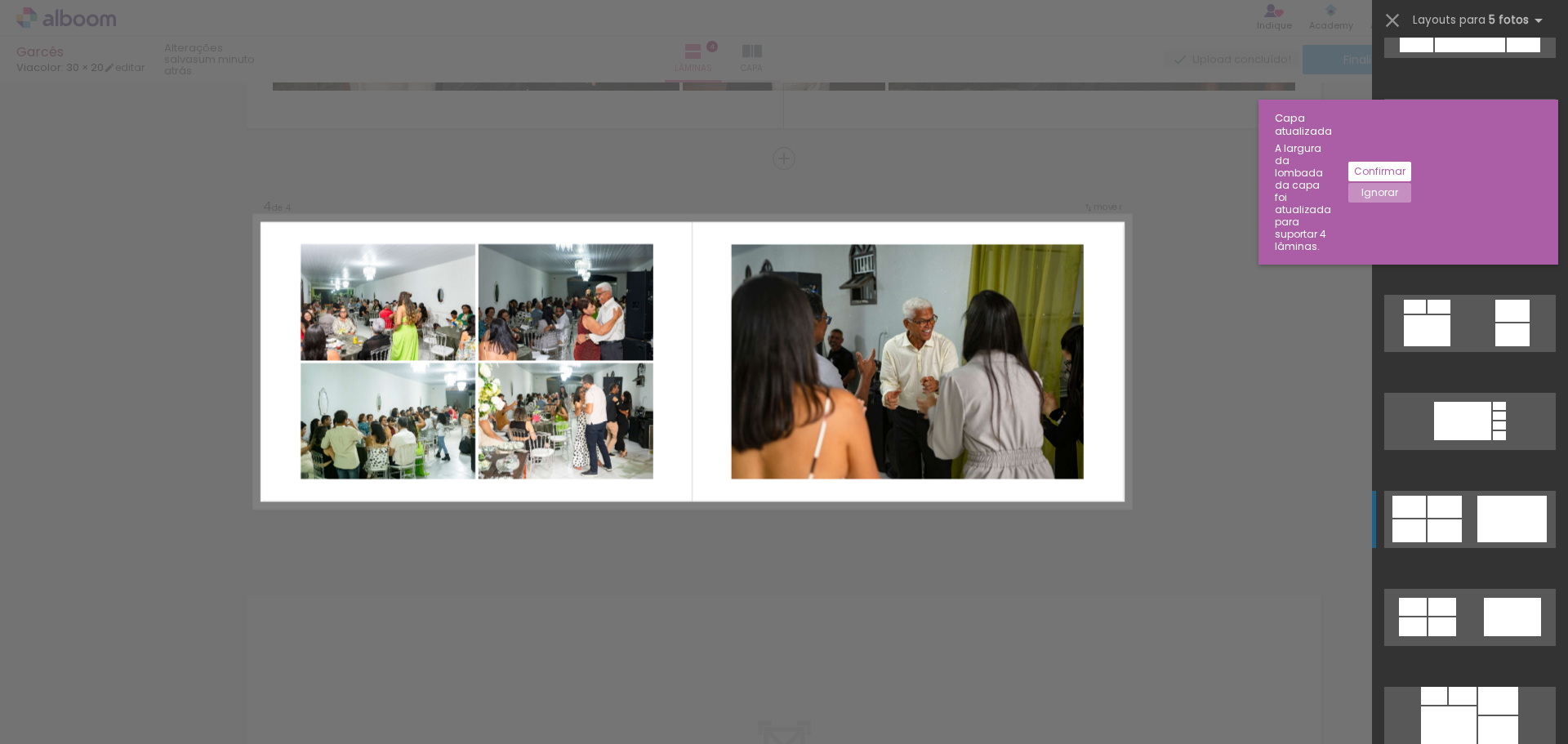
click at [1477, 522] on div at bounding box center [1512, 519] width 69 height 46
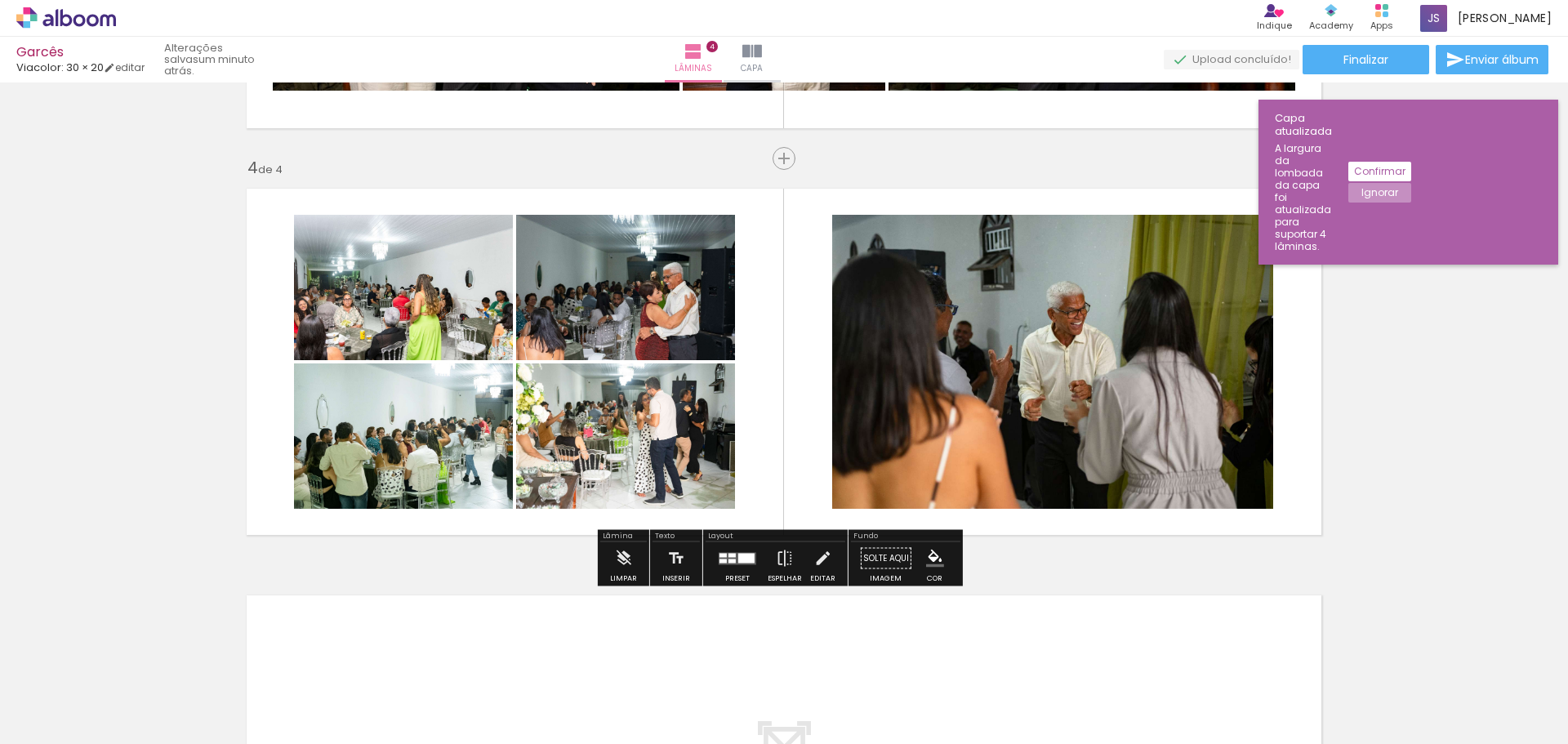
click at [738, 559] on div at bounding box center [747, 558] width 16 height 10
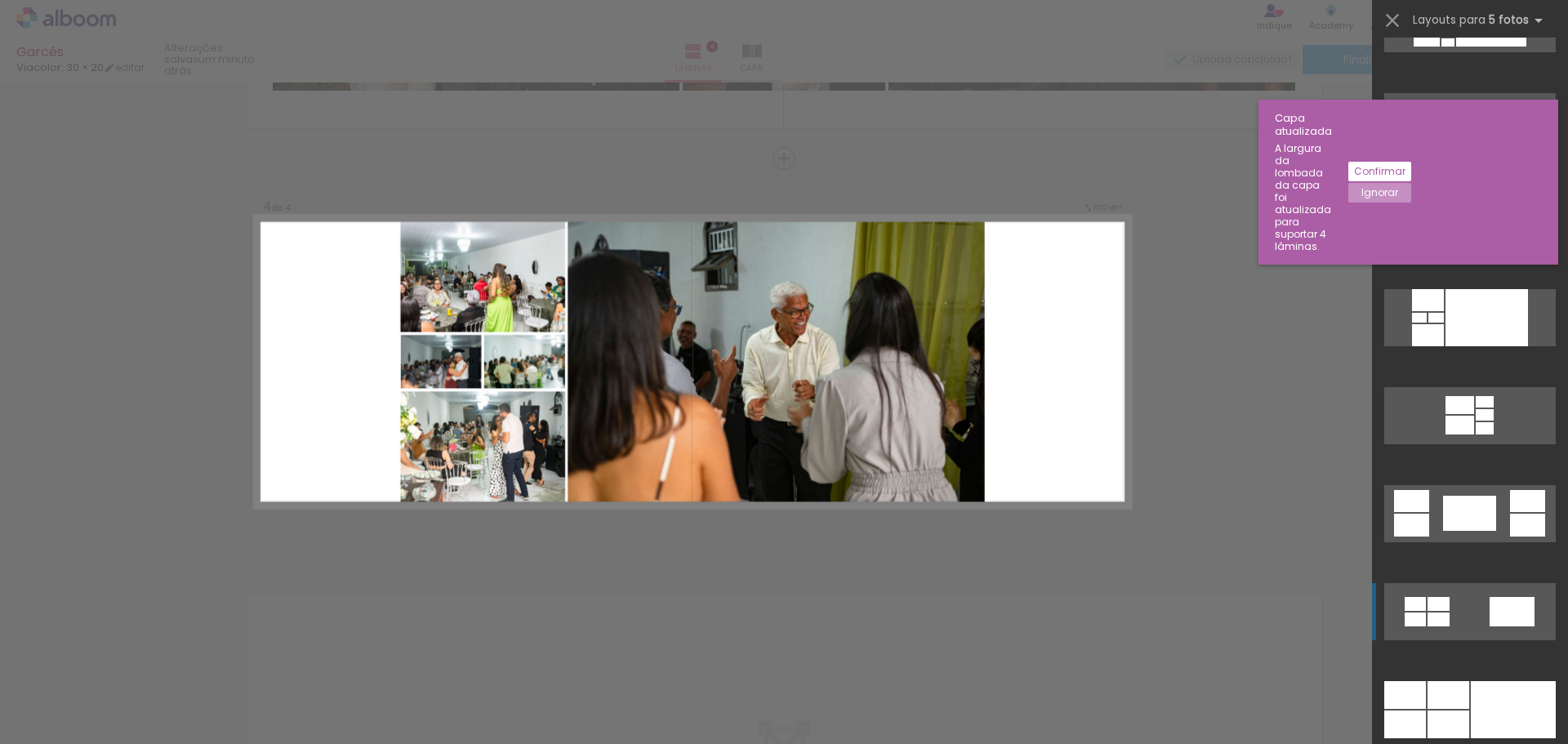
scroll to position [2347, 0]
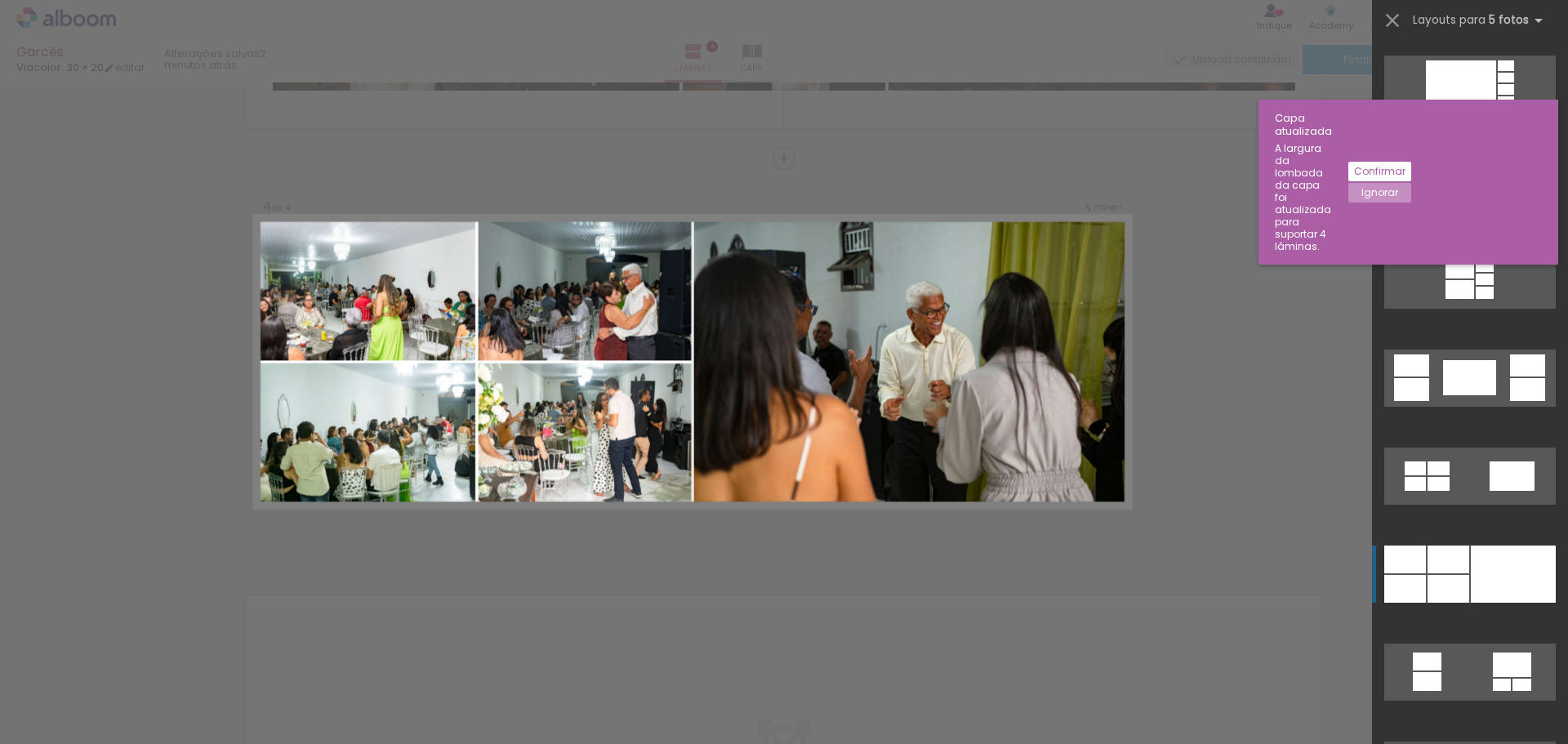
click at [1471, 574] on div at bounding box center [1513, 573] width 85 height 57
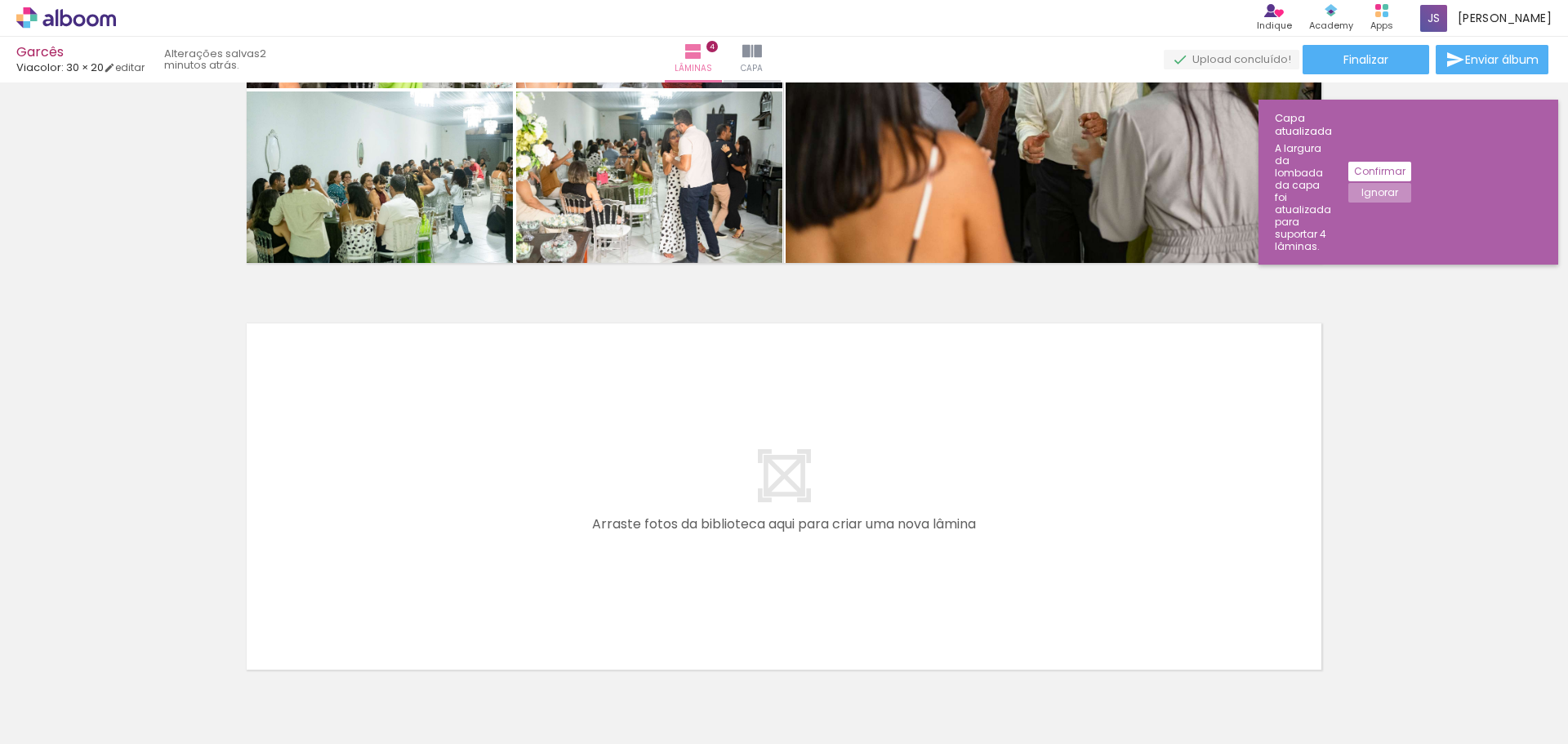
scroll to position [1537, 0]
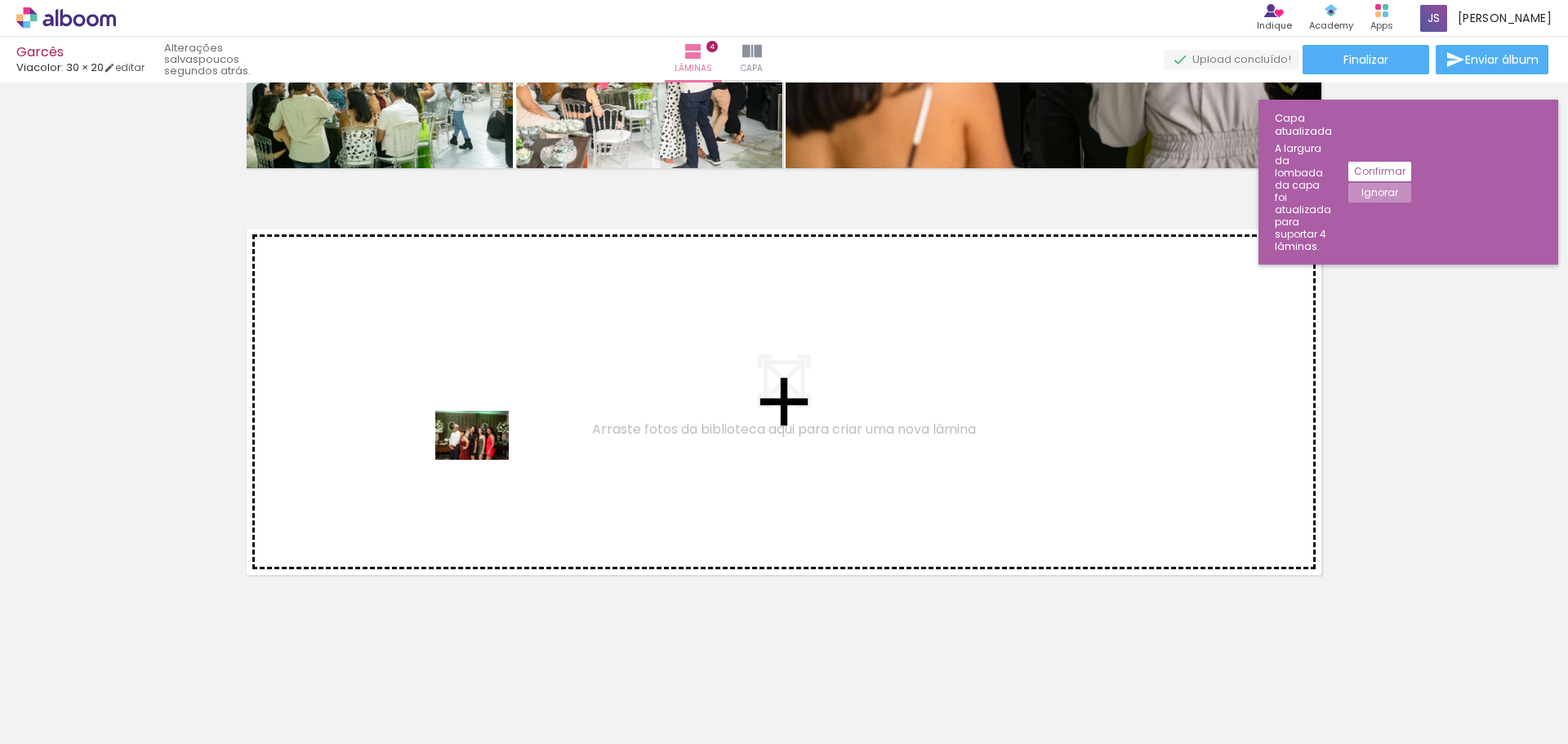
drag, startPoint x: 692, startPoint y: 695, endPoint x: 484, endPoint y: 460, distance: 313.8
click at [484, 460] on quentale-workspace at bounding box center [784, 372] width 1568 height 744
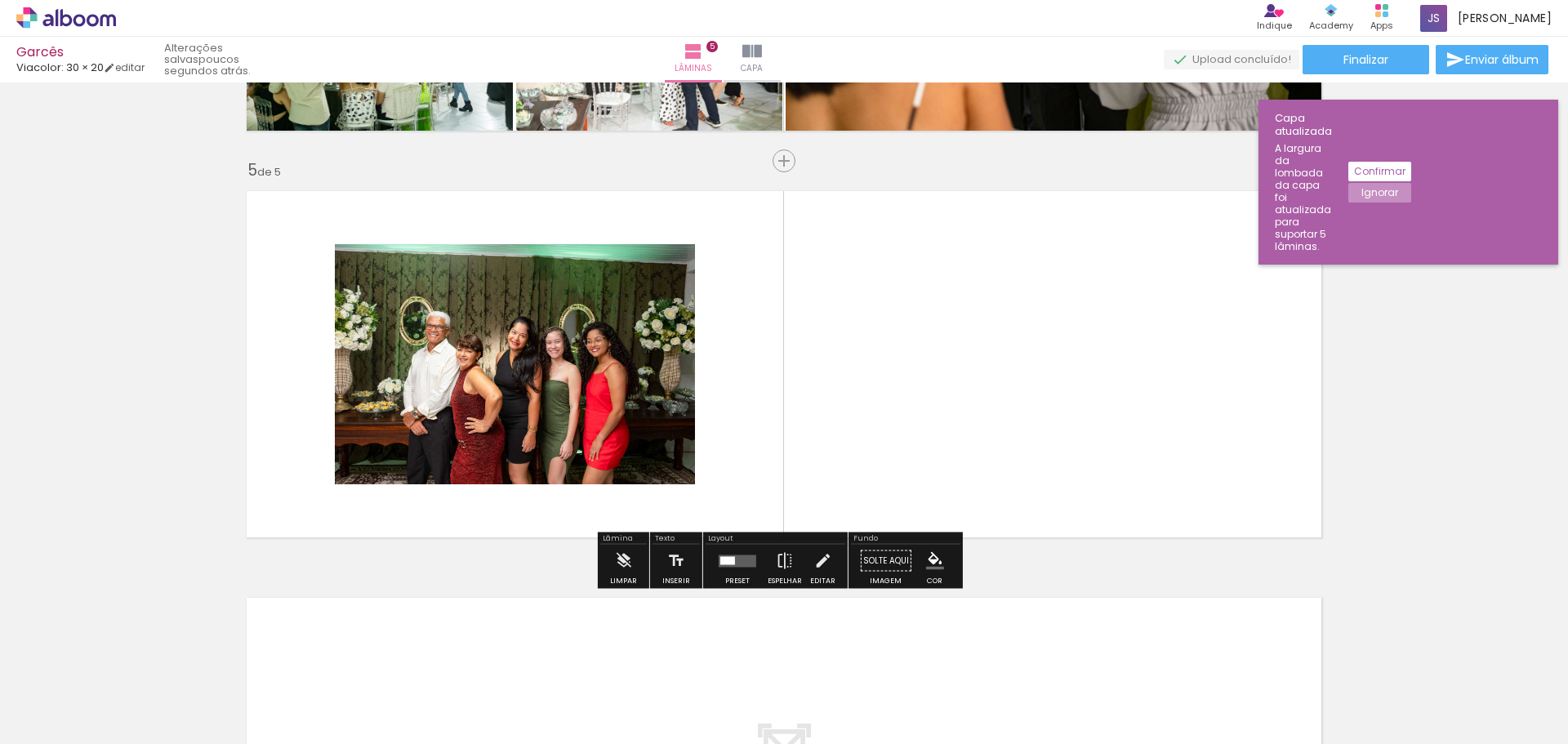
scroll to position [1578, 0]
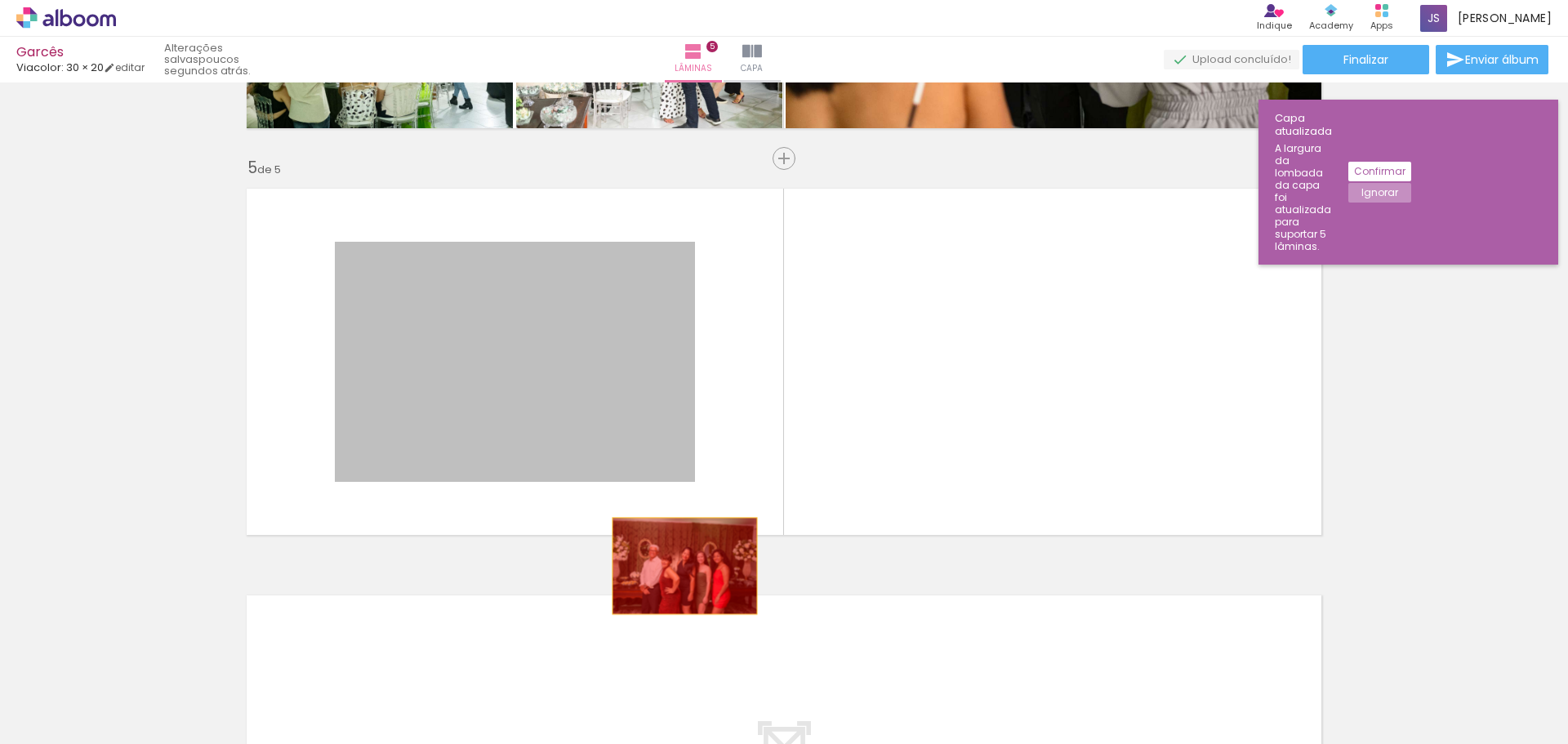
drag, startPoint x: 582, startPoint y: 390, endPoint x: 679, endPoint y: 566, distance: 201.0
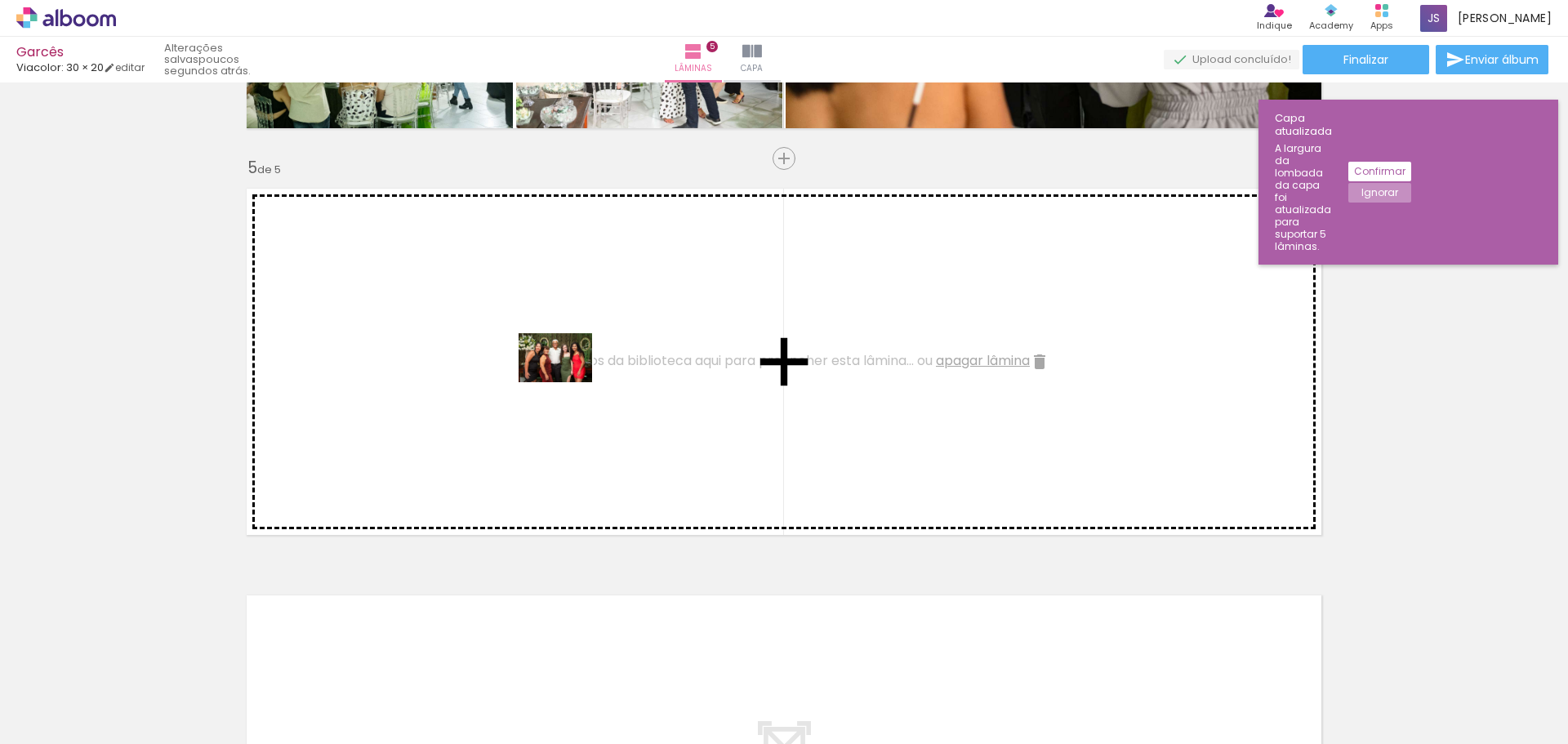
drag, startPoint x: 786, startPoint y: 694, endPoint x: 559, endPoint y: 377, distance: 389.9
click at [559, 377] on quentale-workspace at bounding box center [784, 372] width 1568 height 744
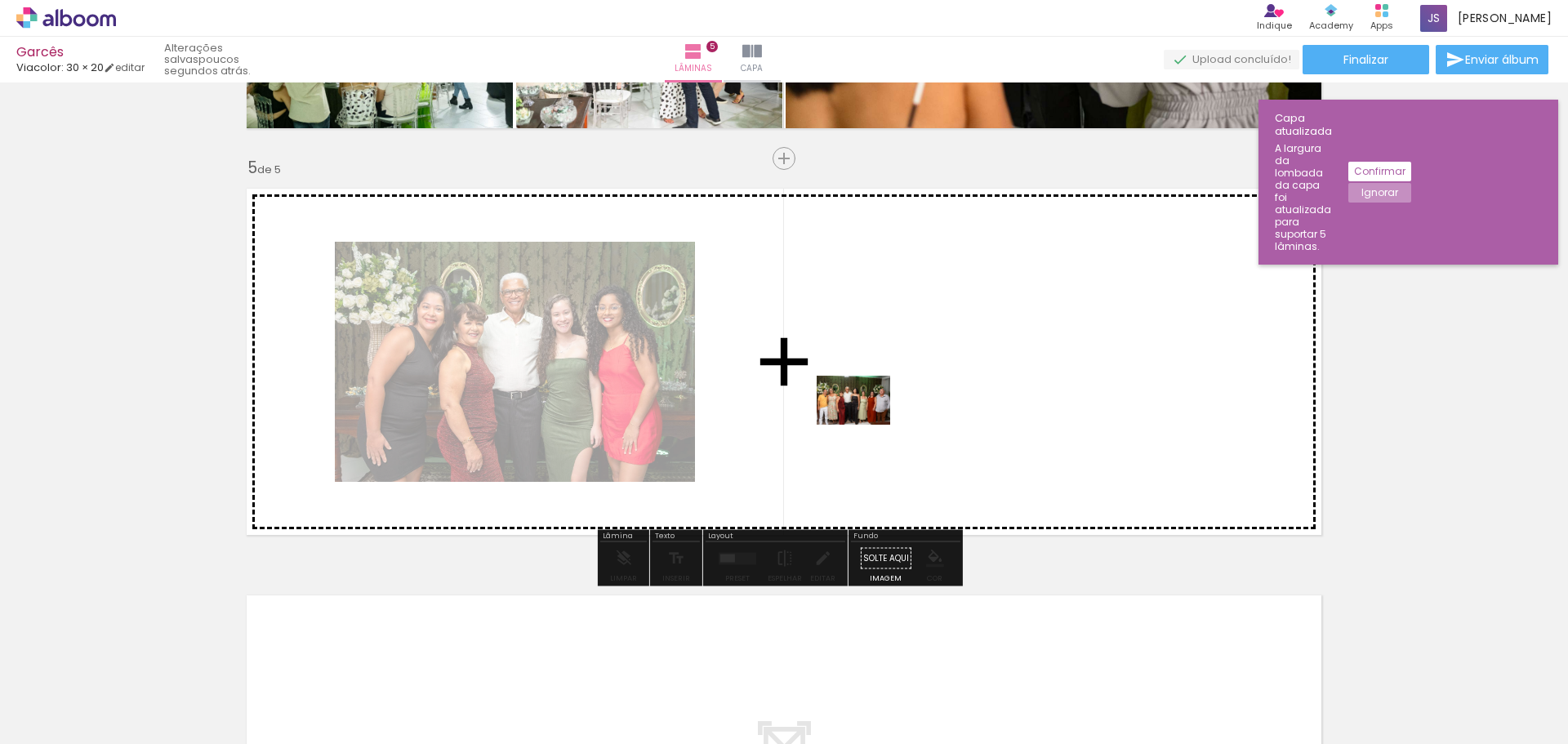
drag, startPoint x: 976, startPoint y: 695, endPoint x: 866, endPoint y: 424, distance: 292.5
click at [866, 424] on quentale-workspace at bounding box center [784, 372] width 1568 height 744
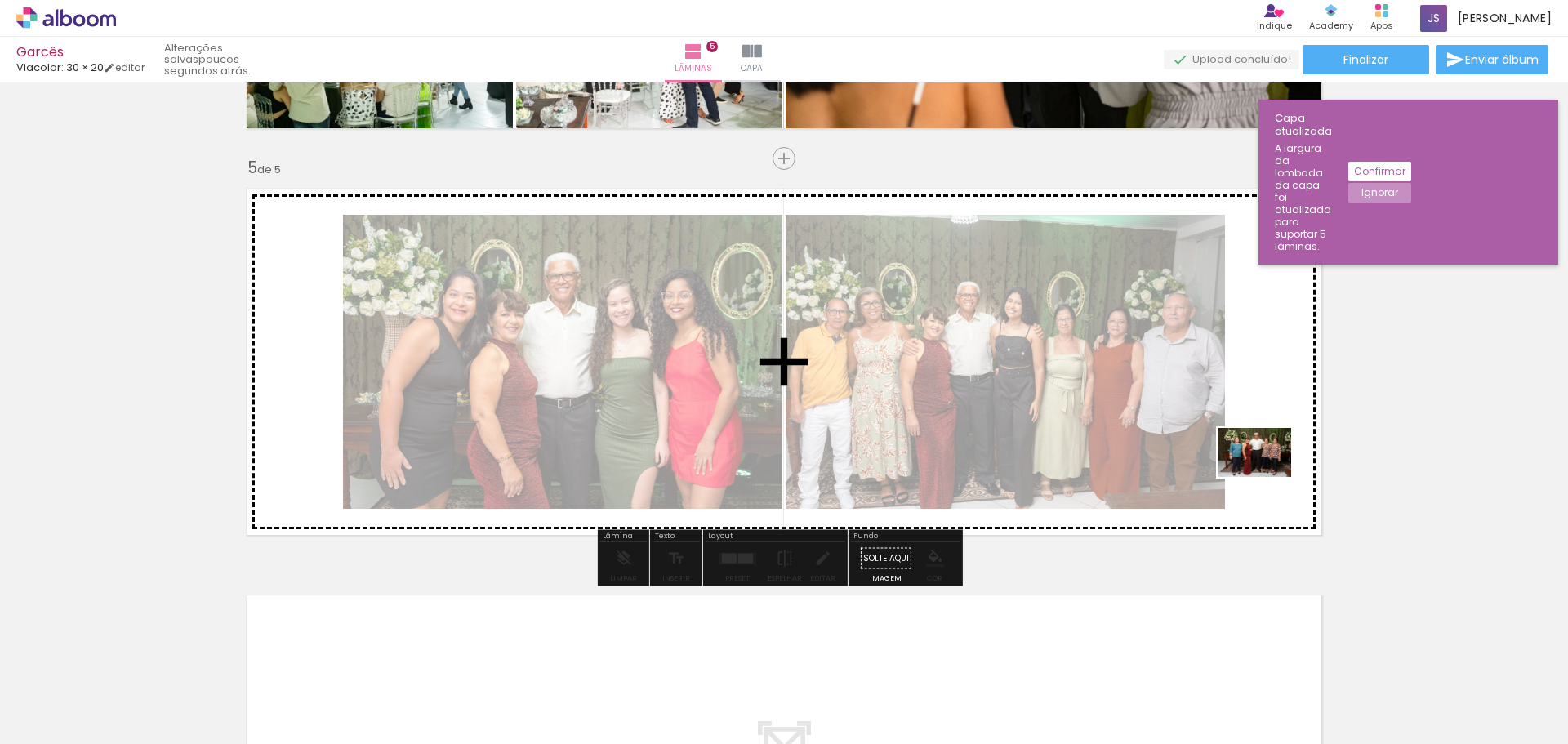
drag, startPoint x: 1243, startPoint y: 695, endPoint x: 1266, endPoint y: 477, distance: 219.2
click at [1266, 477] on quentale-workspace at bounding box center [784, 372] width 1568 height 744
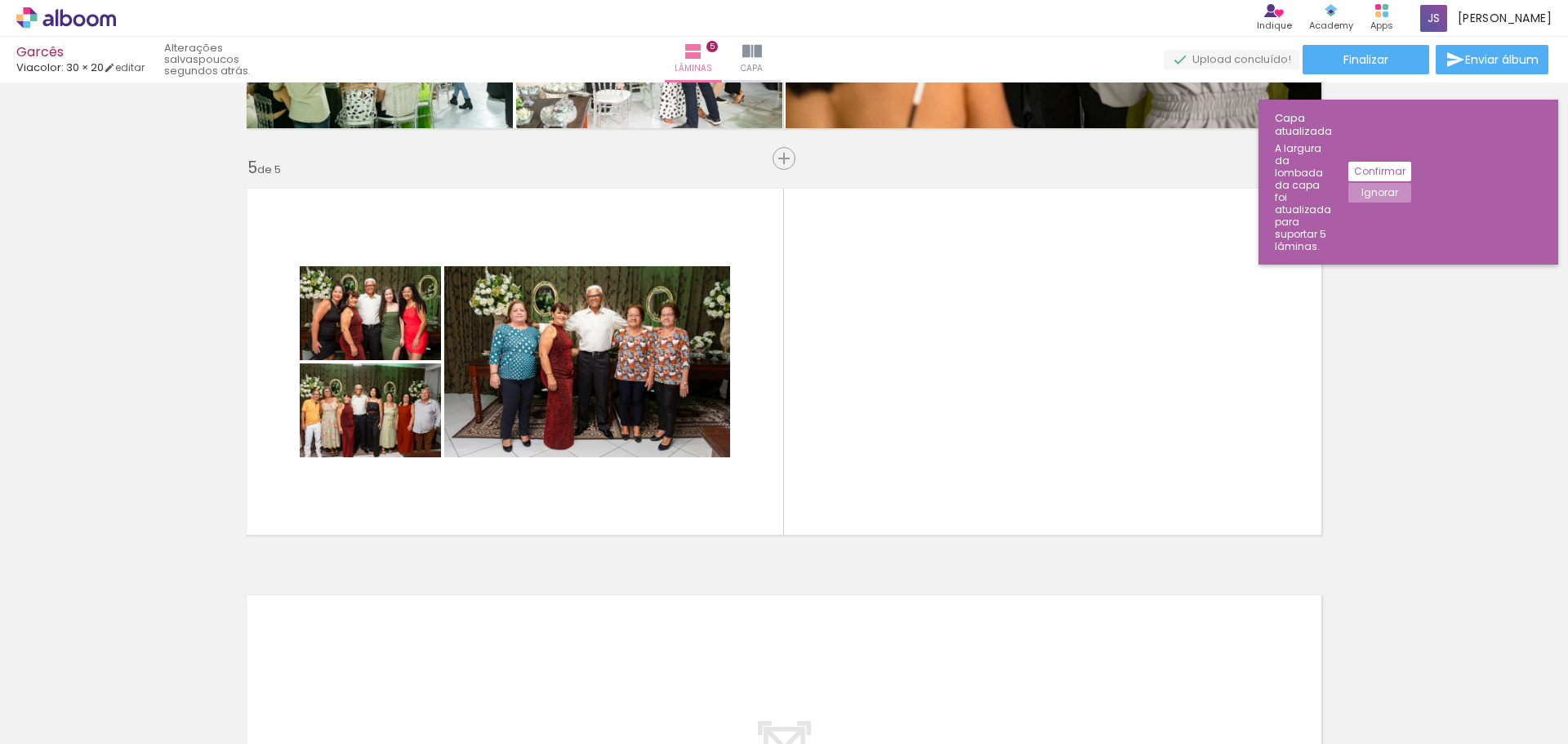
scroll to position [0, 679]
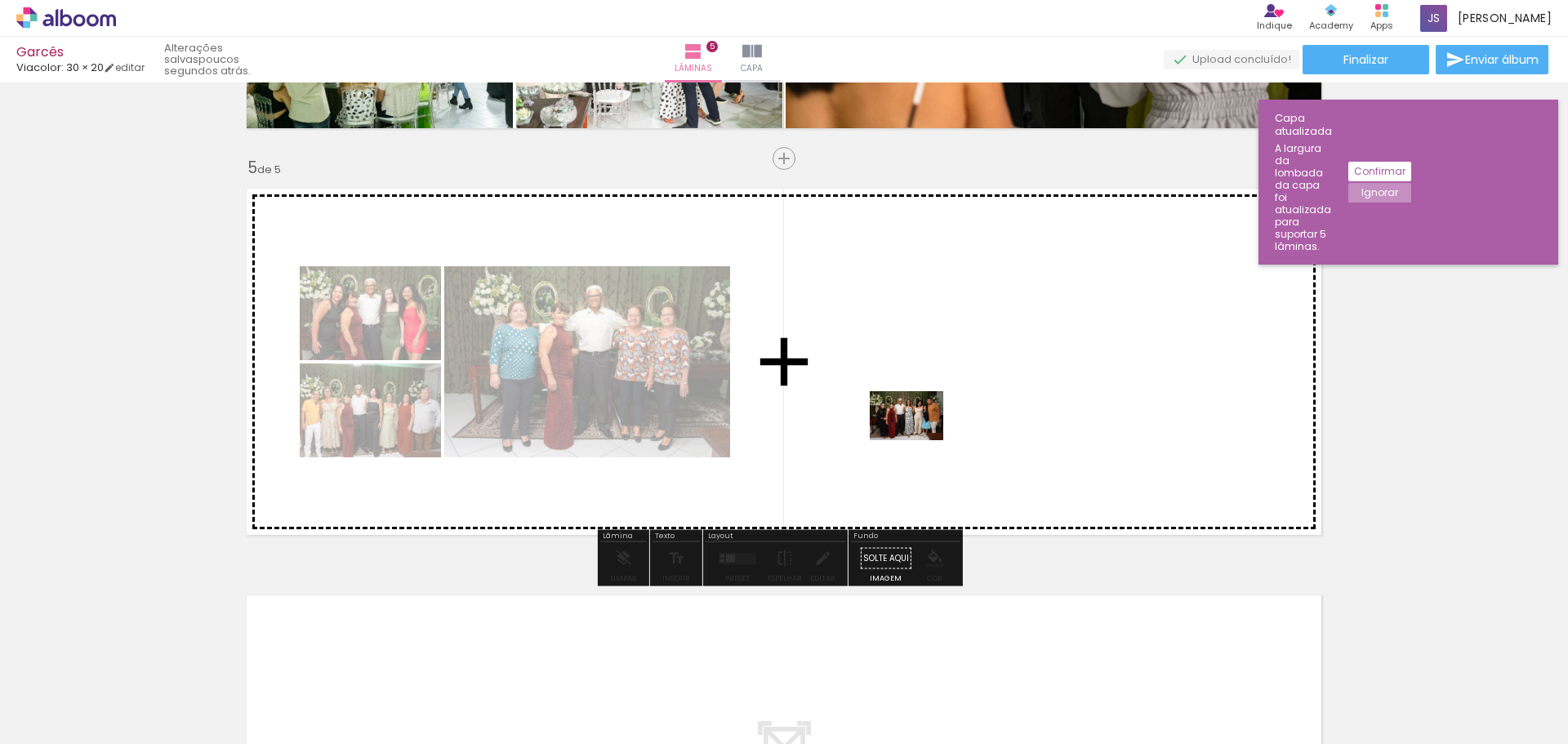
drag, startPoint x: 950, startPoint y: 674, endPoint x: 919, endPoint y: 440, distance: 236.0
click at [919, 440] on quentale-workspace at bounding box center [784, 372] width 1568 height 744
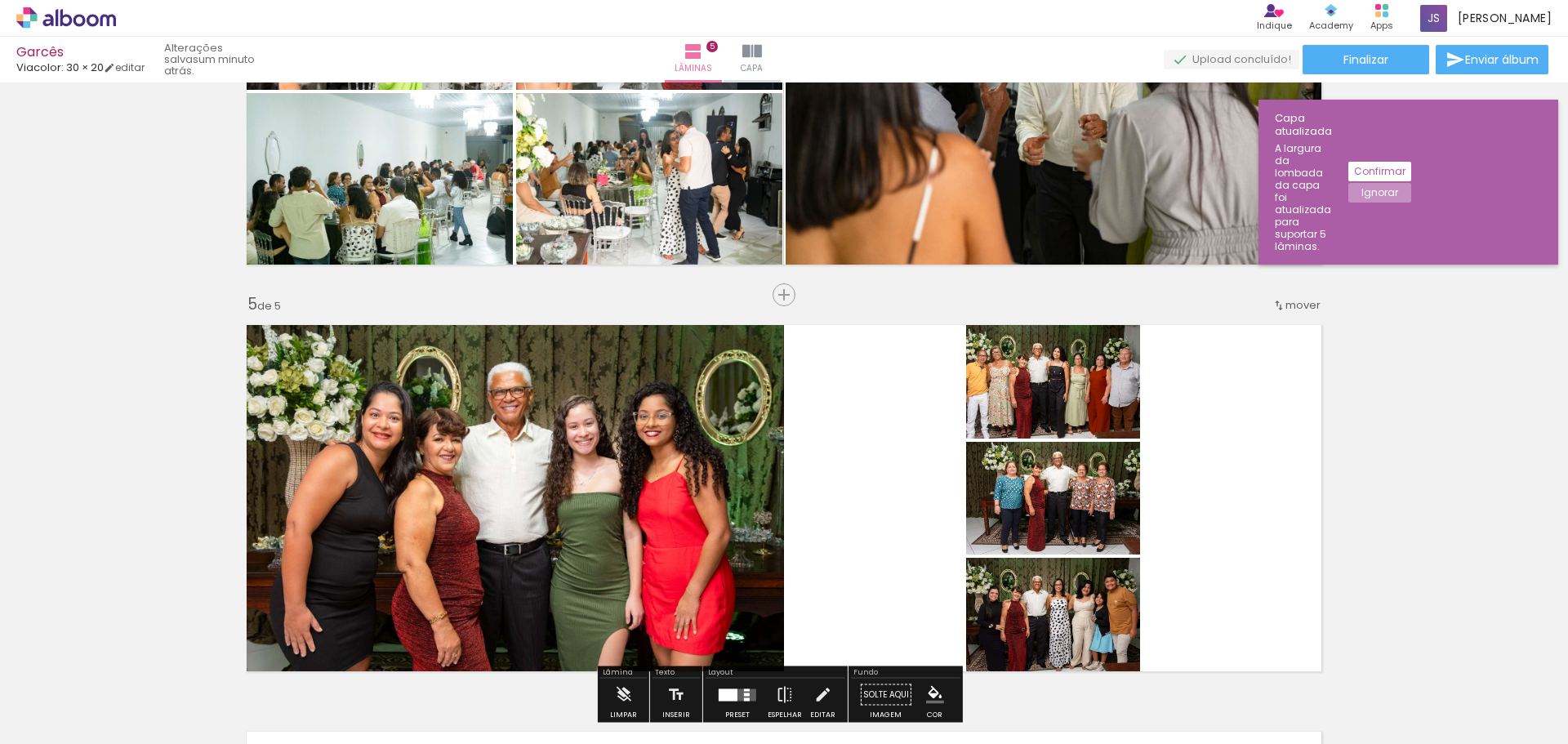
scroll to position [1578, 0]
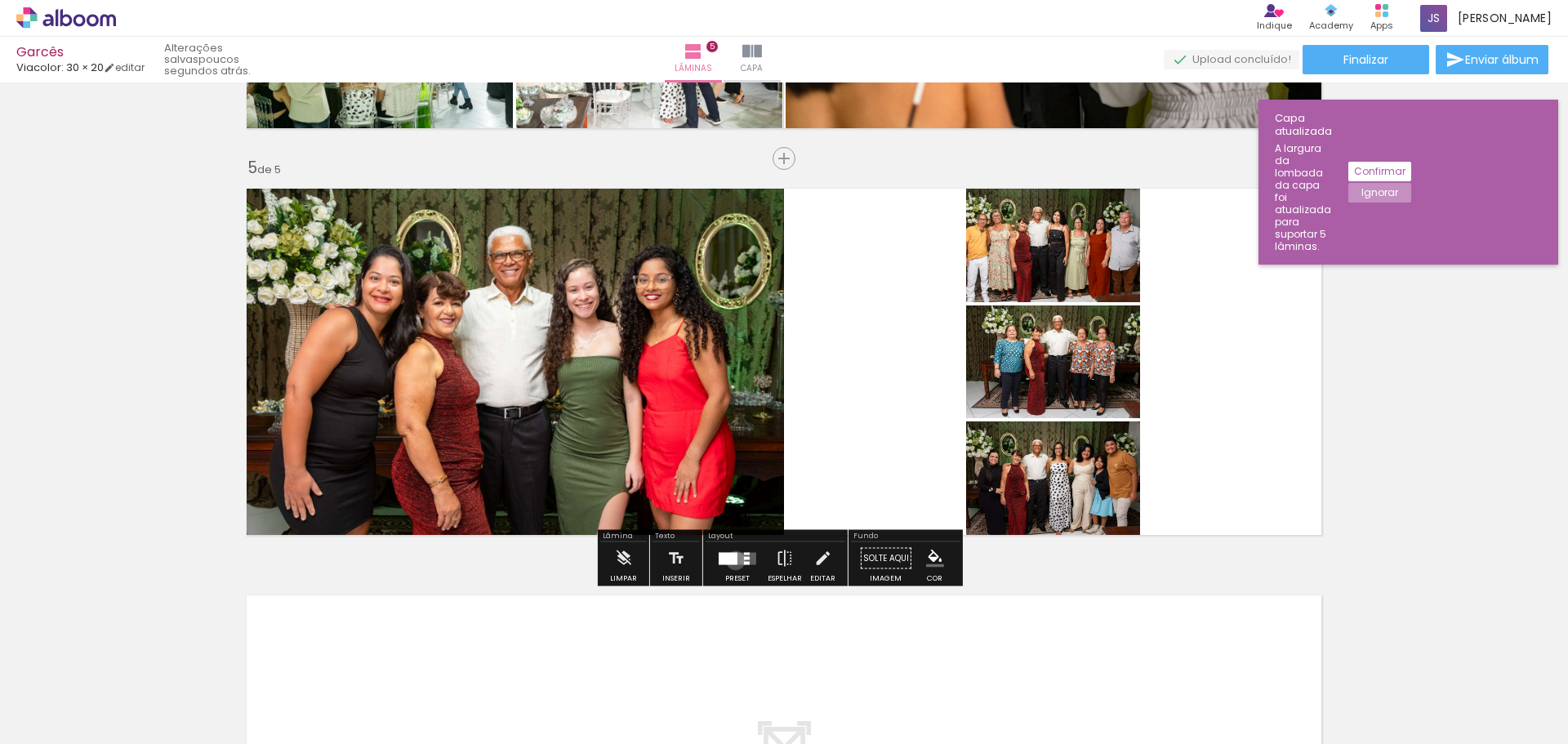
click at [732, 560] on div at bounding box center [728, 558] width 19 height 12
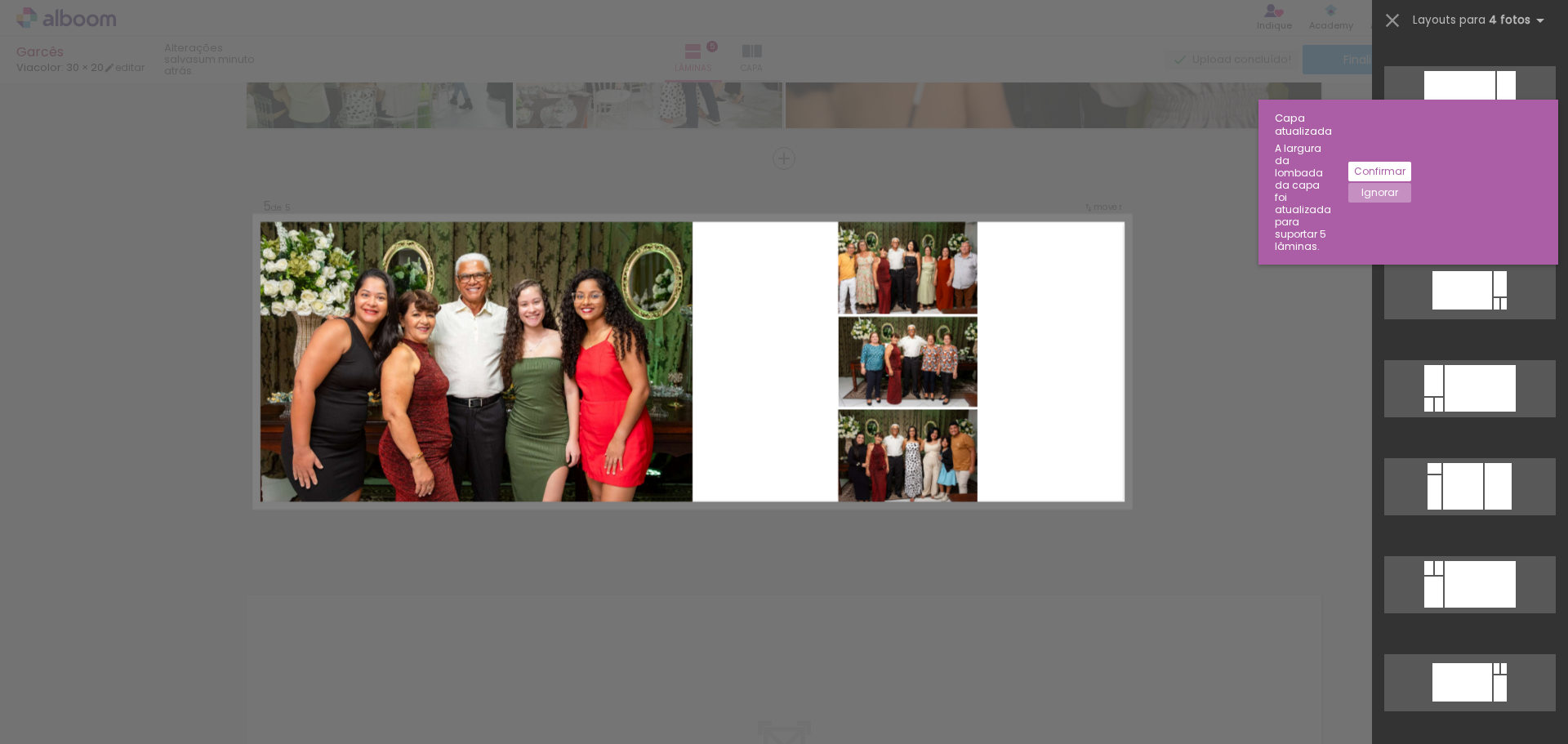
scroll to position [26679, 0]
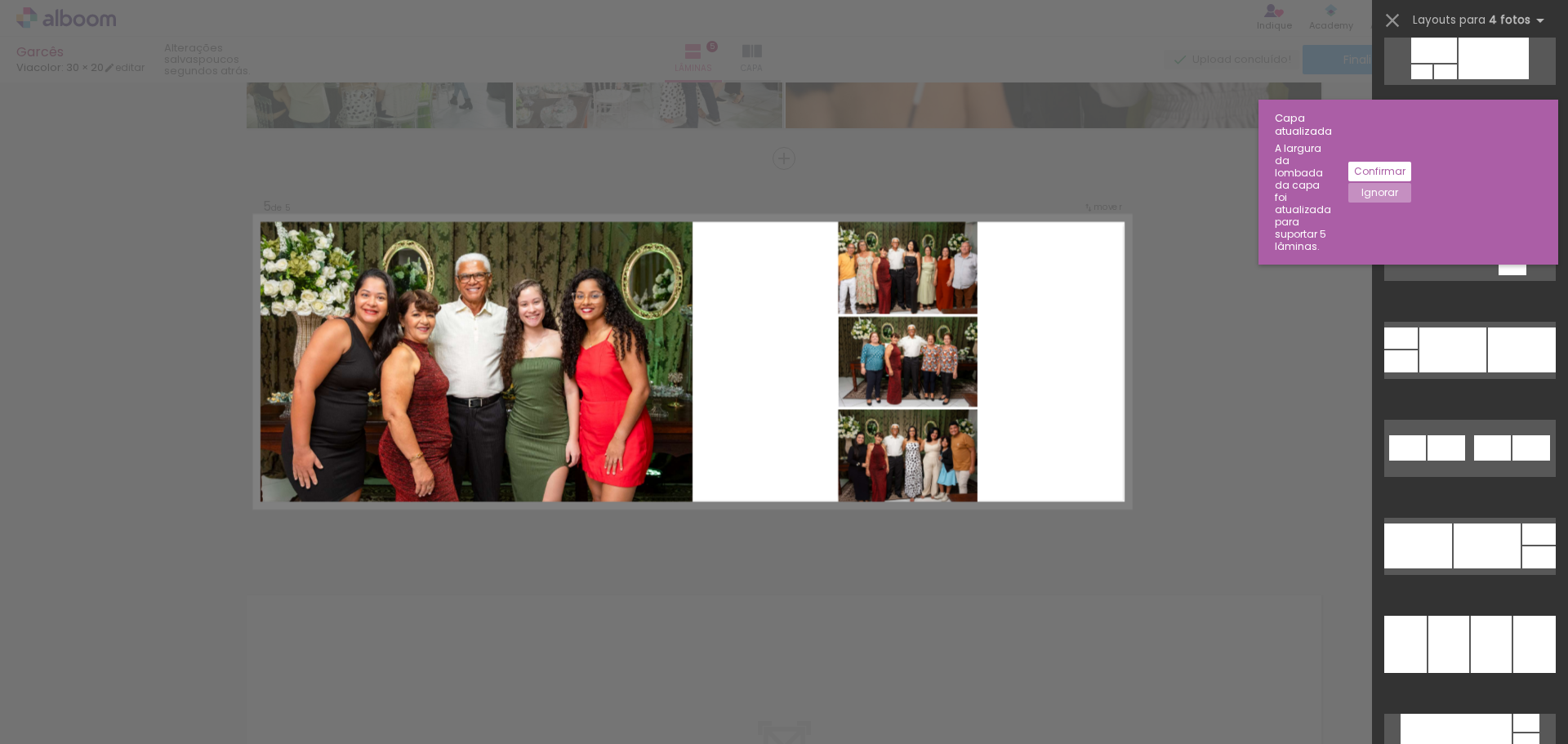
scroll to position [7213, 0]
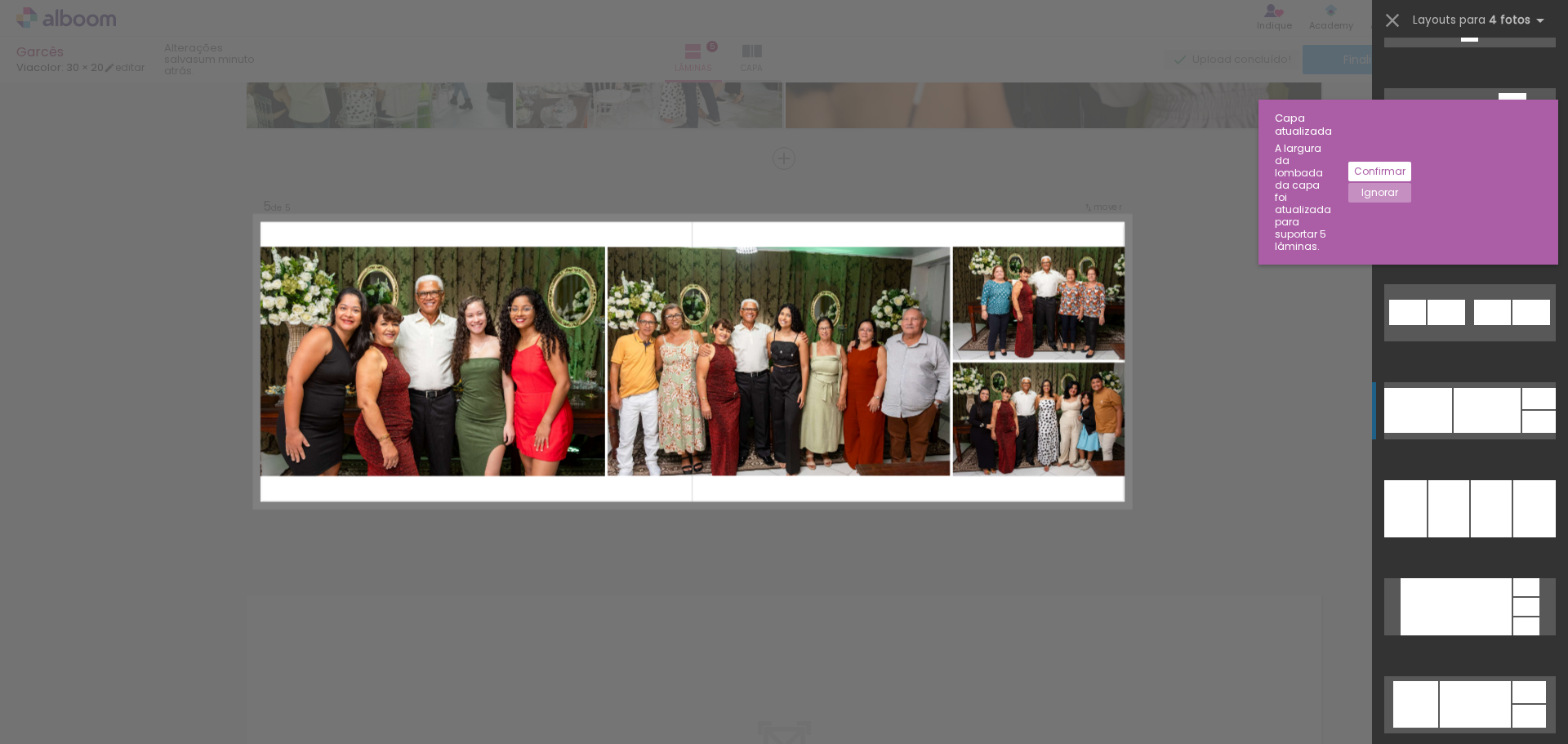
click at [1408, 406] on div at bounding box center [1418, 410] width 68 height 45
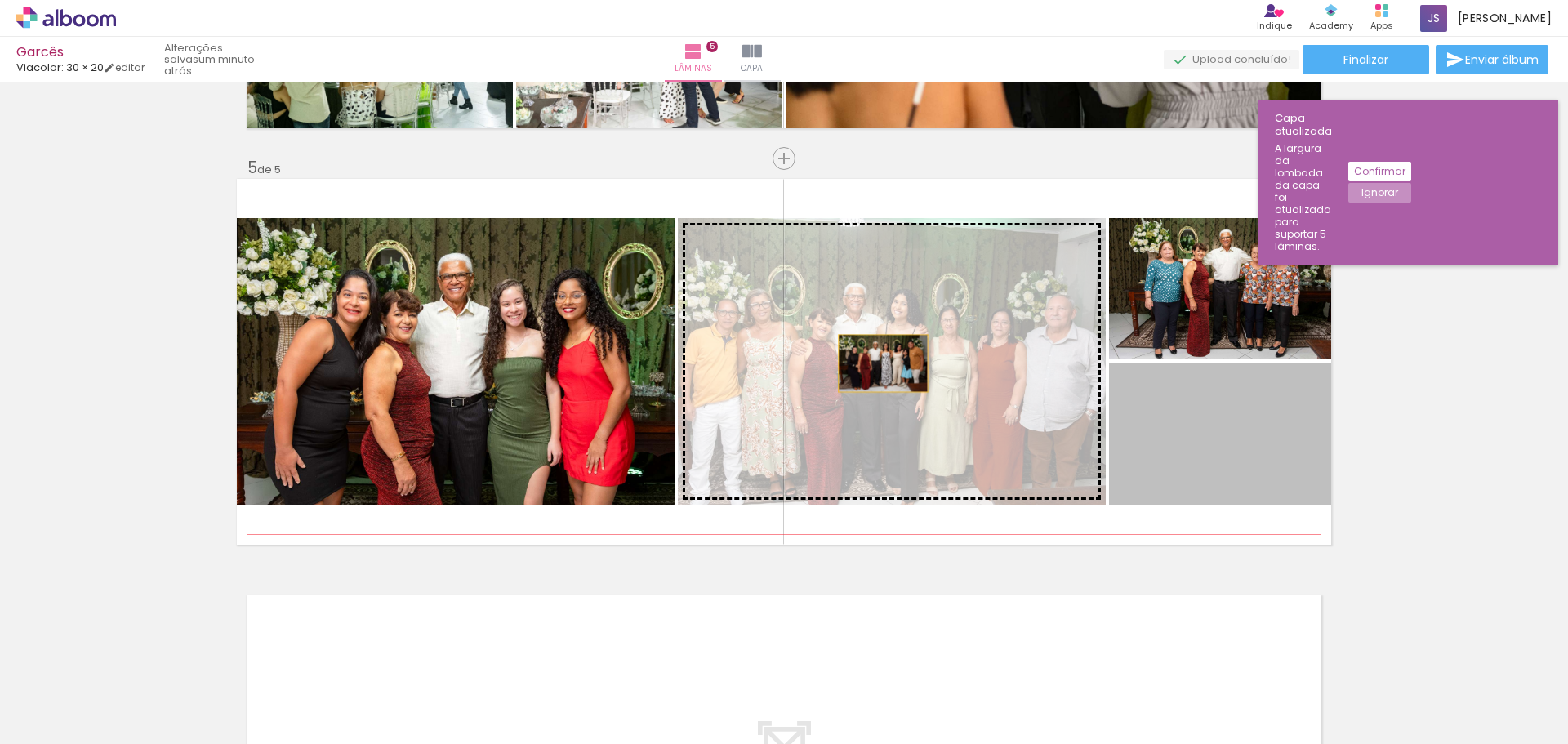
drag, startPoint x: 1210, startPoint y: 442, endPoint x: 878, endPoint y: 363, distance: 341.3
click at [0, 0] on slot at bounding box center [0, 0] width 0 height 0
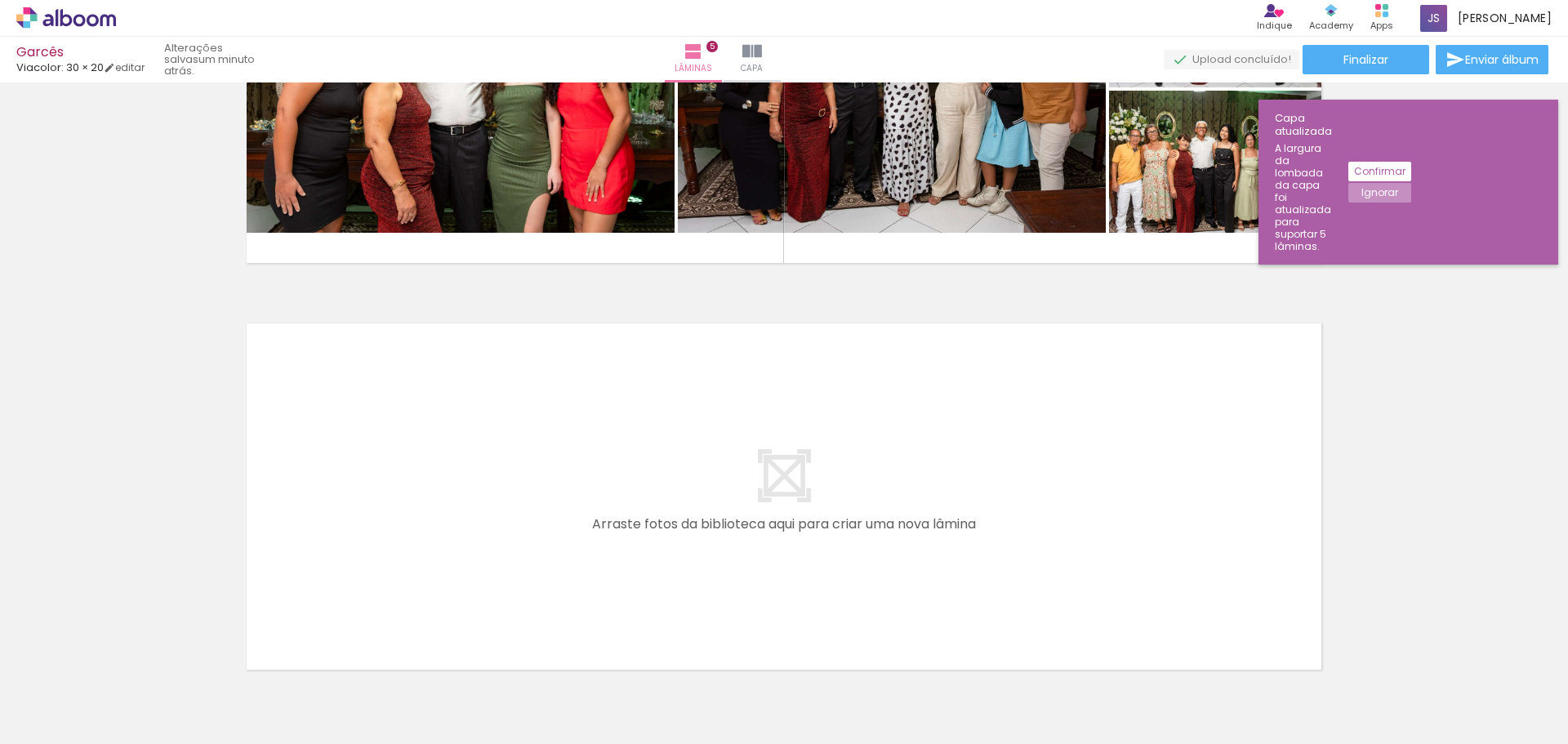
scroll to position [1944, 0]
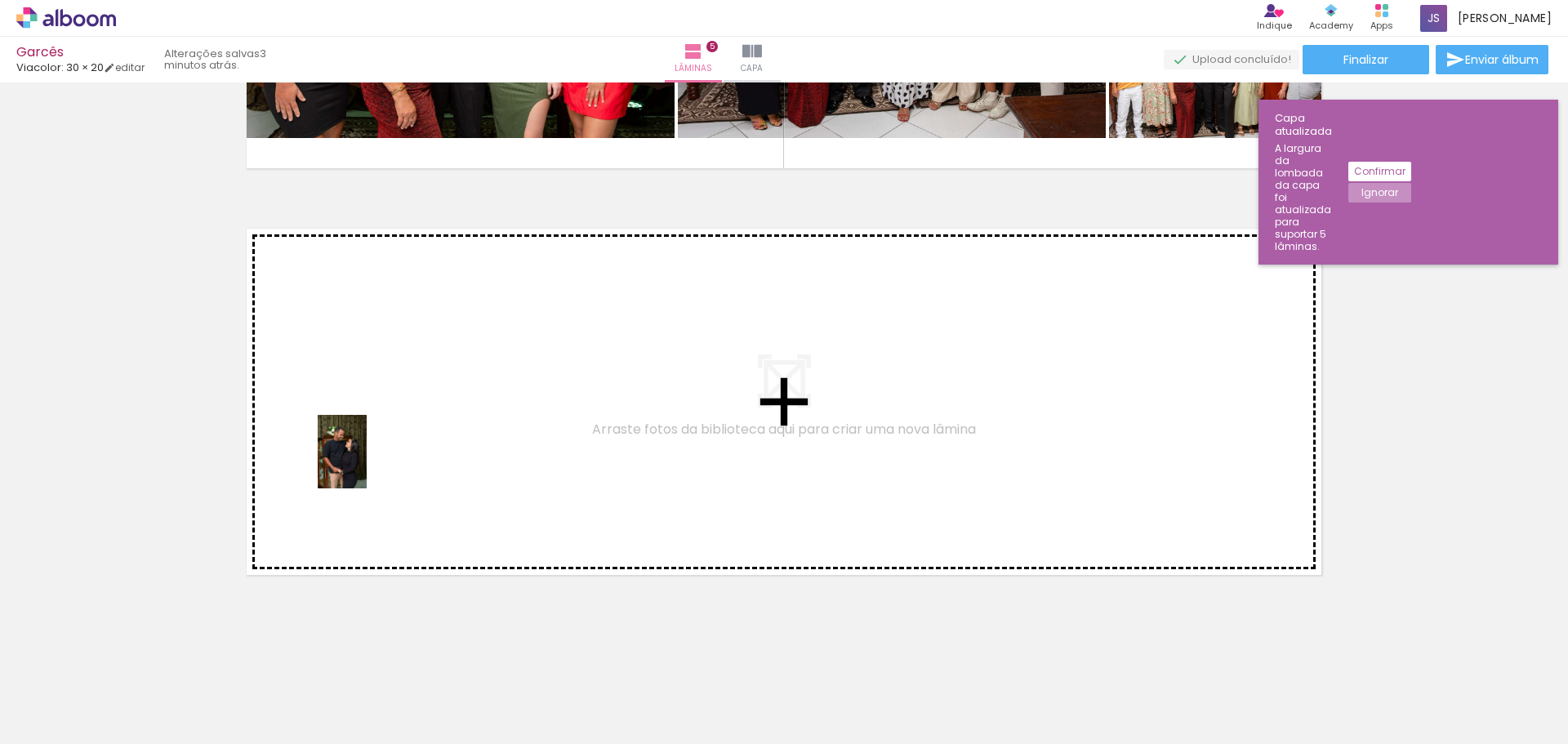
drag, startPoint x: 384, startPoint y: 683, endPoint x: 372, endPoint y: 451, distance: 232.3
click at [372, 451] on quentale-workspace at bounding box center [784, 372] width 1568 height 744
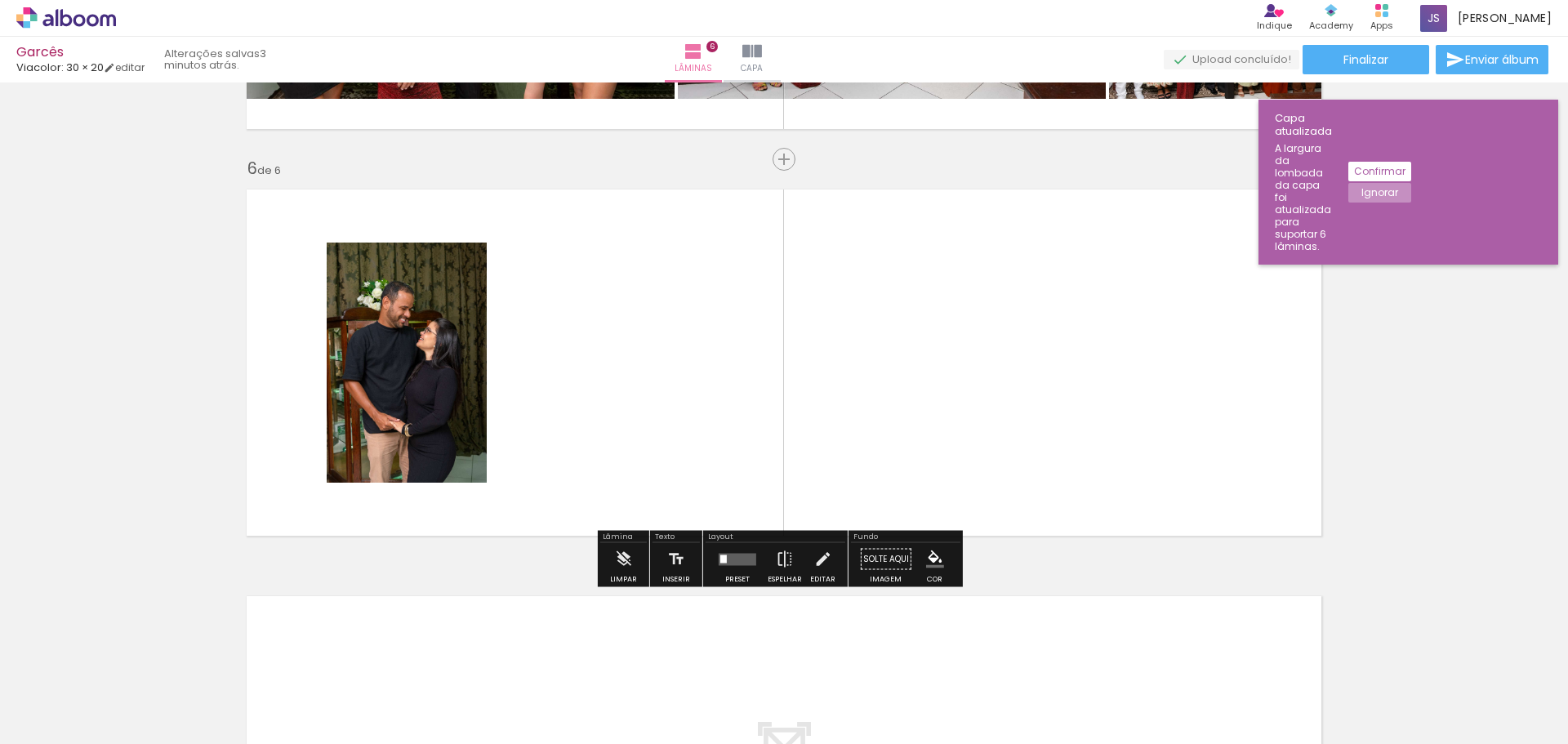
scroll to position [1985, 0]
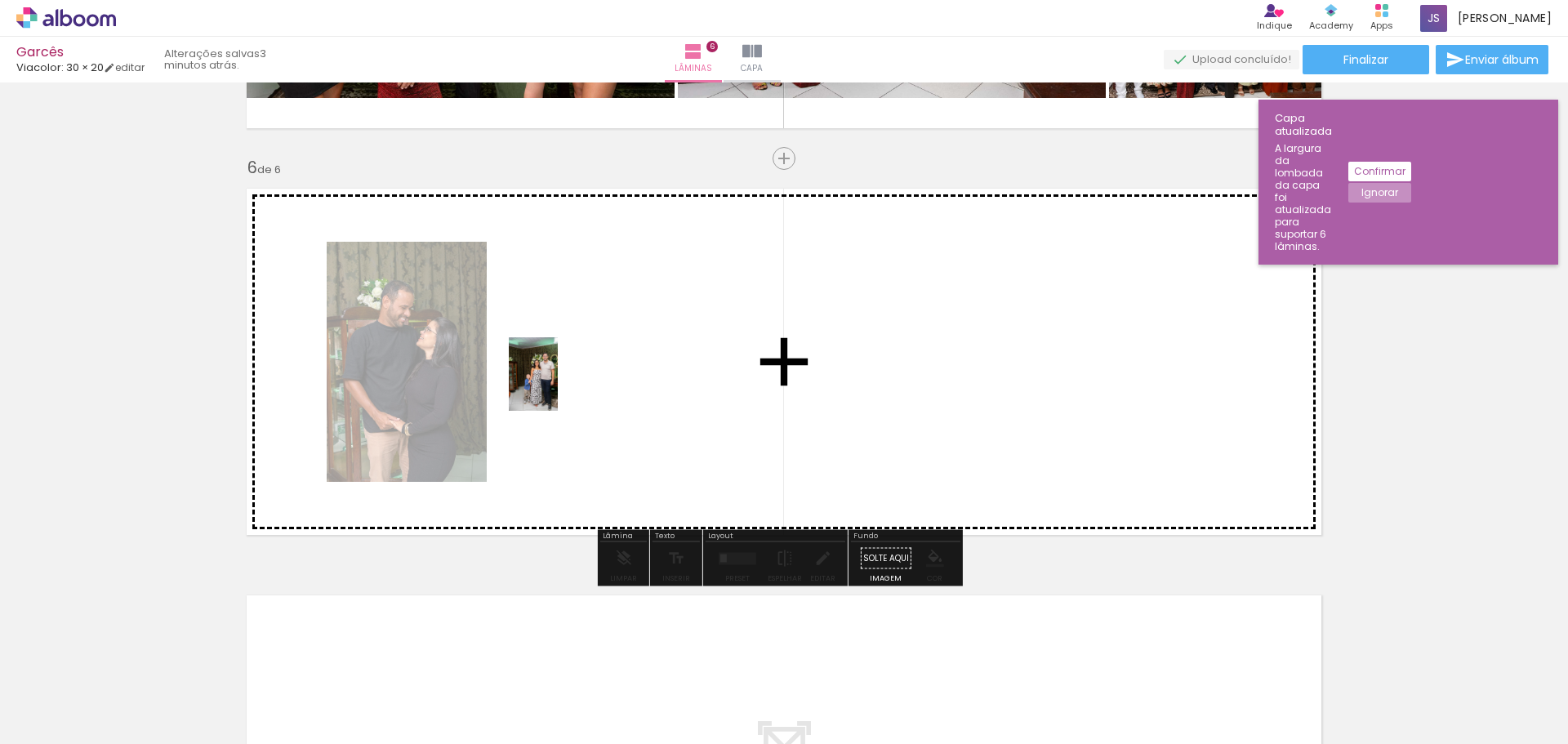
drag, startPoint x: 481, startPoint y: 685, endPoint x: 558, endPoint y: 385, distance: 309.7
click at [558, 385] on quentale-workspace at bounding box center [784, 372] width 1568 height 744
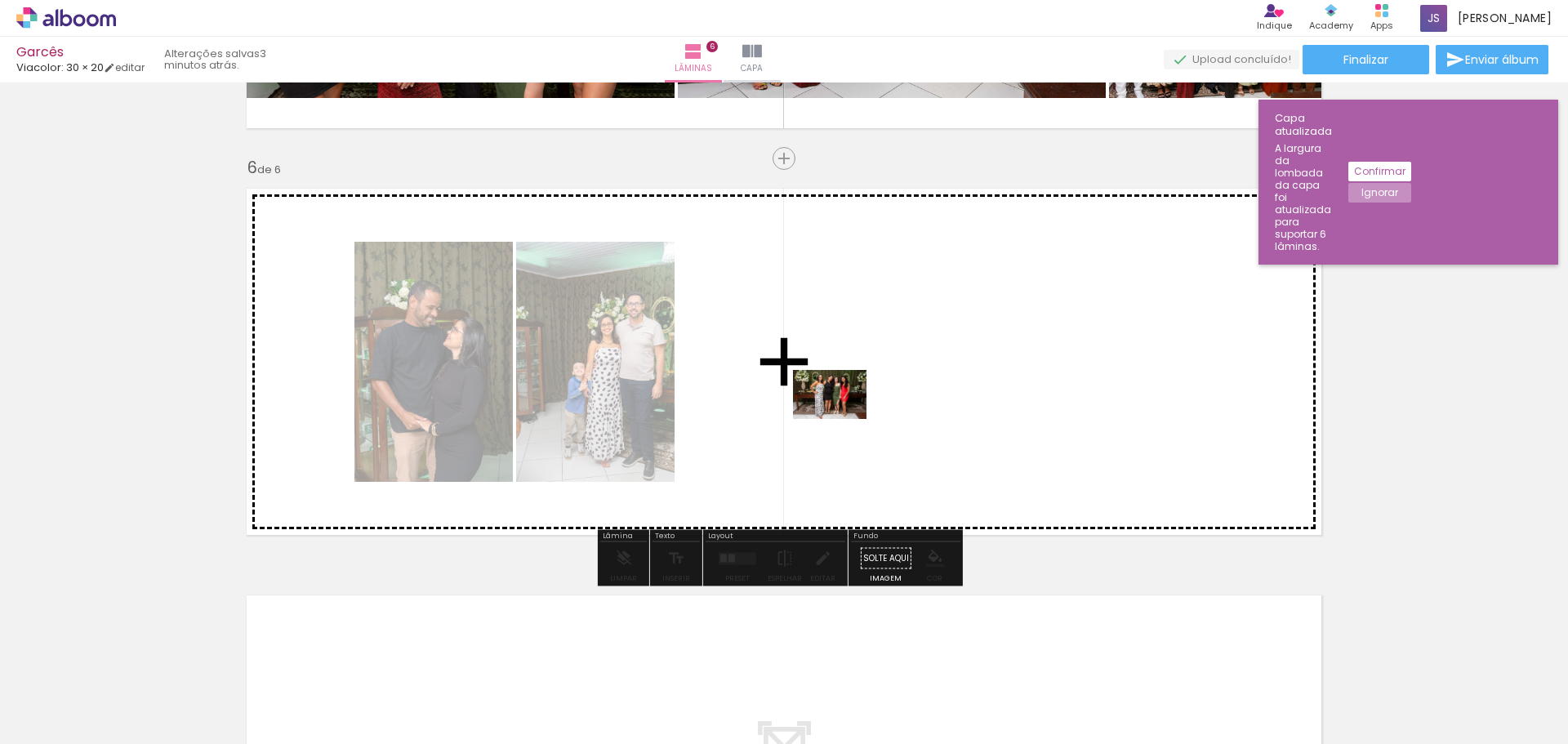
drag, startPoint x: 1032, startPoint y: 695, endPoint x: 842, endPoint y: 419, distance: 335.1
click at [842, 419] on quentale-workspace at bounding box center [784, 372] width 1568 height 744
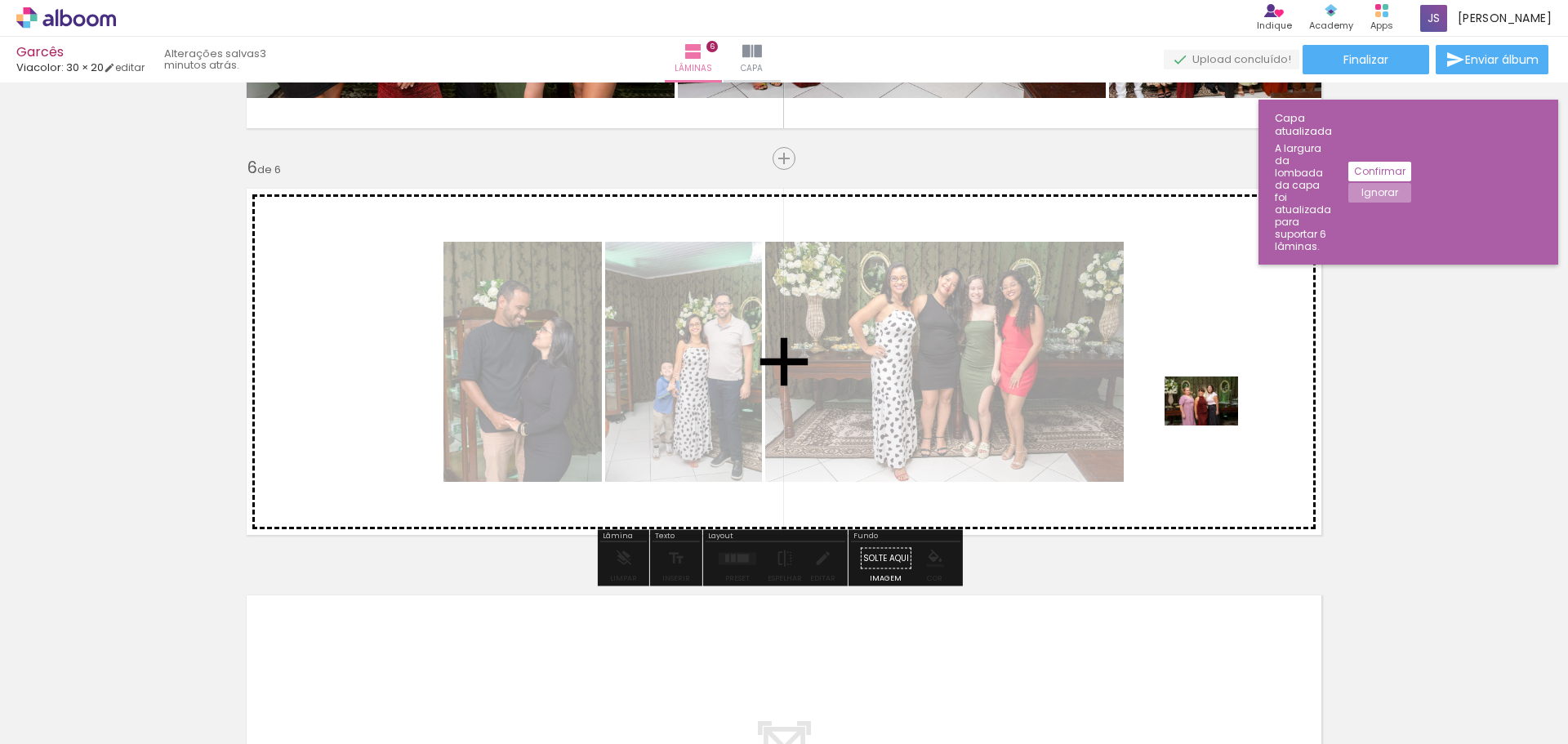
drag, startPoint x: 1214, startPoint y: 695, endPoint x: 1213, endPoint y: 421, distance: 274.0
click at [1213, 421] on quentale-workspace at bounding box center [784, 372] width 1568 height 744
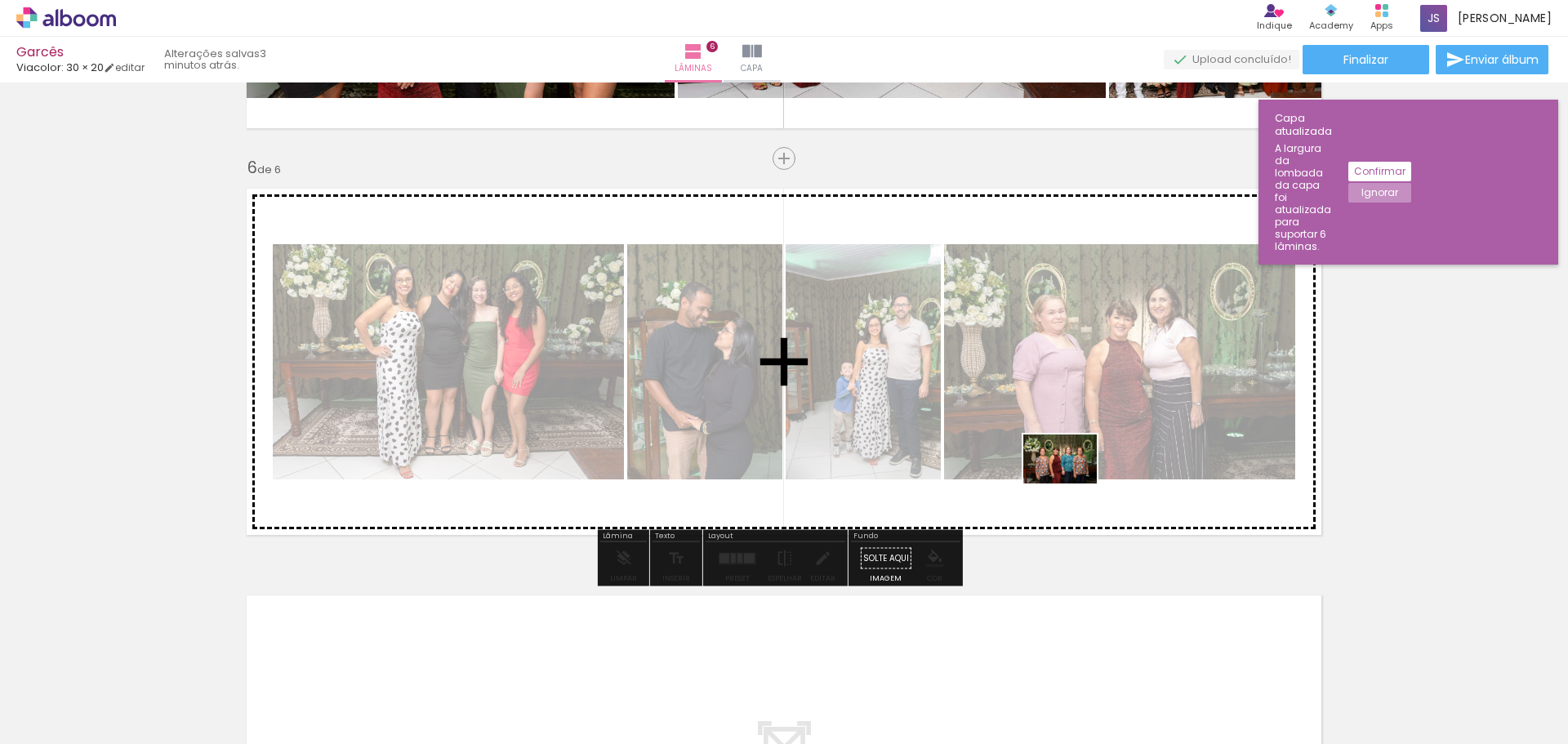
drag, startPoint x: 1295, startPoint y: 693, endPoint x: 1072, endPoint y: 484, distance: 305.6
click at [1072, 484] on quentale-workspace at bounding box center [784, 372] width 1568 height 744
